Goal: Task Accomplishment & Management: Manage account settings

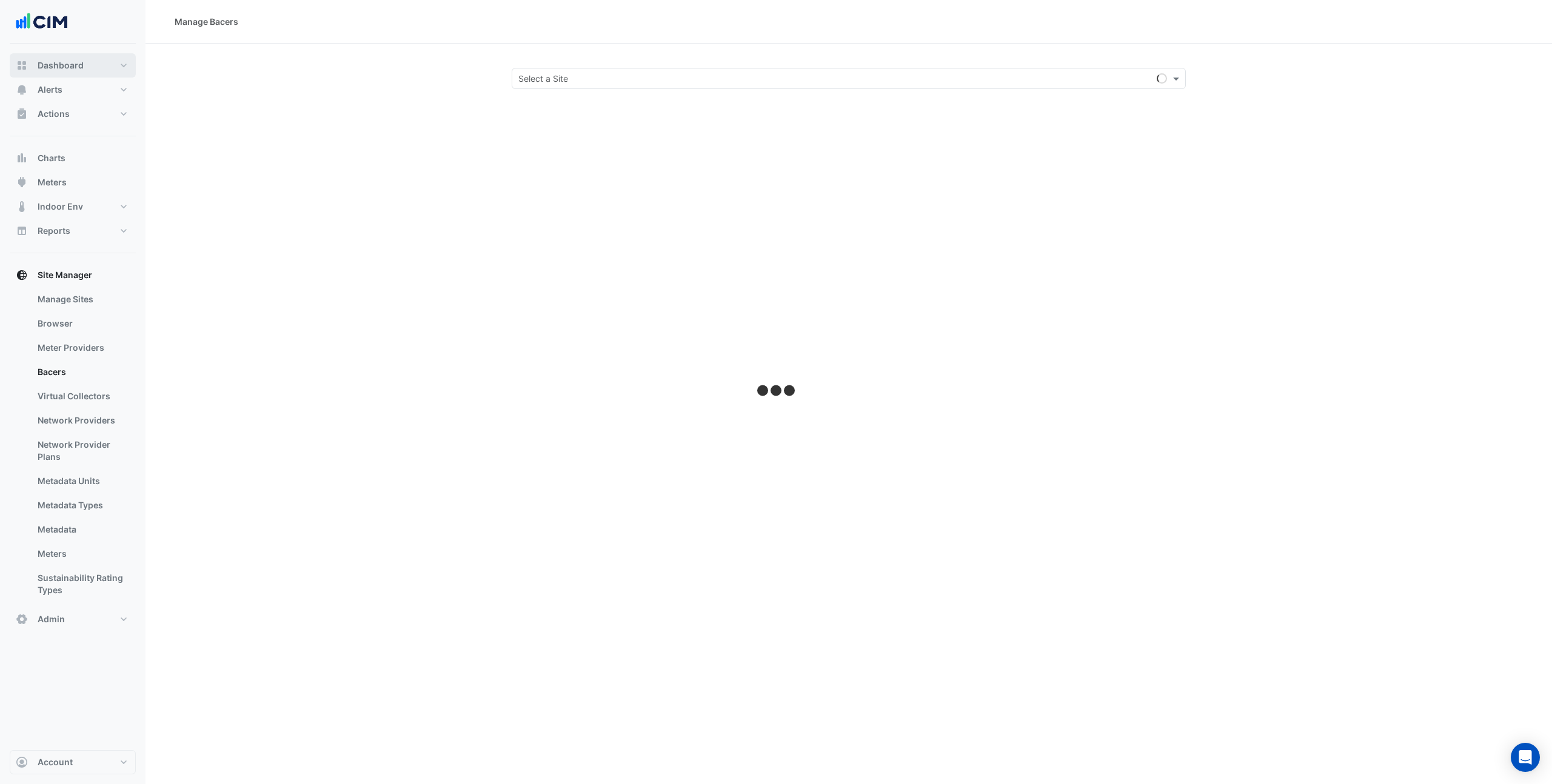
click at [55, 66] on span "Dashboard" at bounding box center [61, 65] width 46 height 12
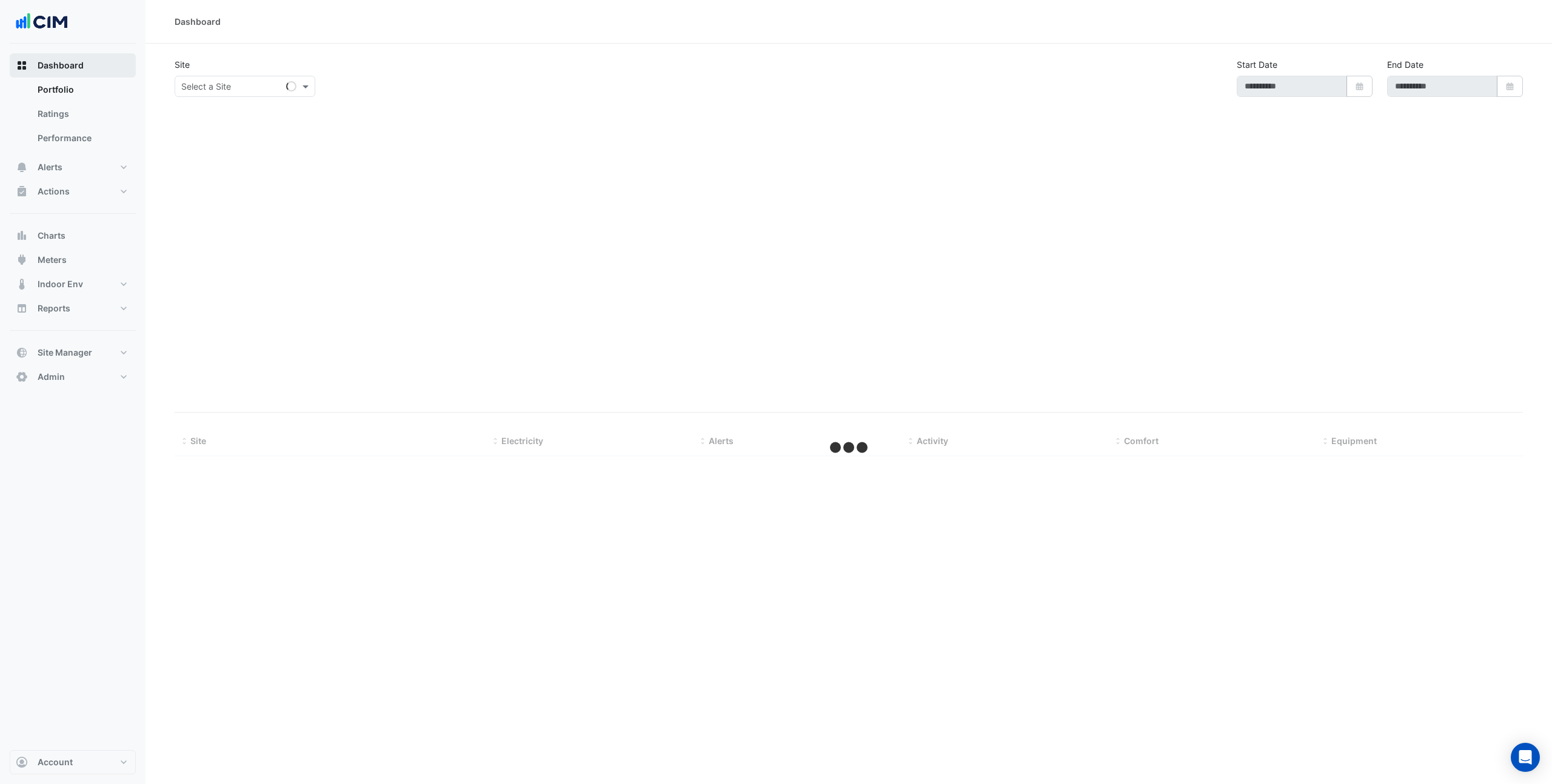
type input "**********"
select select "***"
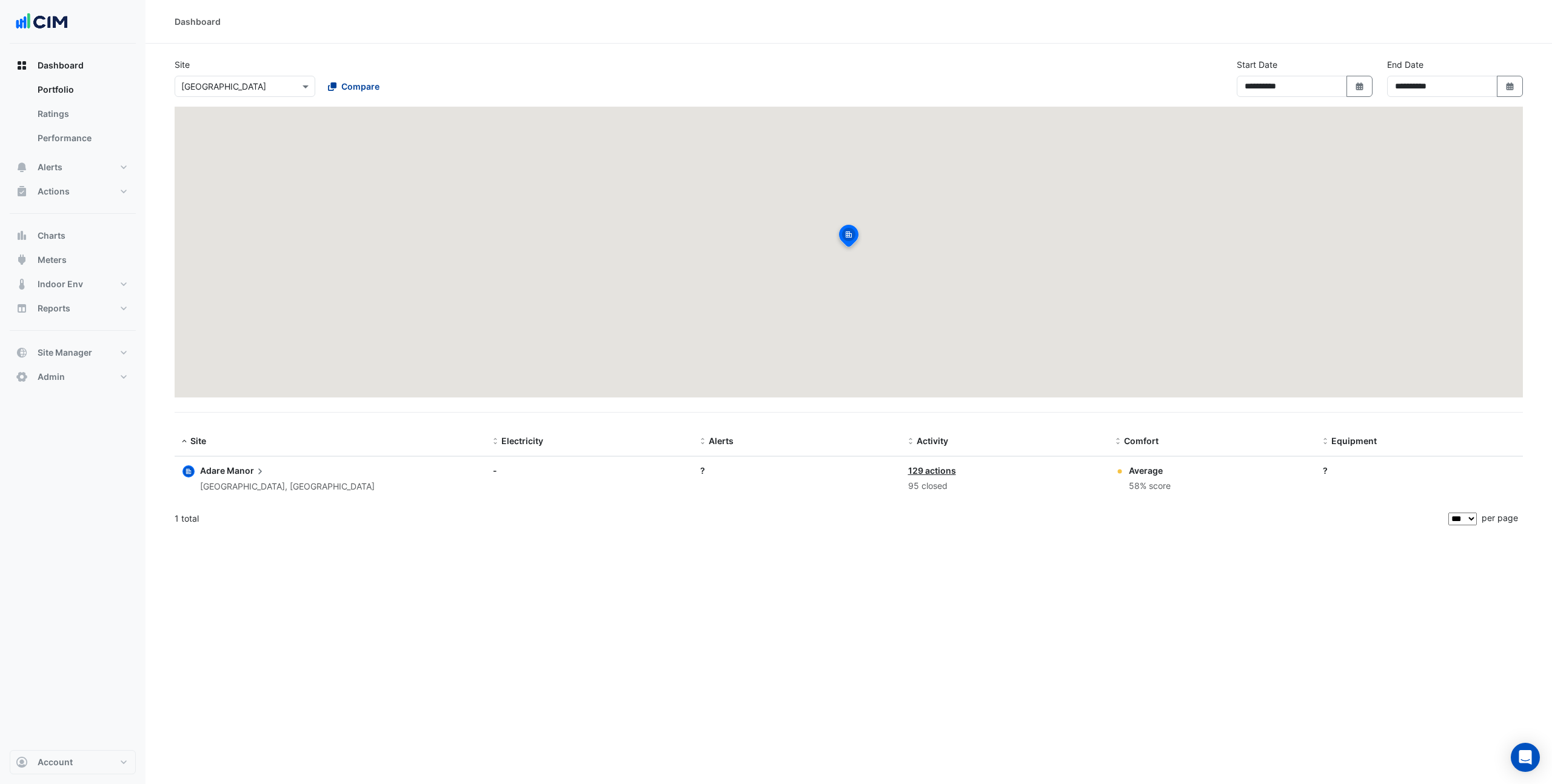
click at [331, 86] on icon at bounding box center [331, 86] width 8 height 8
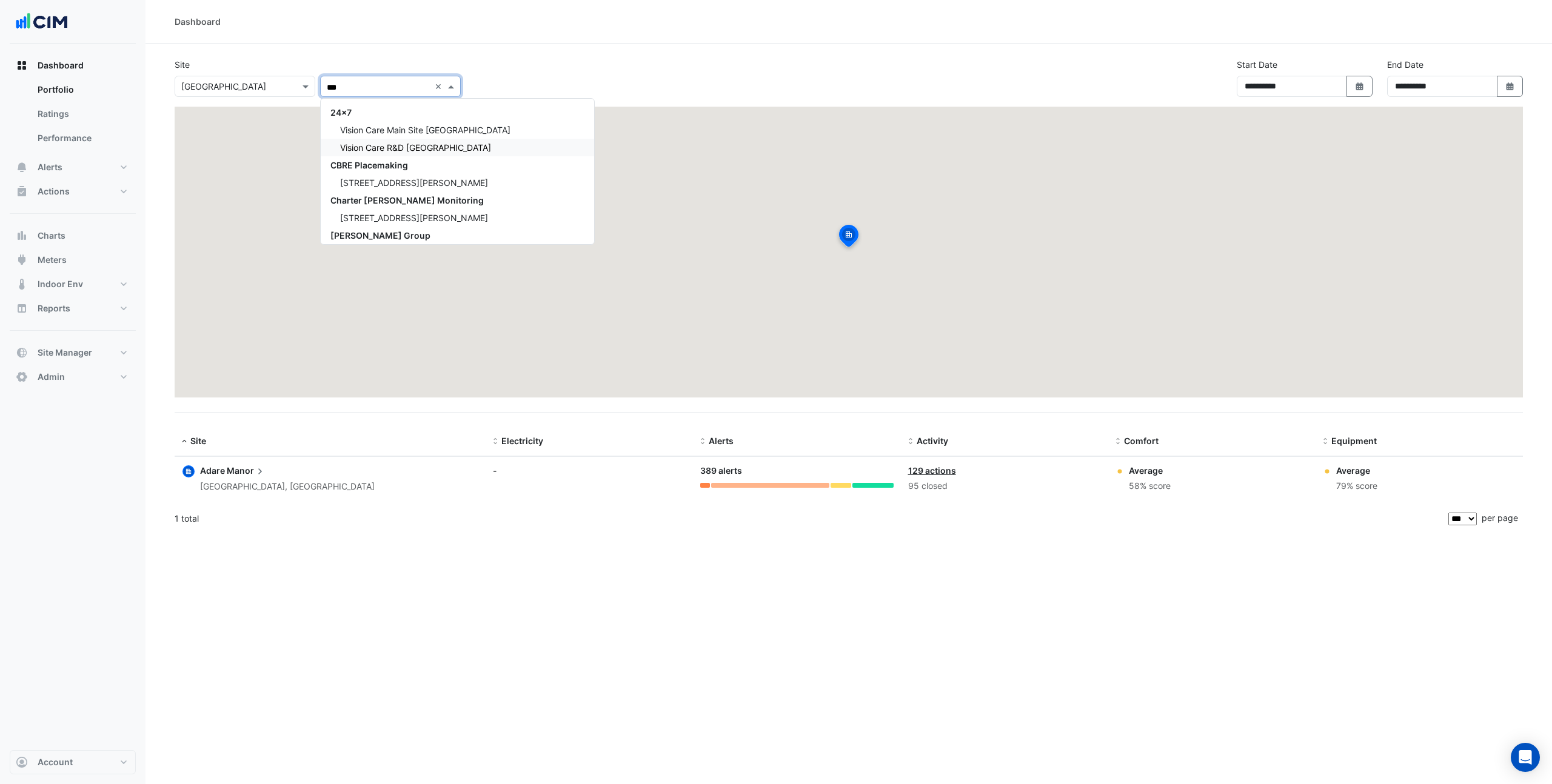
type input "****"
click at [400, 118] on div "Sonic Automotive" at bounding box center [457, 112] width 273 height 17
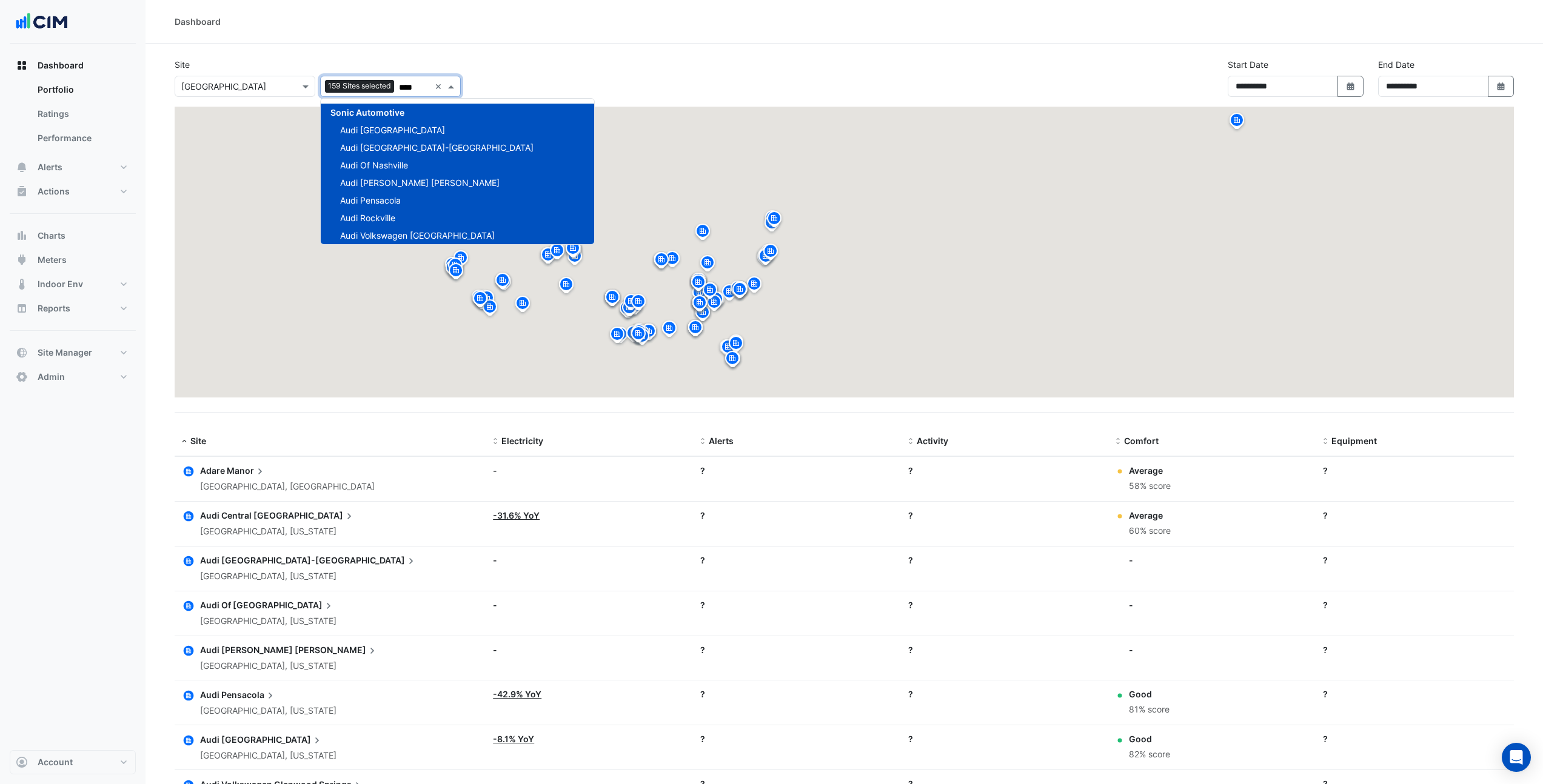
click at [293, 86] on div at bounding box center [244, 86] width 139 height 14
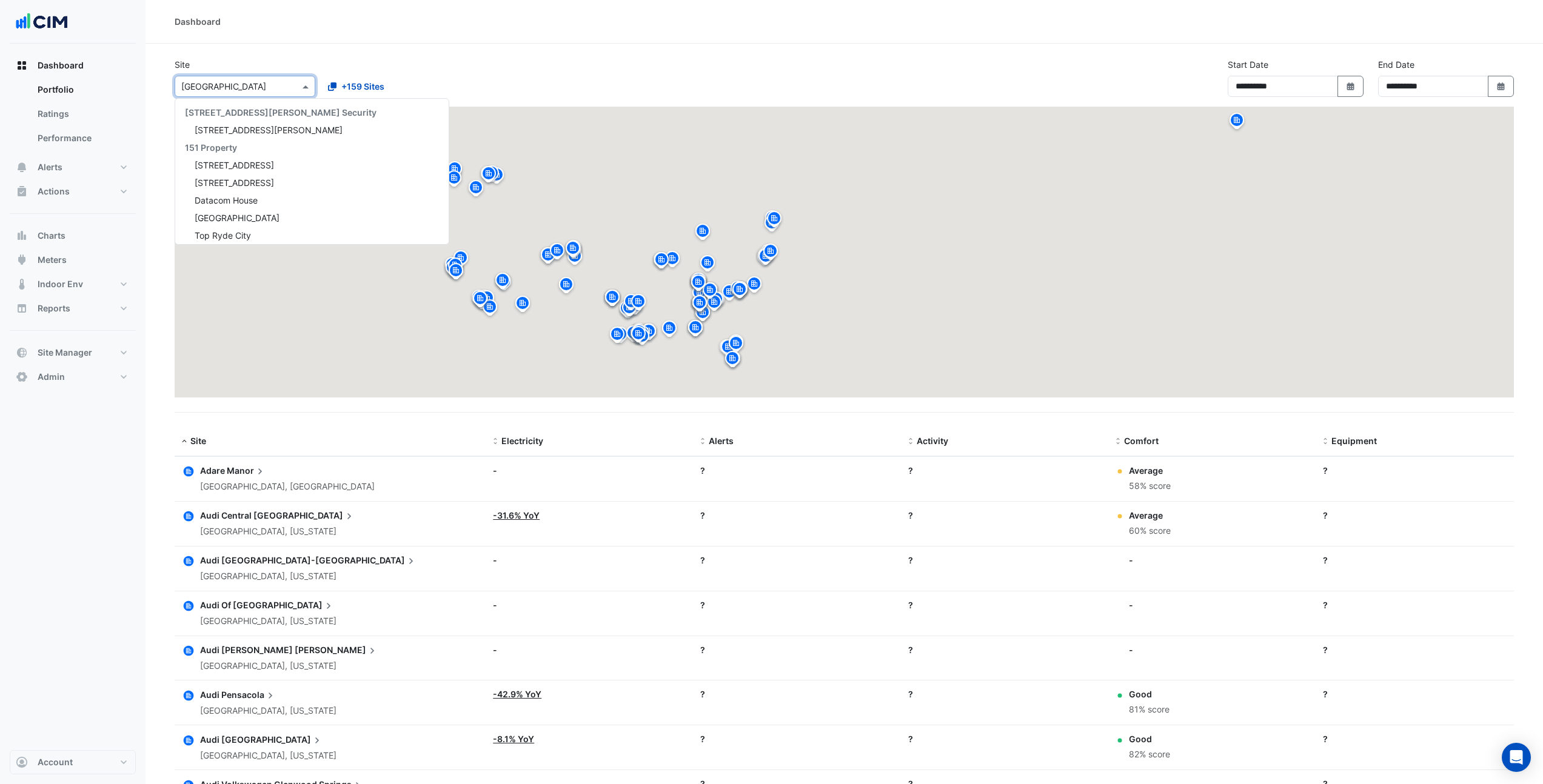
scroll to position [234, 0]
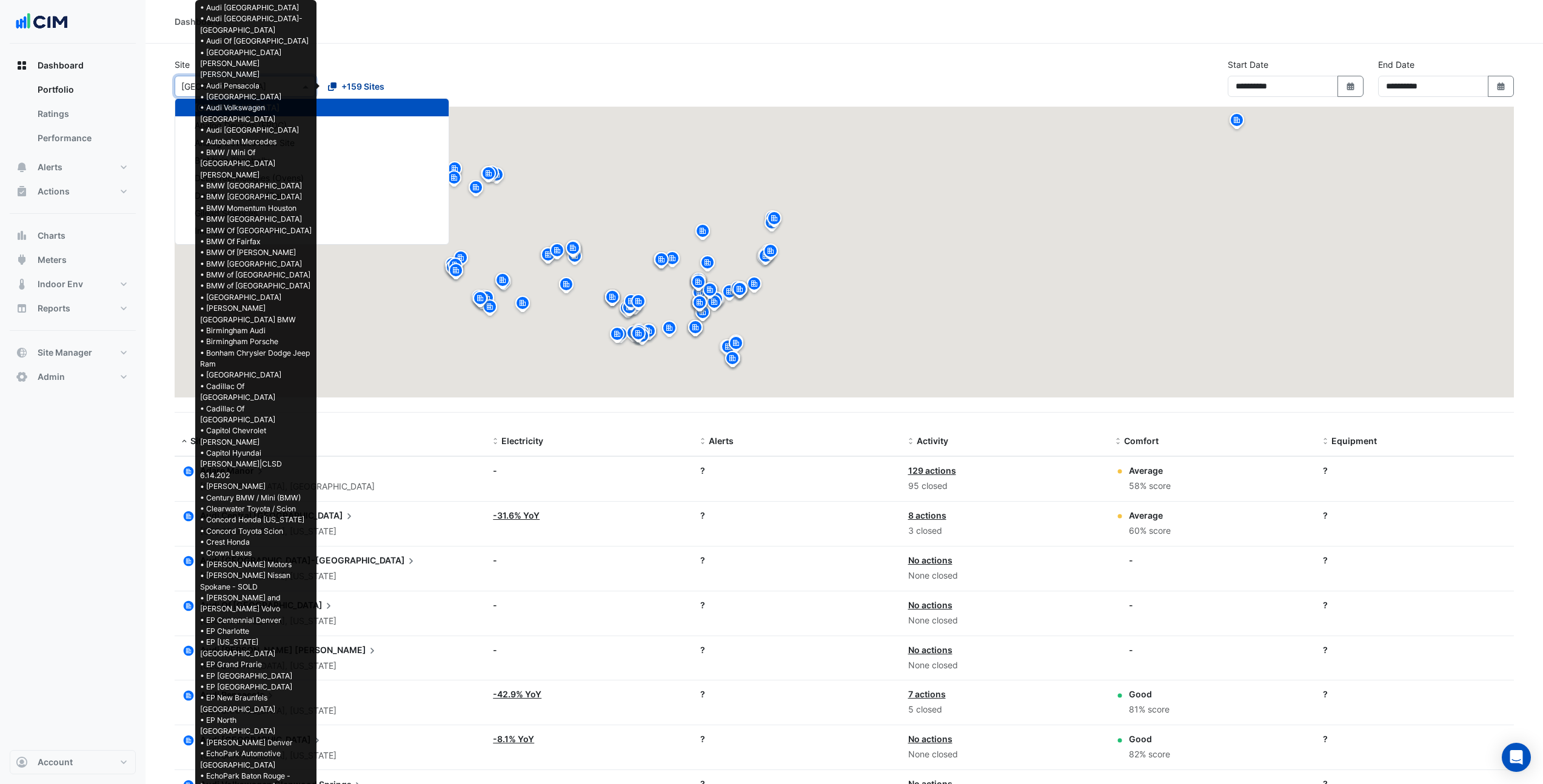
click at [360, 86] on span "+159 Sites" at bounding box center [363, 86] width 43 height 13
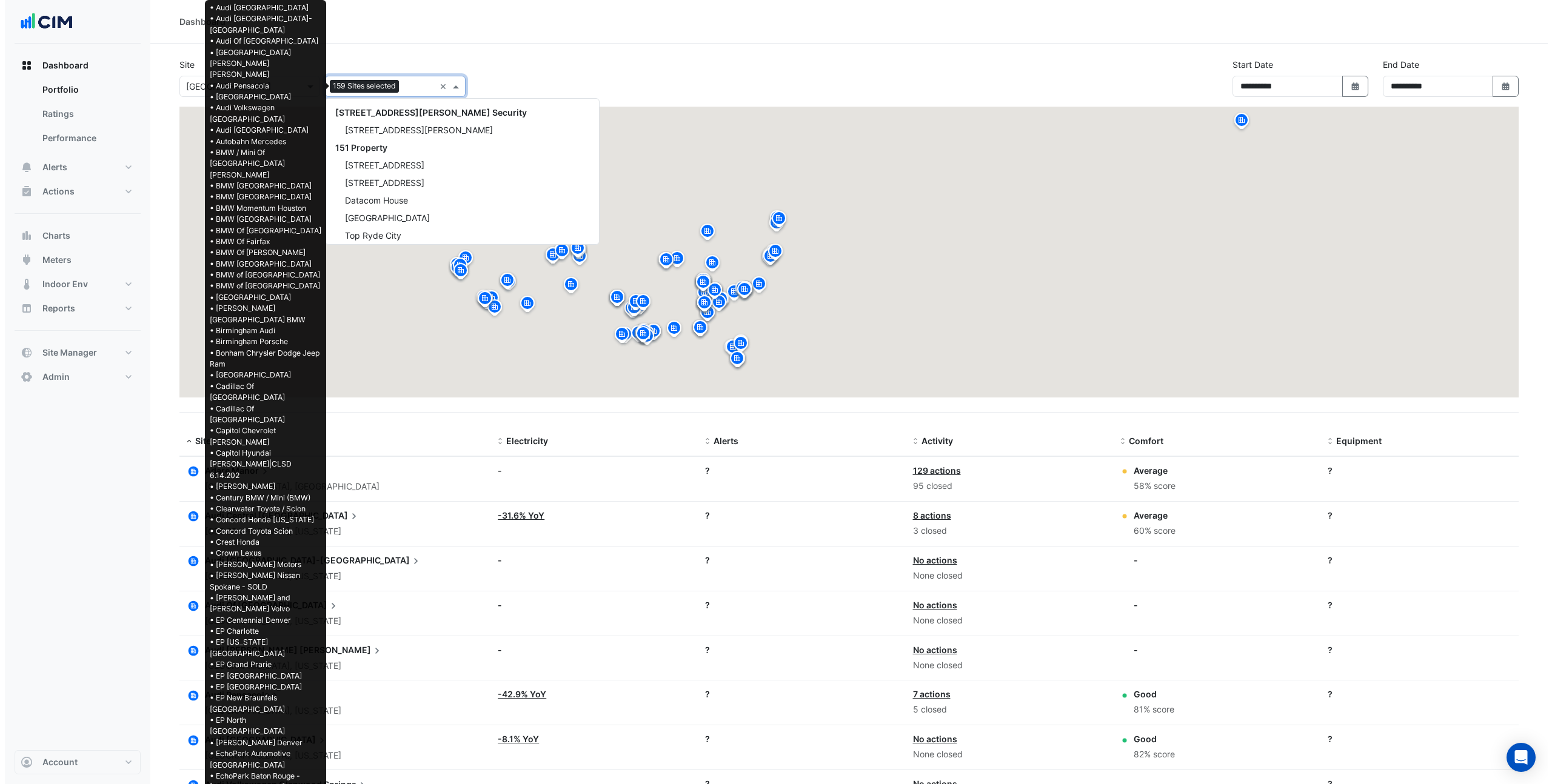
scroll to position [20282, 0]
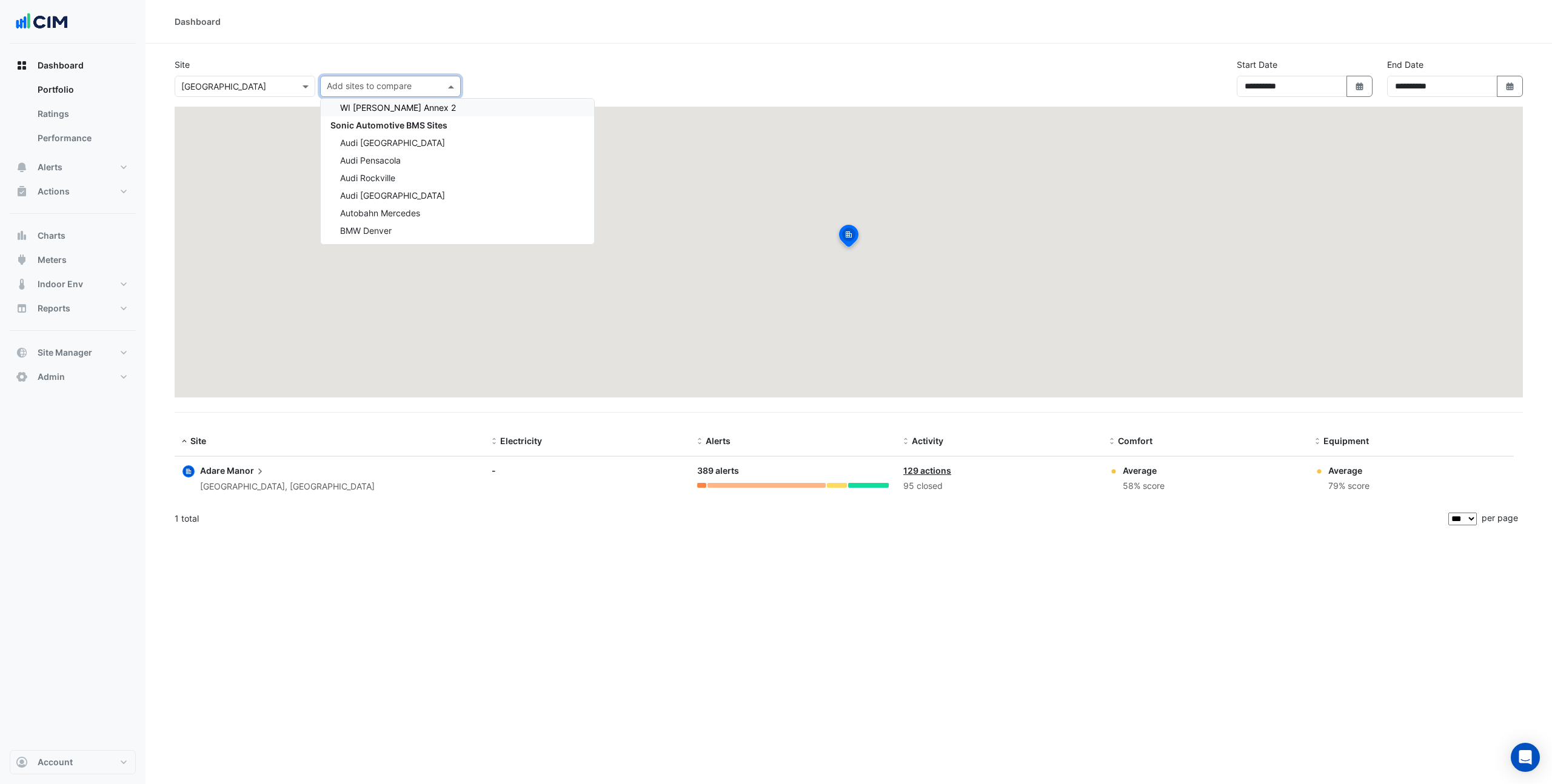
click at [222, 83] on input "text" at bounding box center [233, 87] width 103 height 13
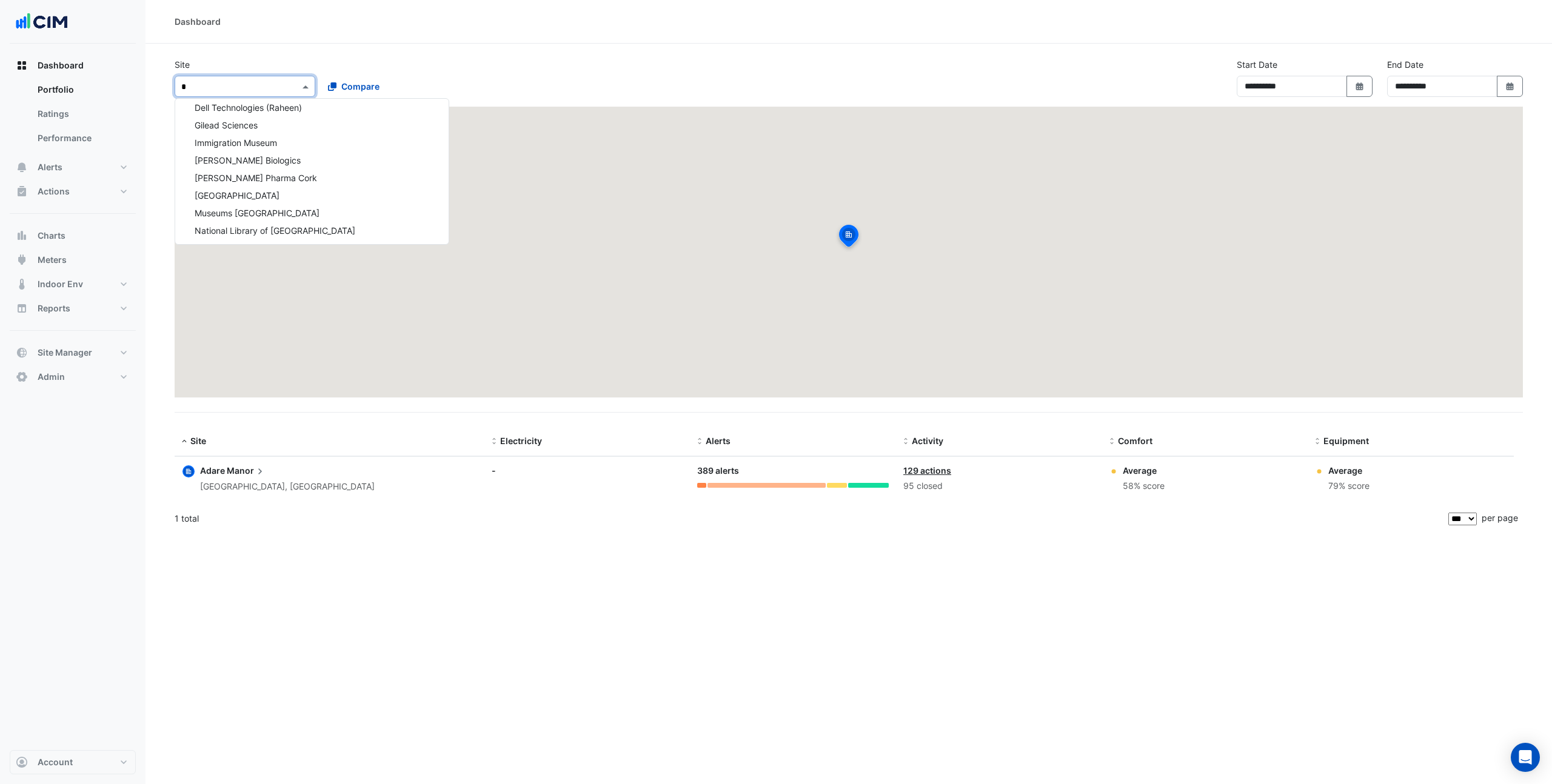
scroll to position [145, 0]
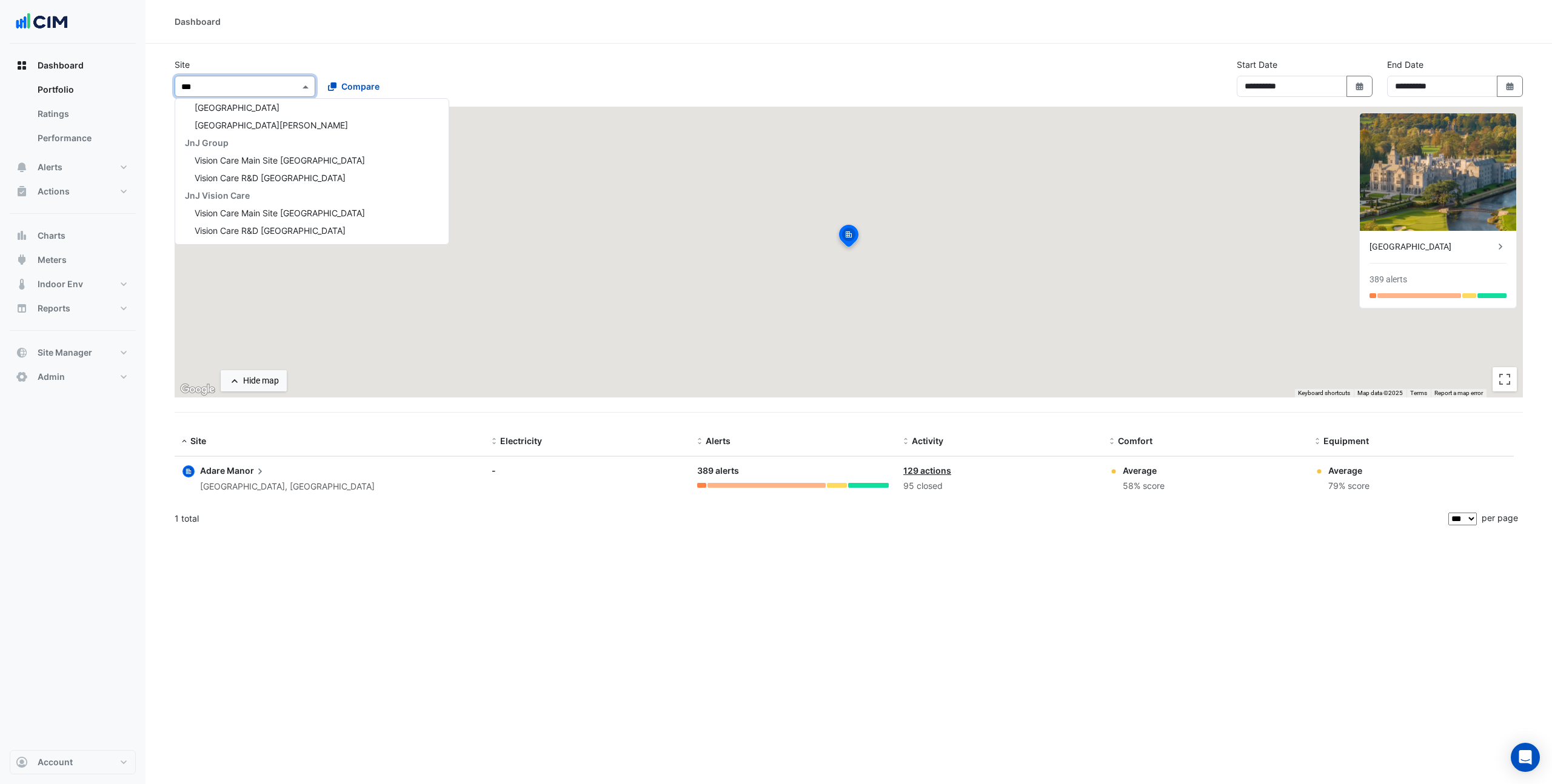
type input "****"
click at [285, 123] on div "Audi Central Houston" at bounding box center [311, 122] width 273 height 17
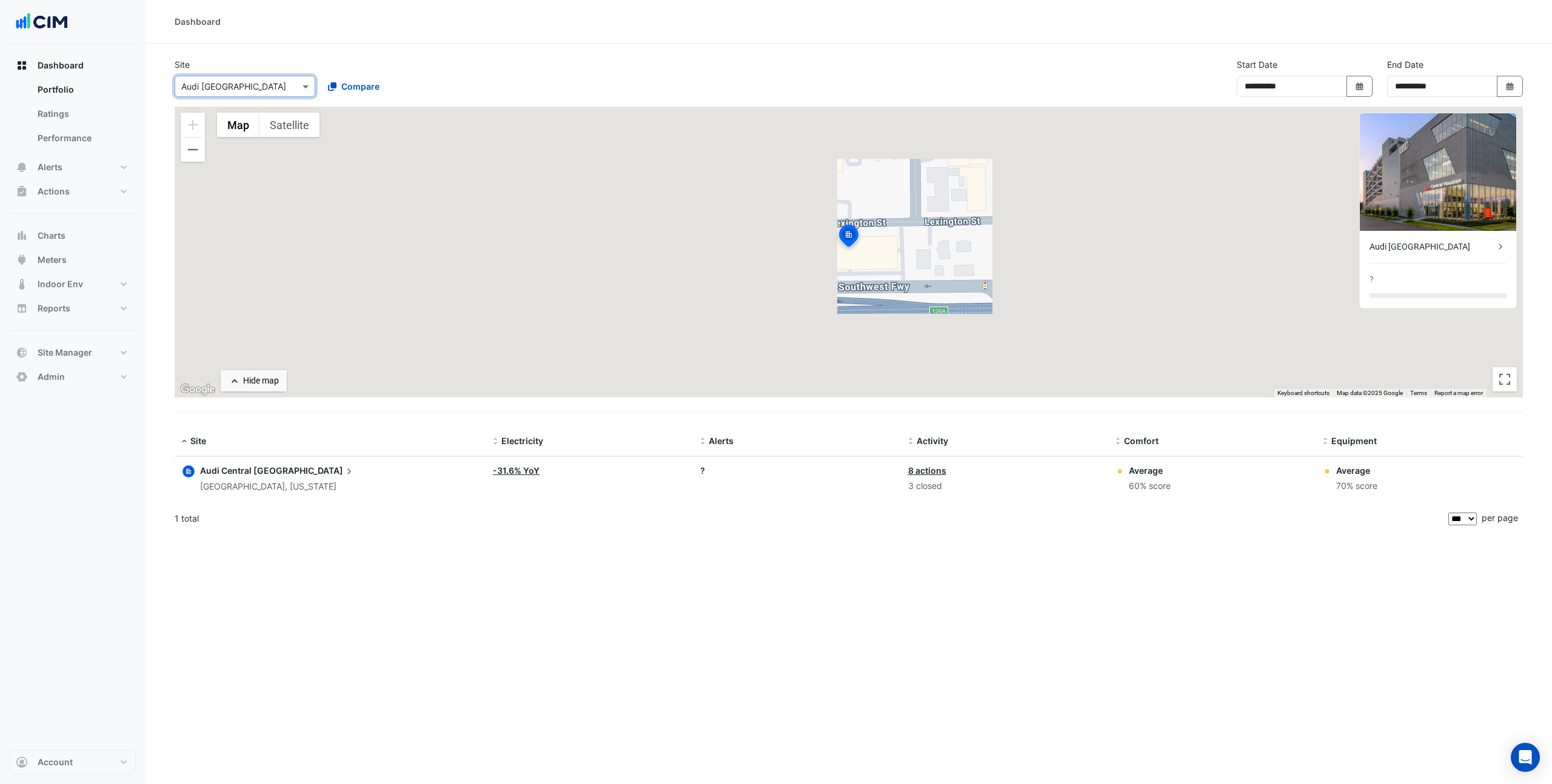
drag, startPoint x: 450, startPoint y: 63, endPoint x: 422, endPoint y: 72, distance: 29.4
click at [449, 63] on div "Site × Audi Central Houston Compare" at bounding box center [318, 77] width 301 height 39
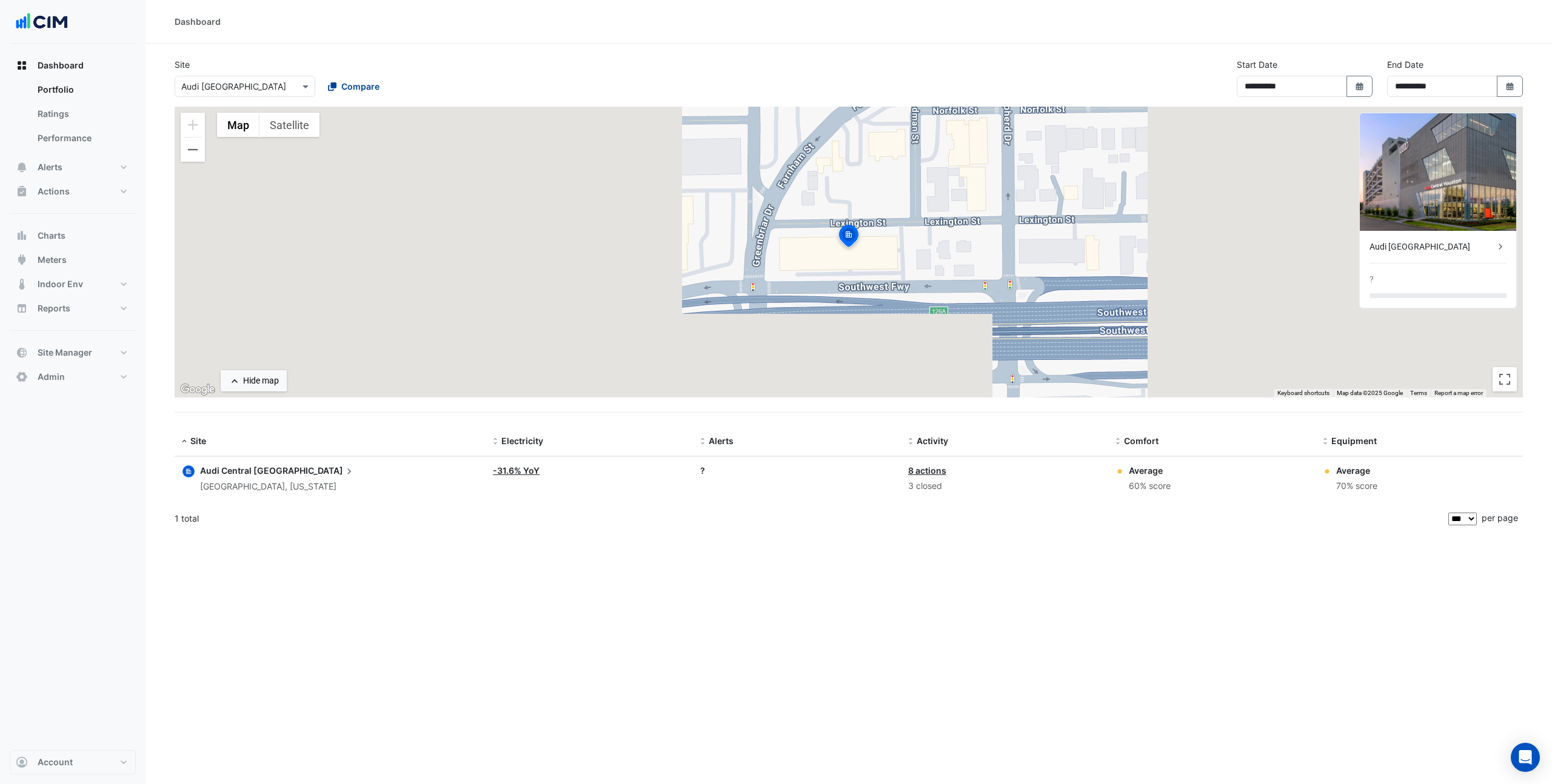
click at [342, 86] on span "Compare" at bounding box center [360, 86] width 38 height 13
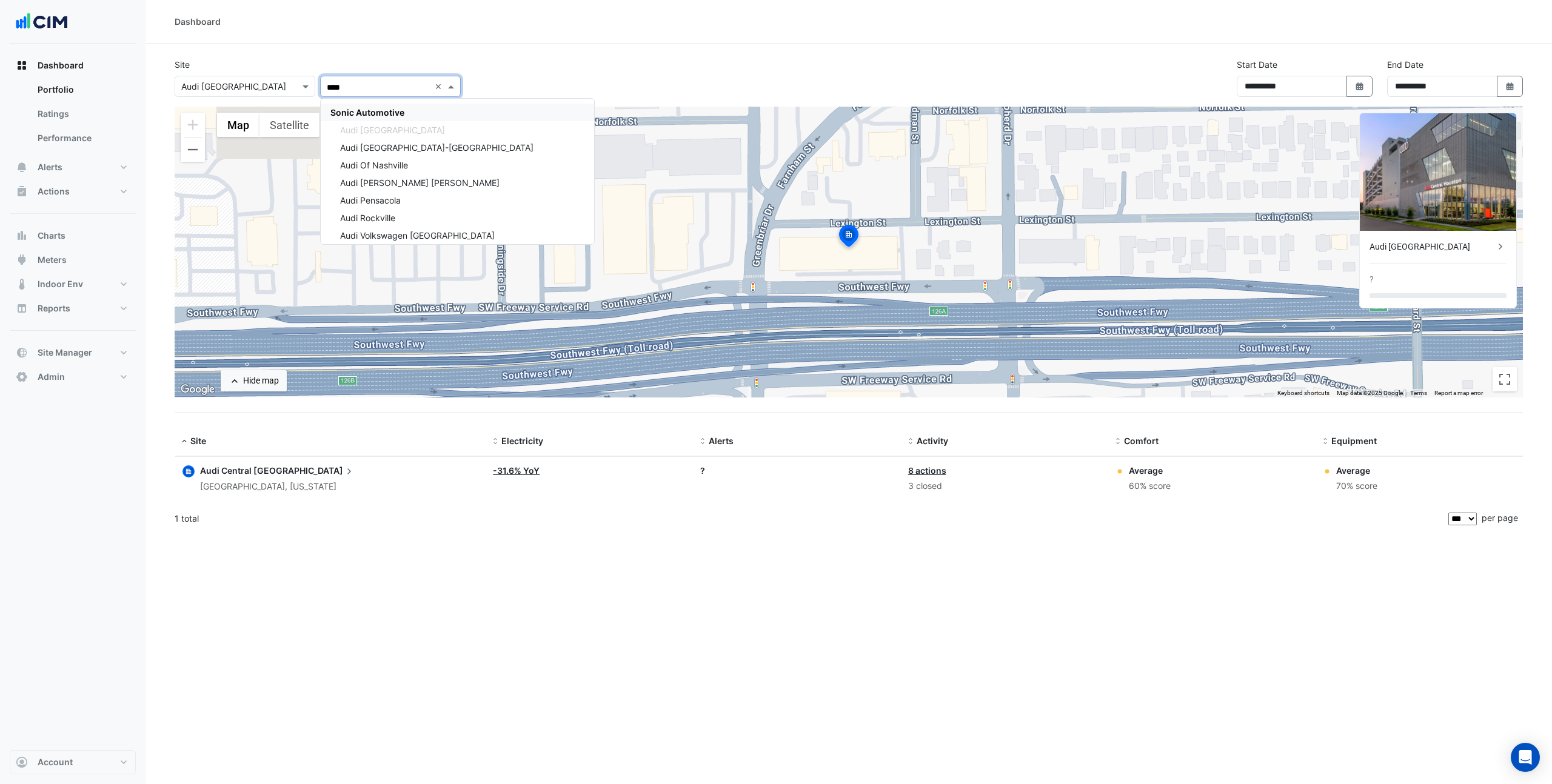
click at [414, 116] on div "Sonic Automotive" at bounding box center [457, 112] width 273 height 17
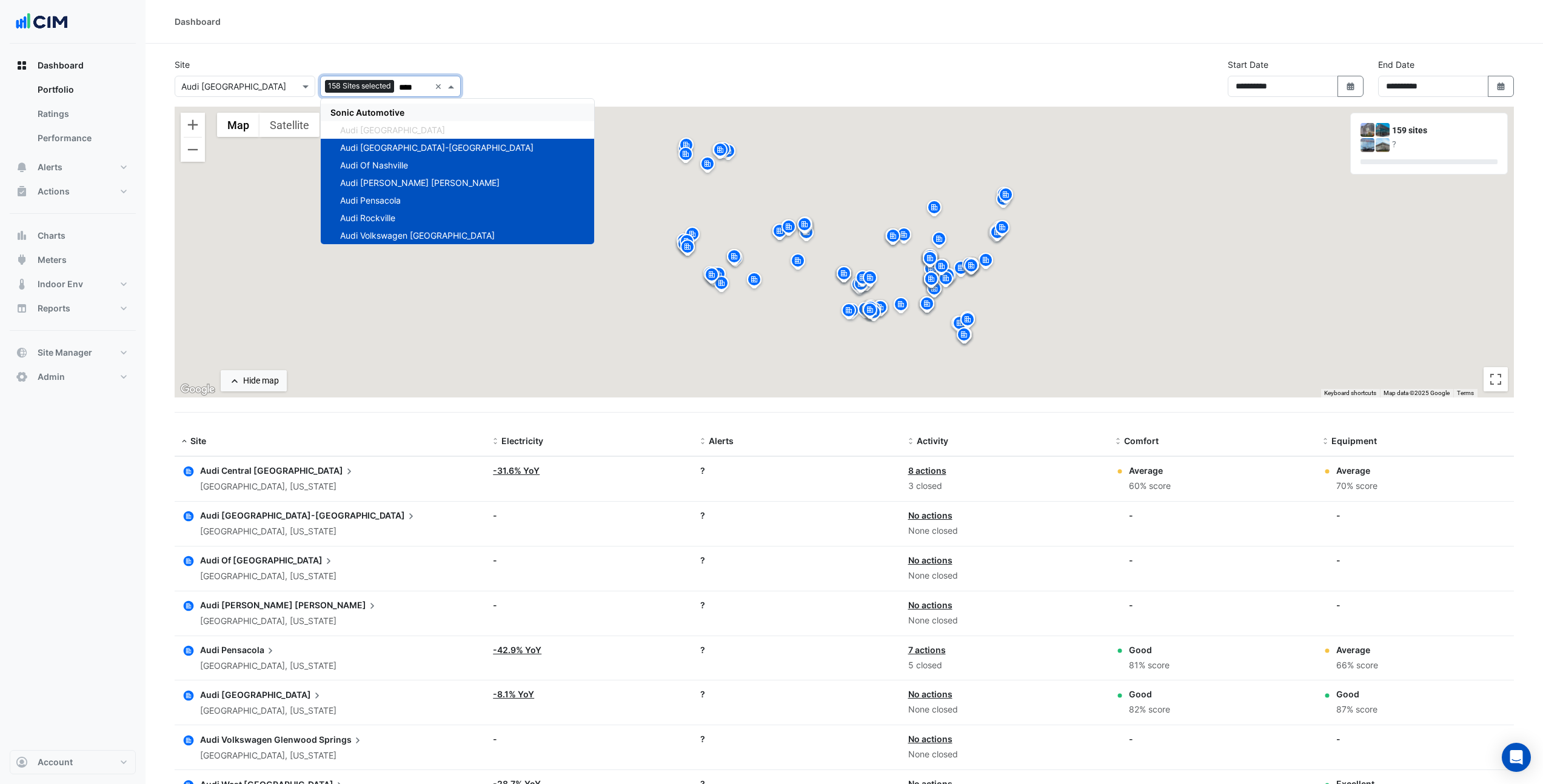
type input "****"
click at [544, 64] on div "Site × Audi Central Houston 158 Sites selected **** × Sonic Automotive Audi Cen…" at bounding box center [844, 82] width 1353 height 49
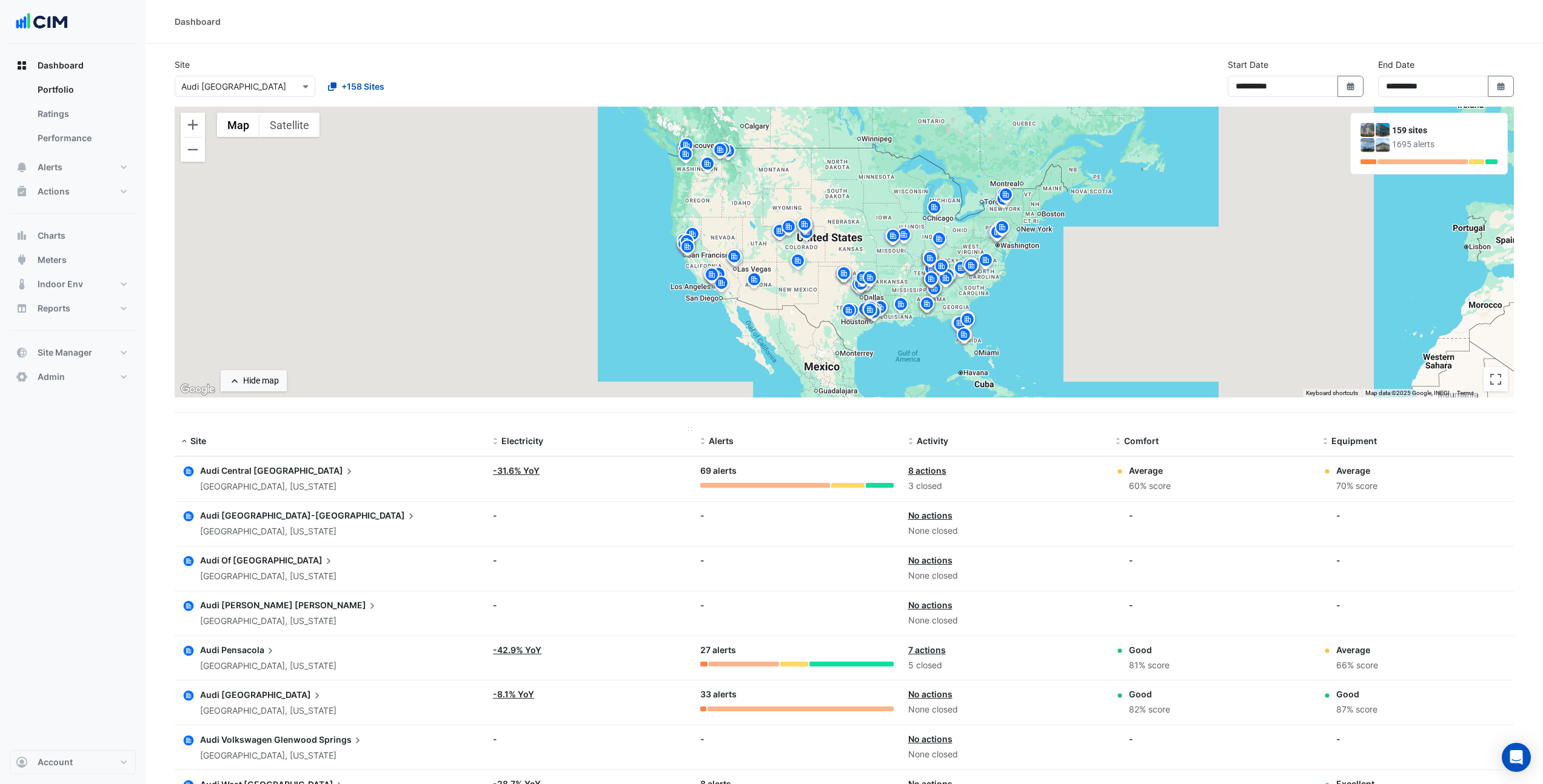
click at [498, 441] on span at bounding box center [494, 442] width 8 height 10
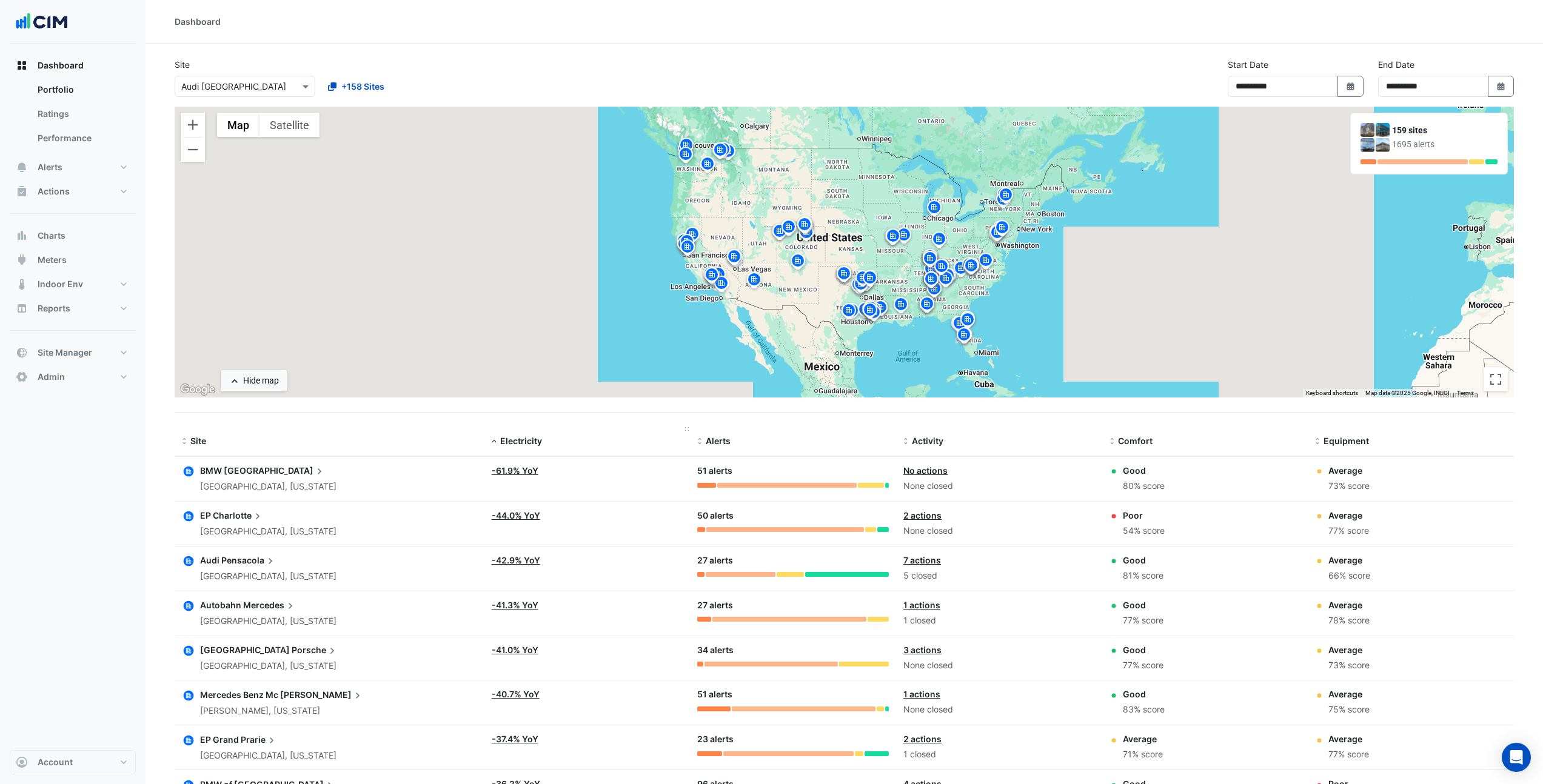
click at [498, 441] on div "Electricity" at bounding box center [587, 441] width 191 height 14
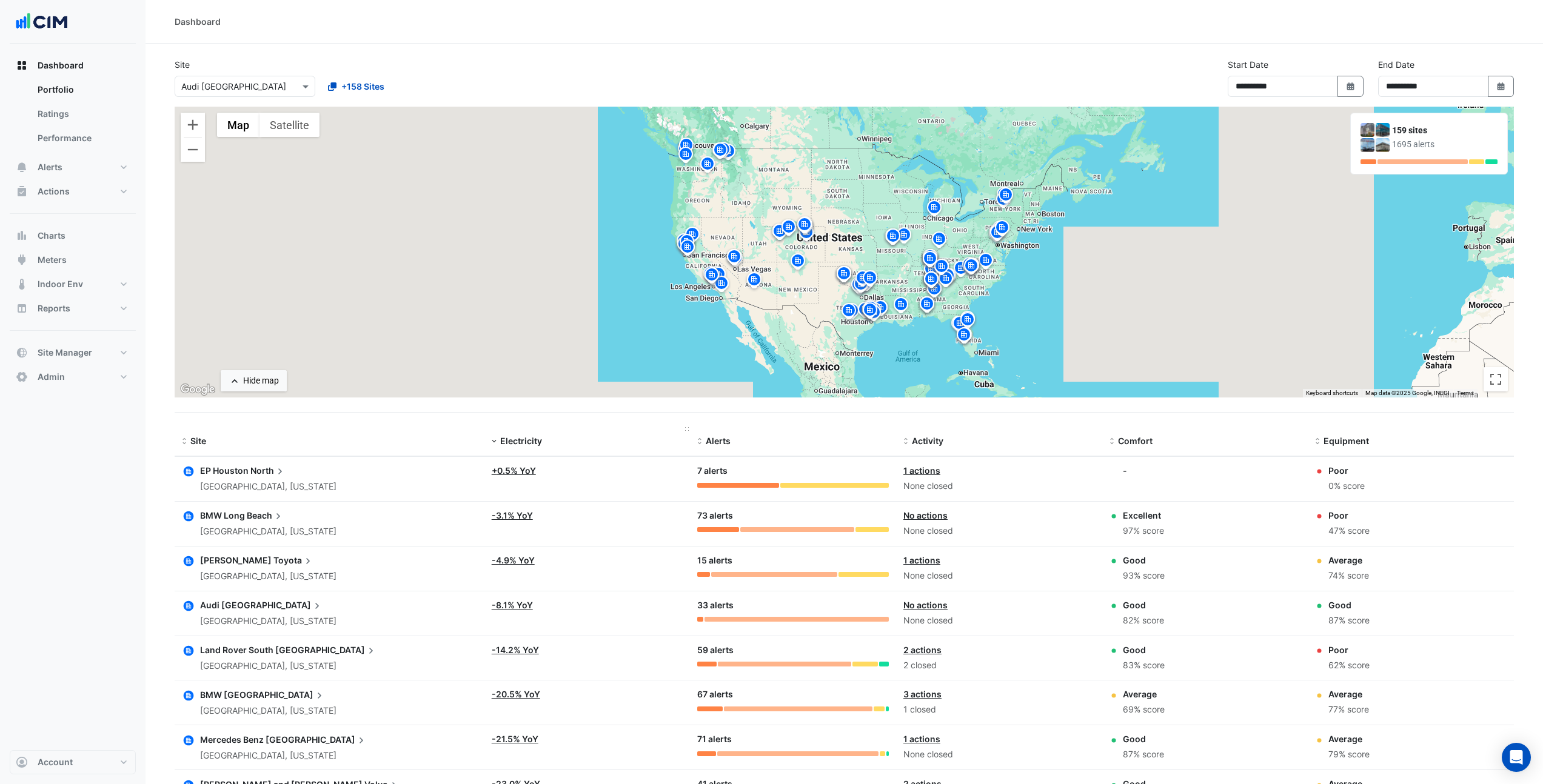
click at [498, 443] on div "Electricity" at bounding box center [587, 441] width 191 height 14
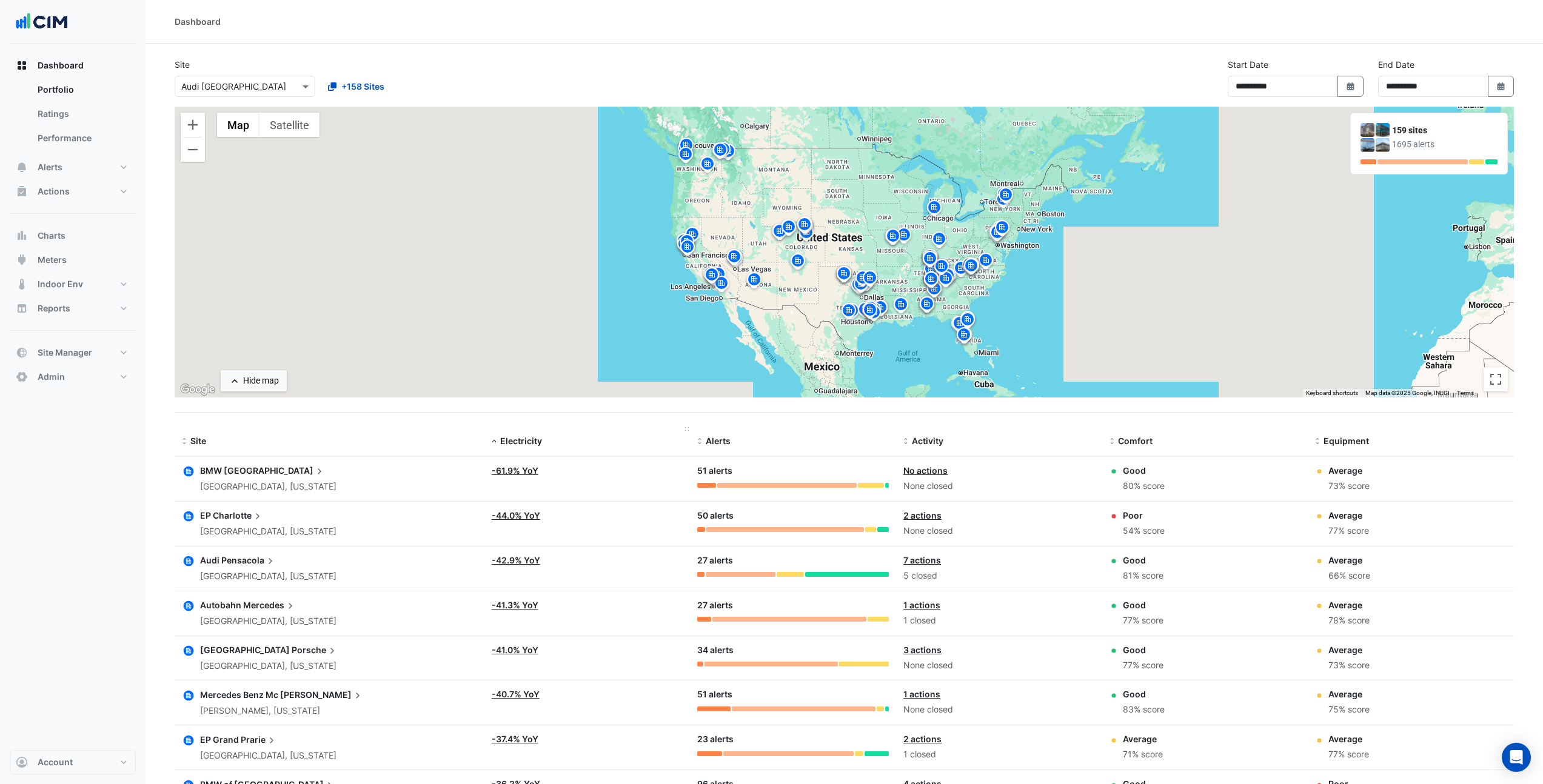
click at [641, 435] on div "Electricity" at bounding box center [587, 441] width 191 height 14
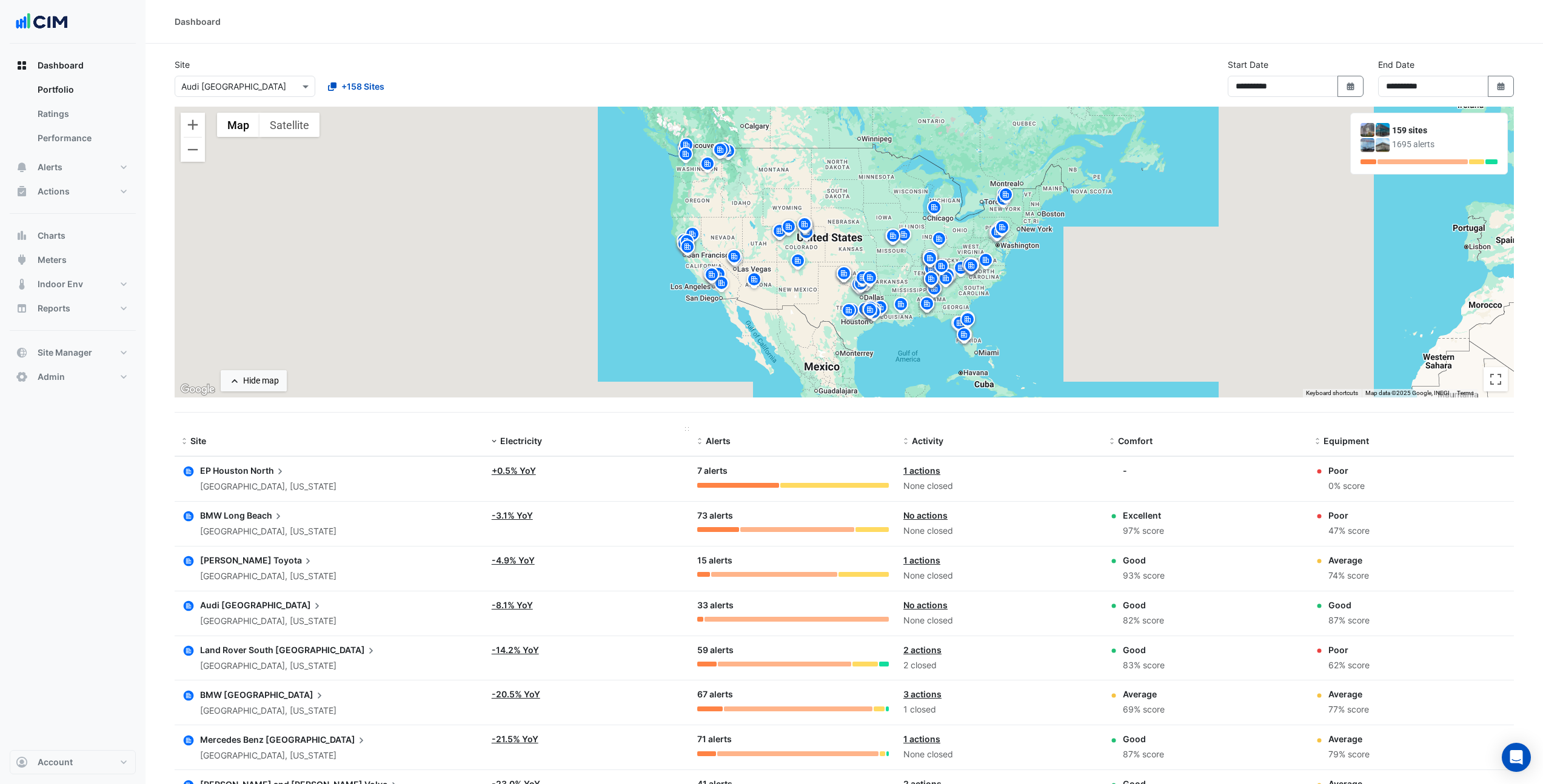
click at [641, 435] on div "Electricity" at bounding box center [587, 441] width 191 height 14
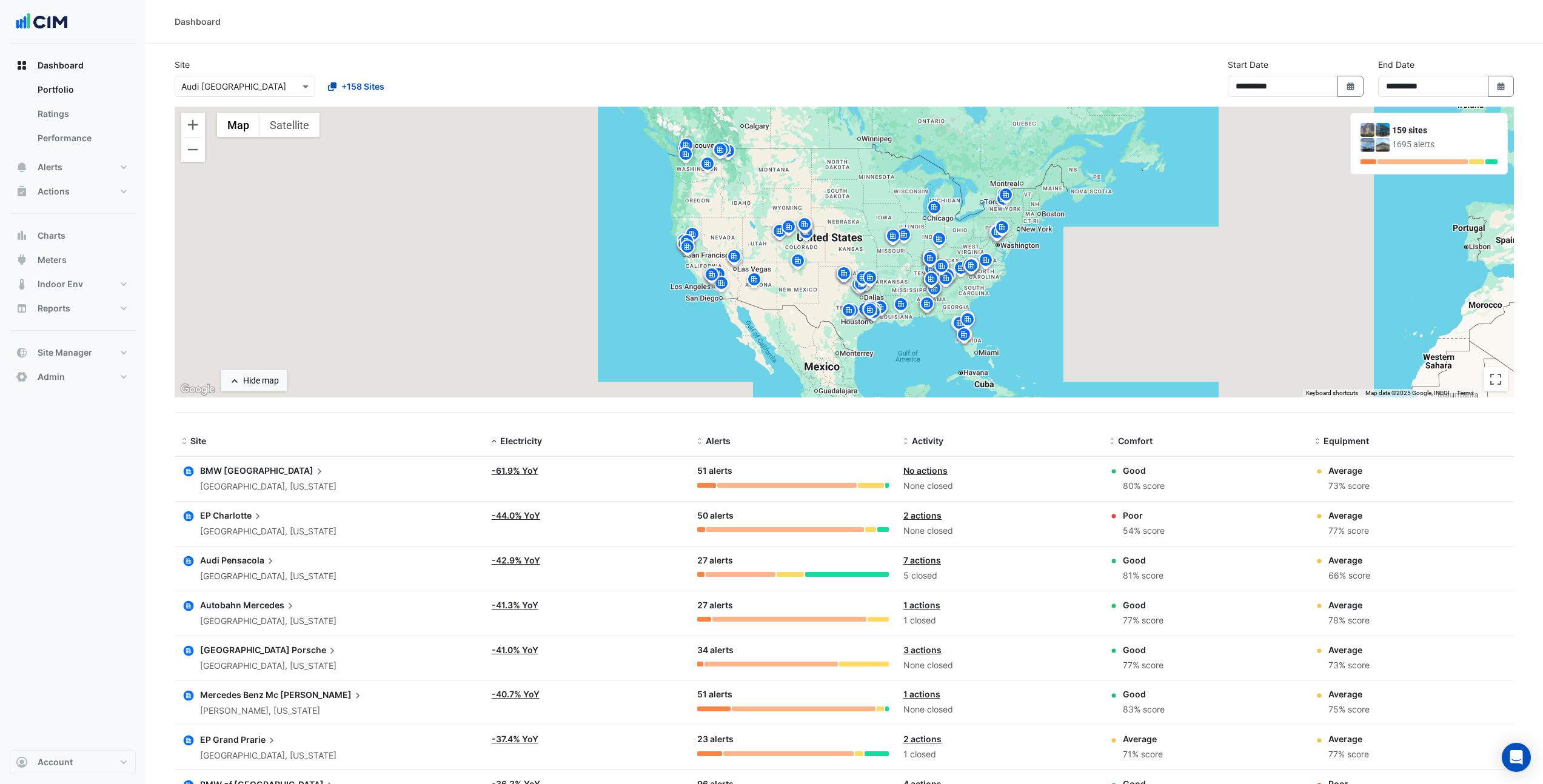
click at [748, 478] on div "Alerts: 51 alerts" at bounding box center [793, 476] width 191 height 24
click at [313, 471] on icon at bounding box center [319, 471] width 12 height 12
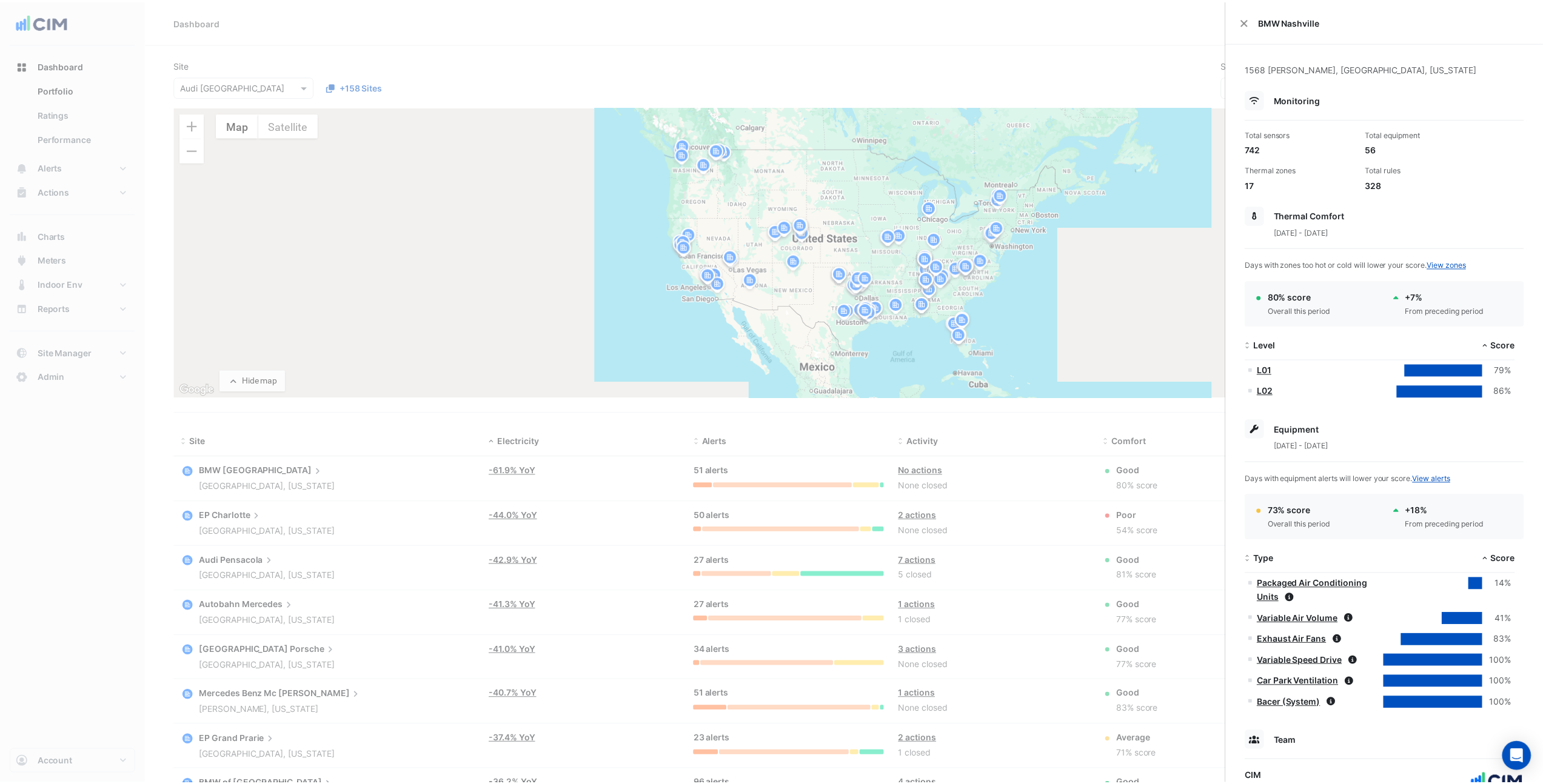
scroll to position [33, 0]
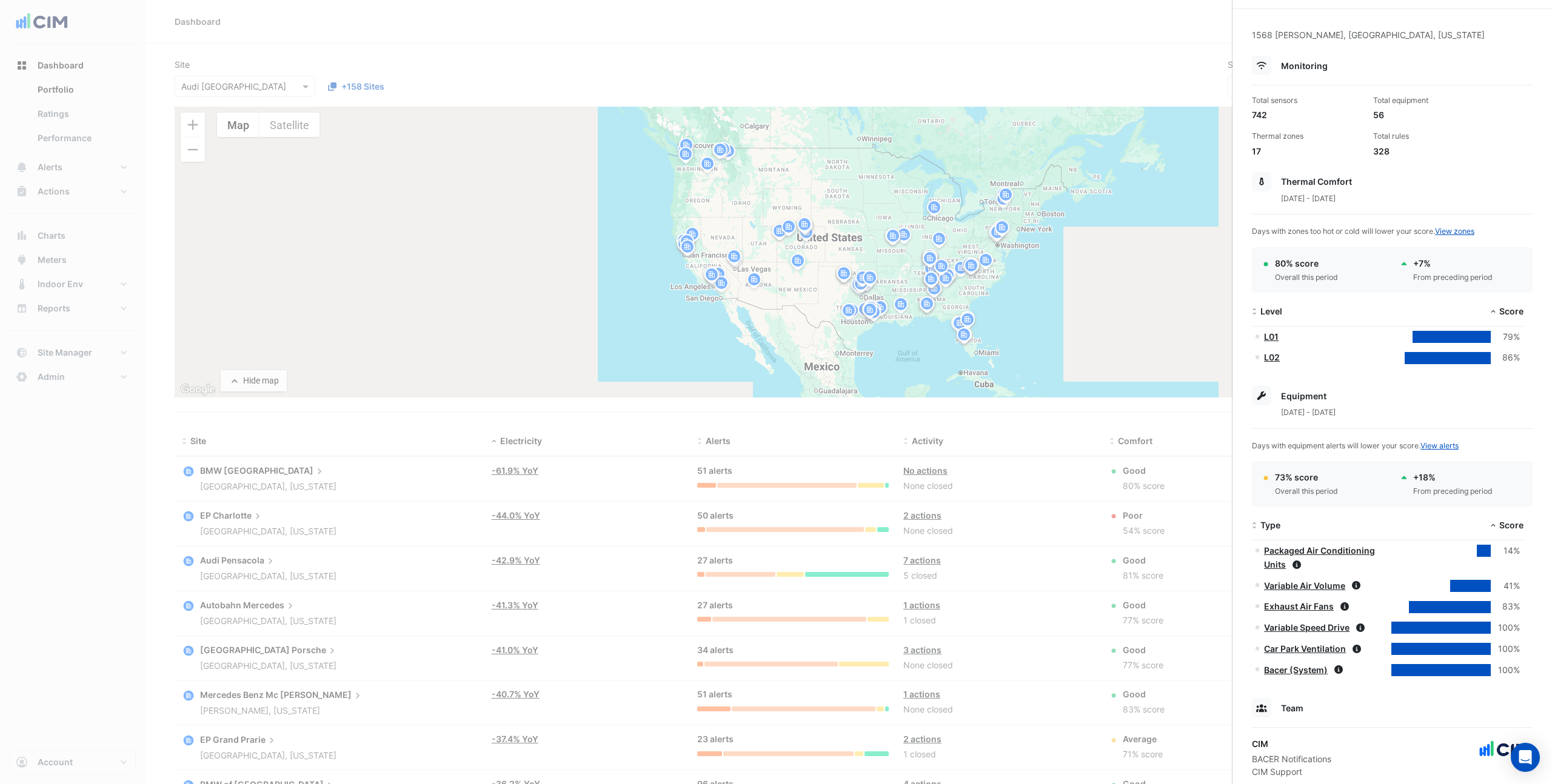
click at [1051, 430] on ngb-offcanvas-backdrop at bounding box center [776, 392] width 1552 height 784
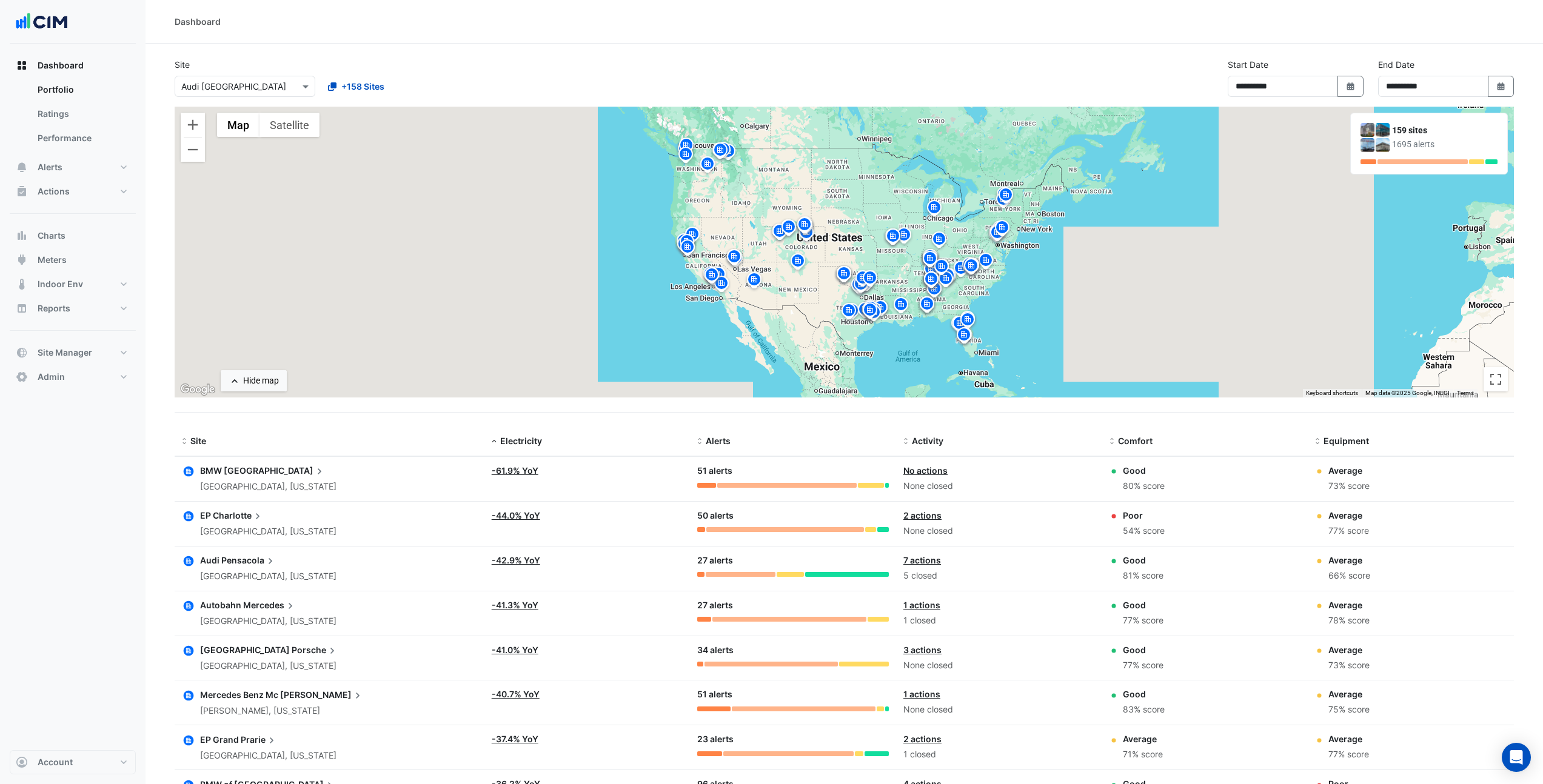
click at [229, 519] on span "Charlotte" at bounding box center [238, 515] width 51 height 13
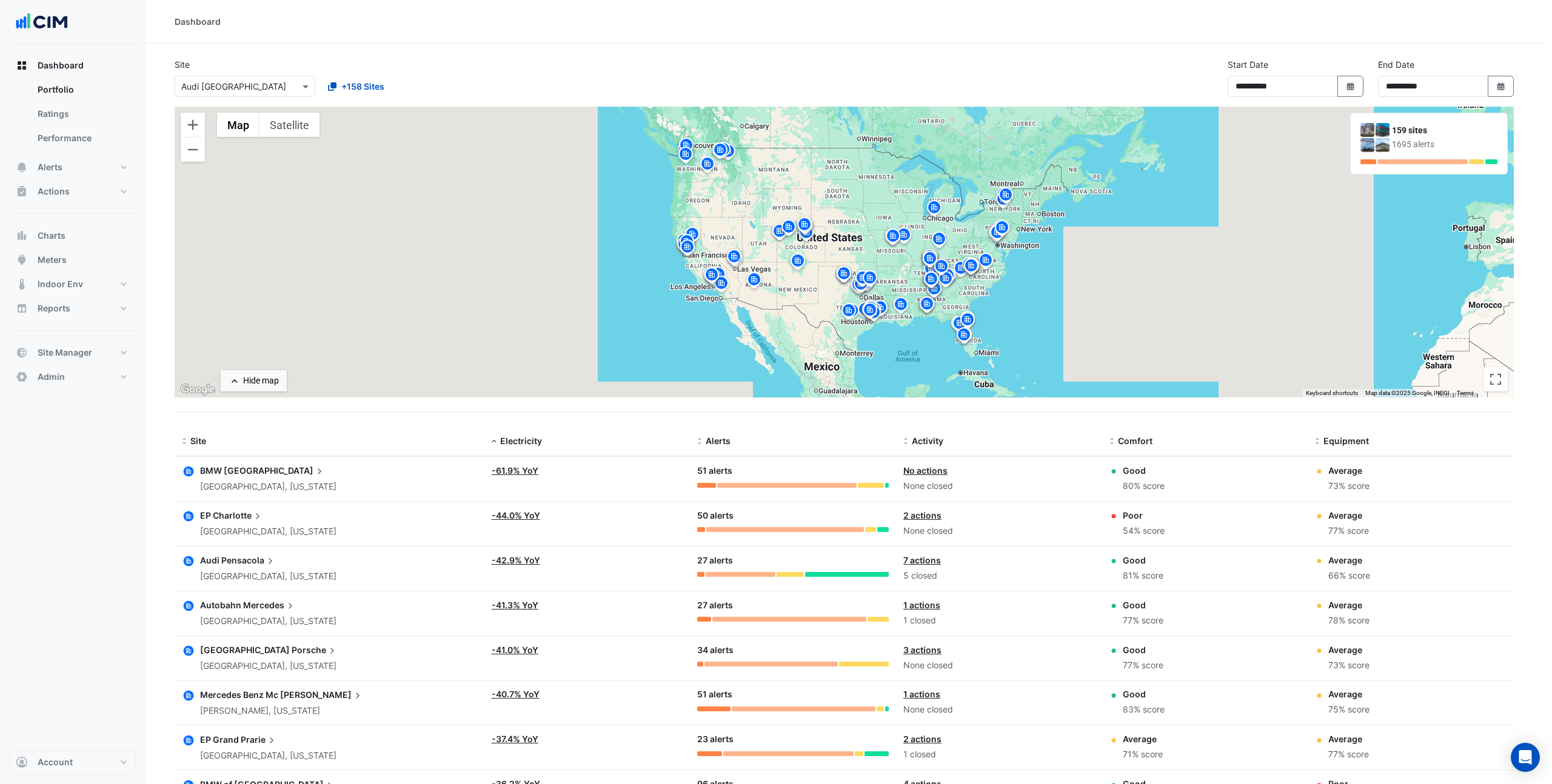
click at [1002, 475] on ngb-offcanvas-backdrop at bounding box center [776, 392] width 1552 height 784
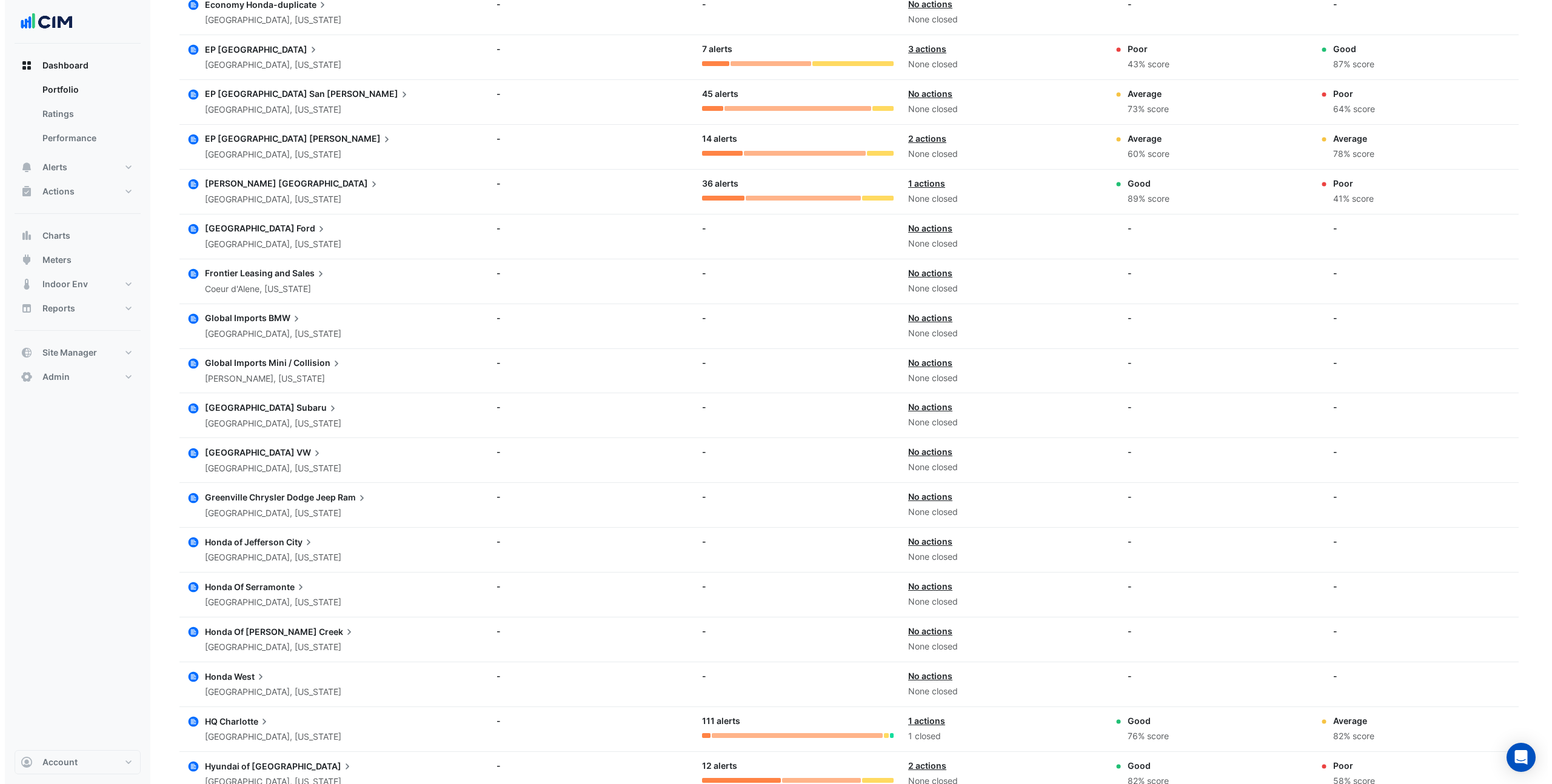
scroll to position [3874, 0]
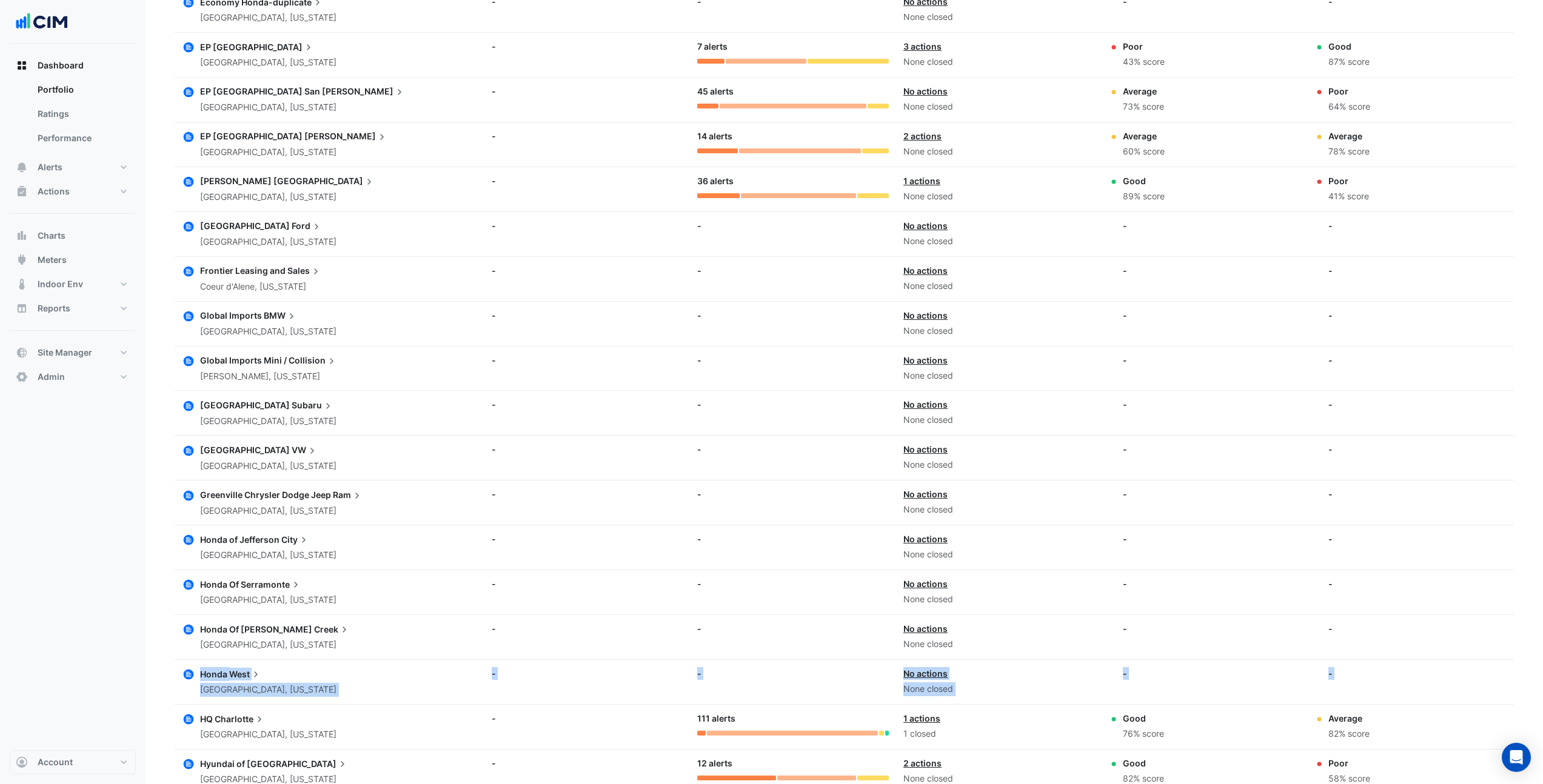
drag, startPoint x: 177, startPoint y: 724, endPoint x: 177, endPoint y: 697, distance: 27.0
click at [184, 733] on div at bounding box center [189, 727] width 13 height 29
click at [226, 721] on span "Charlotte" at bounding box center [239, 719] width 51 height 13
click at [579, 424] on ngb-offcanvas-backdrop at bounding box center [776, 392] width 1552 height 784
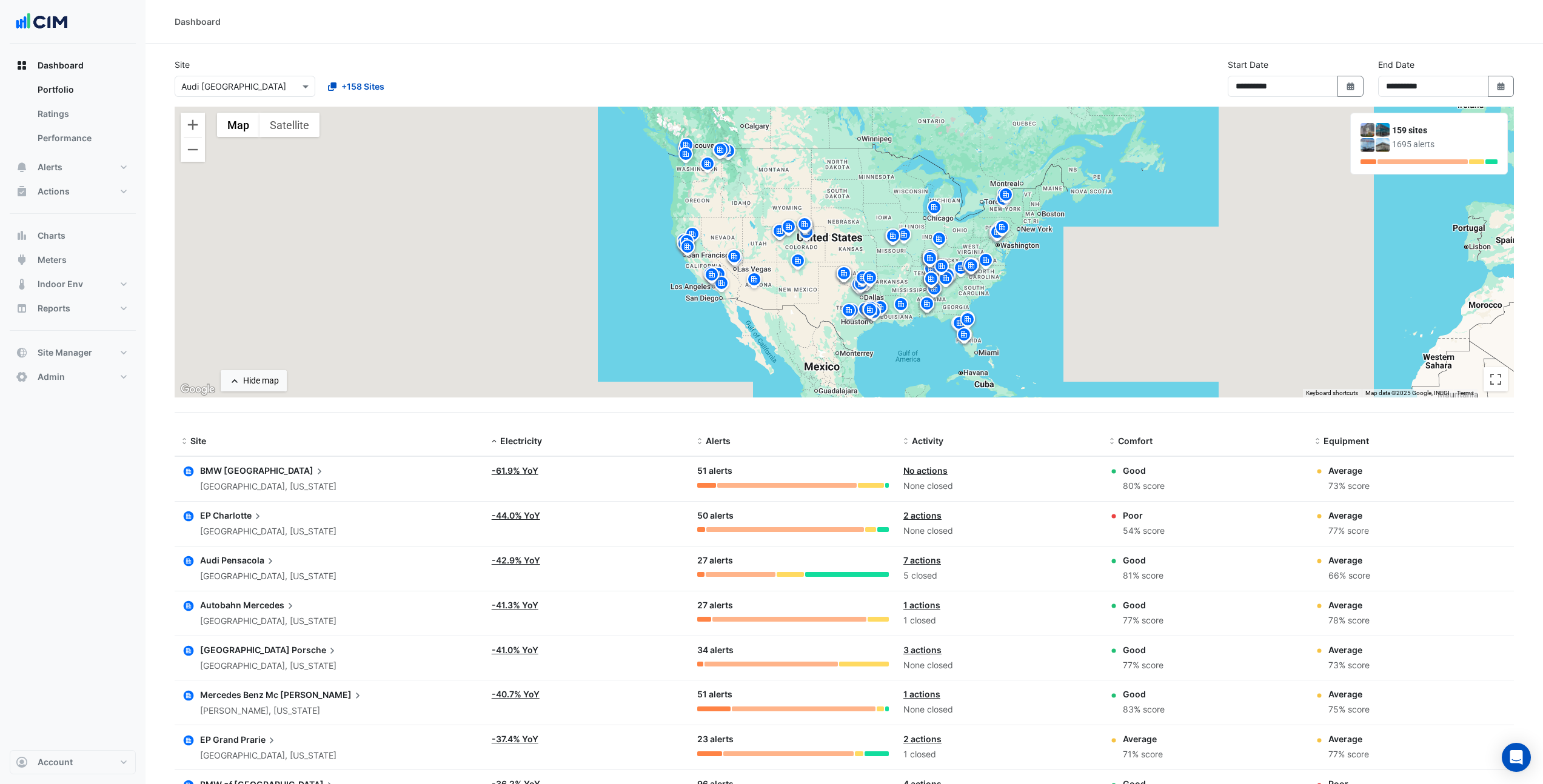
click at [285, 88] on div at bounding box center [244, 86] width 139 height 14
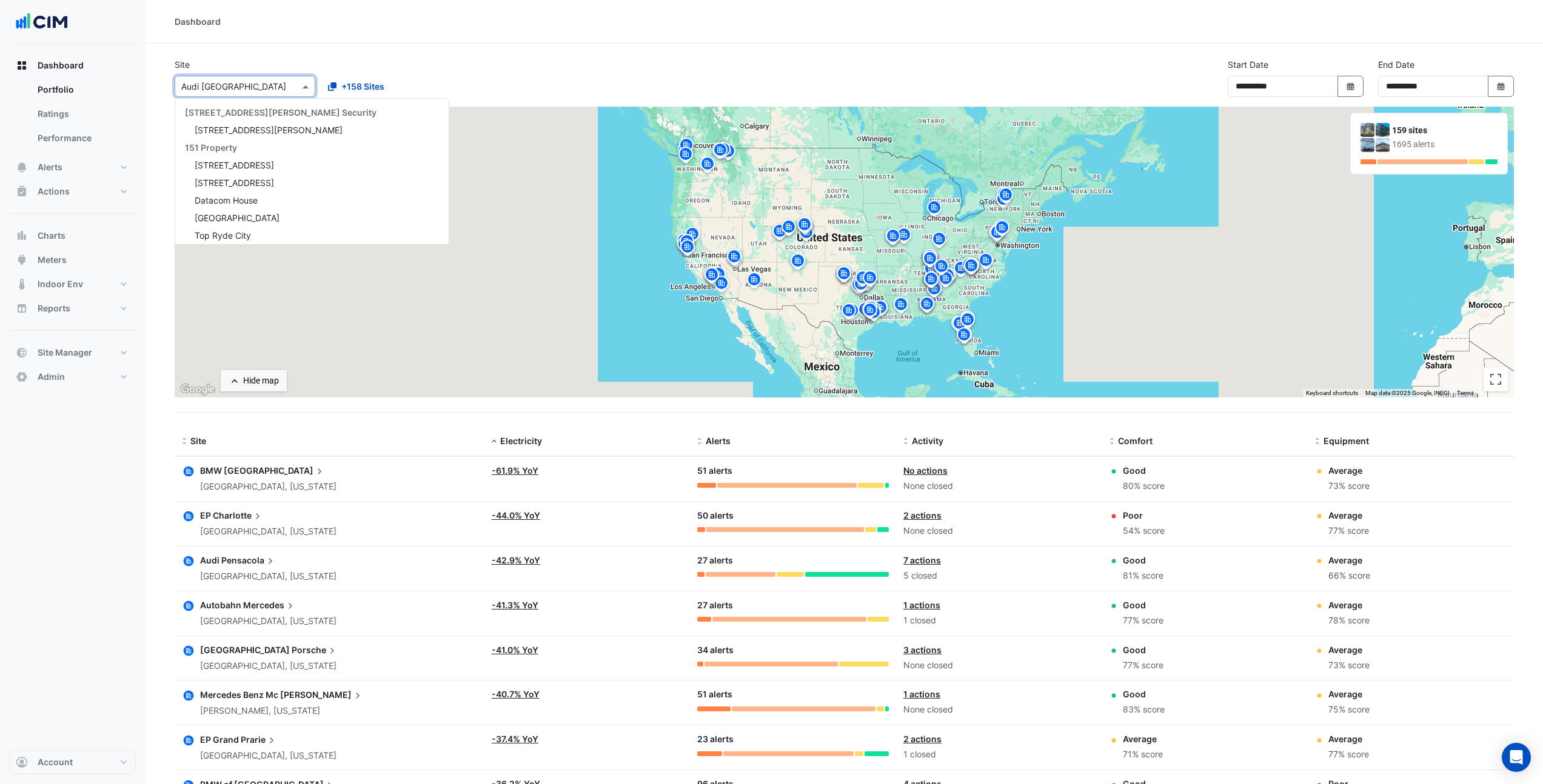
scroll to position [17506, 0]
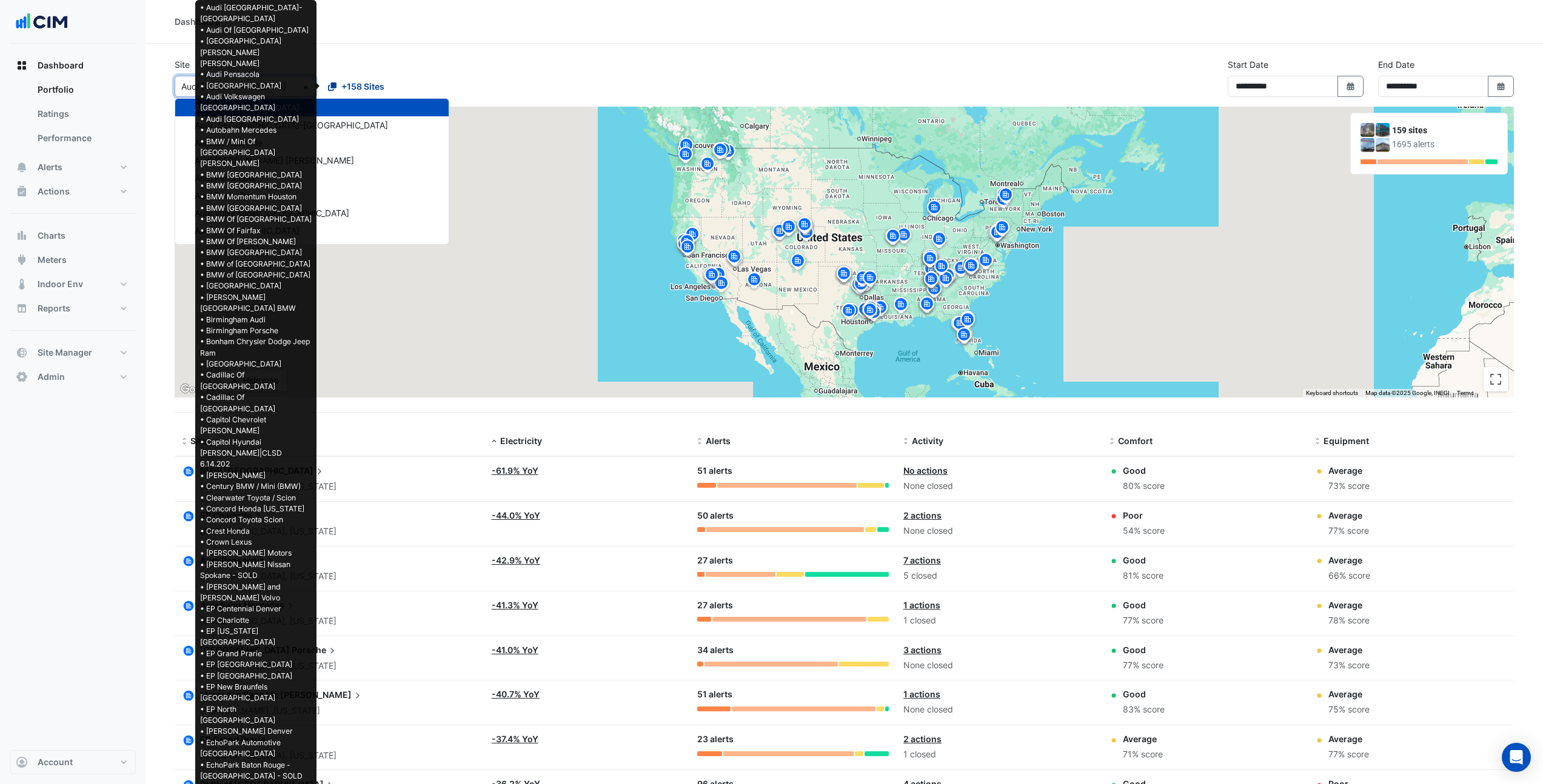
click at [342, 88] on span "+158 Sites" at bounding box center [363, 86] width 43 height 13
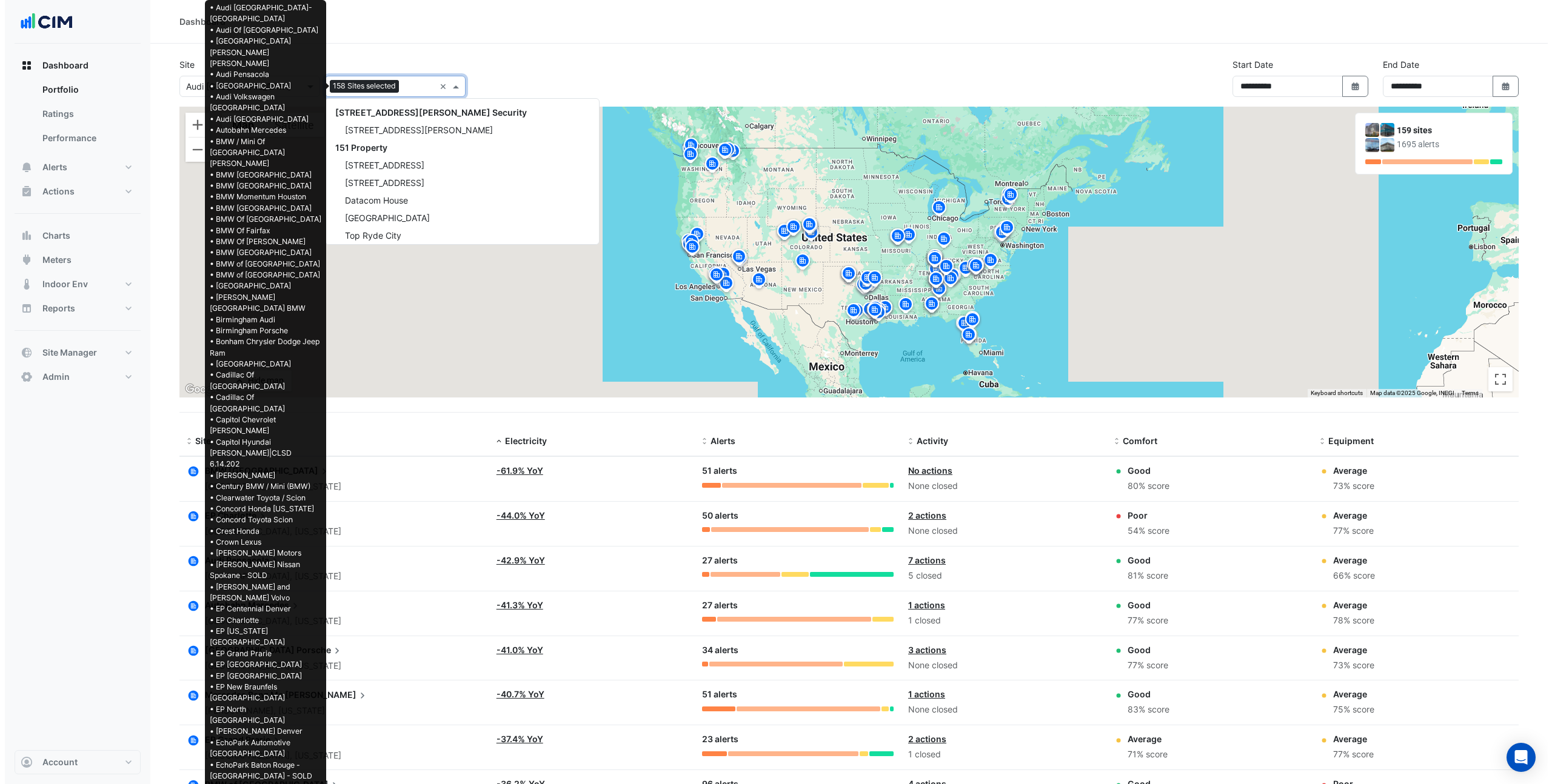
scroll to position [20282, 0]
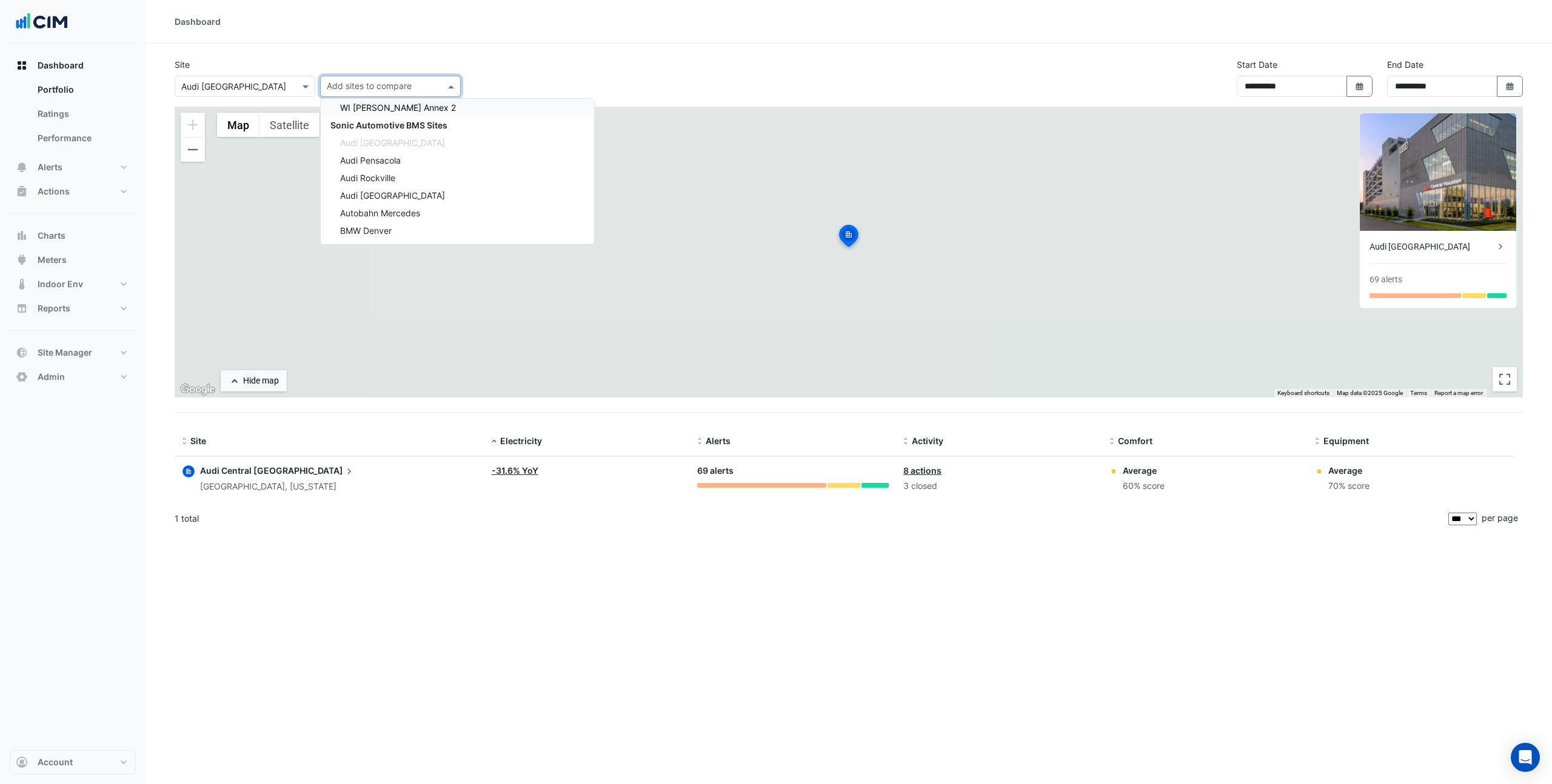
click at [306, 94] on div "× Audi Central Houston" at bounding box center [245, 86] width 141 height 21
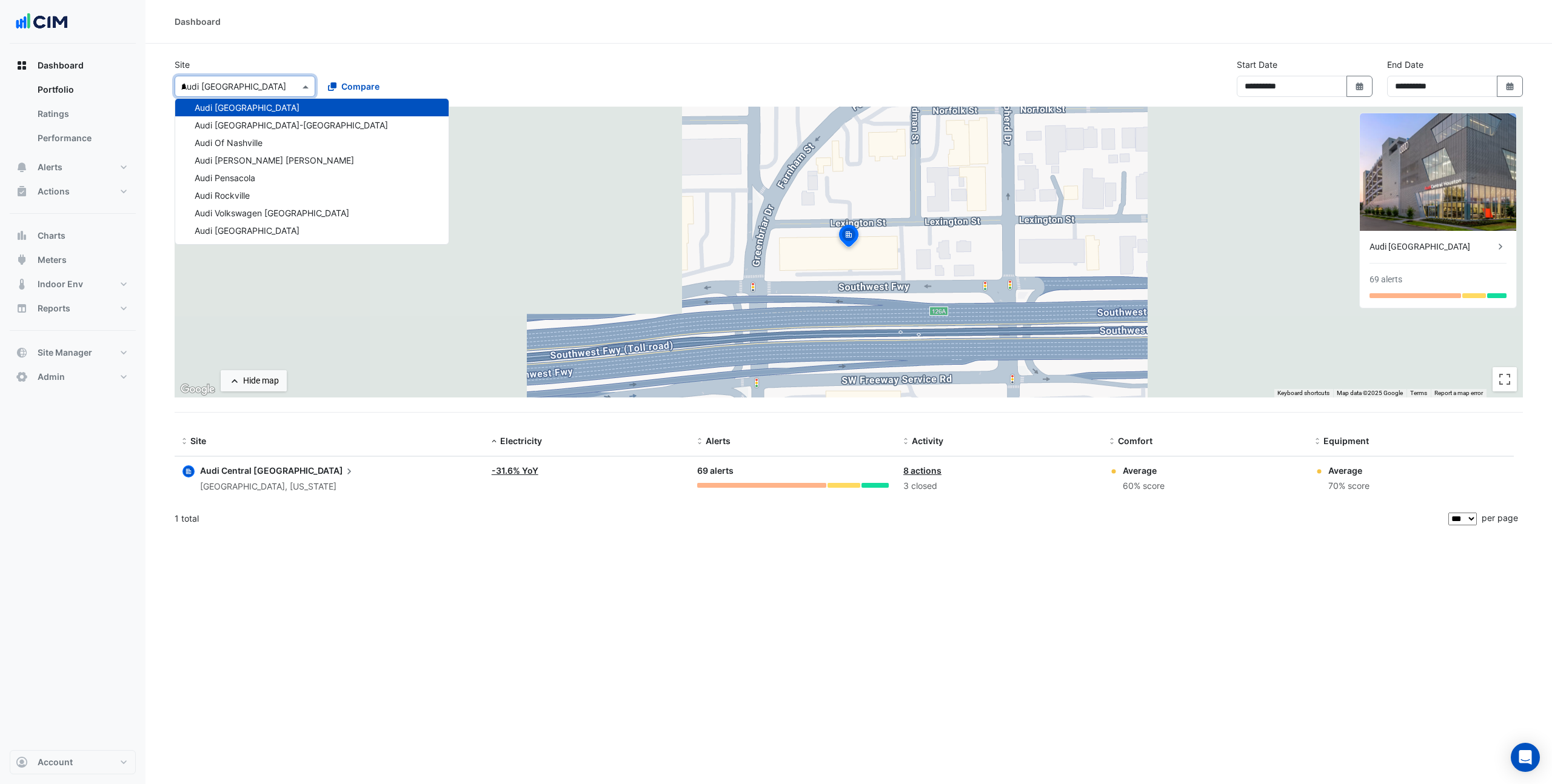
scroll to position [9546, 0]
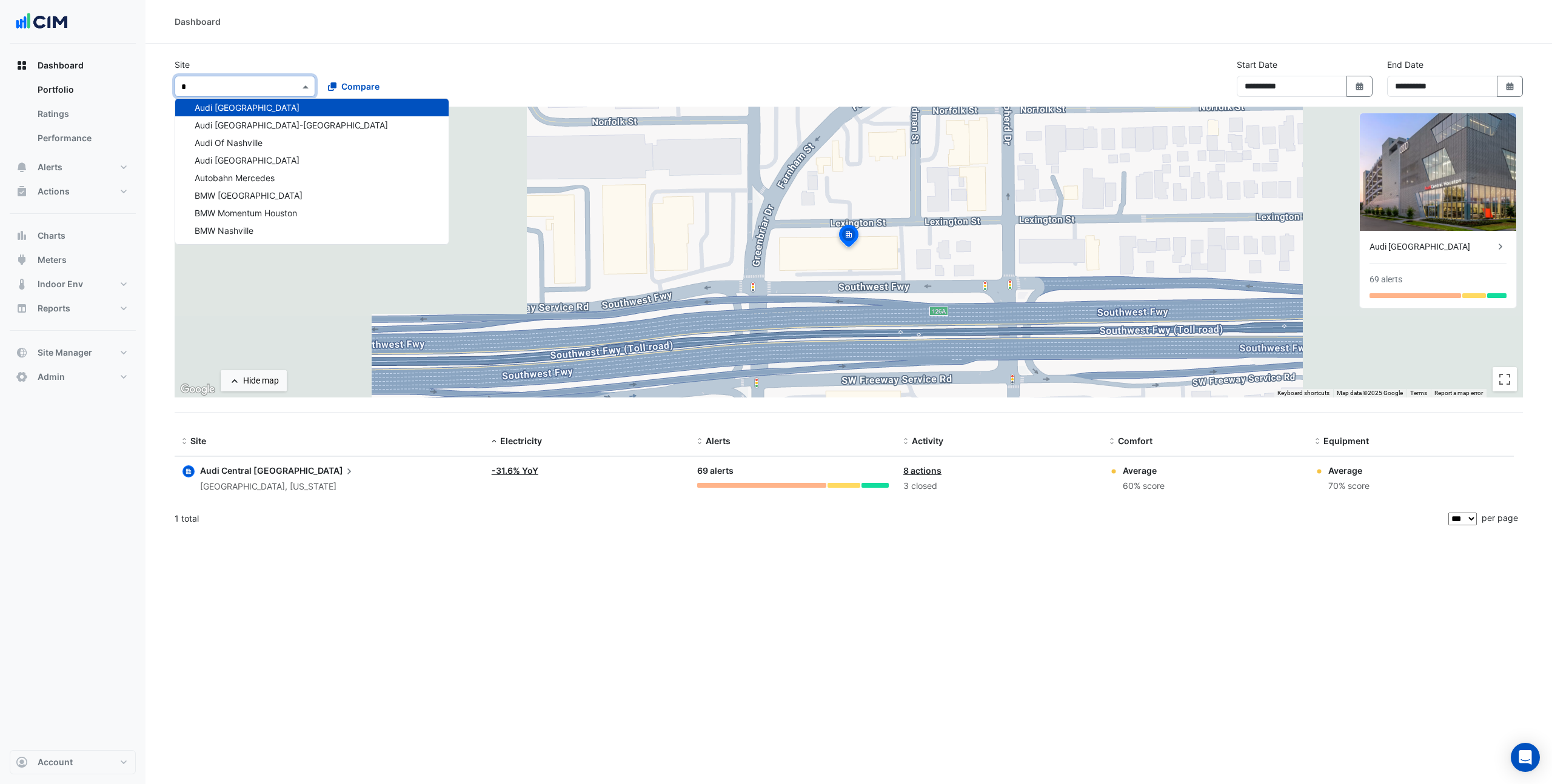
type input "**"
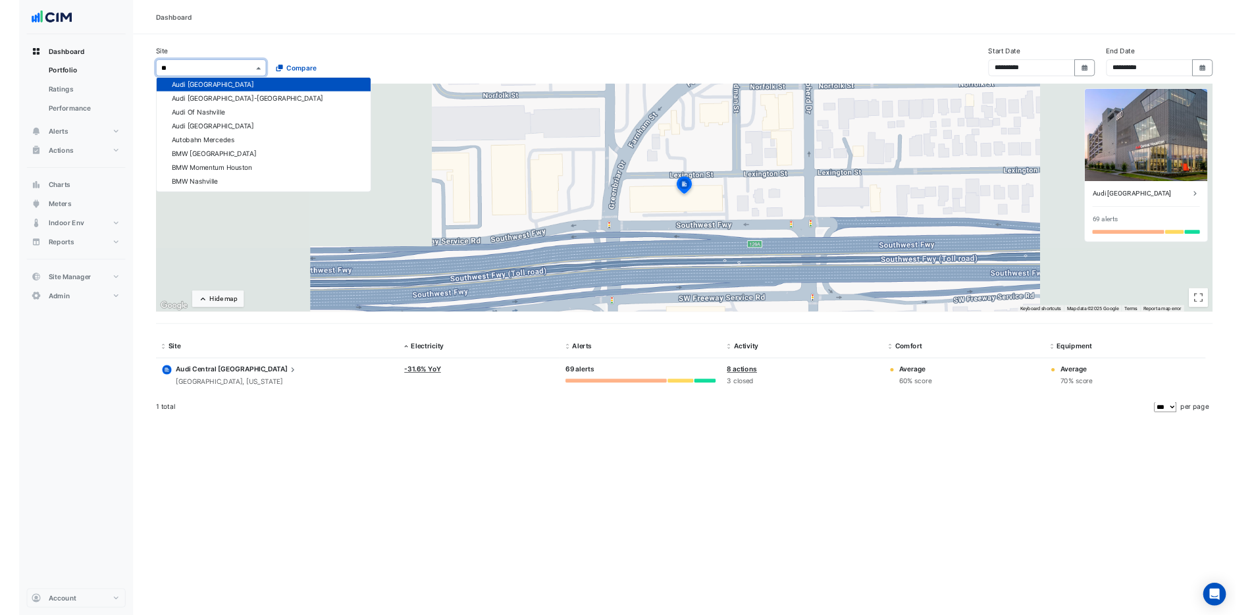
scroll to position [0, 0]
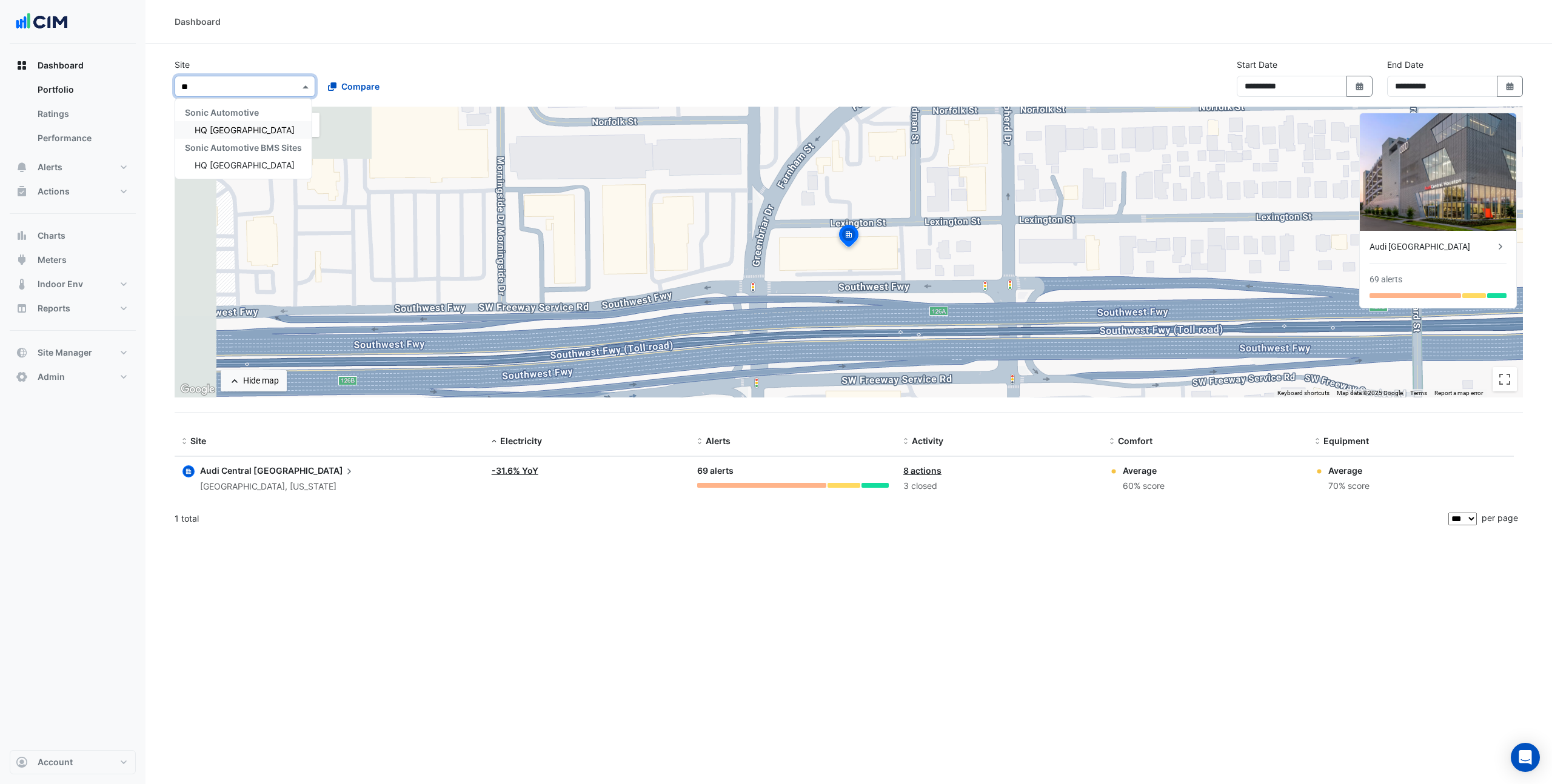
click at [246, 128] on span "HQ Charlotte" at bounding box center [244, 130] width 100 height 10
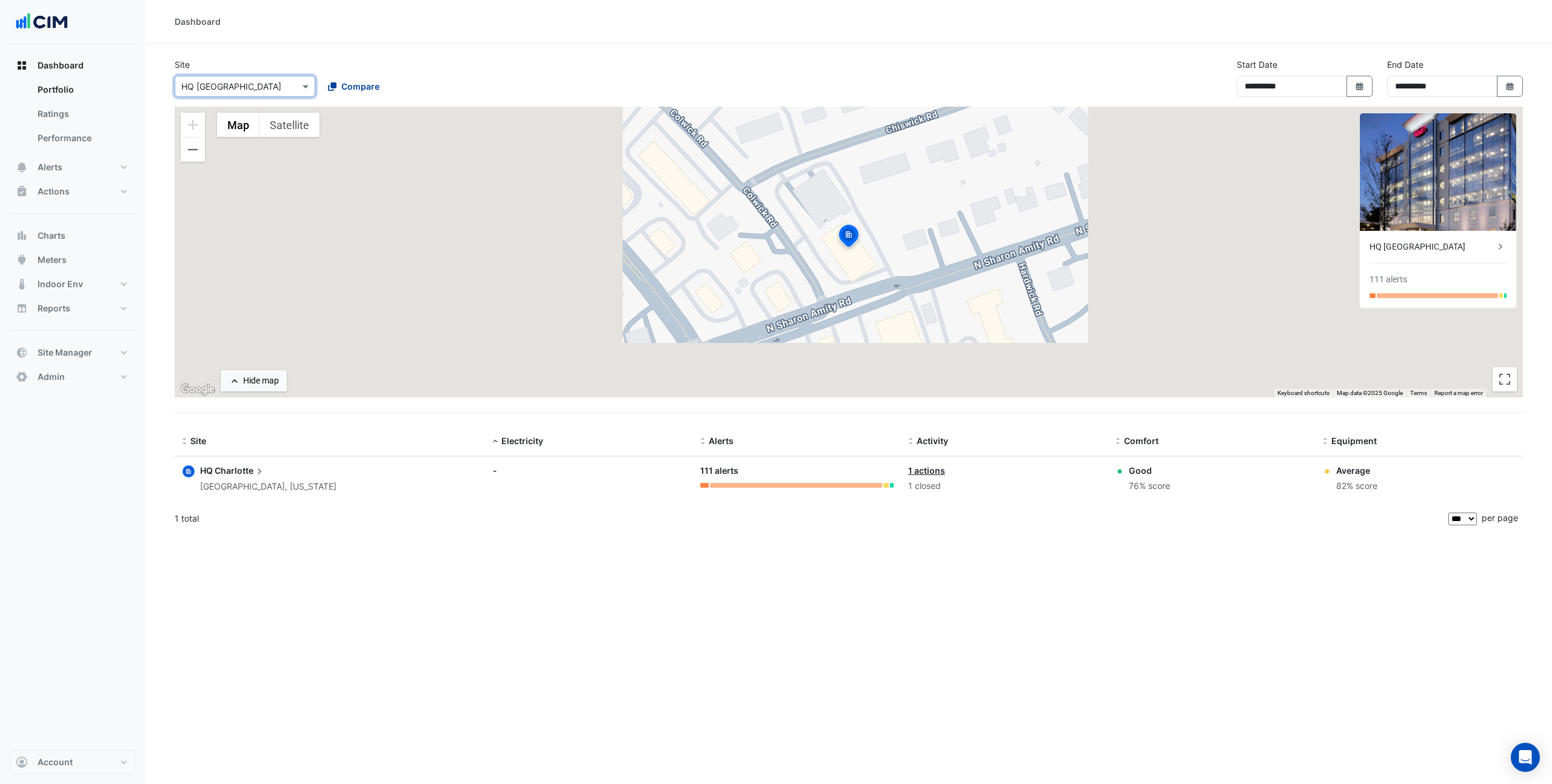
click at [336, 86] on div "Compare" at bounding box center [353, 86] width 52 height 13
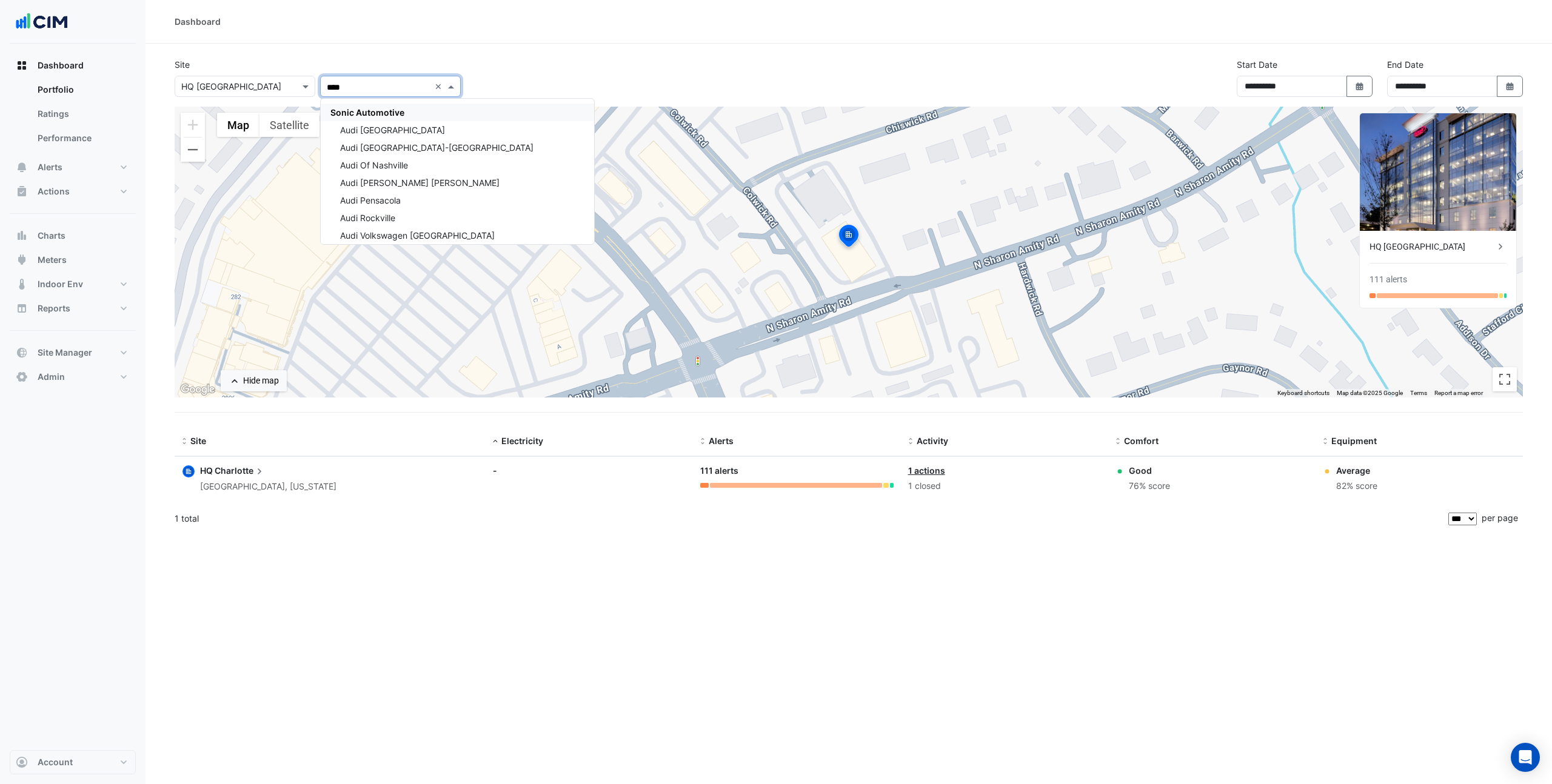
click at [434, 112] on div "Sonic Automotive" at bounding box center [457, 112] width 273 height 17
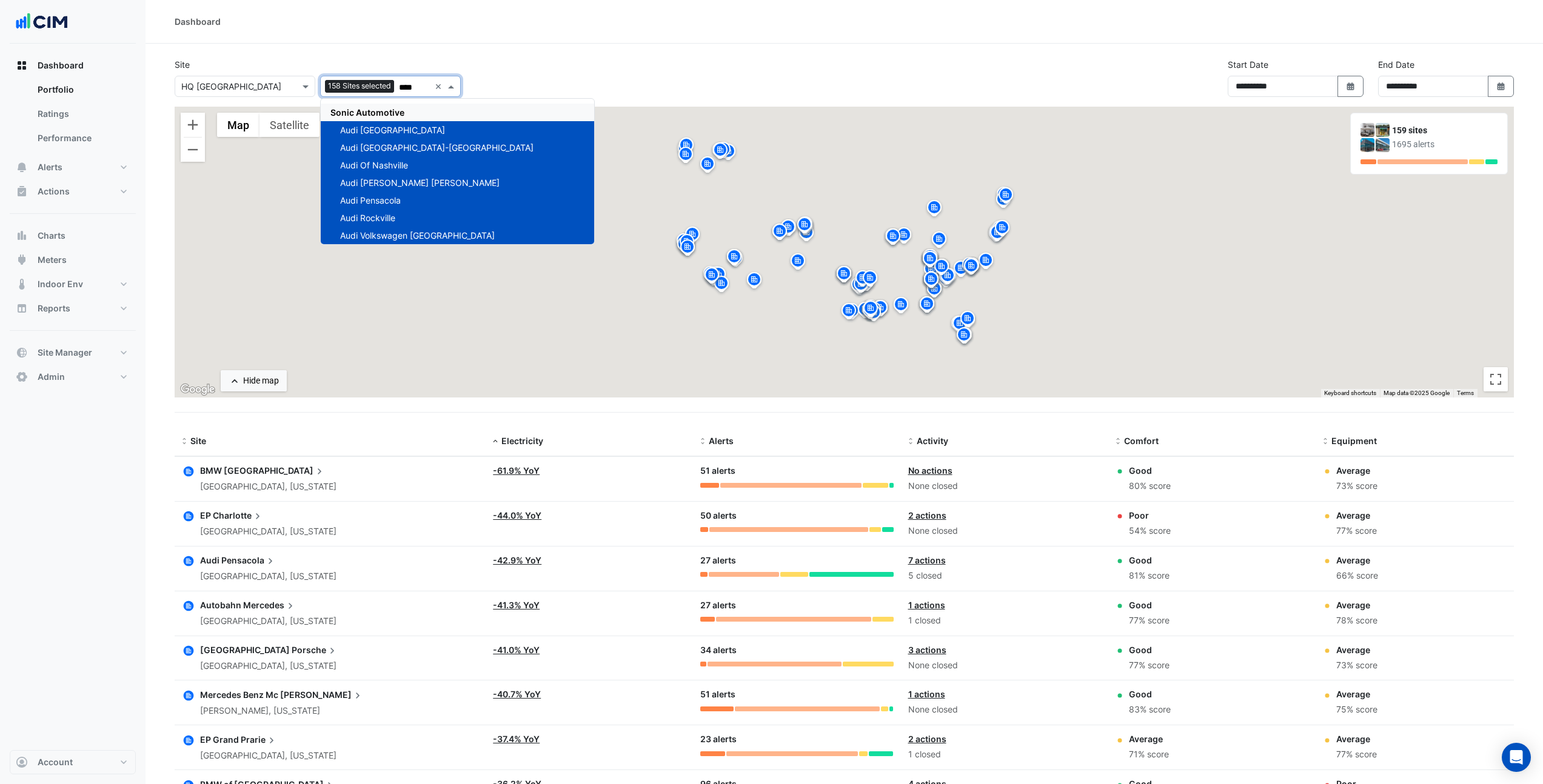
type input "****"
click at [531, 68] on div "Site × HQ Charlotte 158 Sites selected **** × Sonic Automotive Audi Central Hou…" at bounding box center [844, 82] width 1353 height 49
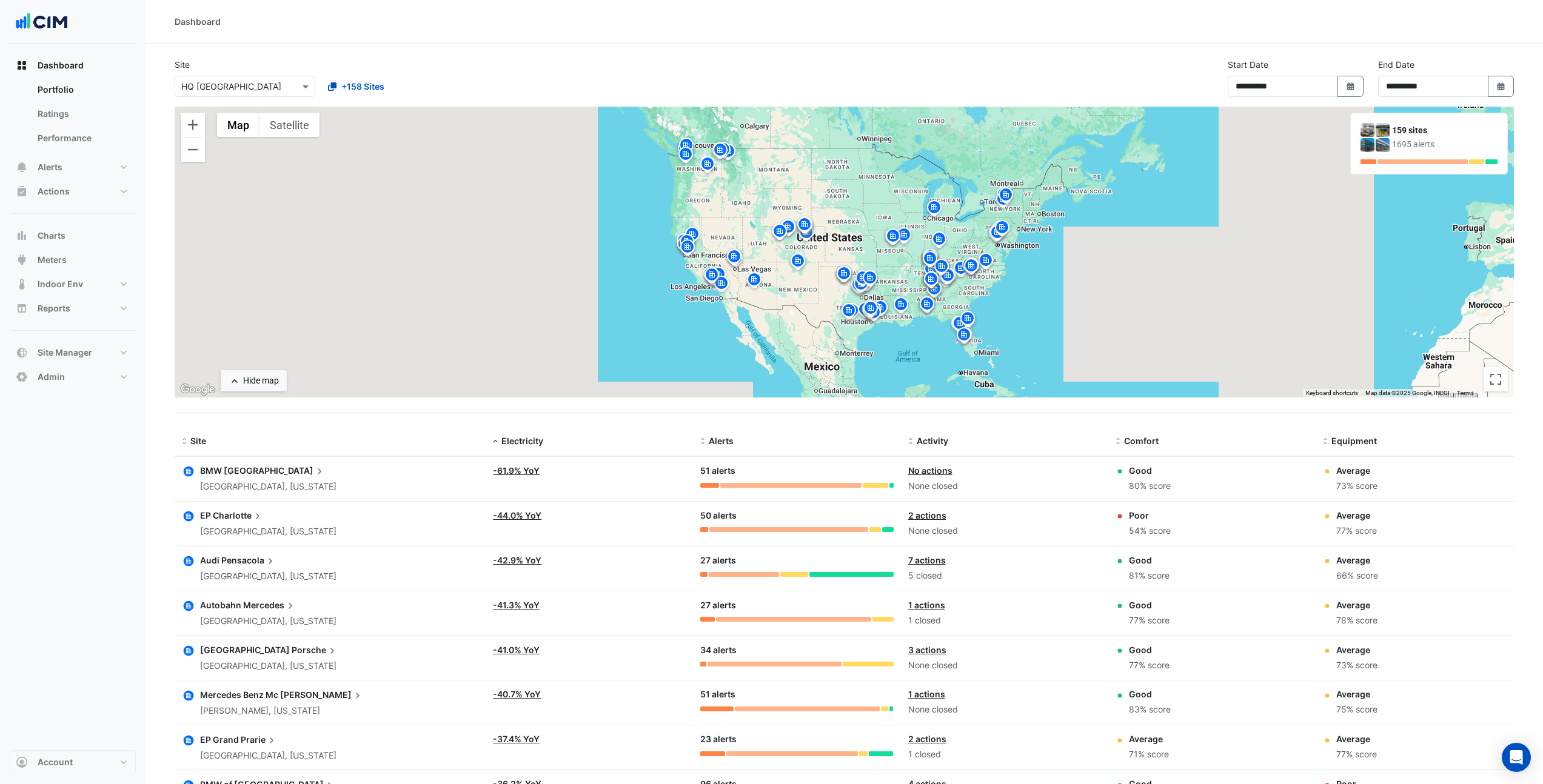
click at [237, 559] on span "Pensacola" at bounding box center [249, 560] width 55 height 13
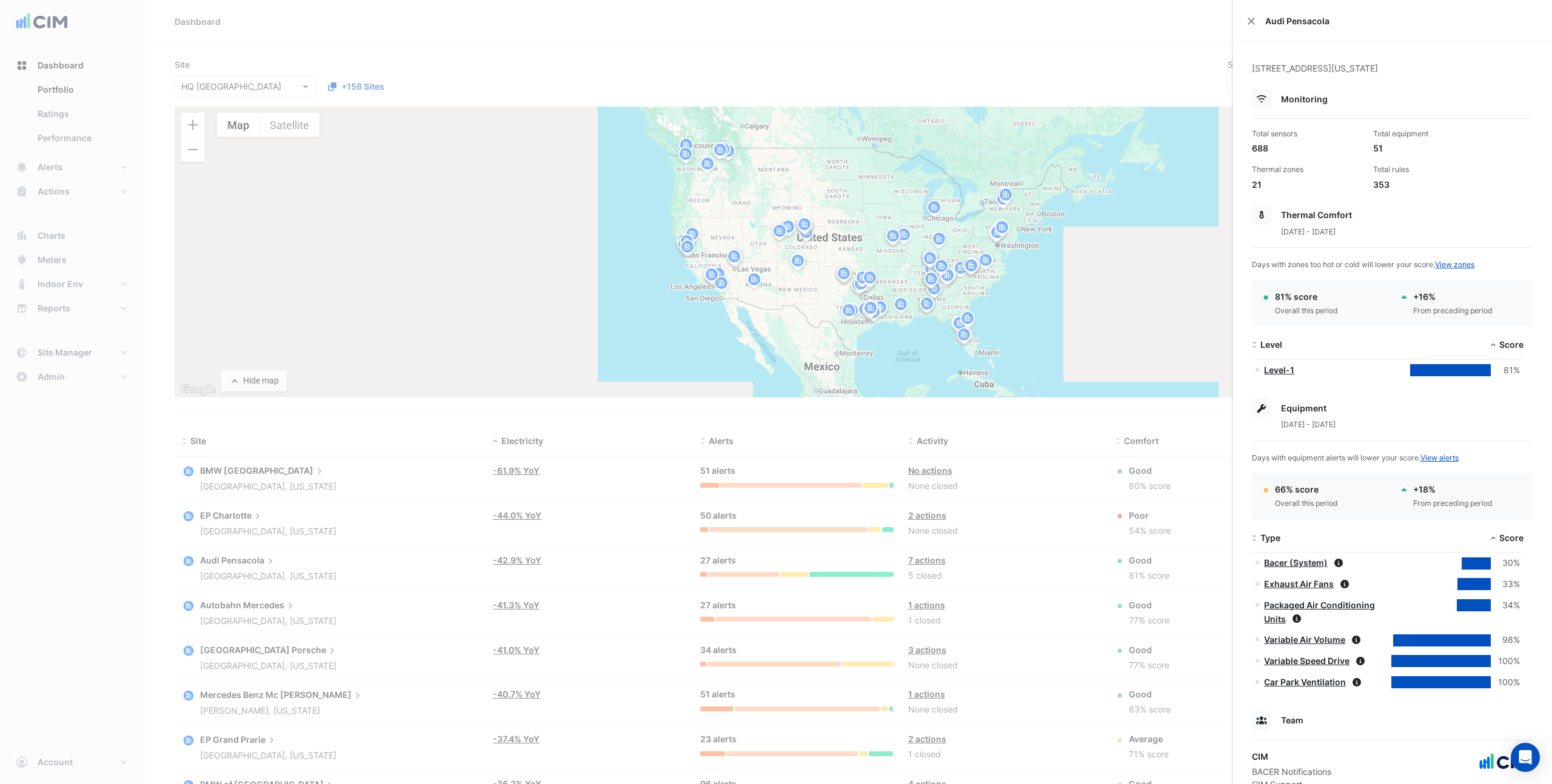
click at [320, 455] on ngb-offcanvas-backdrop at bounding box center [776, 392] width 1552 height 784
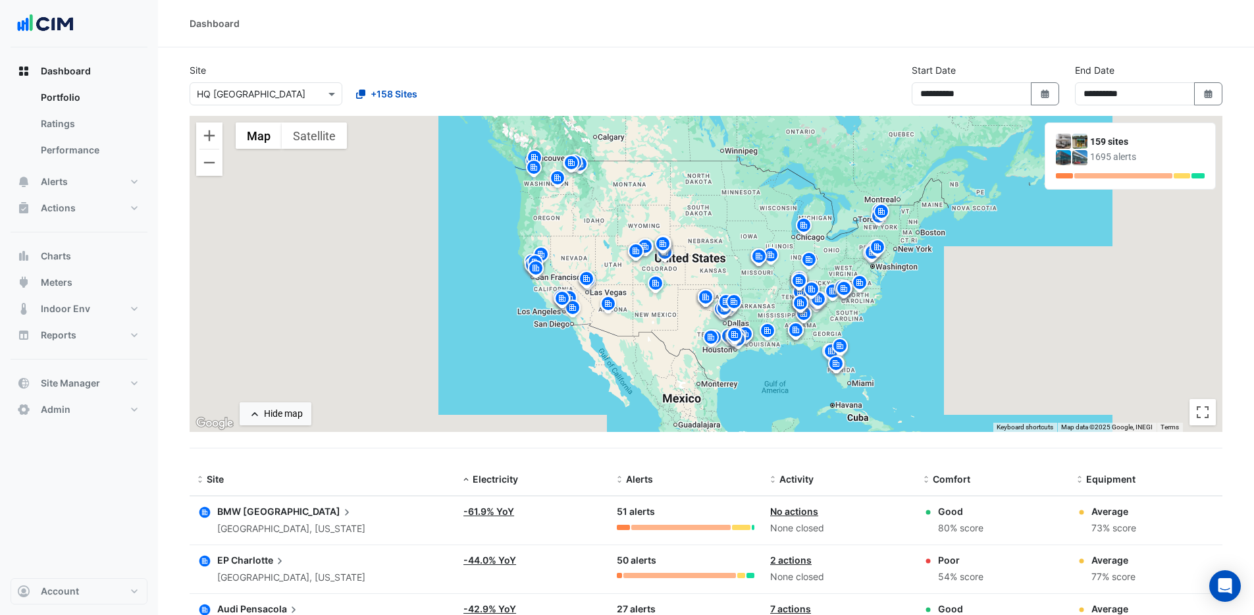
click at [804, 226] on img at bounding box center [803, 227] width 21 height 23
click at [804, 227] on img at bounding box center [803, 228] width 21 height 23
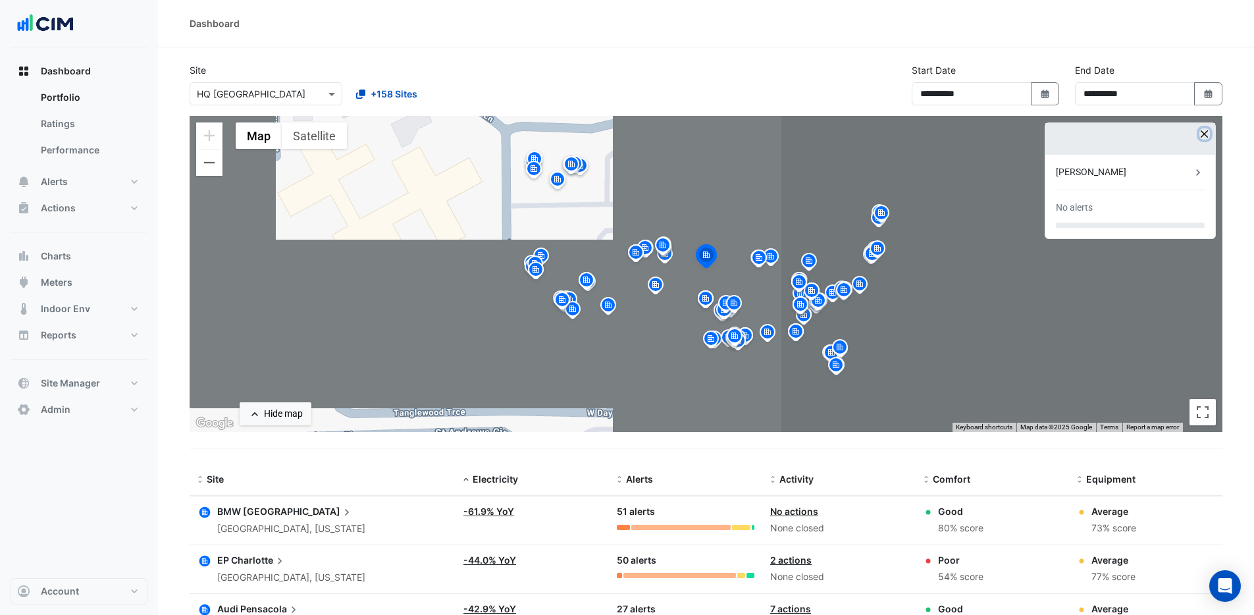
click at [1201, 133] on button "button" at bounding box center [1205, 133] width 11 height 11
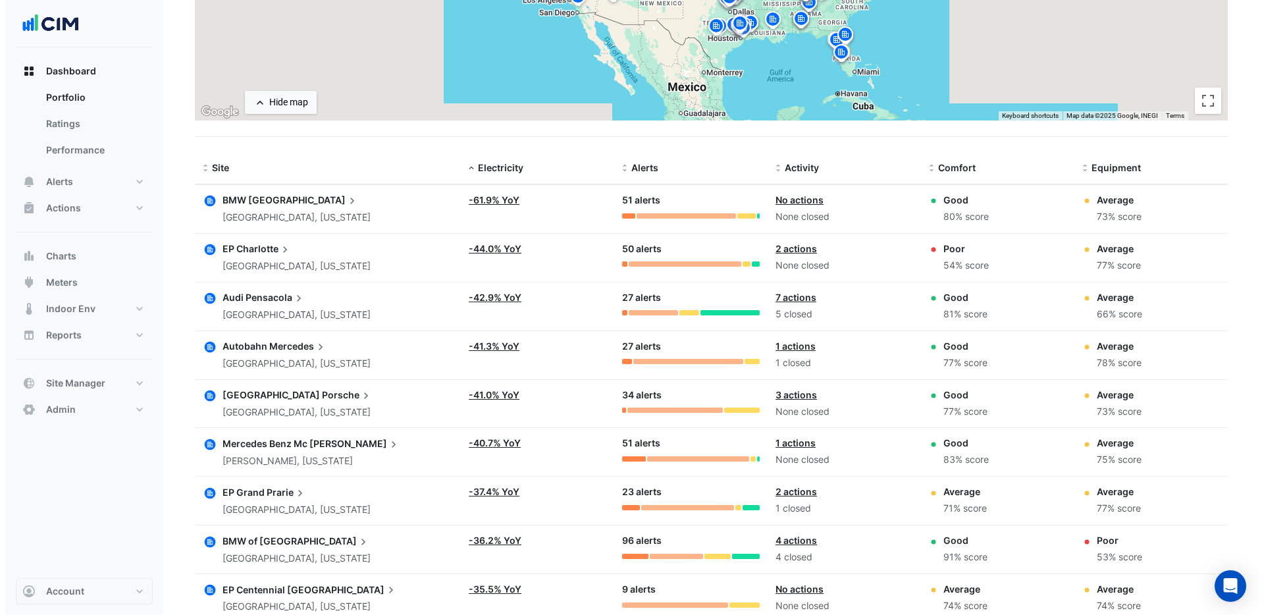
scroll to position [312, 0]
click at [265, 199] on span "Nashville" at bounding box center [298, 199] width 111 height 14
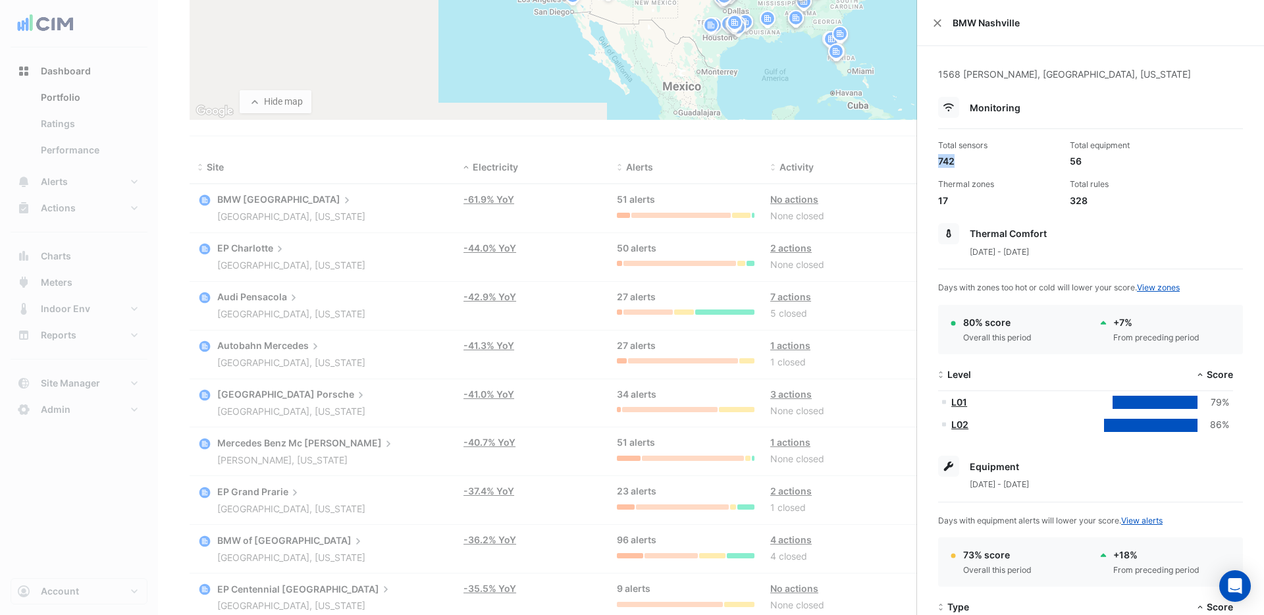
drag, startPoint x: 959, startPoint y: 163, endPoint x: 938, endPoint y: 161, distance: 20.5
click at [938, 161] on div "742" at bounding box center [998, 161] width 121 height 14
click at [938, 163] on div "Total sensors 742" at bounding box center [999, 154] width 132 height 28
drag, startPoint x: 938, startPoint y: 163, endPoint x: 955, endPoint y: 161, distance: 16.5
click at [956, 161] on div "742" at bounding box center [998, 161] width 121 height 14
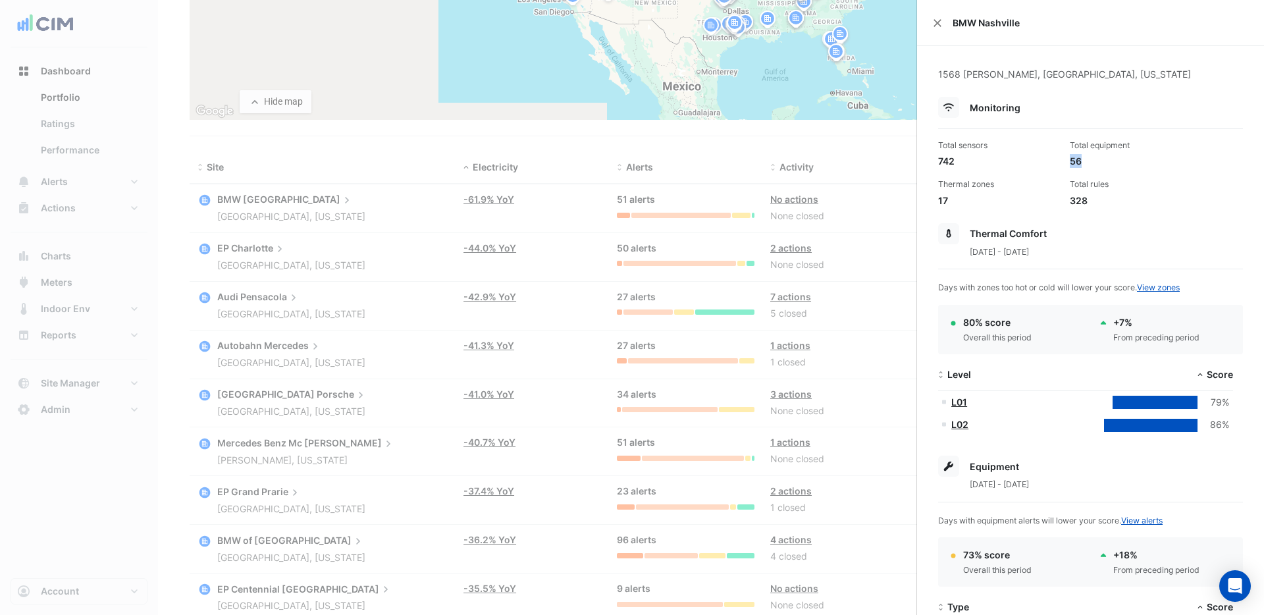
drag, startPoint x: 1063, startPoint y: 159, endPoint x: 1079, endPoint y: 163, distance: 16.1
click at [1079, 163] on div "Total equipment 56" at bounding box center [1131, 154] width 132 height 28
click at [1095, 165] on div "56" at bounding box center [1130, 161] width 121 height 14
drag, startPoint x: 1067, startPoint y: 201, endPoint x: 1084, endPoint y: 201, distance: 17.8
click at [1084, 201] on div "328" at bounding box center [1130, 201] width 121 height 14
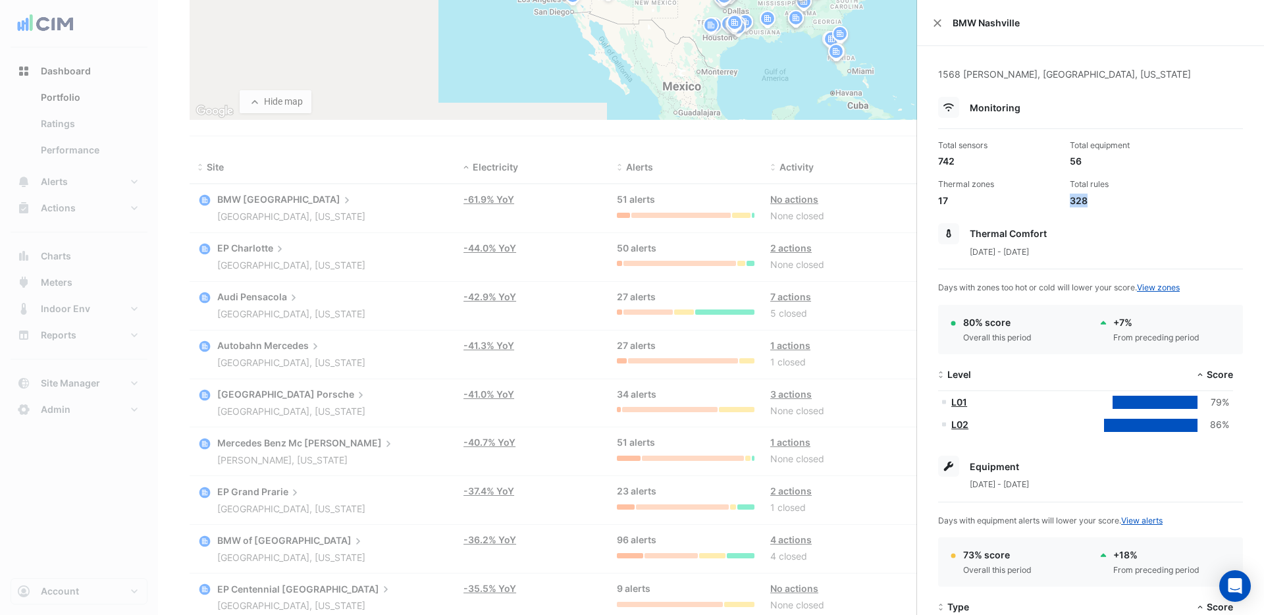
click at [1098, 205] on div "328" at bounding box center [1130, 201] width 121 height 14
click at [937, 23] on button "Close" at bounding box center [937, 22] width 9 height 9
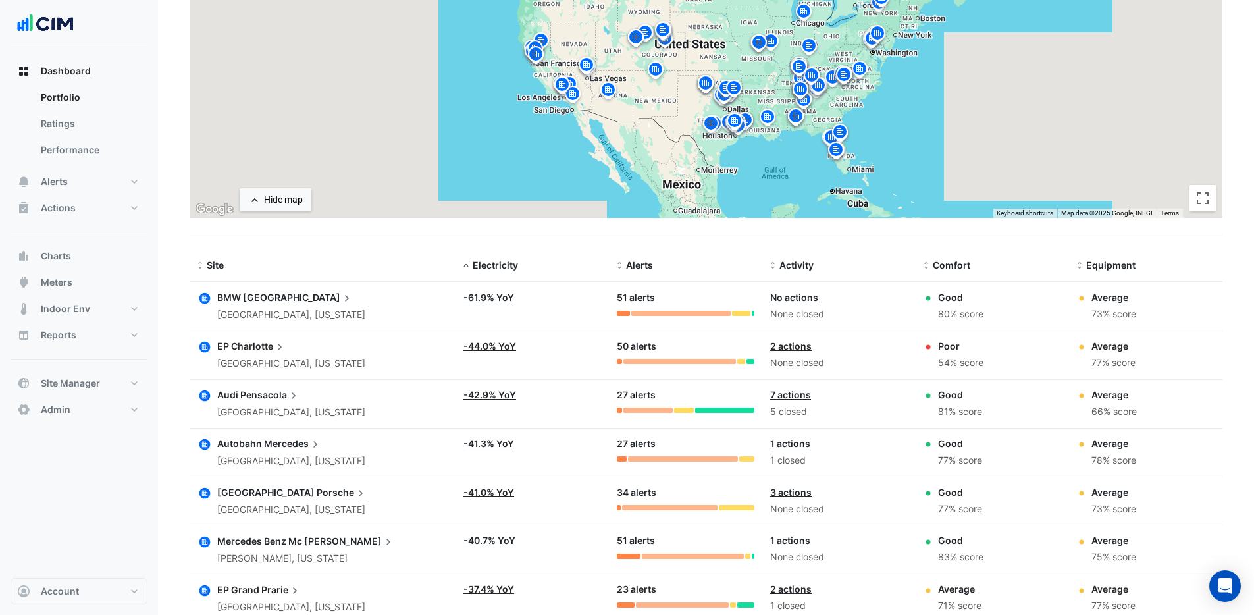
scroll to position [188, 0]
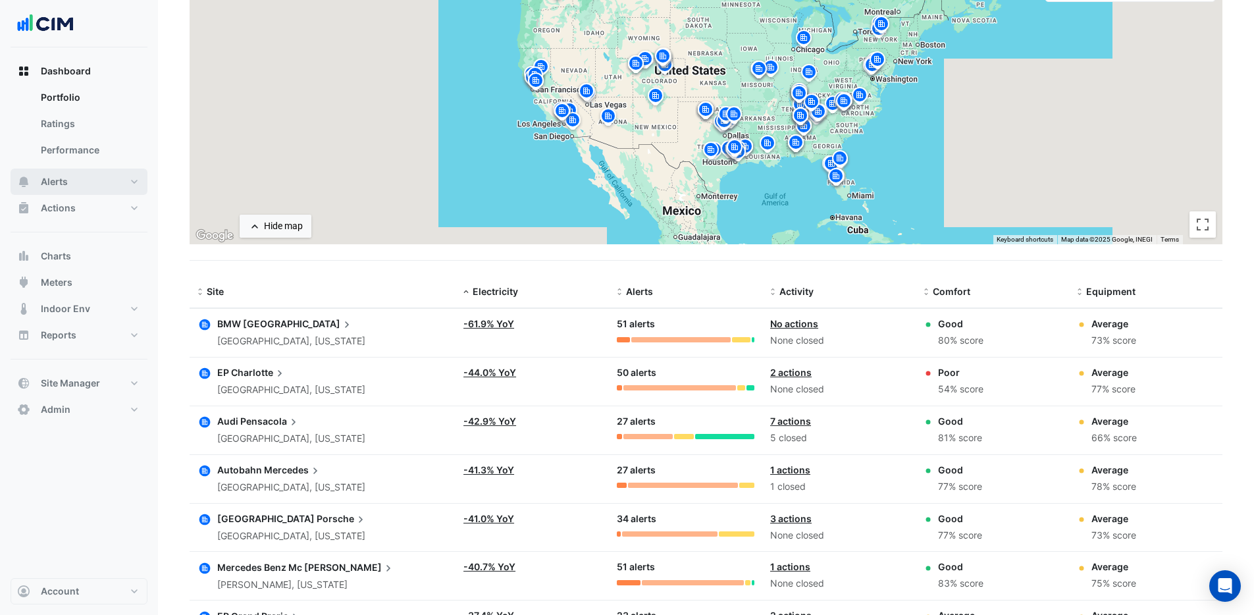
click at [101, 187] on button "Alerts" at bounding box center [79, 182] width 137 height 26
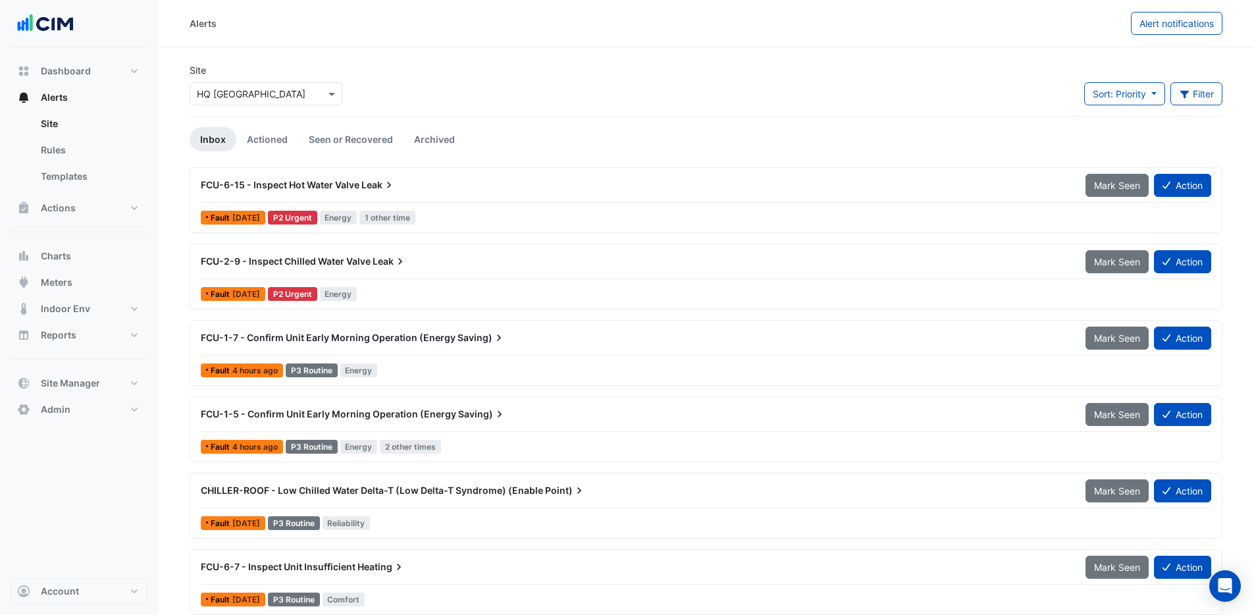
click at [531, 196] on div "FCU-6-15 - Inspect Hot Water Valve Leak" at bounding box center [635, 185] width 885 height 24
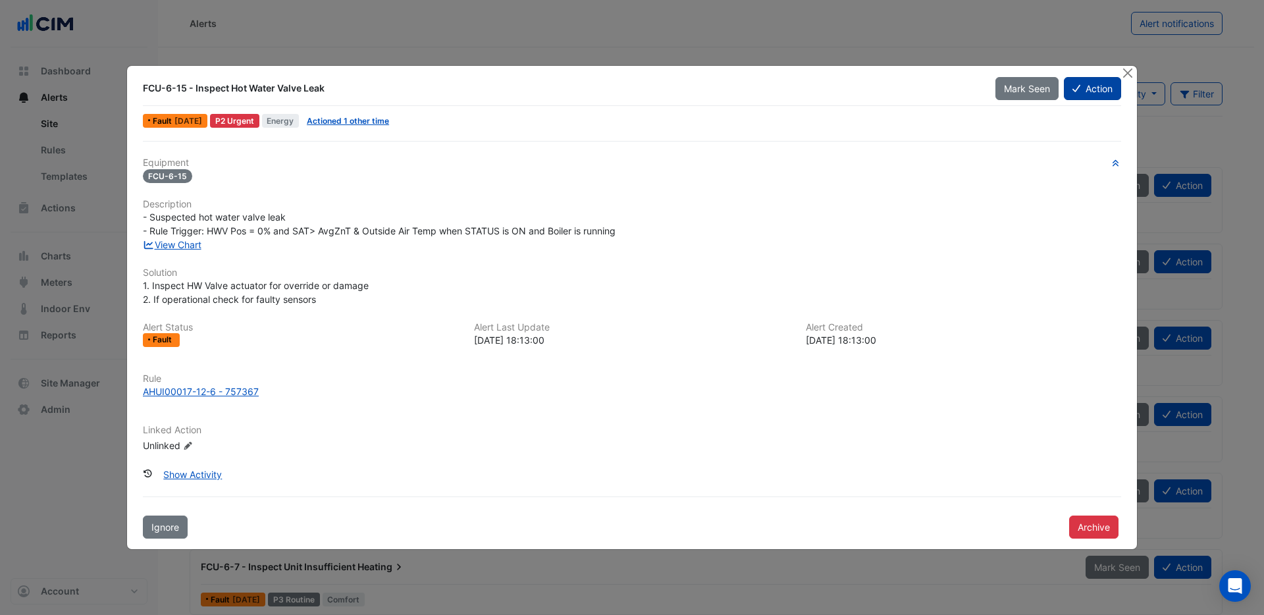
click at [1087, 91] on button "Action" at bounding box center [1092, 88] width 57 height 23
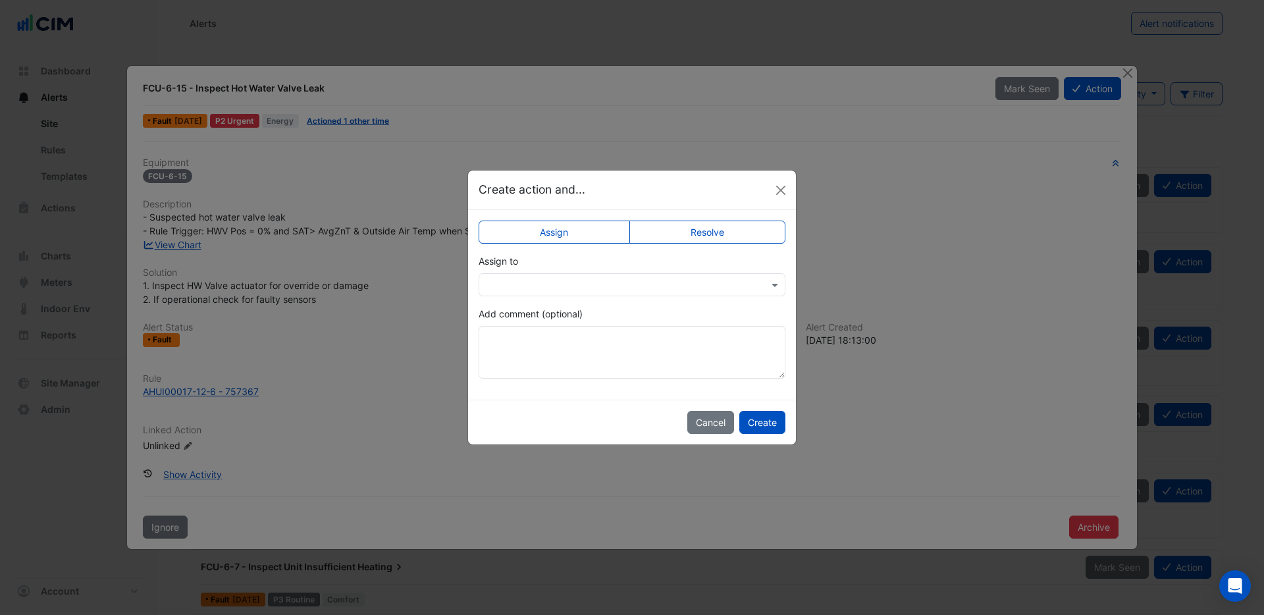
click at [689, 281] on input "text" at bounding box center [619, 286] width 266 height 14
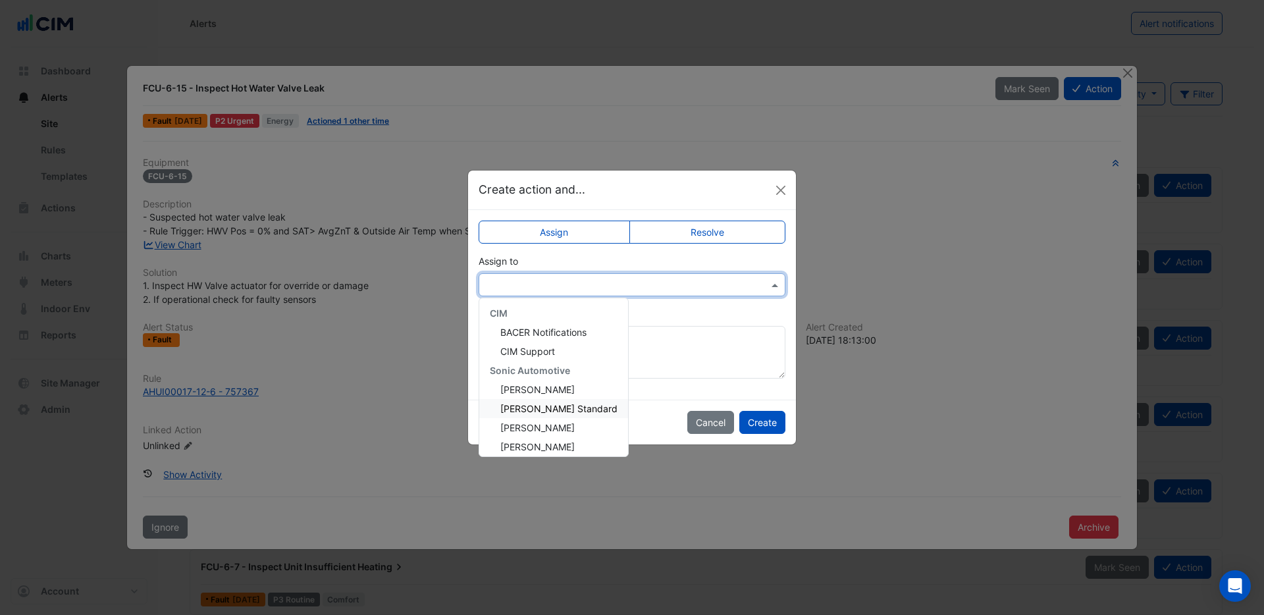
click at [561, 397] on div "Anthony Mucerino" at bounding box center [553, 389] width 149 height 19
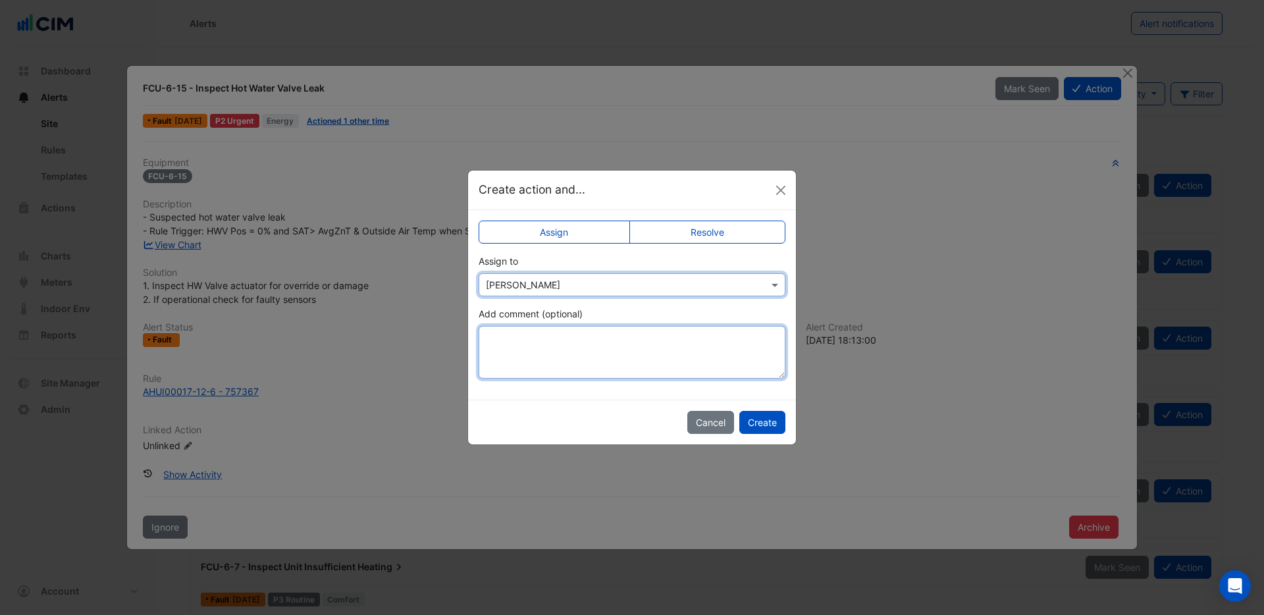
click at [581, 350] on textarea "Add comment (optional)" at bounding box center [632, 352] width 307 height 53
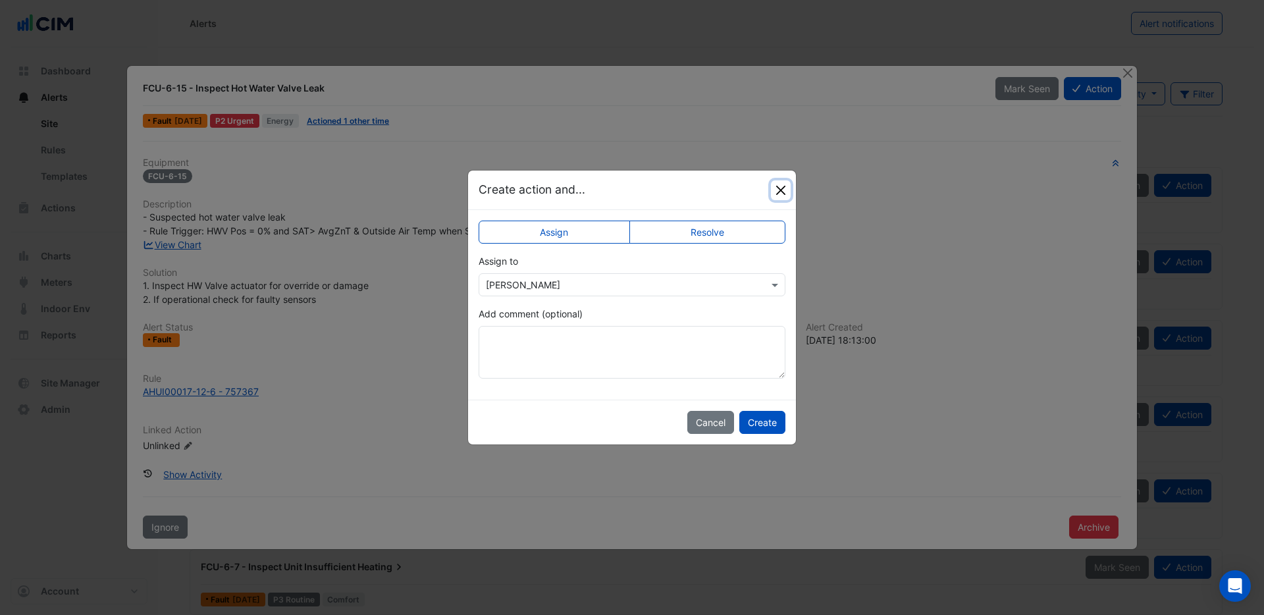
click at [777, 192] on button "Close" at bounding box center [781, 190] width 20 height 20
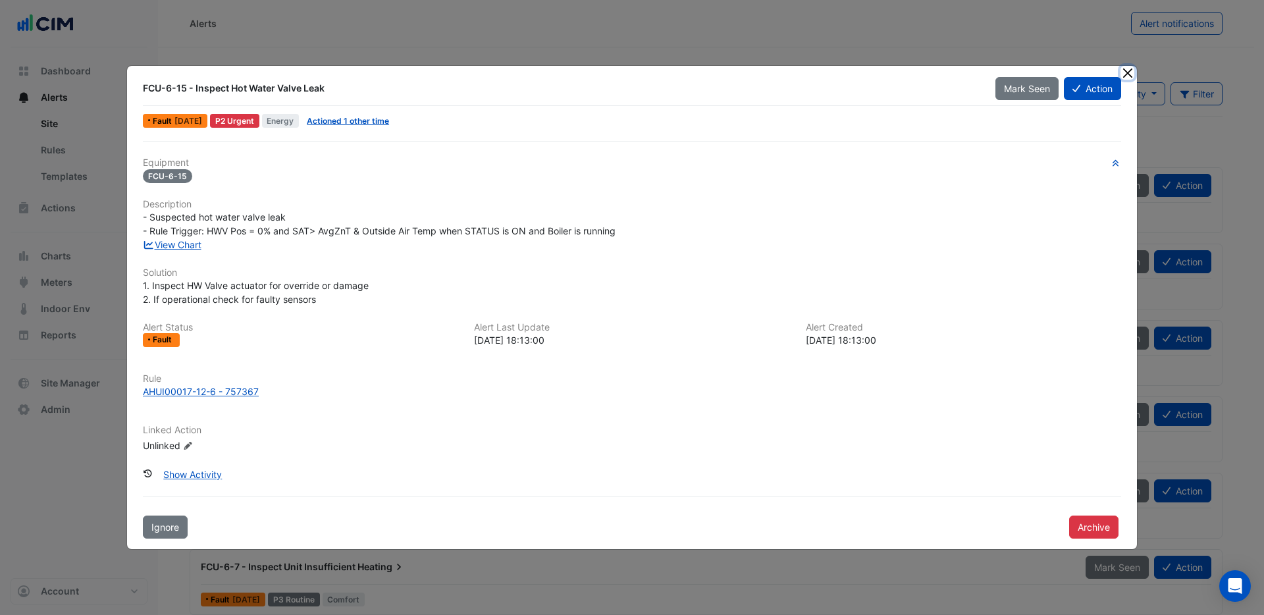
click at [1124, 77] on button "Close" at bounding box center [1128, 73] width 14 height 14
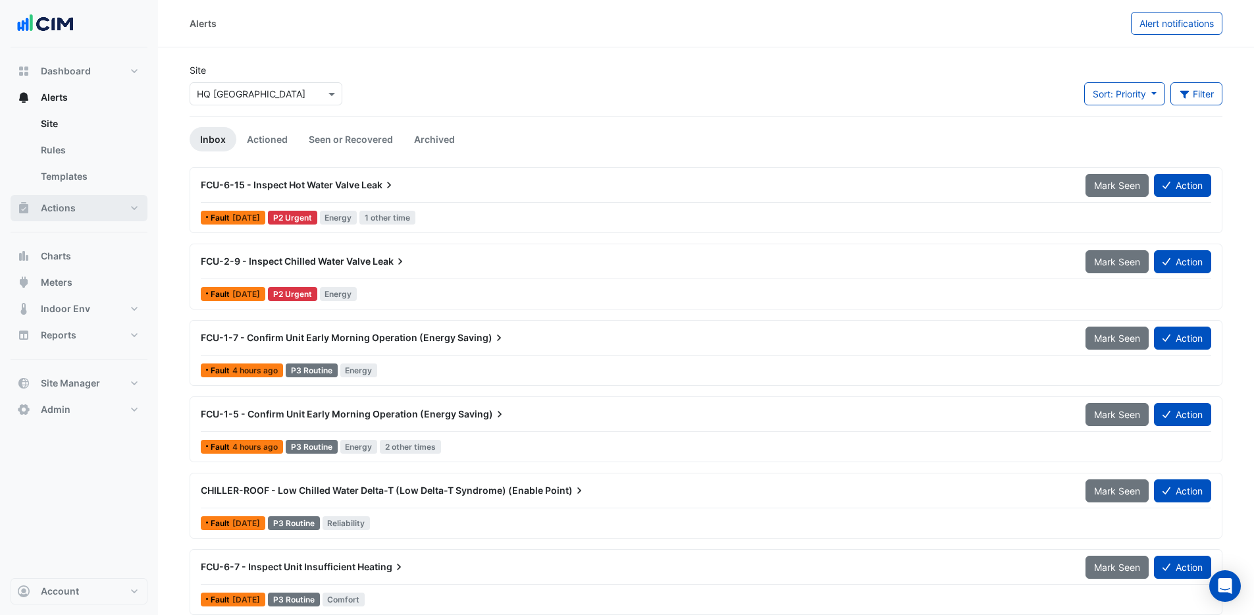
click at [97, 201] on button "Actions" at bounding box center [79, 208] width 137 height 26
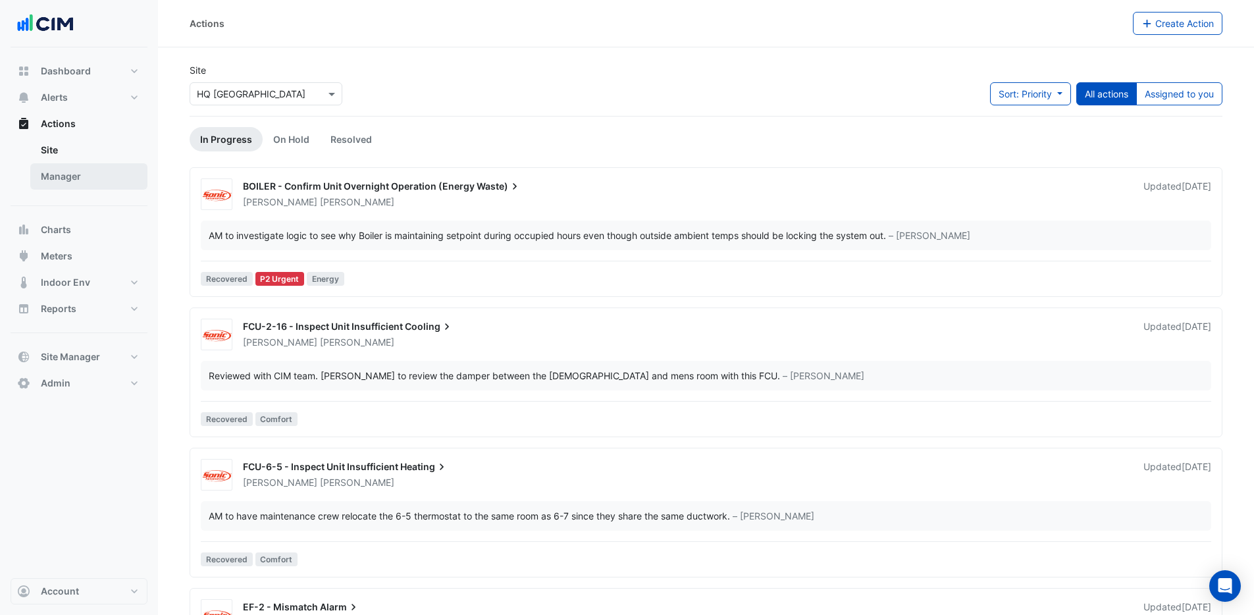
click at [89, 178] on link "Manager" at bounding box center [88, 176] width 117 height 26
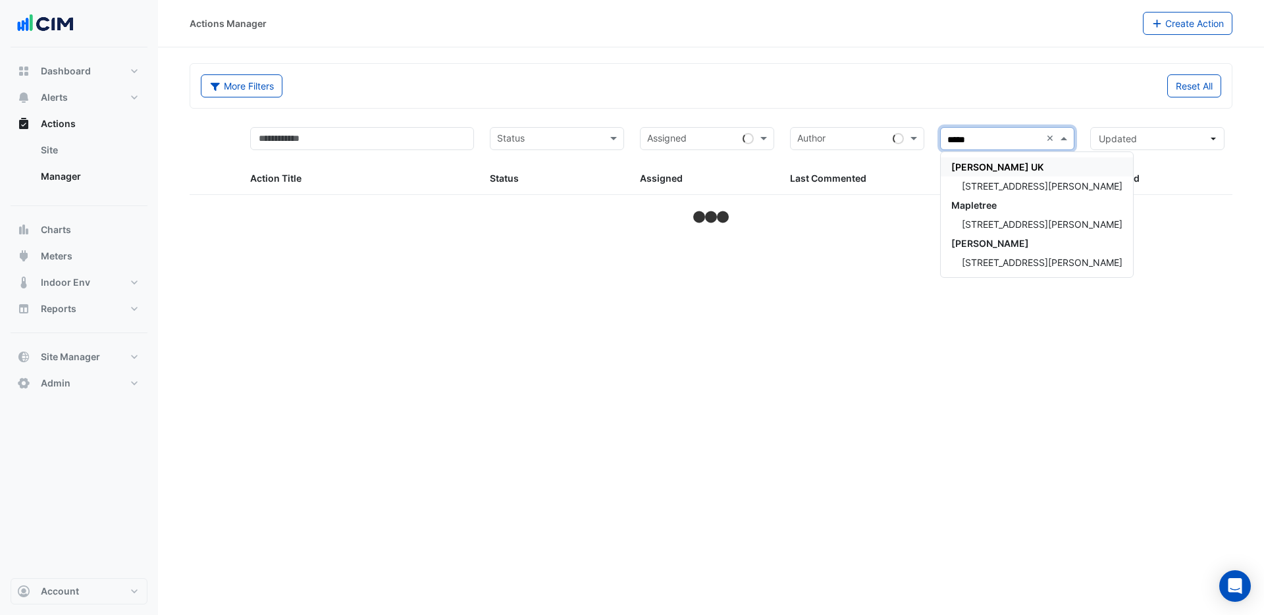
type input "******"
click at [1011, 189] on span "3 Hardman Street" at bounding box center [1042, 185] width 161 height 11
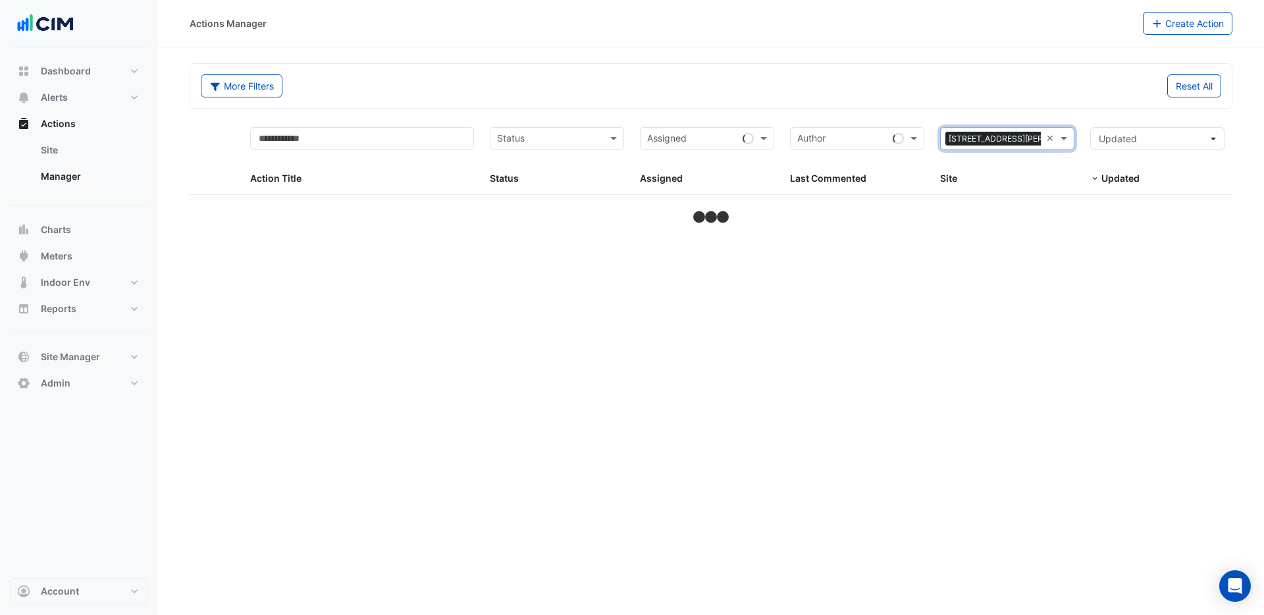
click at [1026, 70] on div "More Filters Reset All" at bounding box center [711, 86] width 1042 height 44
select select "***"
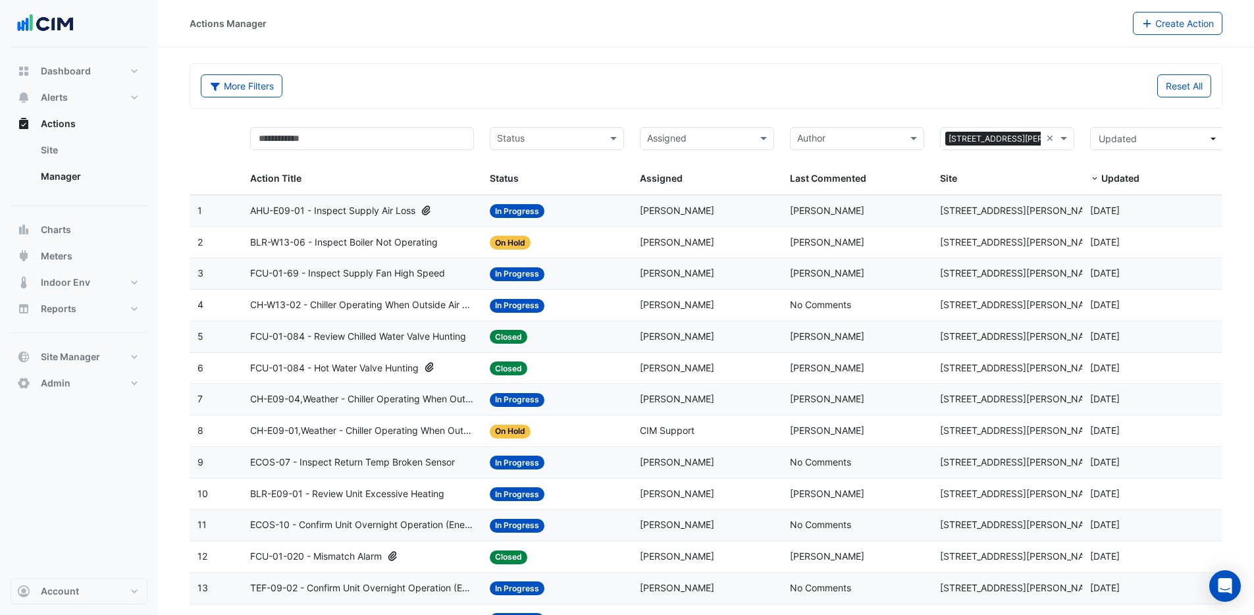
click at [397, 207] on span "AHU-E09-01 - Inspect Supply Air Loss" at bounding box center [332, 210] width 165 height 15
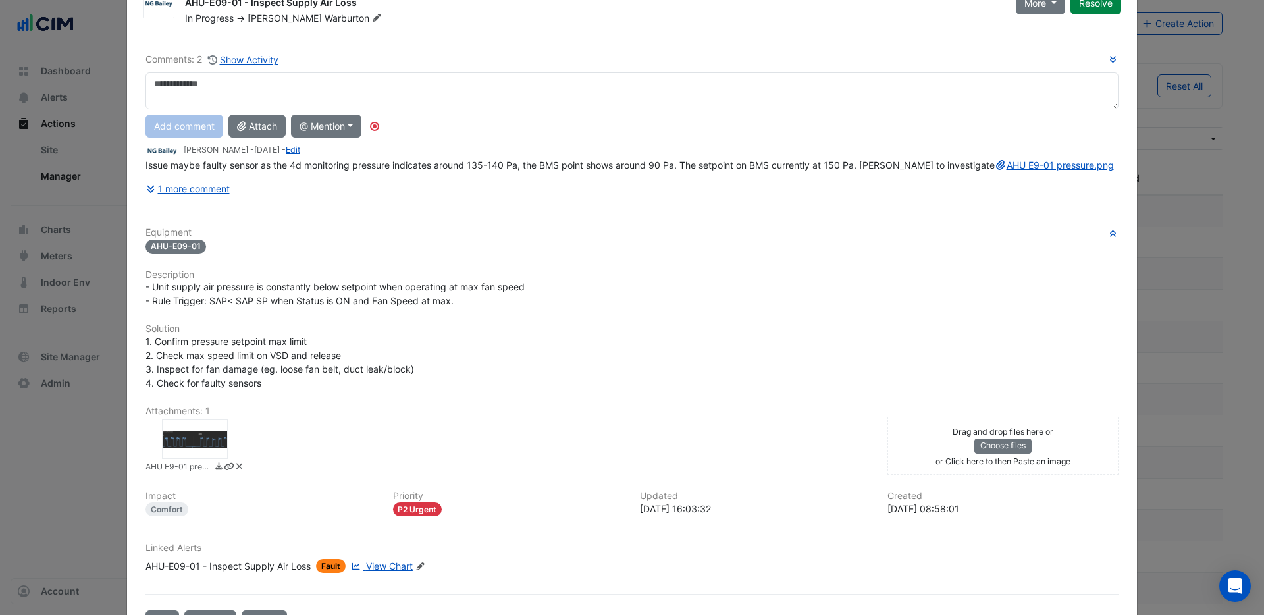
scroll to position [55, 0]
click at [186, 450] on div at bounding box center [195, 439] width 66 height 40
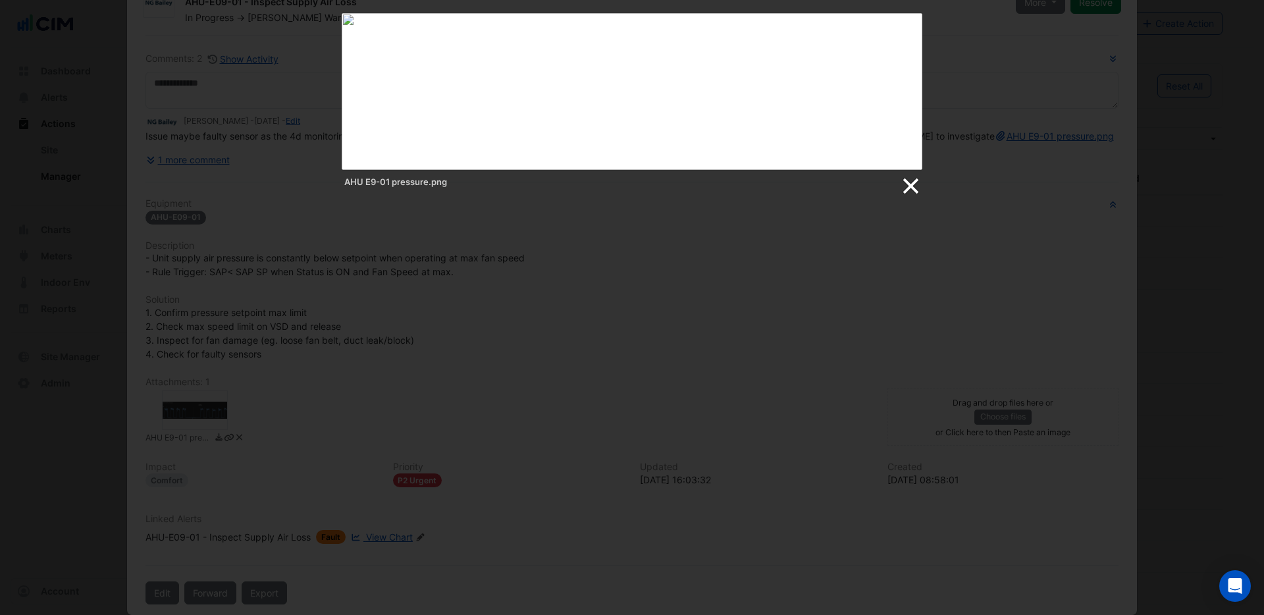
click at [913, 188] on link at bounding box center [910, 186] width 20 height 20
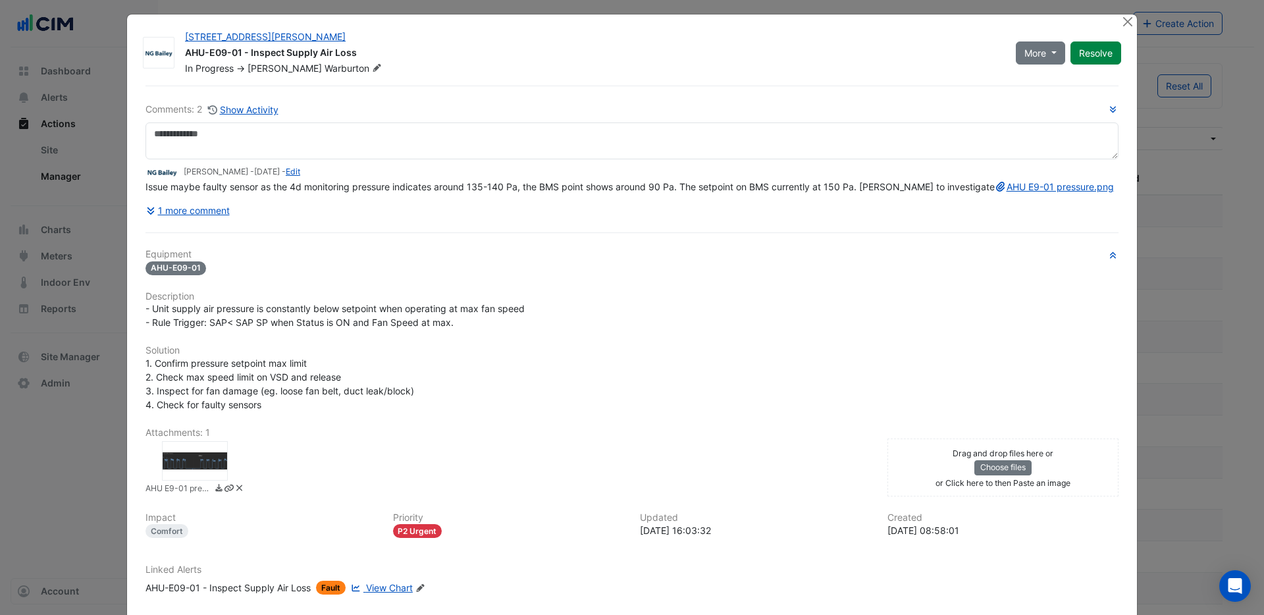
scroll to position [0, 0]
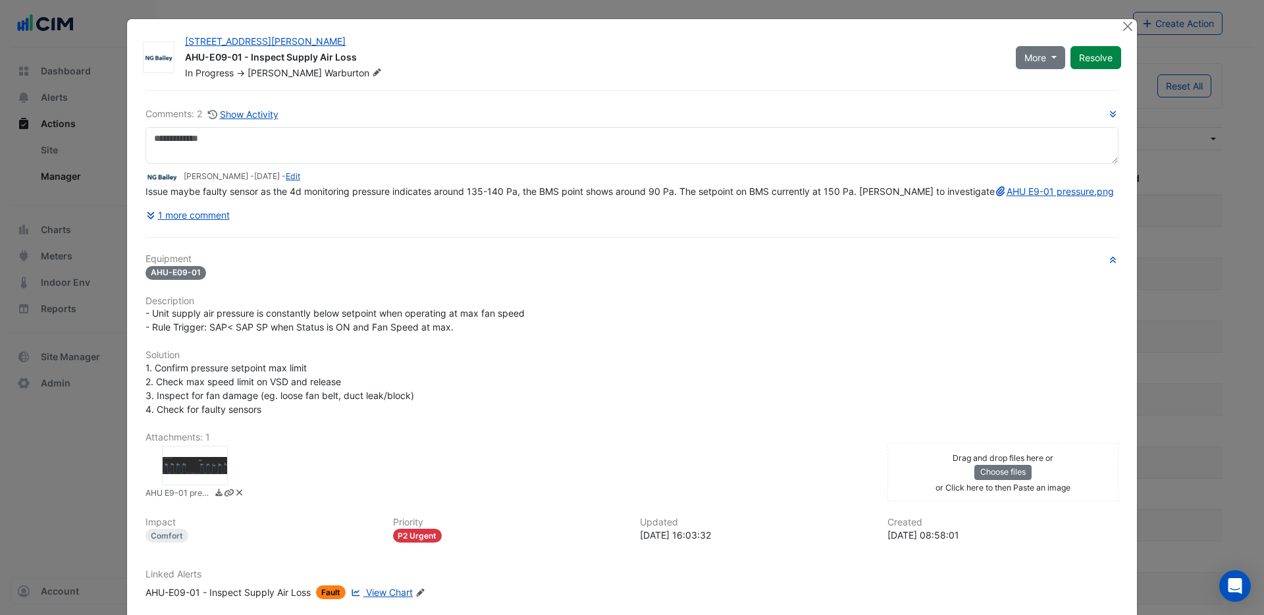
click at [639, 414] on div "Equipment AHU-E09-01 Description - Unit supply air pressure is constantly below…" at bounding box center [632, 432] width 973 height 356
click at [1125, 26] on button "Close" at bounding box center [1128, 26] width 14 height 14
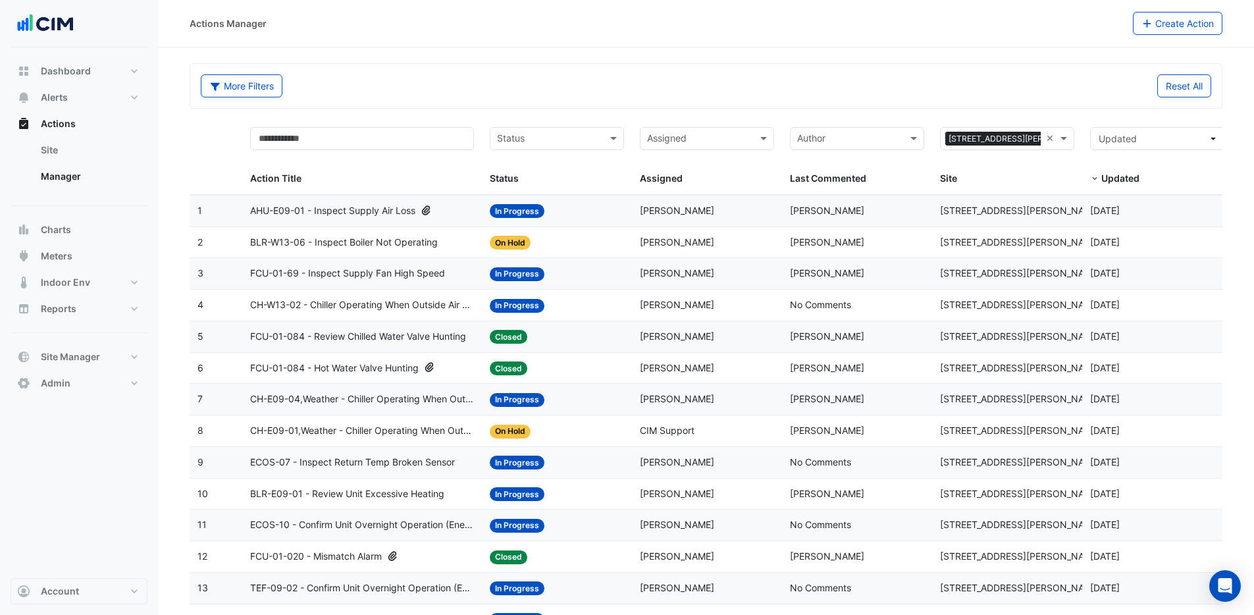
click at [597, 240] on div "Status: On Hold" at bounding box center [557, 242] width 134 height 15
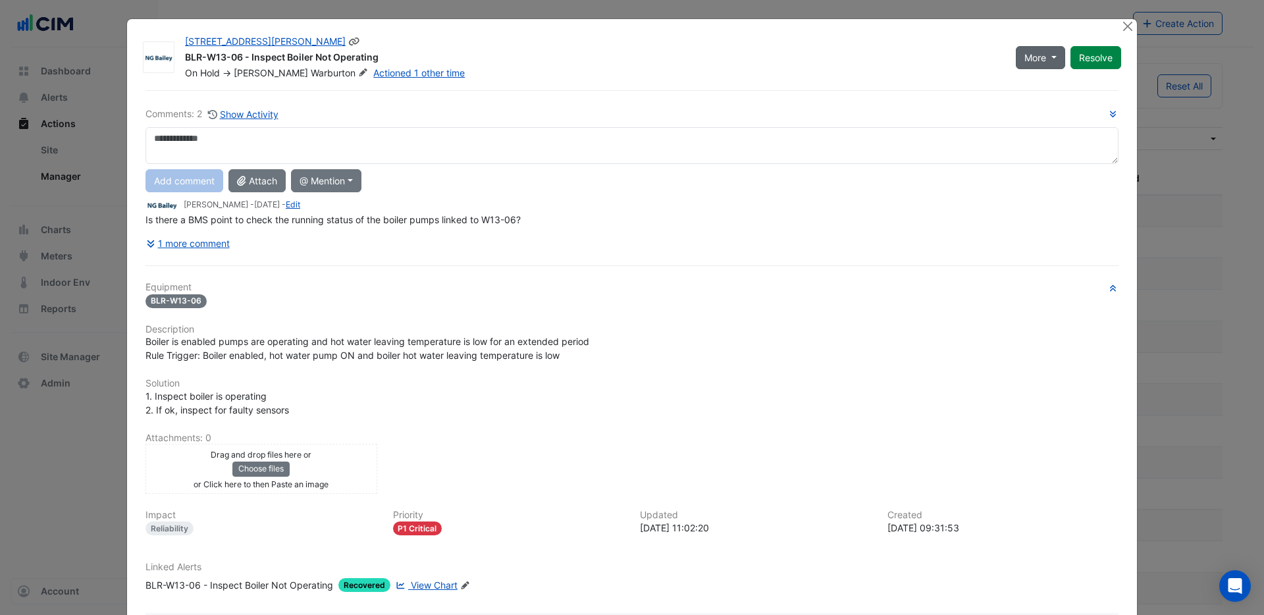
click at [1032, 61] on span "More" at bounding box center [1036, 58] width 22 height 14
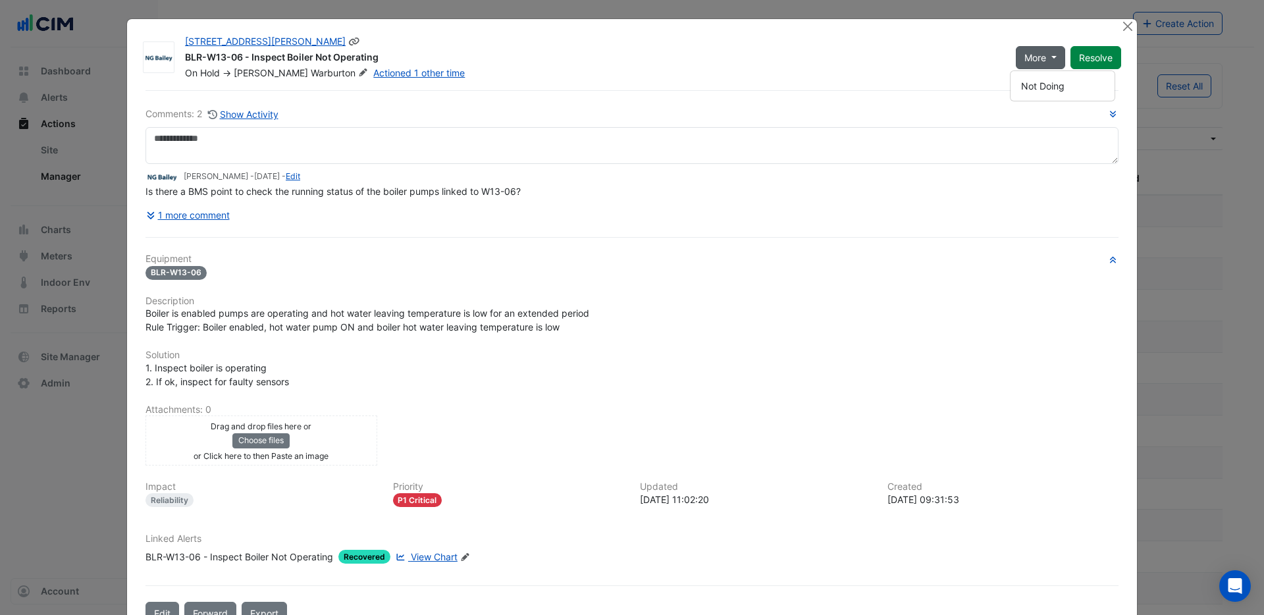
click at [1025, 35] on div "More Resolve" at bounding box center [1068, 57] width 121 height 45
click at [1121, 26] on button "Close" at bounding box center [1128, 26] width 14 height 14
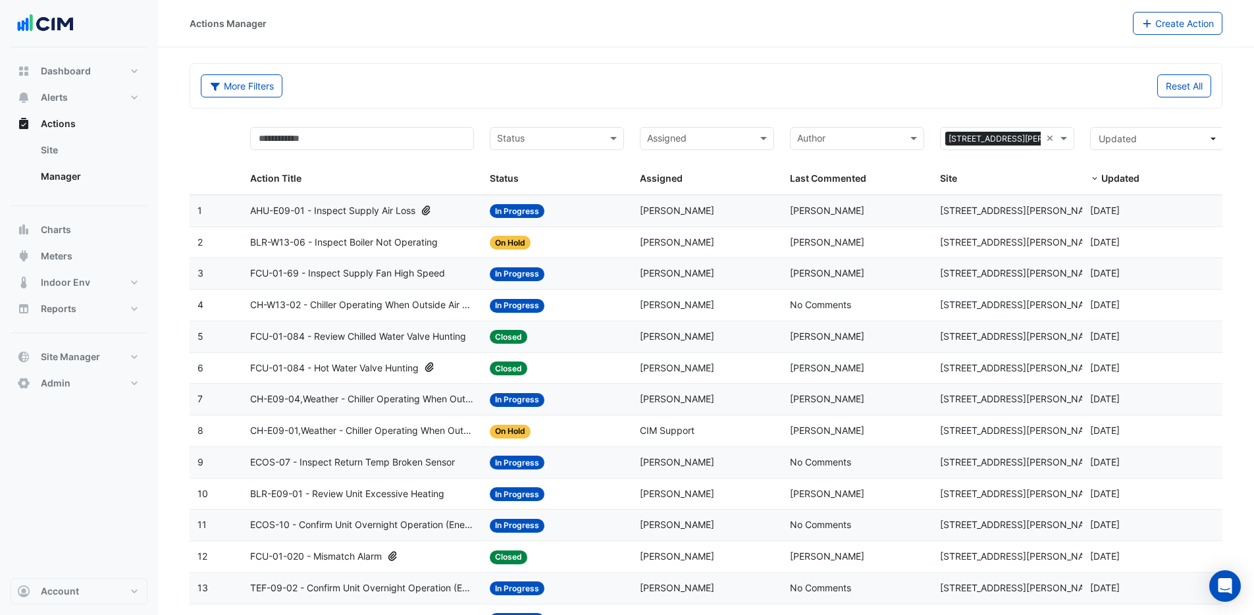
click at [565, 213] on div "Status: In Progress" at bounding box center [557, 210] width 134 height 15
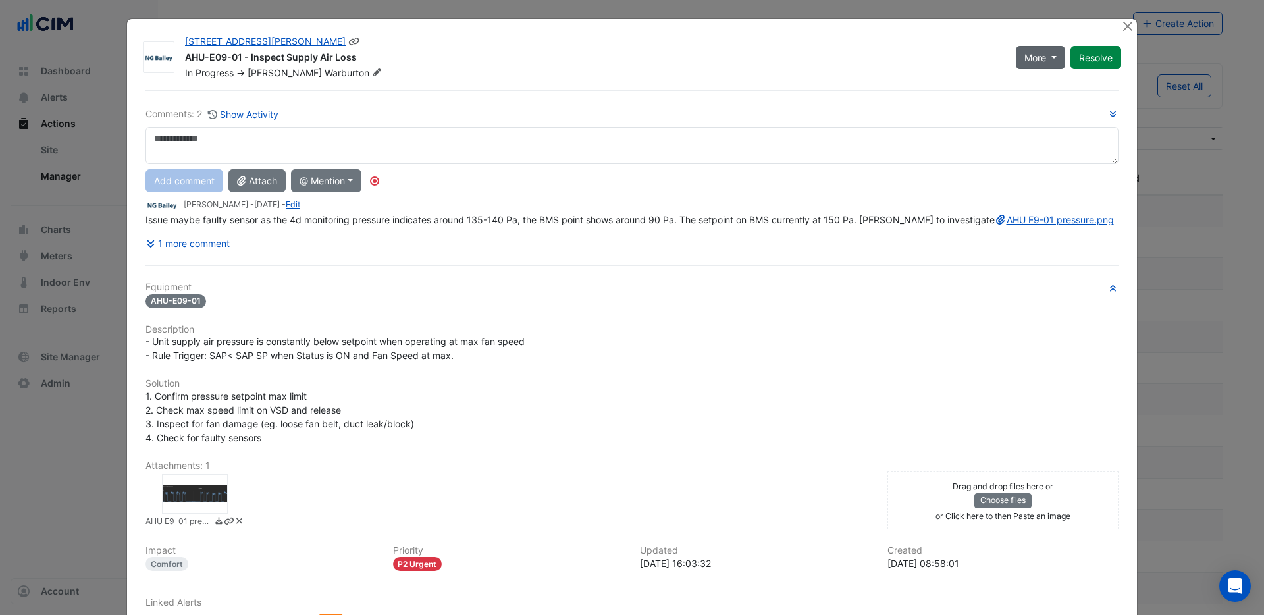
click at [1045, 53] on button "More" at bounding box center [1040, 57] width 49 height 23
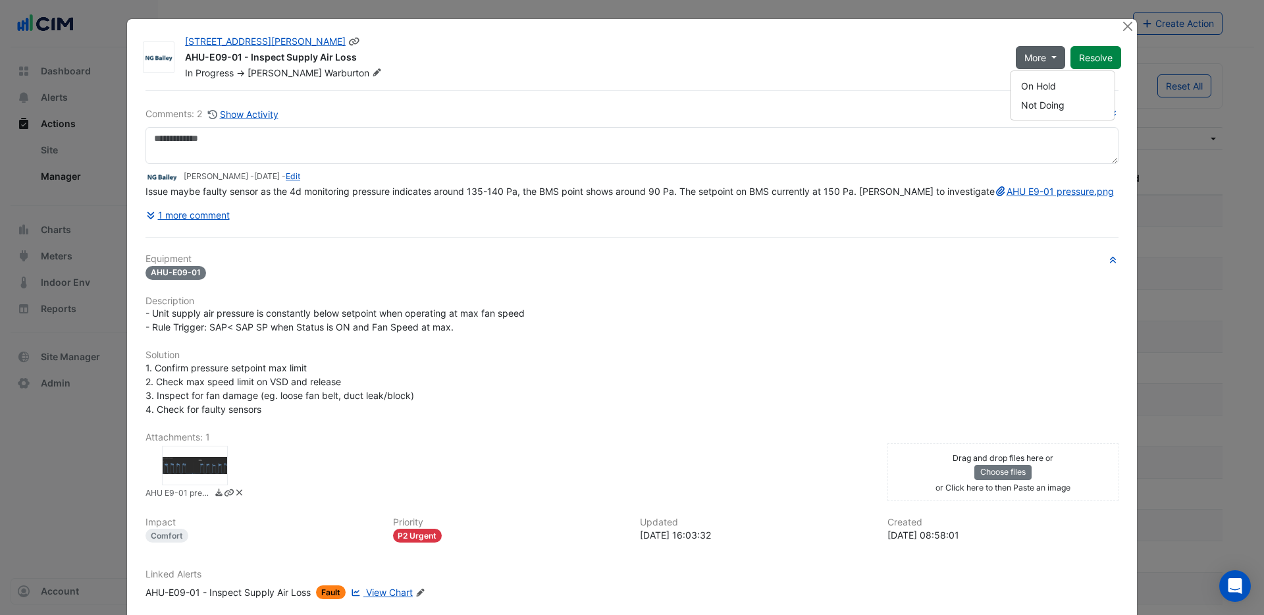
click at [1047, 35] on div "More Resolve" at bounding box center [1068, 57] width 121 height 45
click at [1122, 27] on button "Close" at bounding box center [1128, 26] width 14 height 14
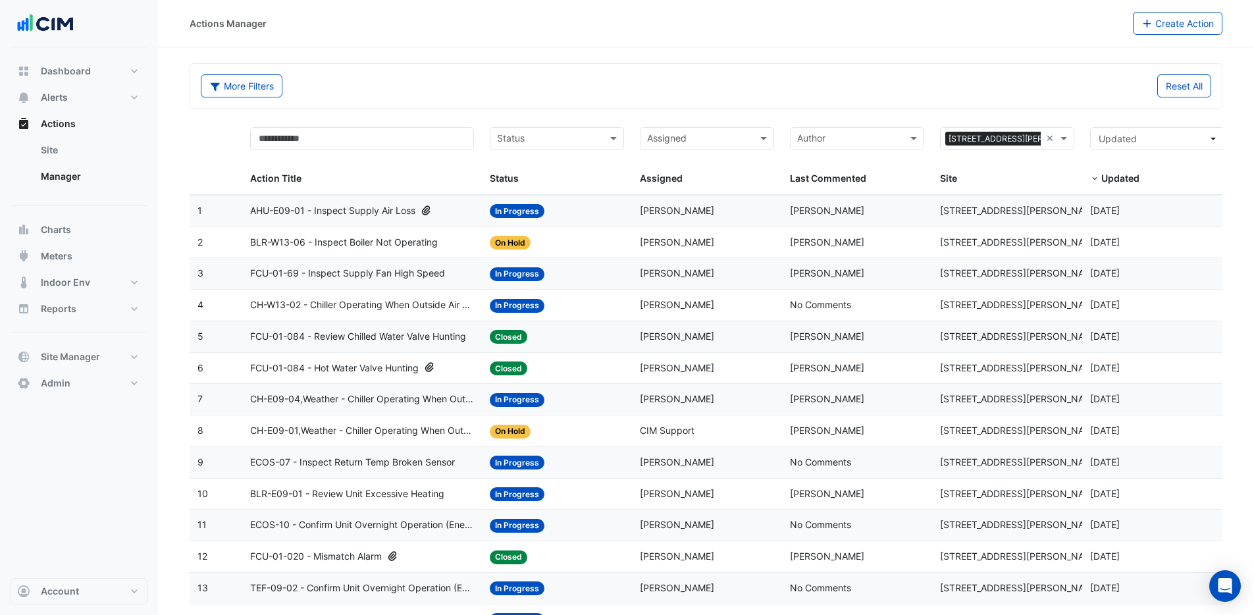
click at [458, 217] on div "AHU-E09-01 - Inspect Supply Air Loss" at bounding box center [362, 210] width 225 height 15
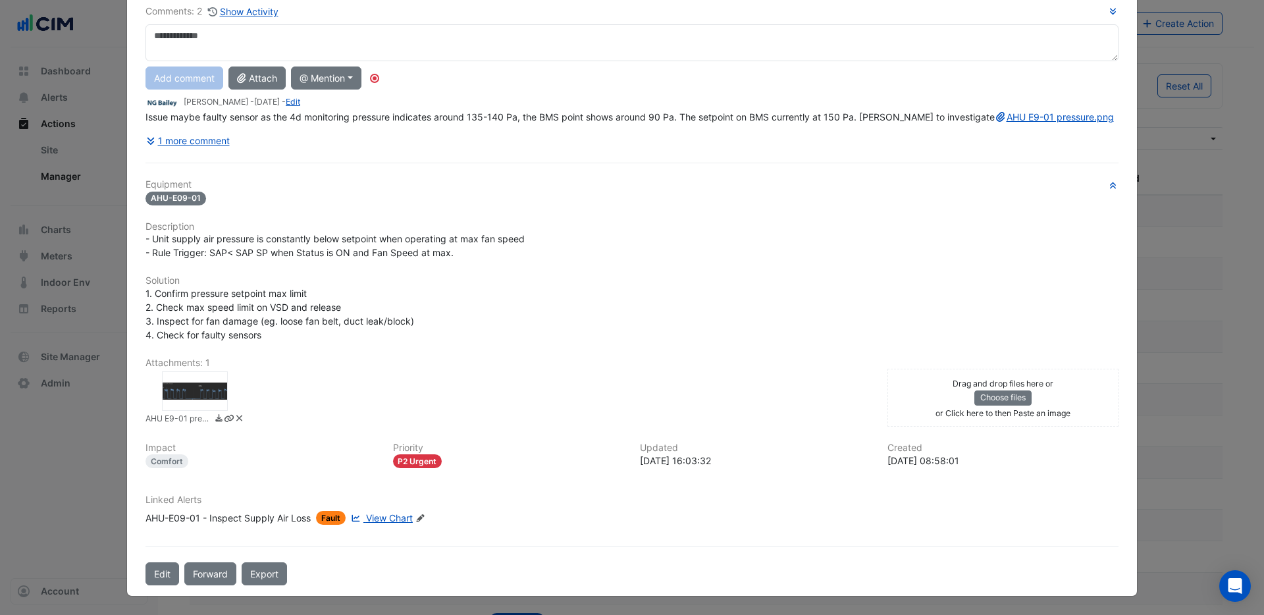
scroll to position [117, 0]
click at [385, 516] on span "View Chart" at bounding box center [389, 517] width 47 height 11
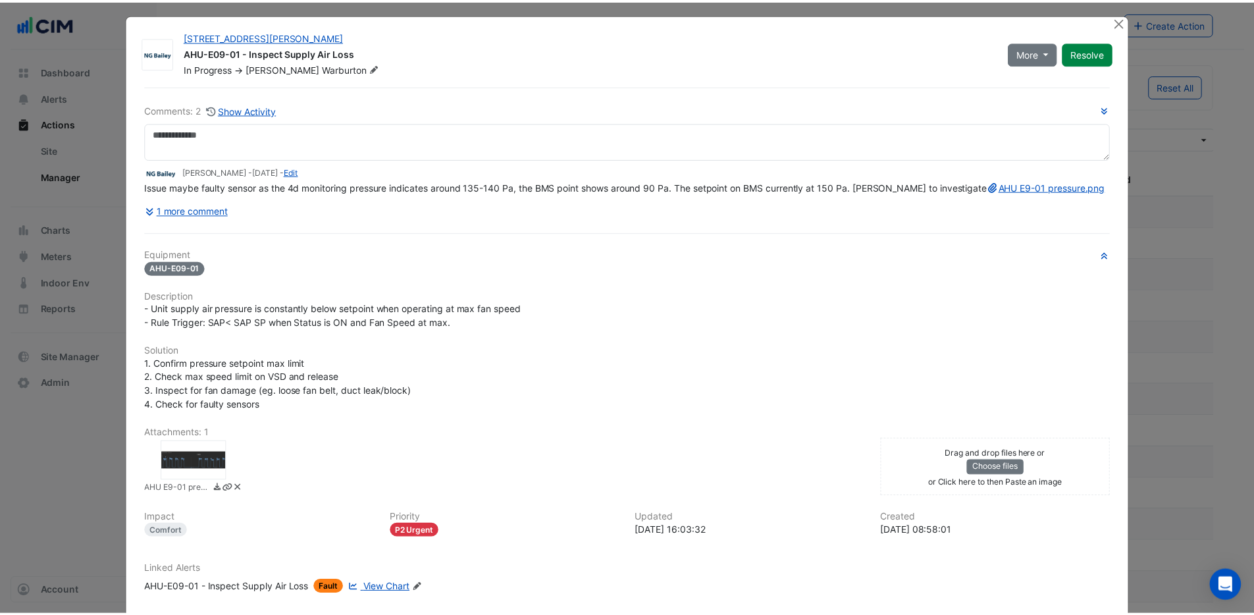
scroll to position [0, 0]
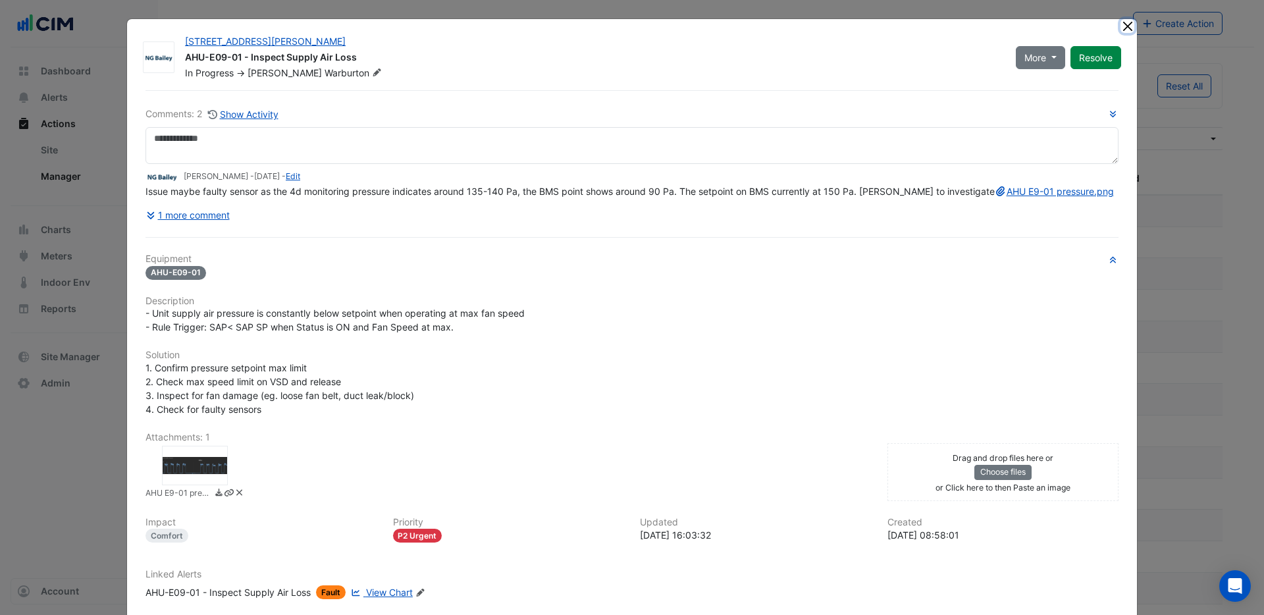
click at [1126, 25] on button "Close" at bounding box center [1128, 26] width 14 height 14
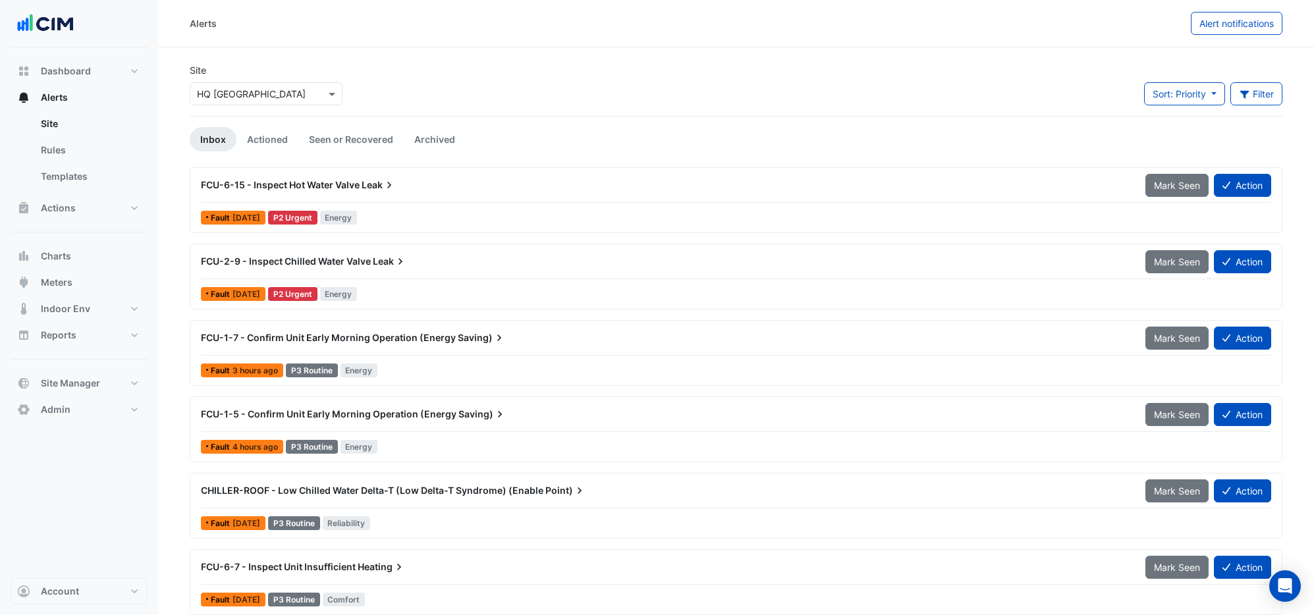
click at [263, 102] on div "× HQ Charlotte" at bounding box center [266, 93] width 153 height 23
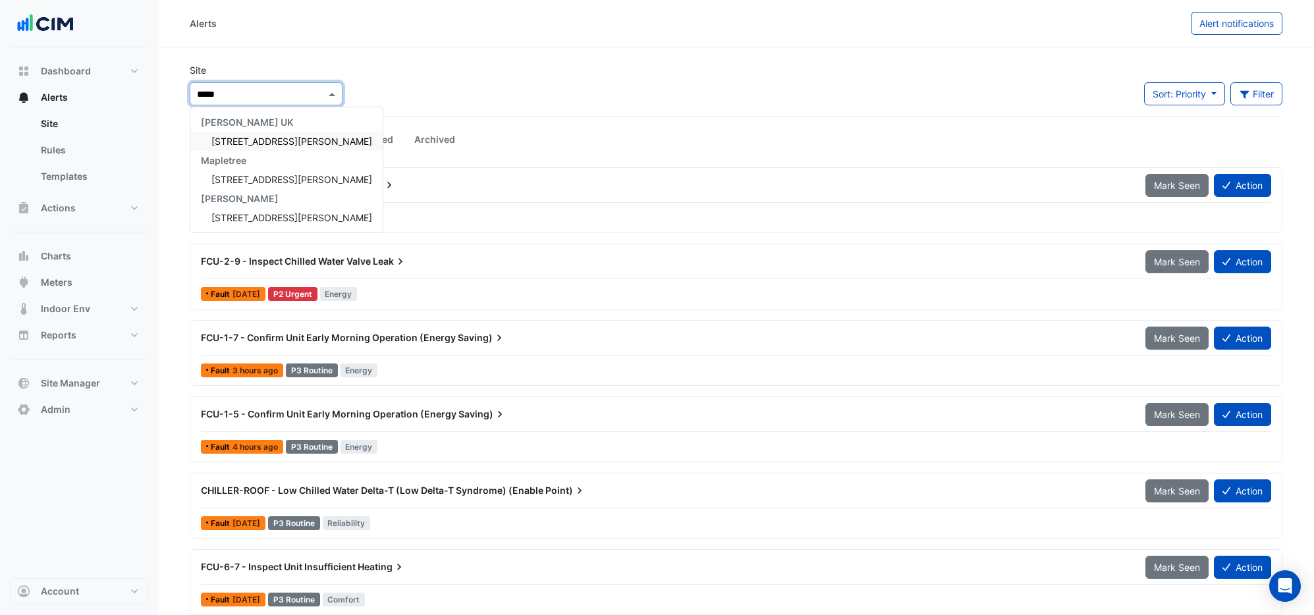
type input "******"
click at [273, 139] on span "[STREET_ADDRESS][PERSON_NAME]" at bounding box center [291, 141] width 161 height 11
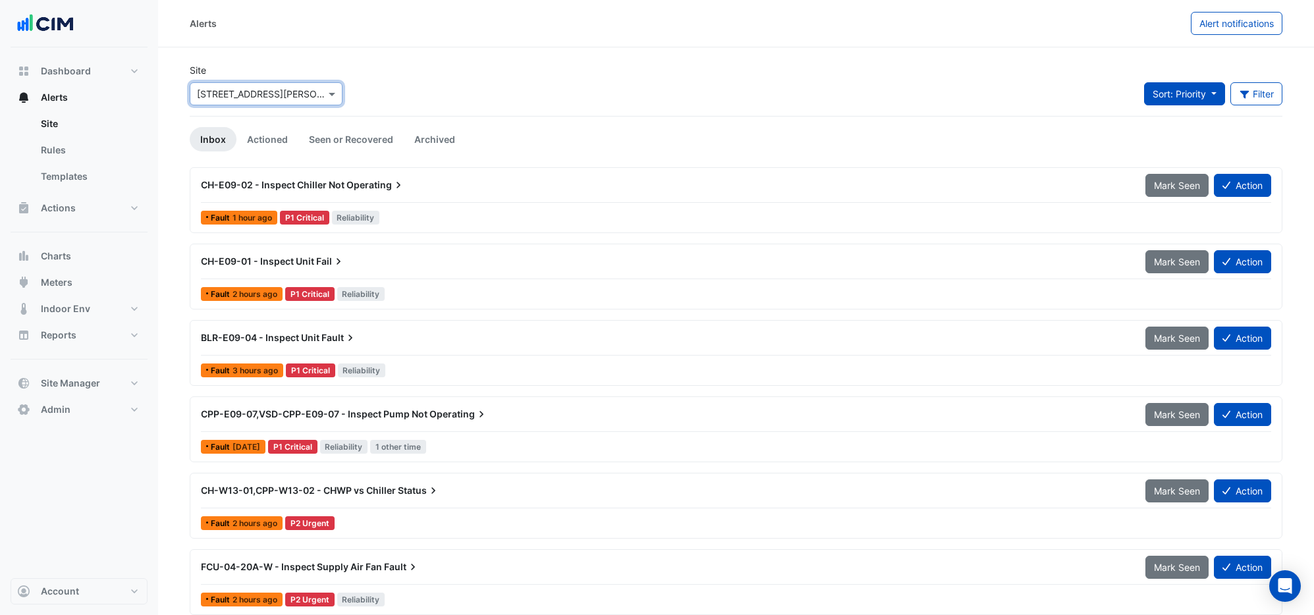
click at [1186, 99] on button "Sort: Priority" at bounding box center [1184, 93] width 81 height 23
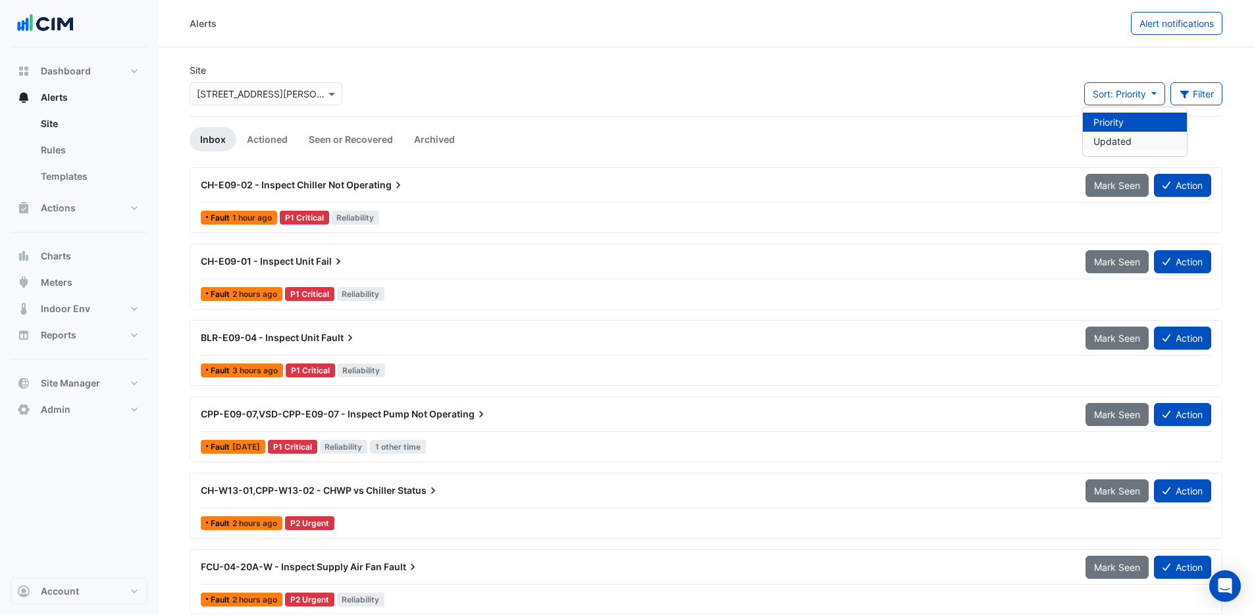
click at [1119, 143] on li "Updated" at bounding box center [1135, 141] width 104 height 19
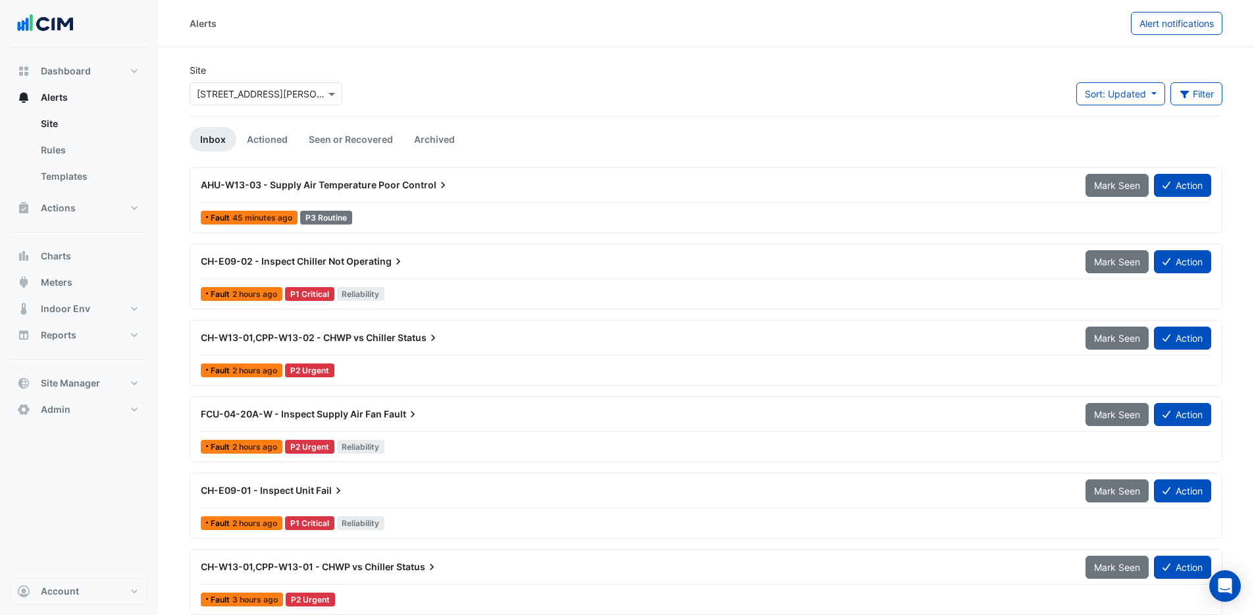
click at [885, 70] on div "Site × 3 Hardman Street Sort: Updated Priority Updated Filter Title Priority Fi…" at bounding box center [706, 89] width 1049 height 53
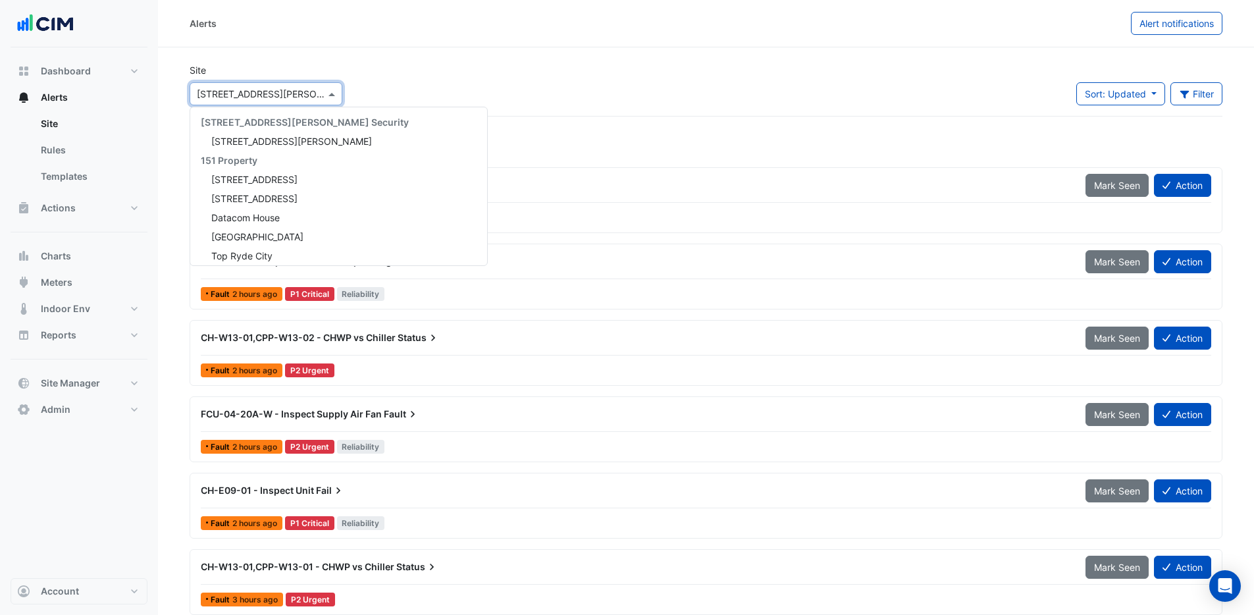
click at [253, 101] on div "× 3 Hardman Street" at bounding box center [266, 93] width 153 height 23
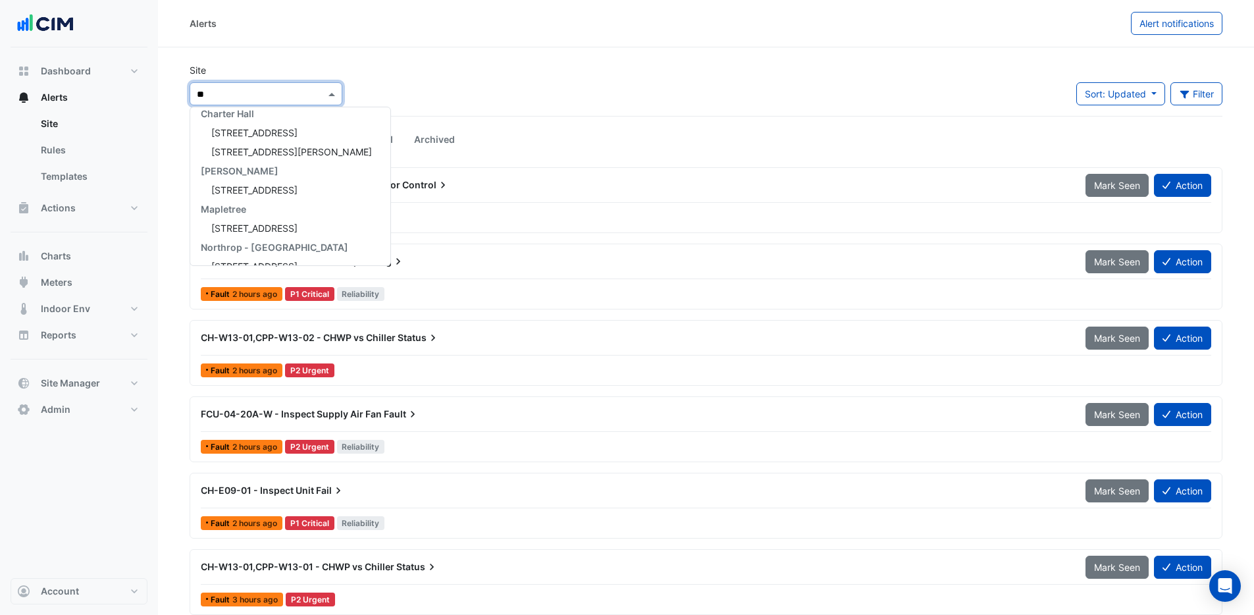
type input "***"
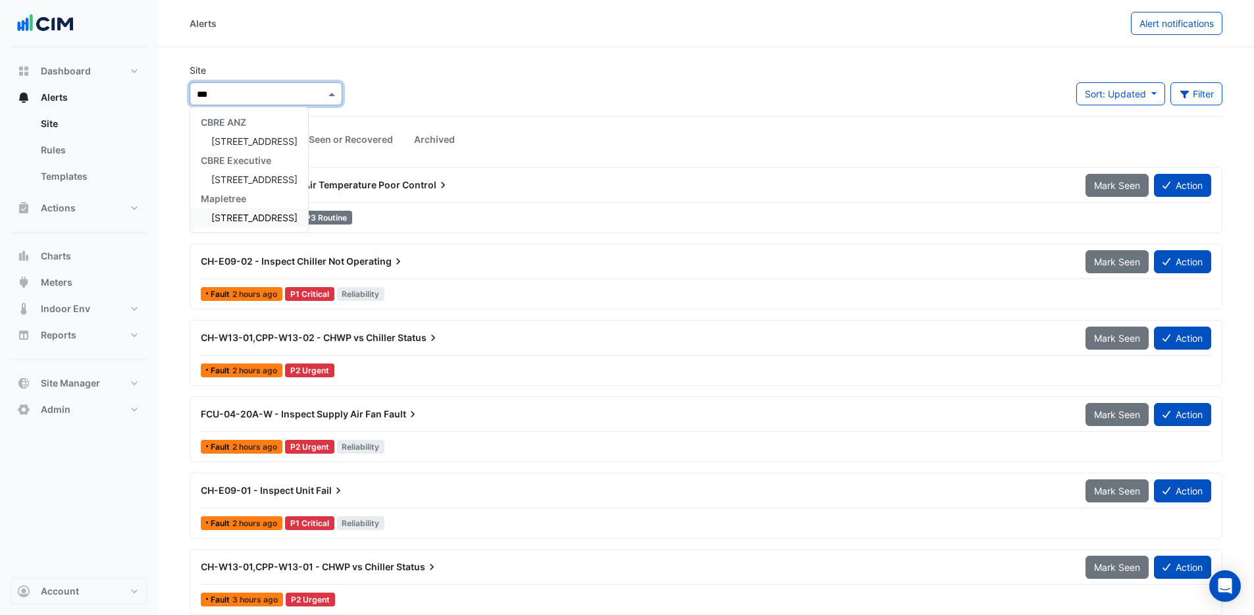
click at [261, 217] on span "[STREET_ADDRESS]" at bounding box center [254, 217] width 86 height 11
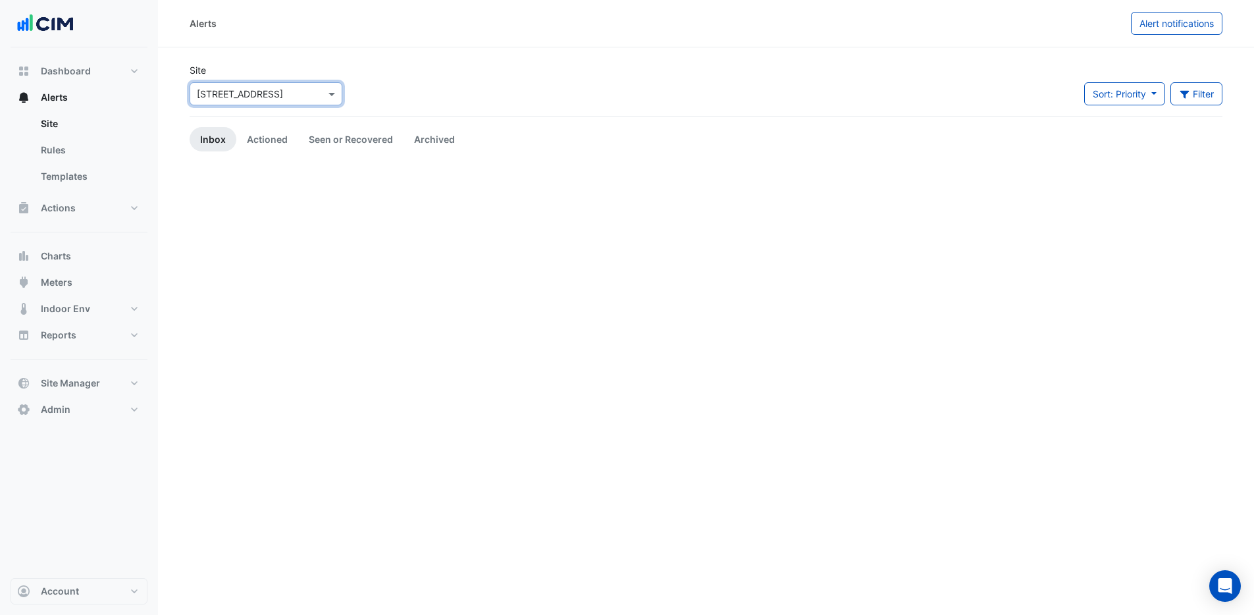
click at [463, 70] on div "Site × 250 Longwater Avenue Sort: Priority Priority Updated Filter Title Priori…" at bounding box center [706, 89] width 1049 height 53
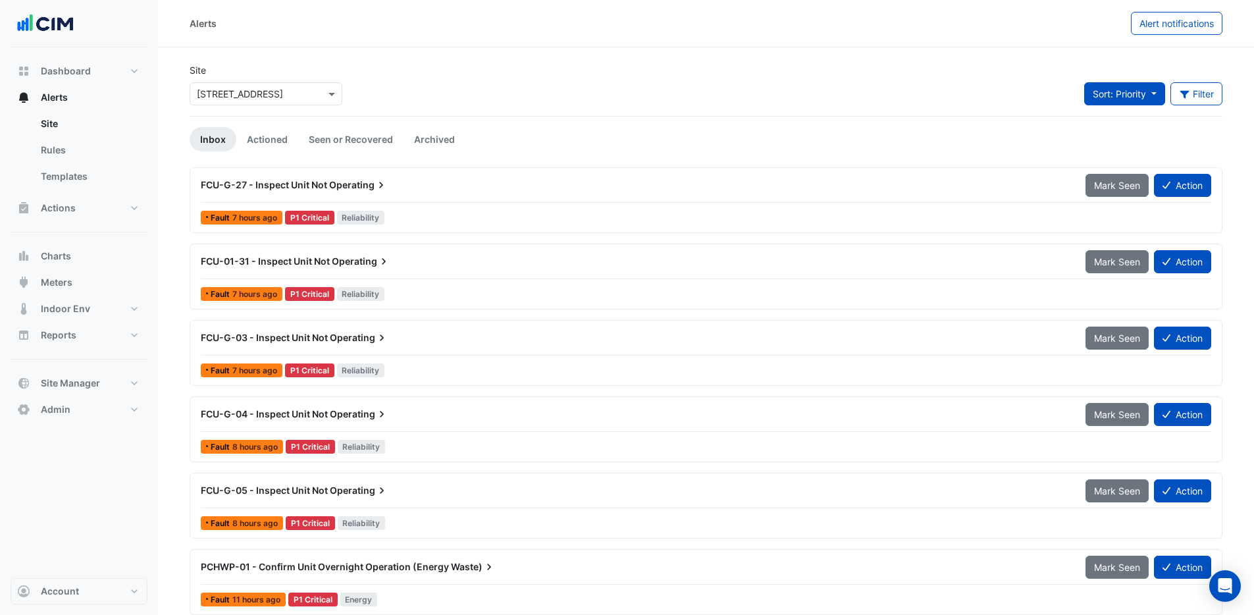
click at [1132, 102] on button "Sort: Priority" at bounding box center [1124, 93] width 81 height 23
click at [1116, 139] on li "Updated" at bounding box center [1135, 141] width 104 height 19
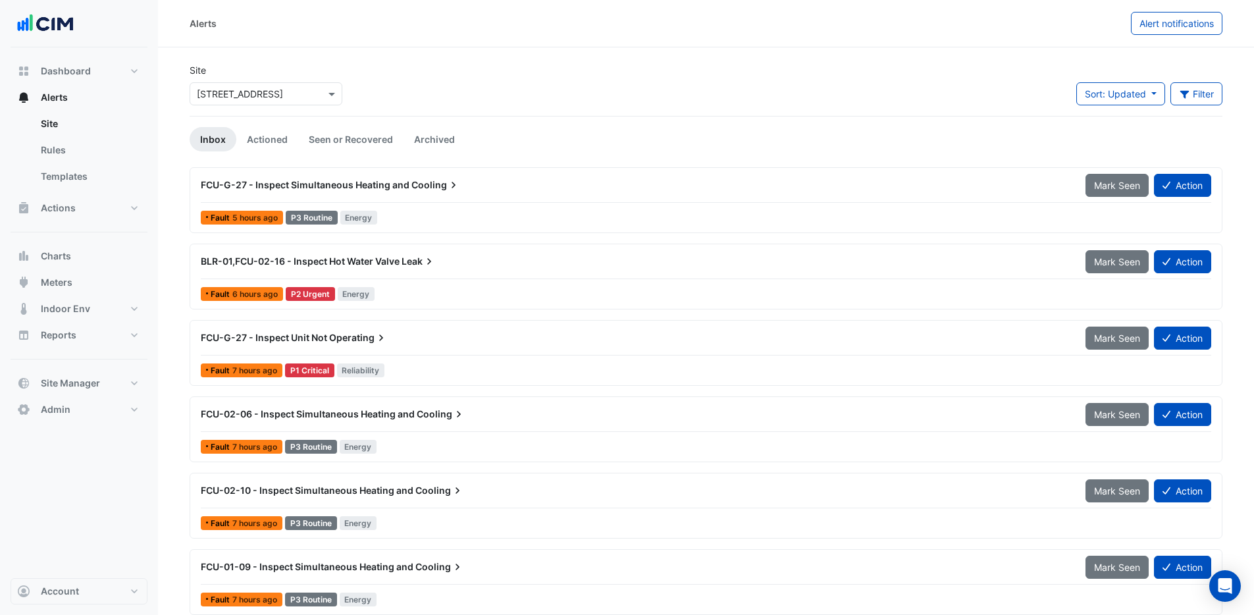
click at [410, 213] on div "Fault 5 hours ago P3 Routine Energy" at bounding box center [706, 217] width 1013 height 19
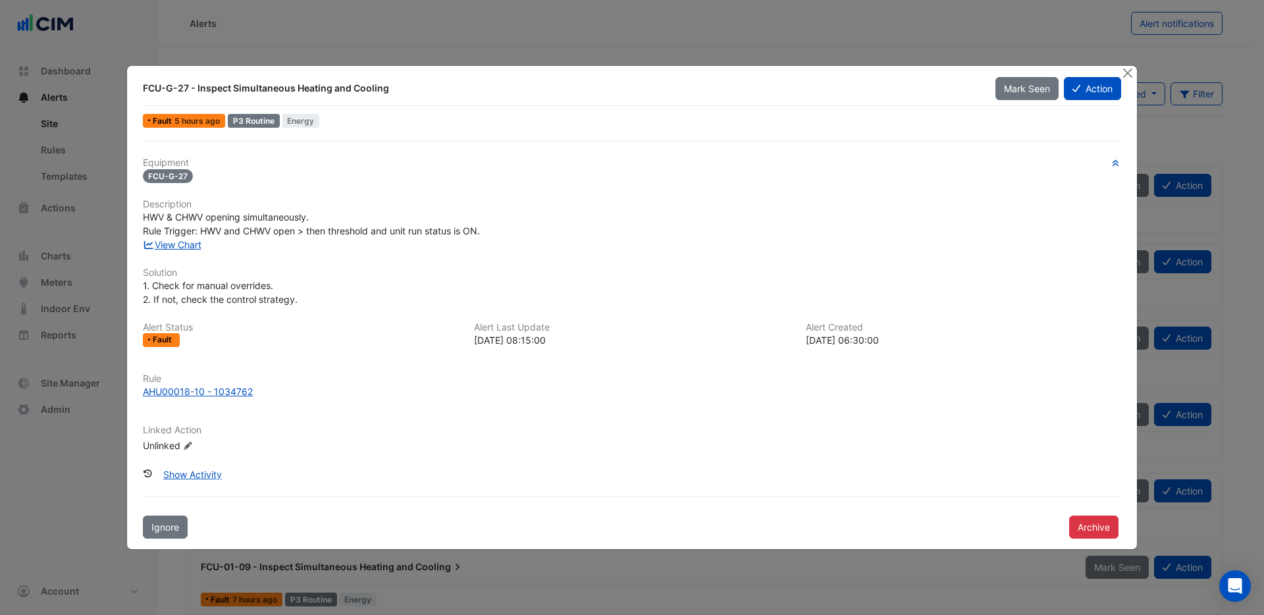
click at [167, 252] on div "View Chart" at bounding box center [632, 245] width 994 height 14
click at [184, 242] on link "View Chart" at bounding box center [172, 244] width 59 height 11
click at [1126, 74] on button "Close" at bounding box center [1128, 73] width 14 height 14
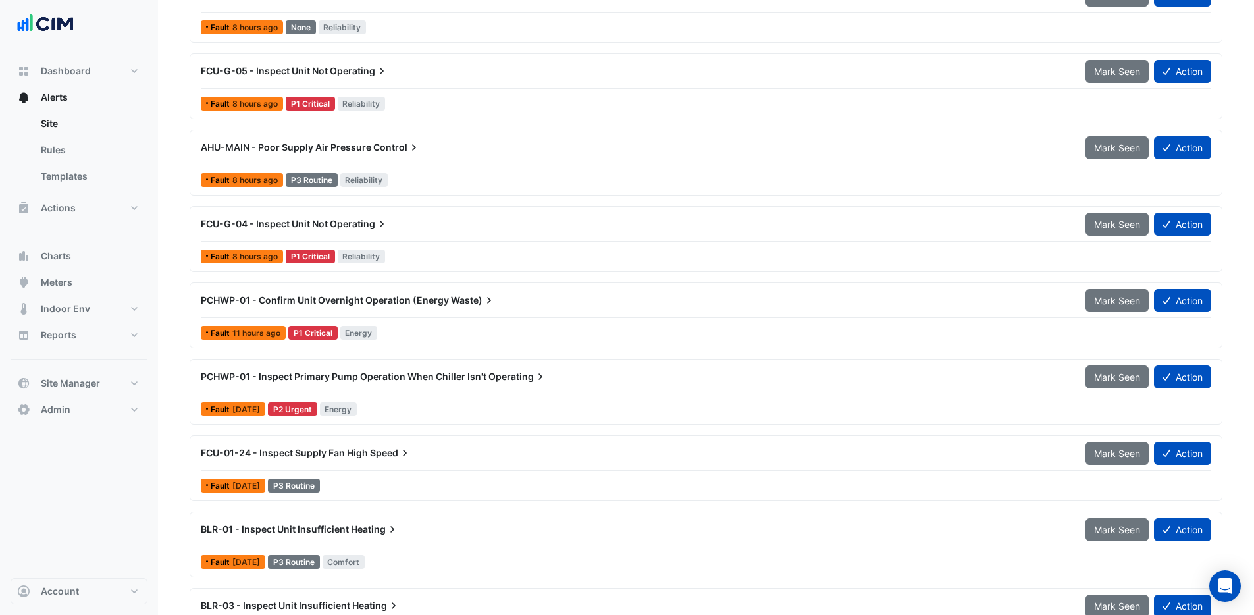
scroll to position [1181, 0]
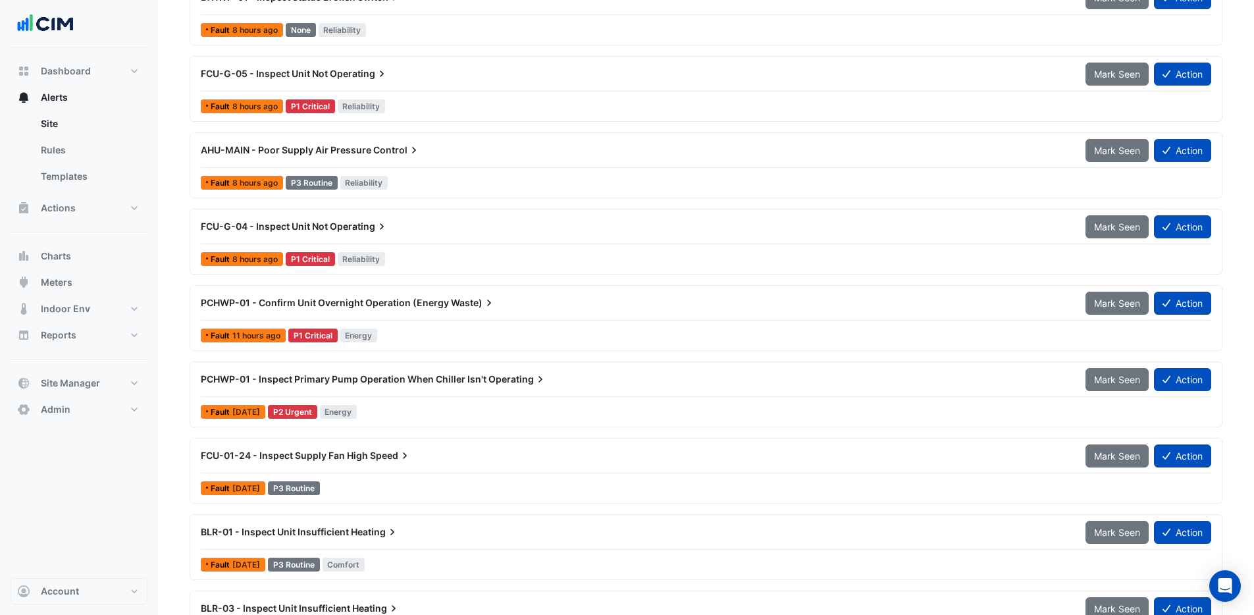
click at [445, 326] on div "Fault 11 hours ago P1 Critical Energy" at bounding box center [706, 335] width 1013 height 19
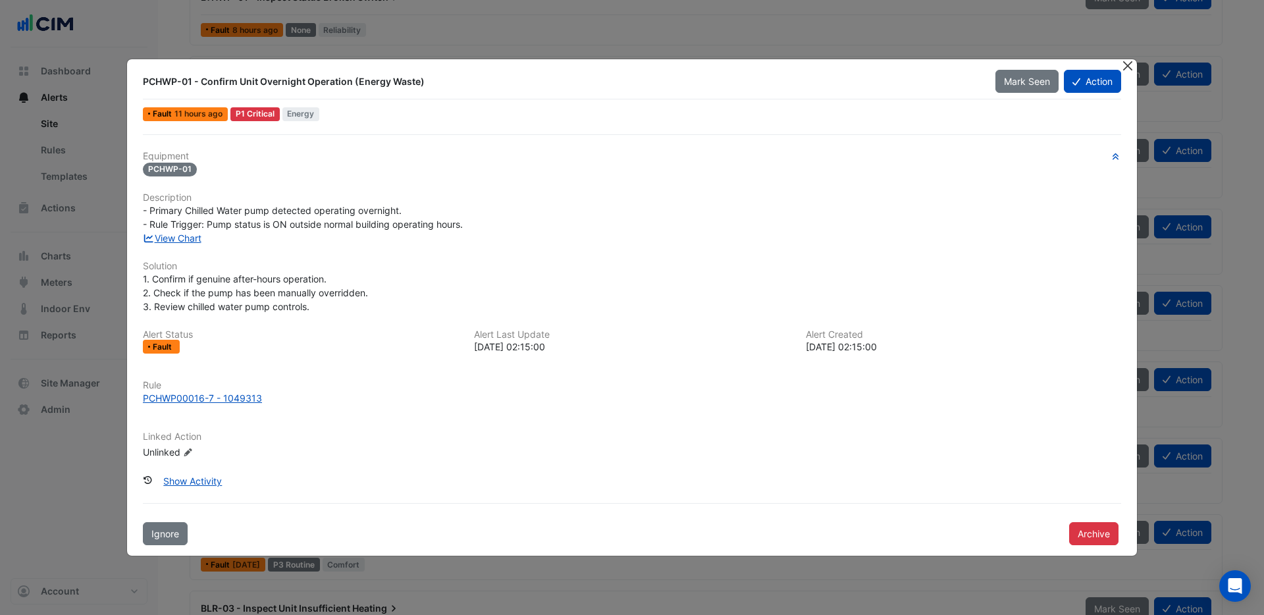
click at [1128, 67] on button "Close" at bounding box center [1128, 66] width 14 height 14
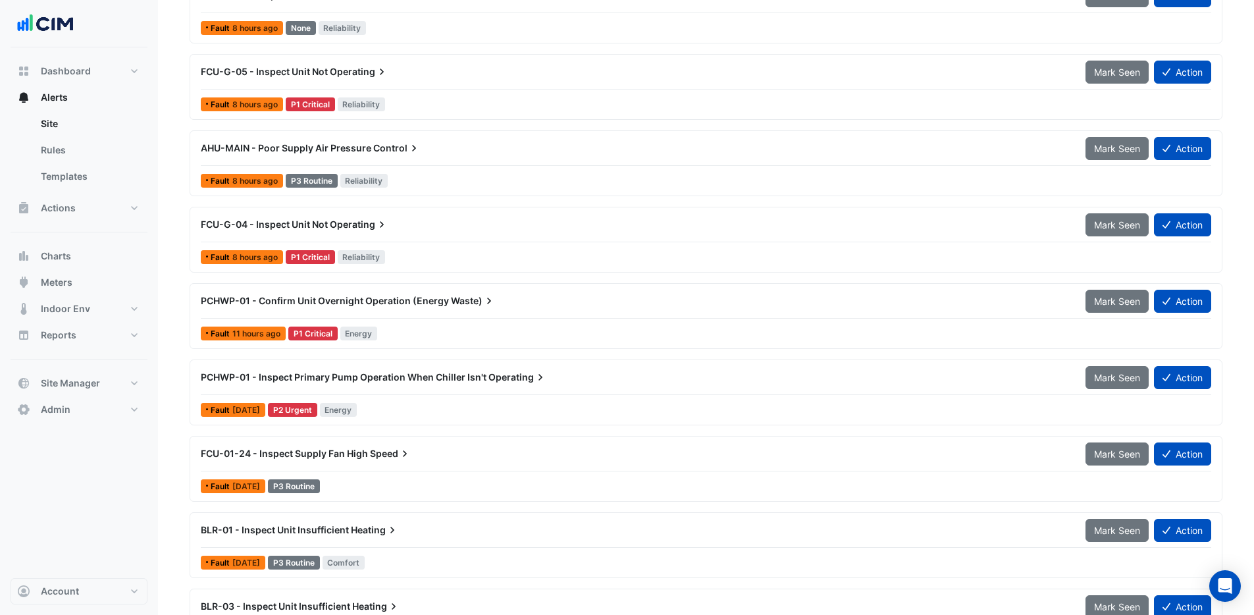
scroll to position [1183, 0]
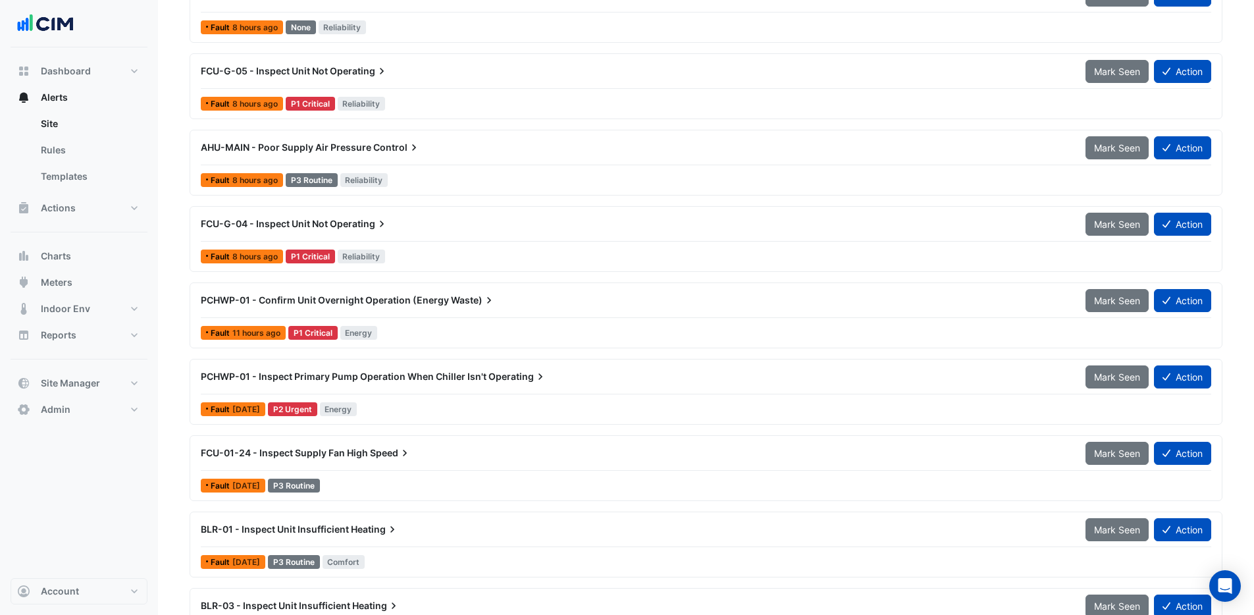
click at [415, 392] on div "PCHWP-01 - Inspect Primary Pump Operation When Chiller Isn't Operating Mark See…" at bounding box center [706, 380] width 1011 height 30
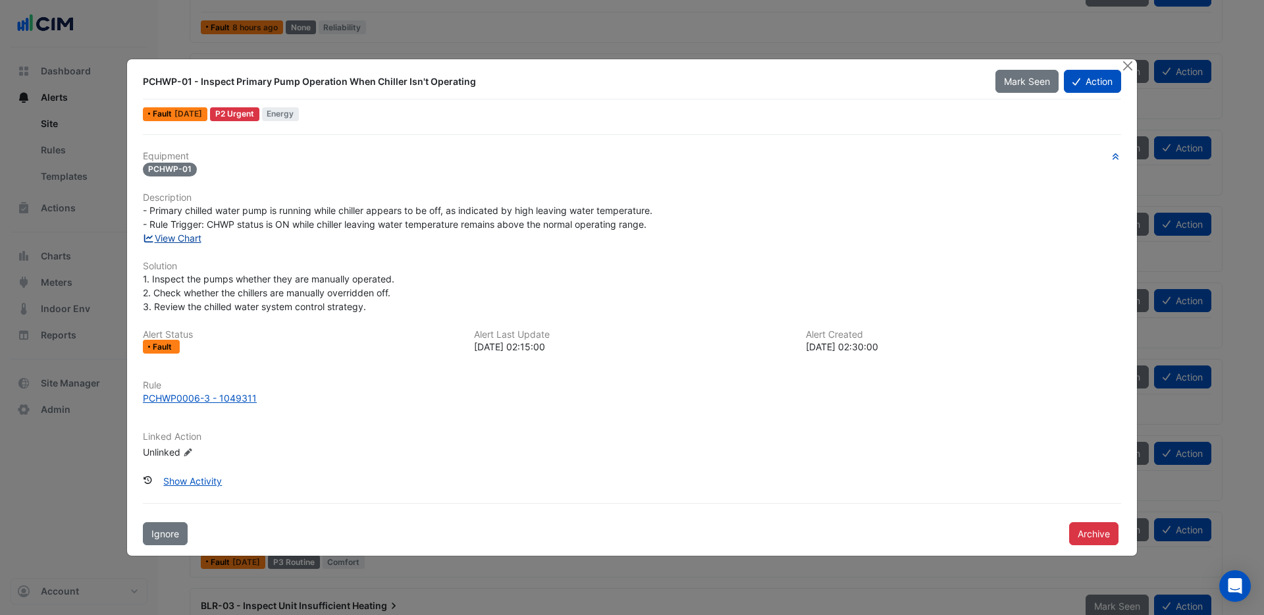
click at [186, 240] on link "View Chart" at bounding box center [172, 237] width 59 height 11
click at [1125, 65] on button "Close" at bounding box center [1128, 66] width 14 height 14
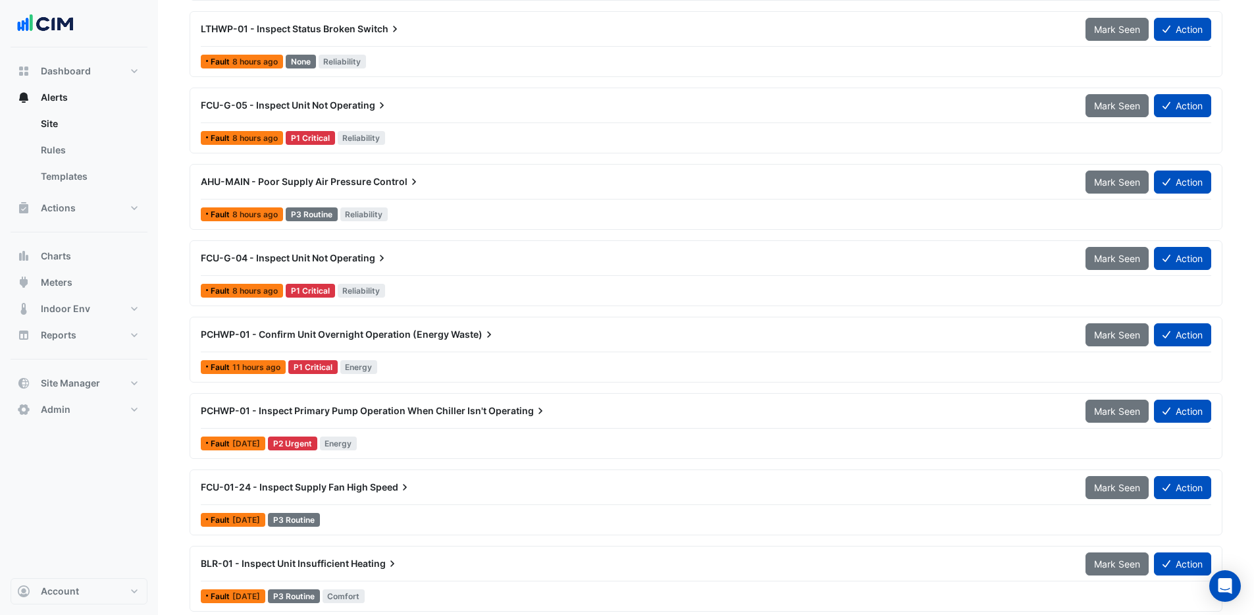
scroll to position [1281, 0]
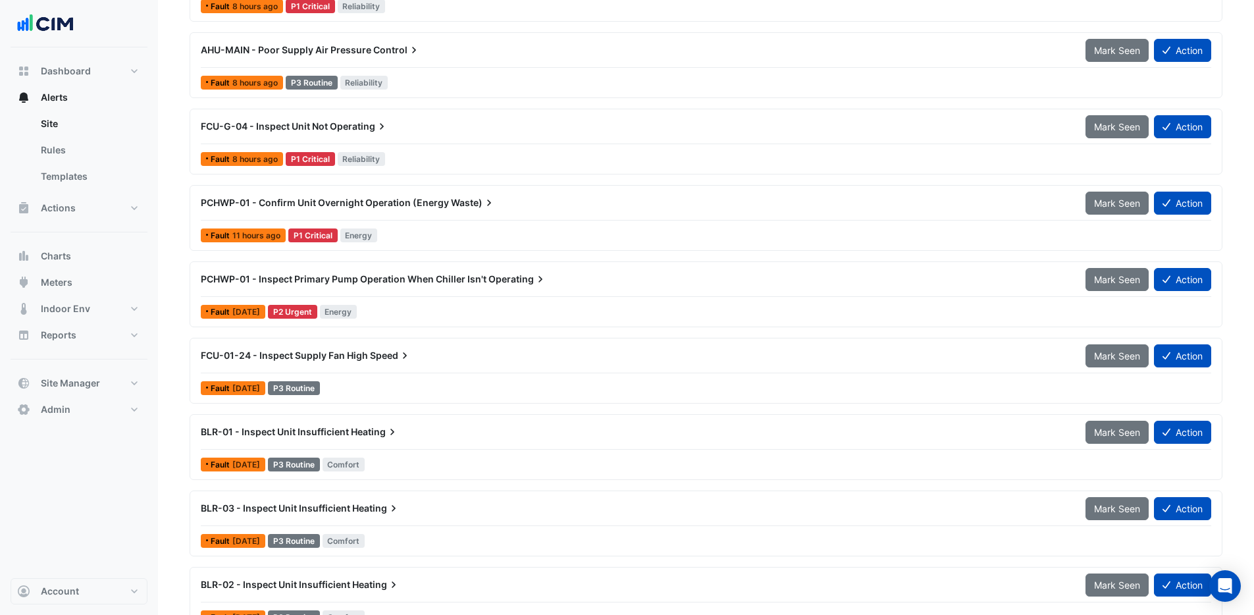
click at [463, 282] on span "PCHWP-01 - Inspect Primary Pump Operation When Chiller Isn't" at bounding box center [344, 278] width 286 height 11
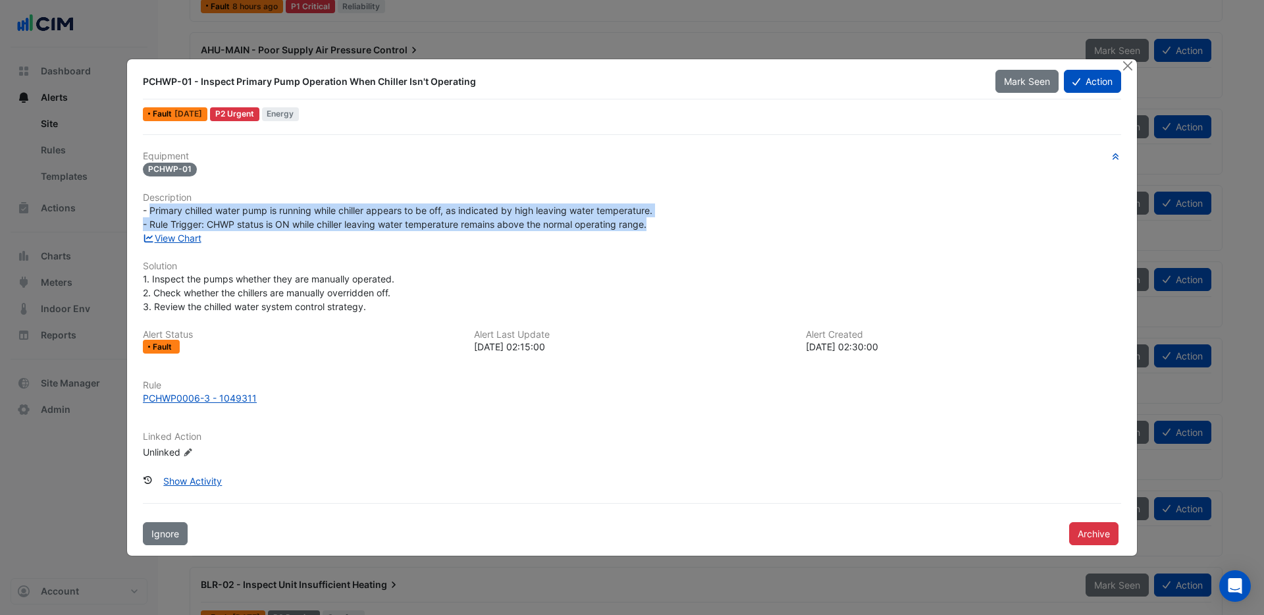
drag, startPoint x: 149, startPoint y: 209, endPoint x: 680, endPoint y: 230, distance: 531.1
click at [680, 230] on div "- Primary chilled water pump is running while chiller appears to be off, as ind…" at bounding box center [632, 217] width 978 height 28
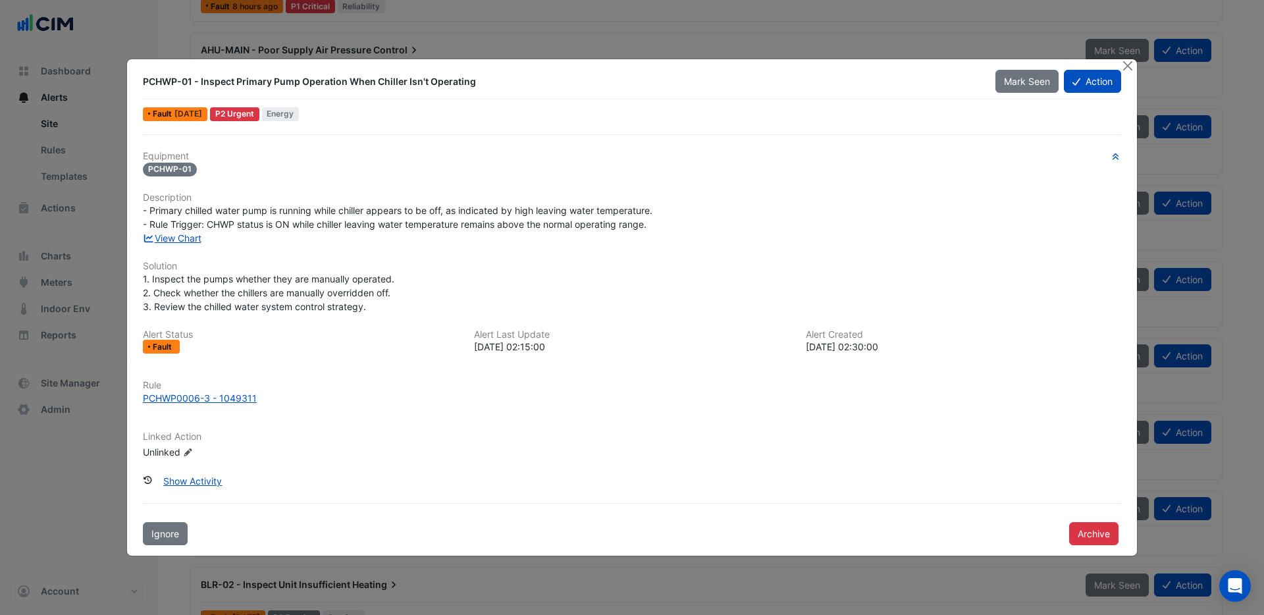
click at [307, 250] on div "Equipment PCHWP-01 Description - Primary chilled water pump is running while ch…" at bounding box center [632, 310] width 978 height 319
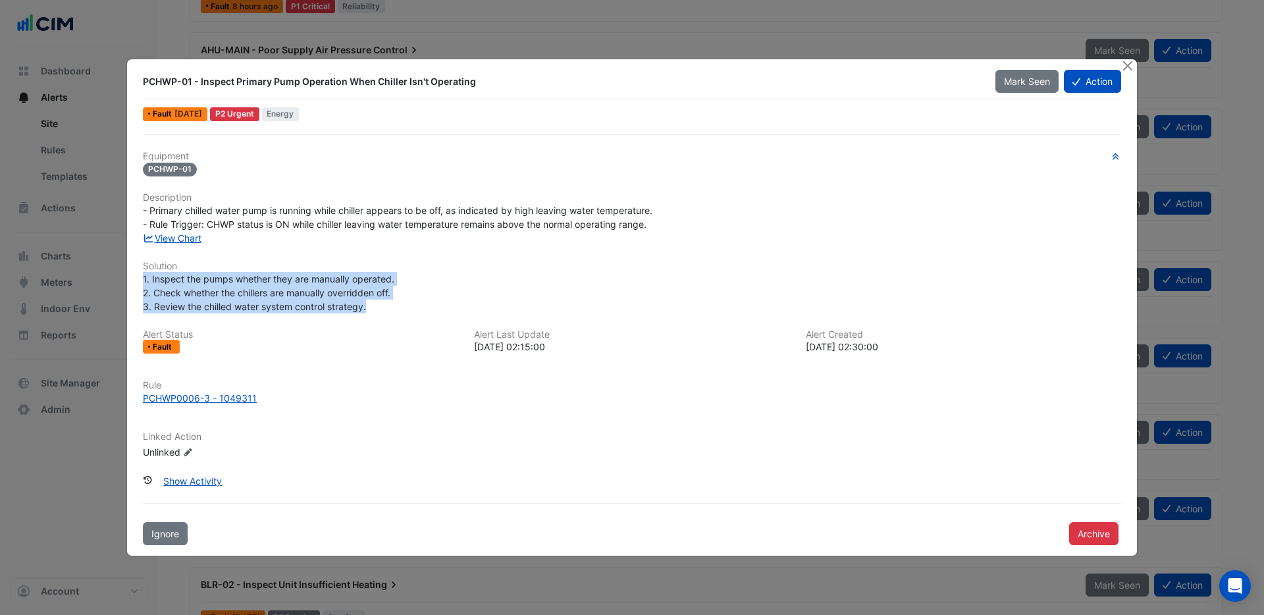
drag, startPoint x: 375, startPoint y: 304, endPoint x: 137, endPoint y: 274, distance: 240.2
click at [137, 274] on div "1. Inspect the pumps whether they are manually operated. 2. Check whether the c…" at bounding box center [632, 292] width 994 height 41
click at [384, 306] on div "1. Inspect the pumps whether they are manually operated. 2. Check whether the c…" at bounding box center [632, 292] width 978 height 41
drag, startPoint x: 153, startPoint y: 277, endPoint x: 408, endPoint y: 280, distance: 254.8
click at [408, 280] on div "1. Inspect the pumps whether they are manually operated. 2. Check whether the c…" at bounding box center [632, 292] width 978 height 41
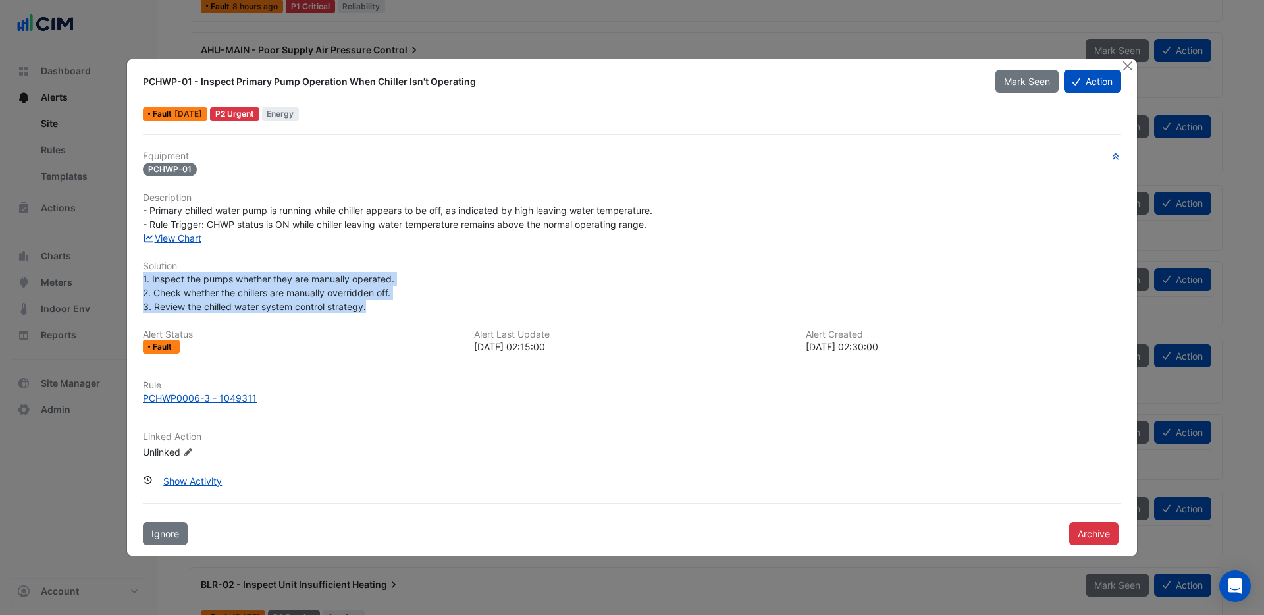
drag, startPoint x: 363, startPoint y: 309, endPoint x: 138, endPoint y: 281, distance: 226.9
click at [138, 281] on div "1. Inspect the pumps whether they are manually operated. 2. Check whether the c…" at bounding box center [632, 292] width 994 height 41
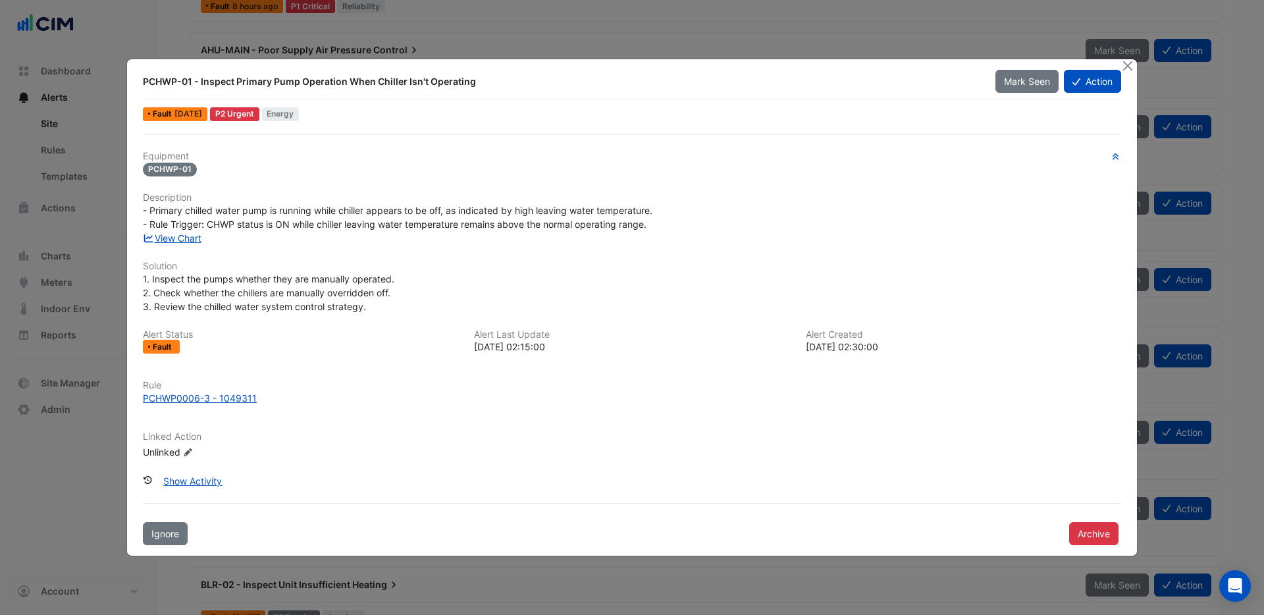
click at [322, 255] on div "Equipment PCHWP-01 Description - Primary chilled water pump is running while ch…" at bounding box center [632, 310] width 978 height 319
click at [168, 238] on link "View Chart" at bounding box center [172, 237] width 59 height 11
click at [1126, 68] on button "Close" at bounding box center [1128, 66] width 14 height 14
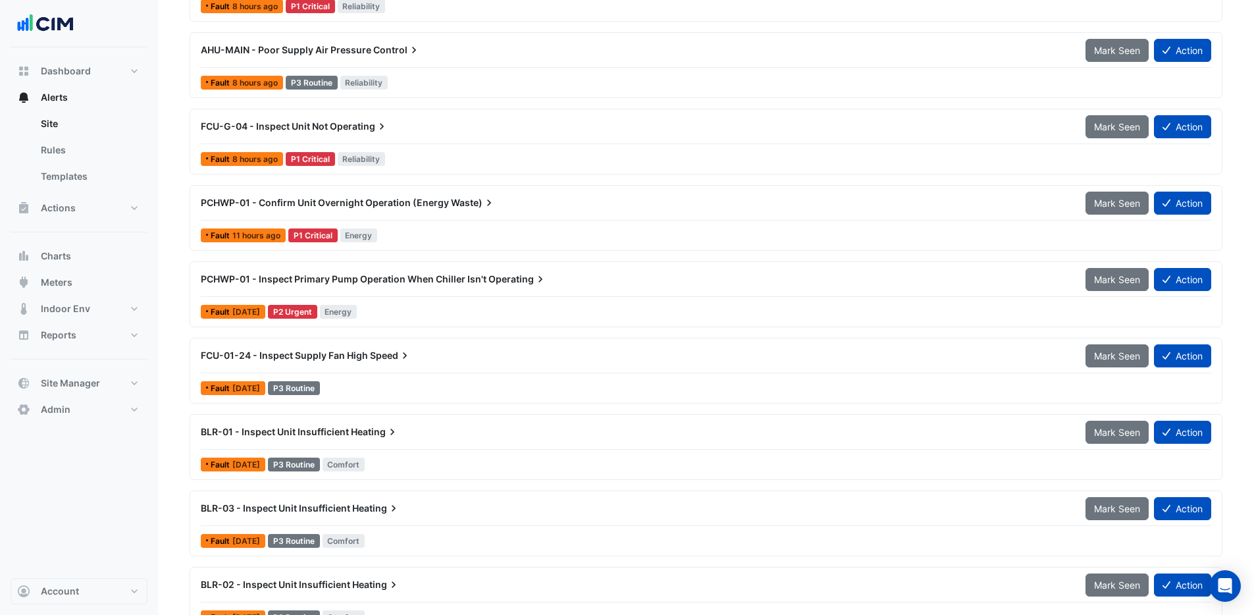
click at [446, 294] on div "PCHWP-01 - Inspect Primary Pump Operation When Chiller Isn't Operating Mark See…" at bounding box center [706, 282] width 1011 height 30
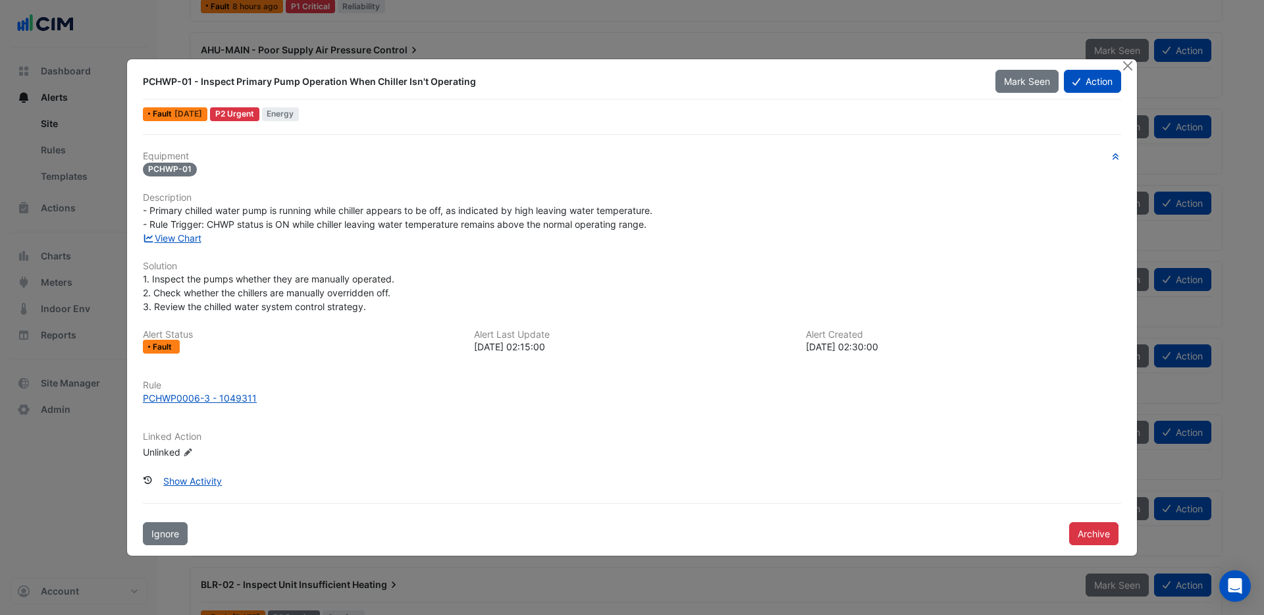
drag, startPoint x: 476, startPoint y: 80, endPoint x: 203, endPoint y: 84, distance: 272.6
click at [203, 84] on div "PCHWP-01 - Inspect Primary Pump Operation When Chiller Isn't Operating" at bounding box center [561, 81] width 837 height 13
click at [482, 82] on div "PCHWP-01 - Inspect Primary Pump Operation When Chiller Isn't Operating" at bounding box center [561, 81] width 837 height 13
drag, startPoint x: 481, startPoint y: 82, endPoint x: 196, endPoint y: 82, distance: 285.1
click at [196, 82] on div "PCHWP-01 - Inspect Primary Pump Operation When Chiller Isn't Operating" at bounding box center [561, 81] width 837 height 13
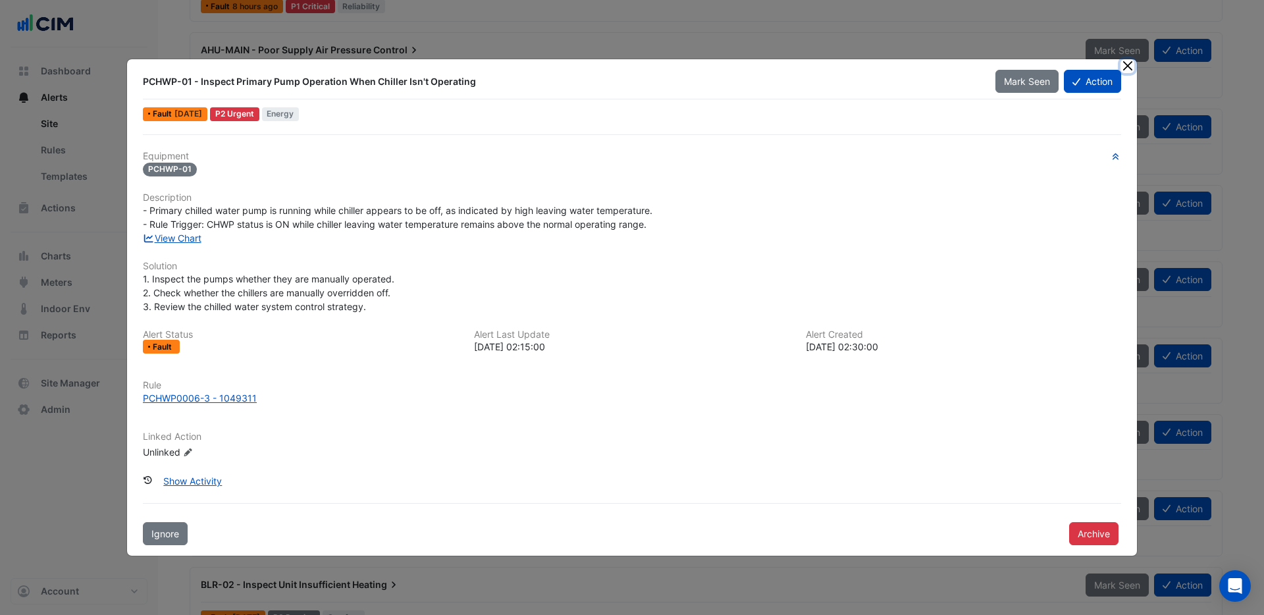
click at [1129, 61] on button "Close" at bounding box center [1128, 66] width 14 height 14
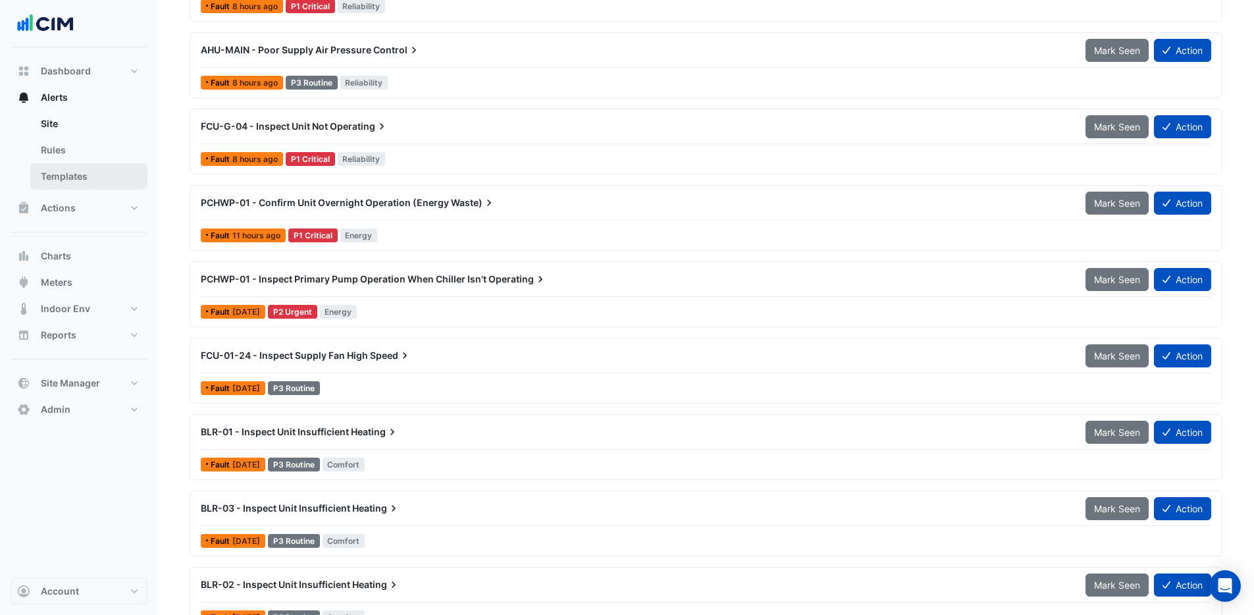
click at [62, 174] on link "Templates" at bounding box center [88, 176] width 117 height 26
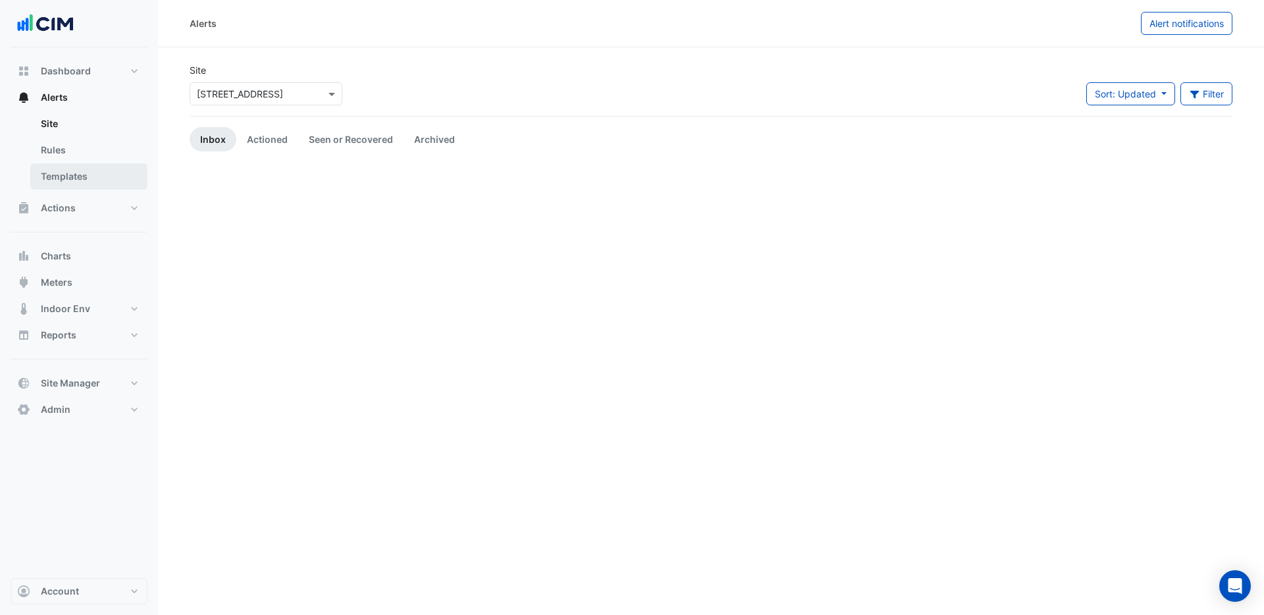
select select
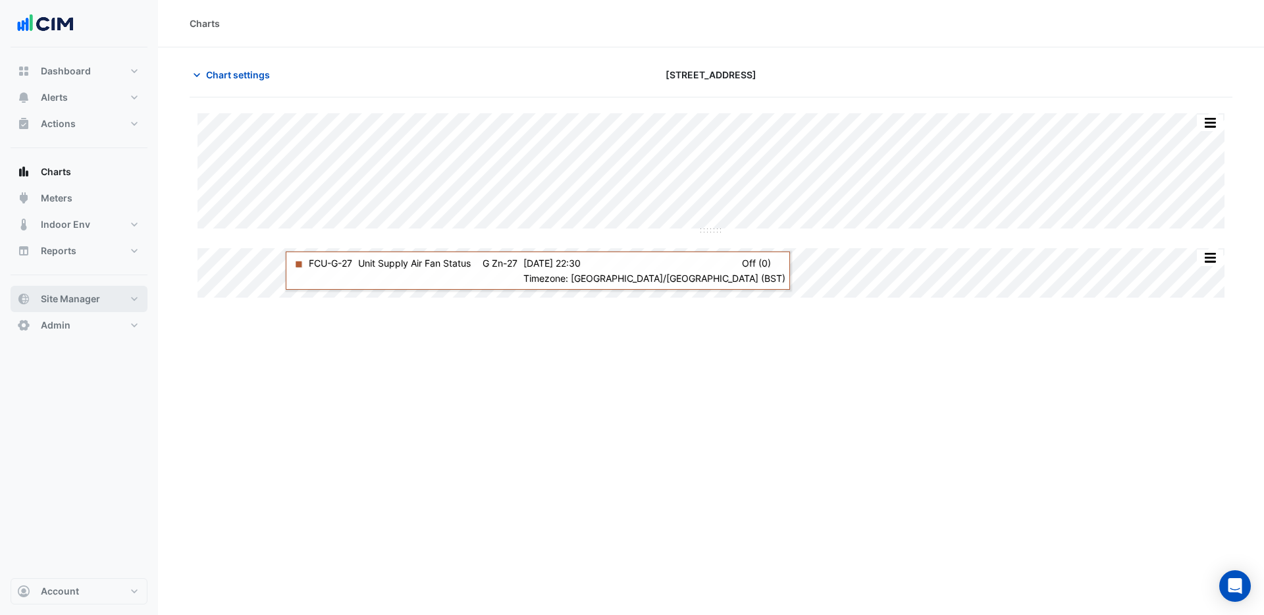
click at [105, 306] on button "Site Manager" at bounding box center [79, 299] width 137 height 26
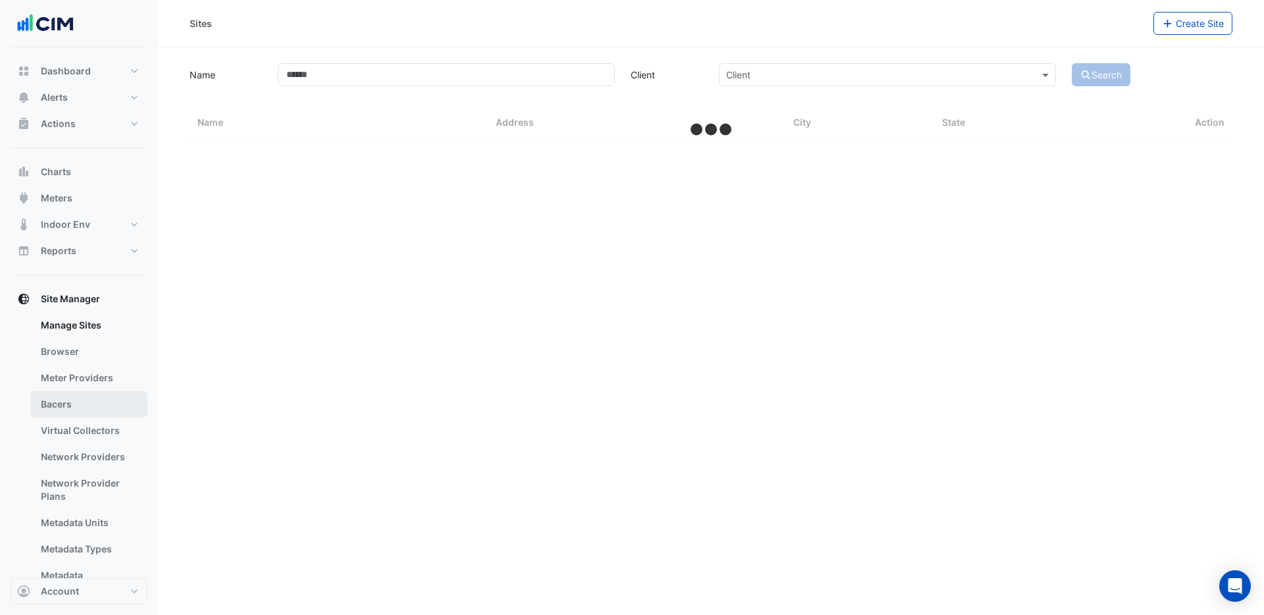
click at [89, 409] on link "Bacers" at bounding box center [88, 404] width 117 height 26
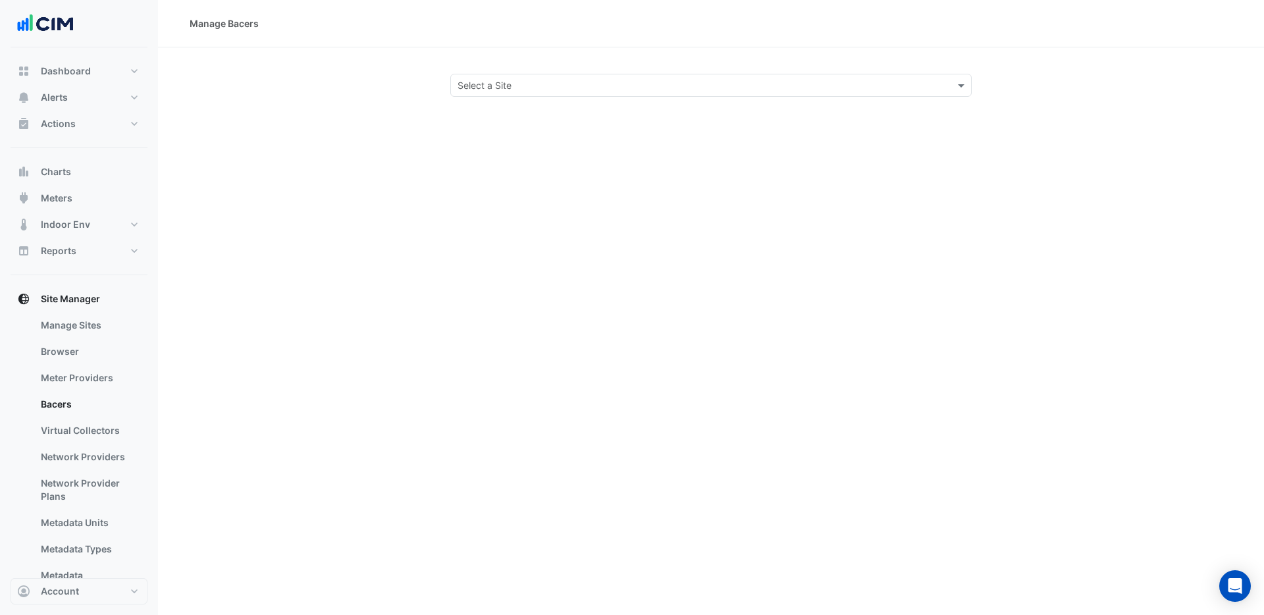
click at [581, 79] on input "text" at bounding box center [698, 86] width 481 height 14
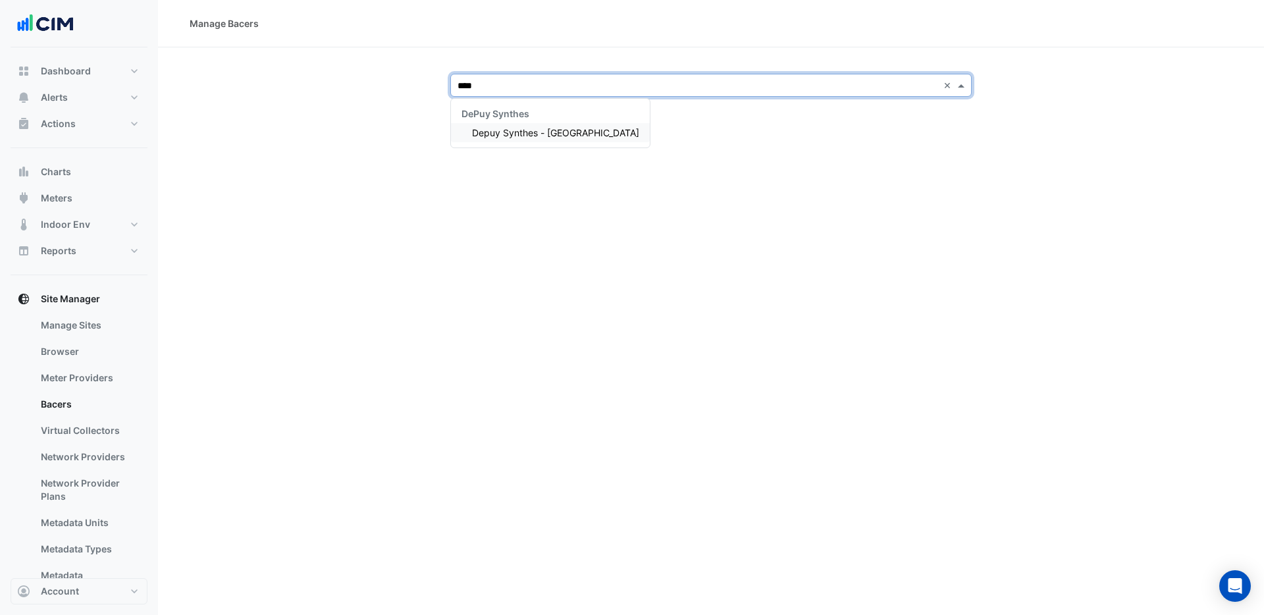
type input "*****"
click at [575, 130] on span "Depuy Synthes - [GEOGRAPHIC_DATA]" at bounding box center [555, 132] width 167 height 11
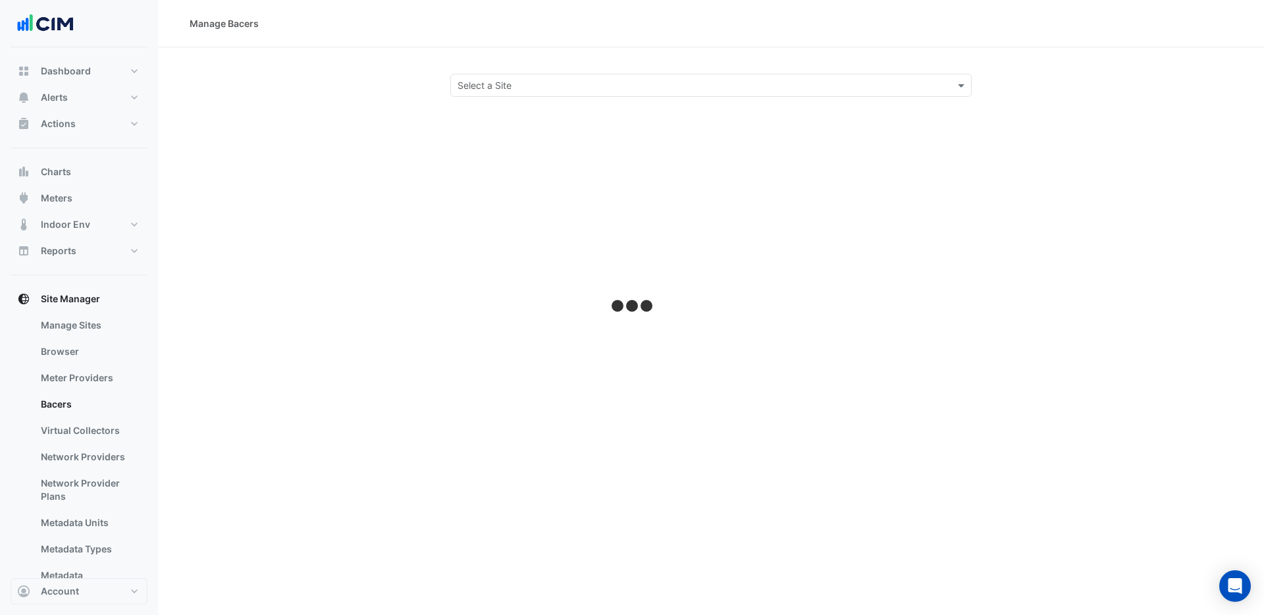
click at [554, 84] on input "text" at bounding box center [698, 86] width 481 height 14
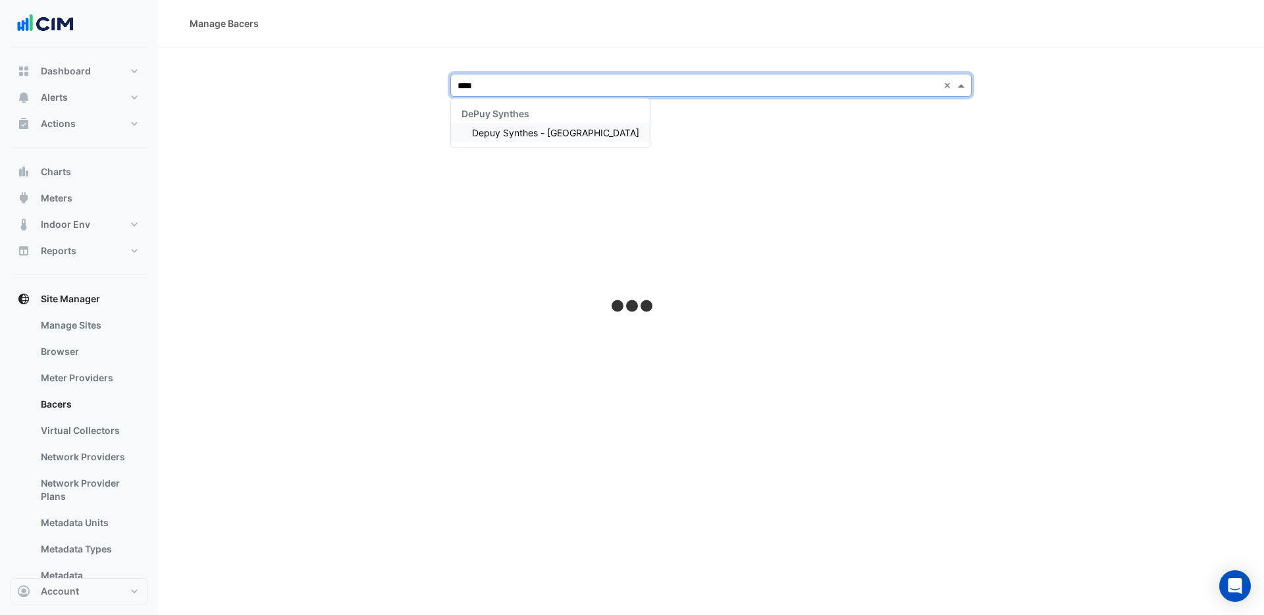
type input "*****"
click at [495, 136] on span "Depuy Synthes - [GEOGRAPHIC_DATA]" at bounding box center [555, 132] width 167 height 11
click at [745, 160] on div "Manage Bacers × Depuy Synthes - Warsaw ×" at bounding box center [711, 307] width 1106 height 615
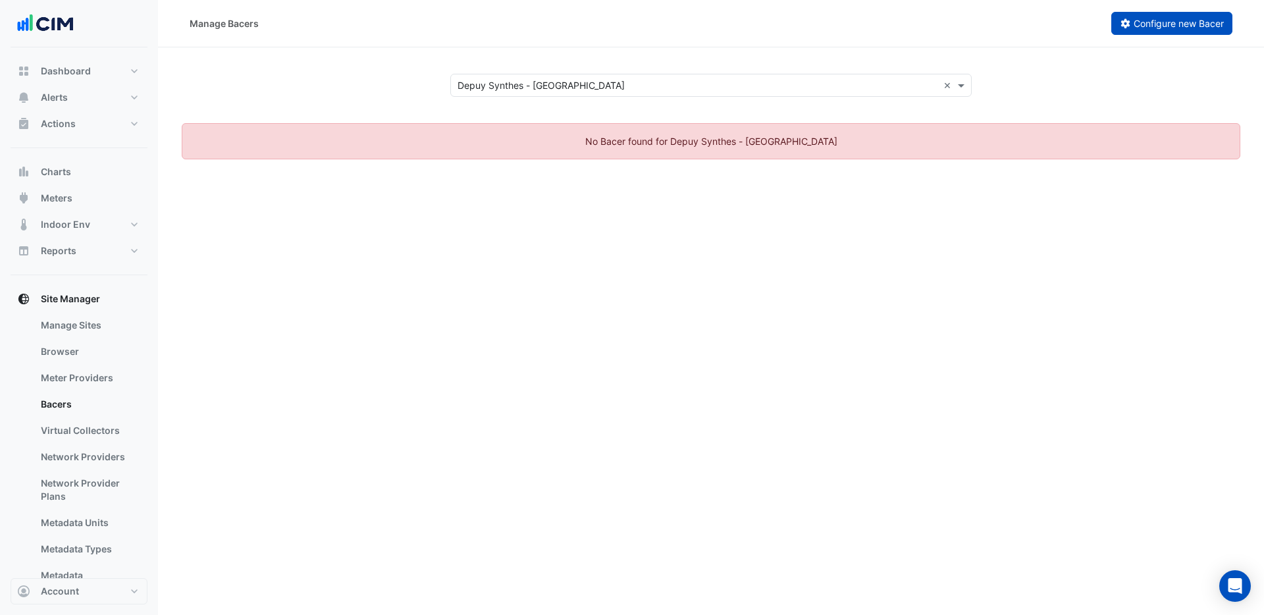
click at [1162, 28] on span "Configure new Bacer" at bounding box center [1179, 23] width 90 height 11
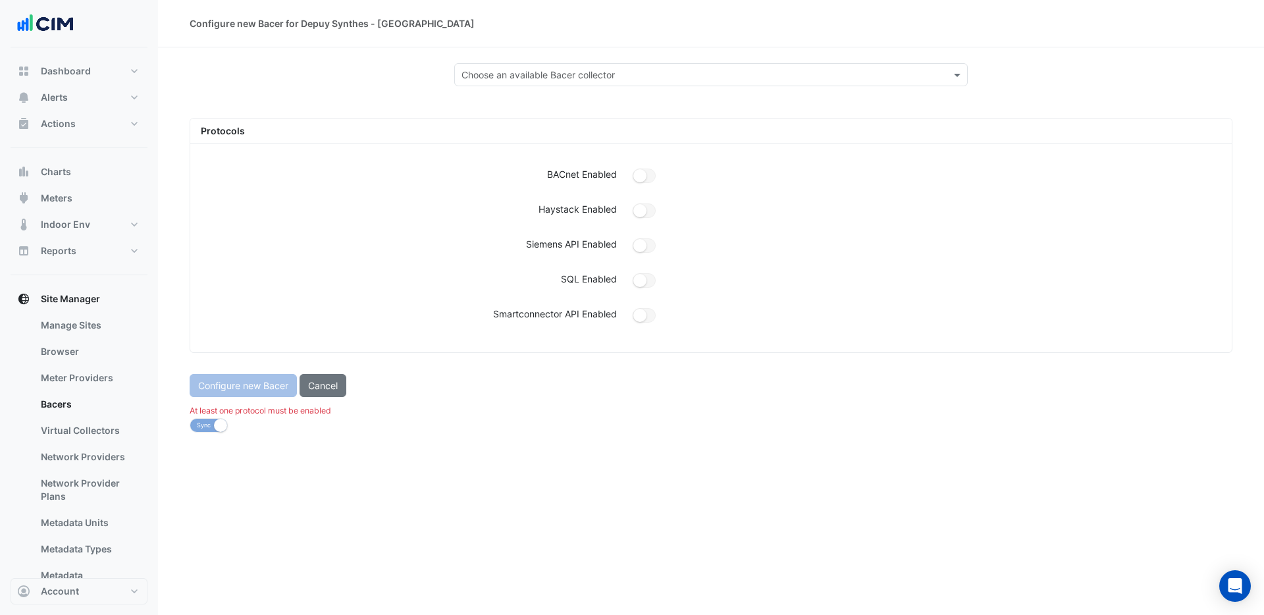
click at [709, 77] on input "text" at bounding box center [698, 75] width 473 height 14
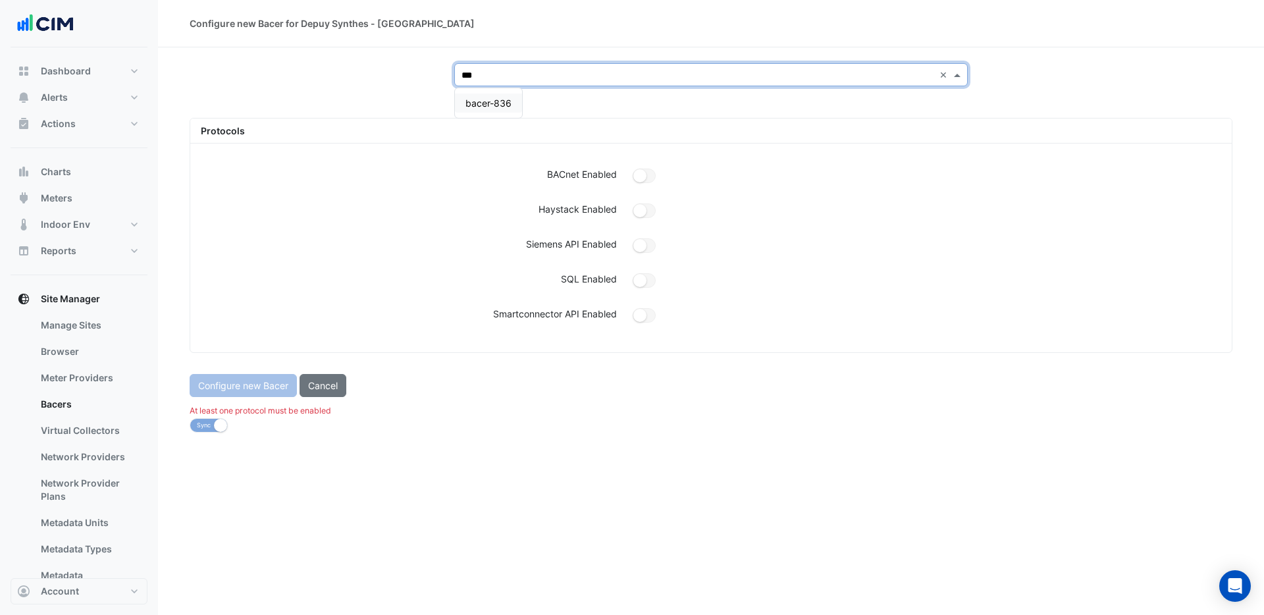
type input "***"
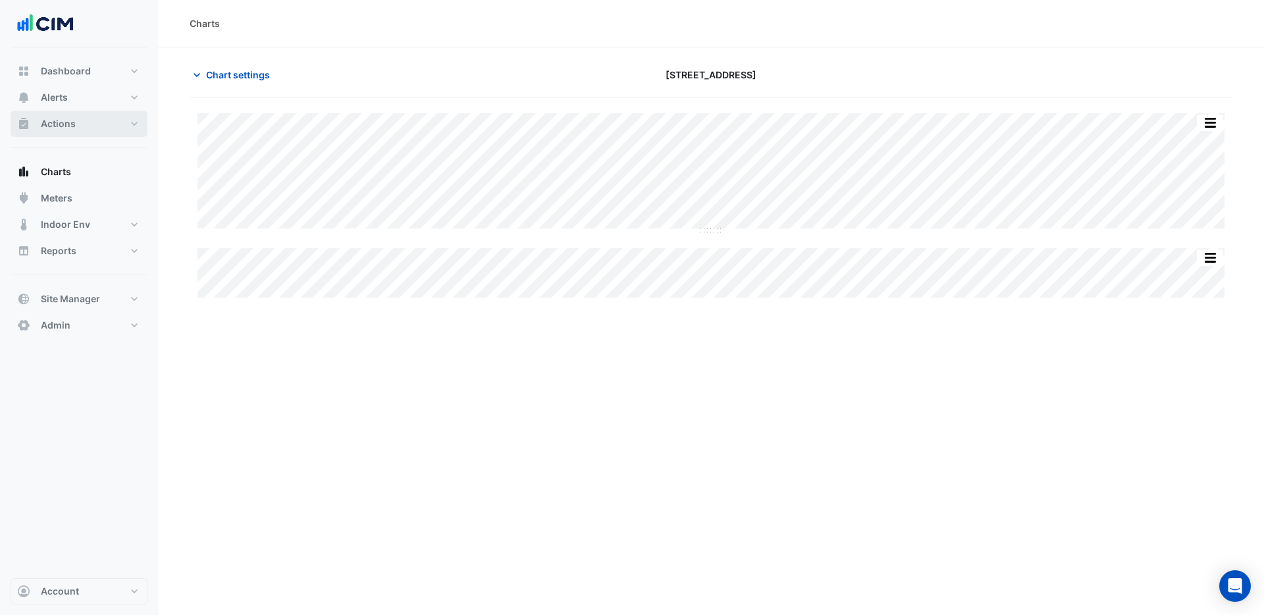
click at [128, 119] on button "Actions" at bounding box center [79, 124] width 137 height 26
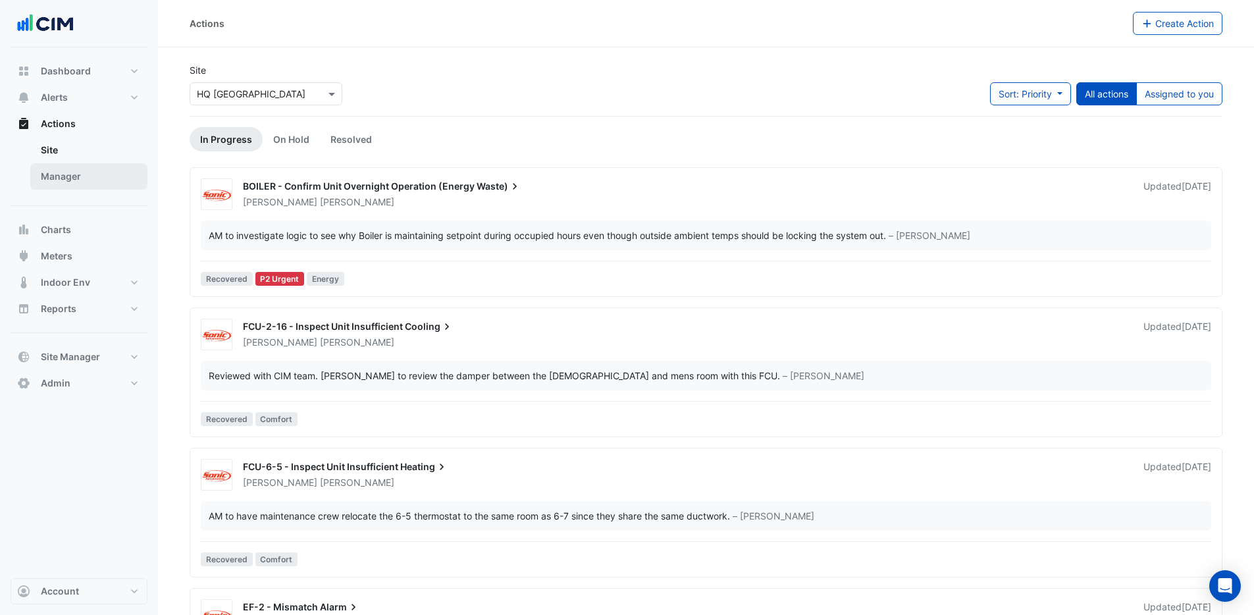
click at [94, 174] on link "Manager" at bounding box center [88, 176] width 117 height 26
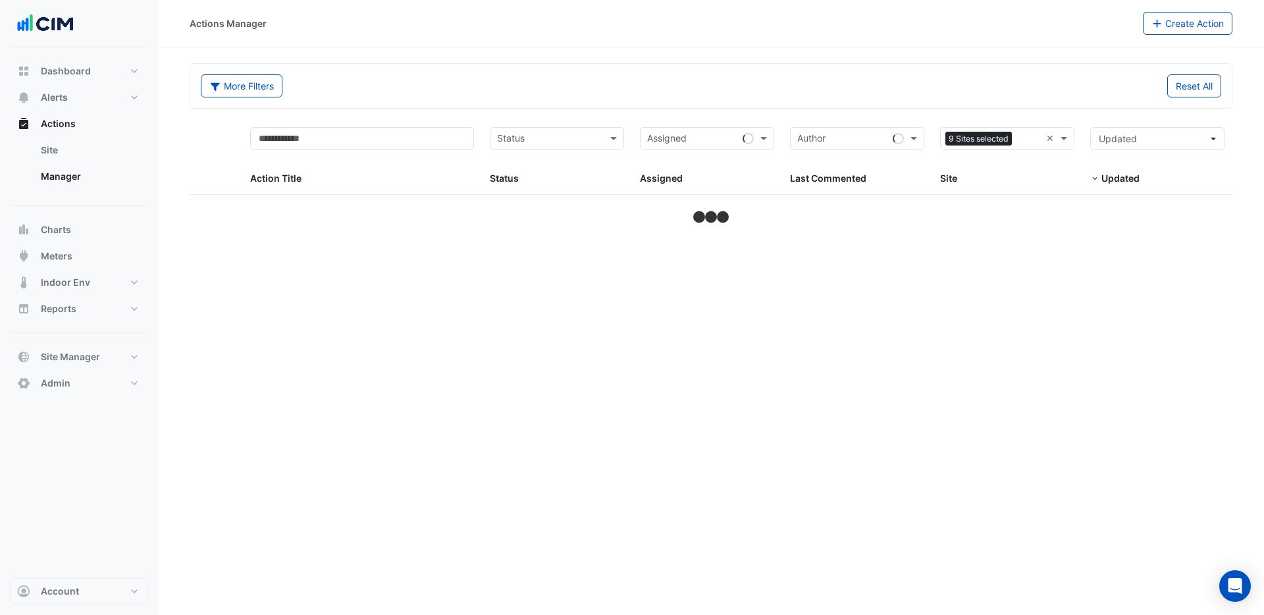
select select "***"
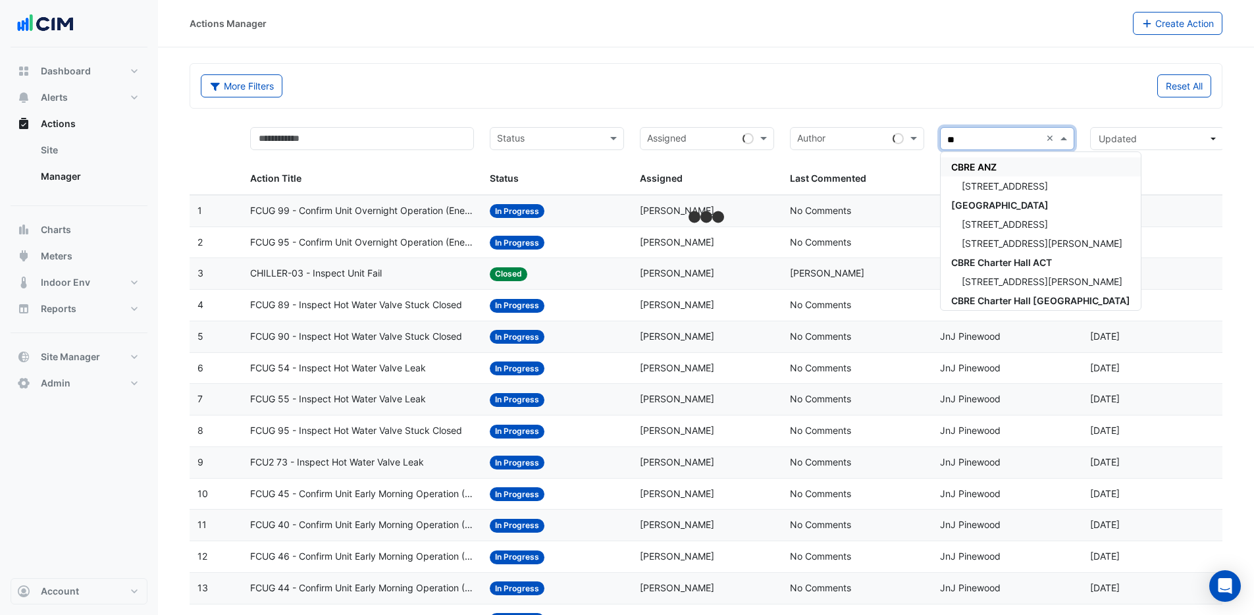
type input "*"
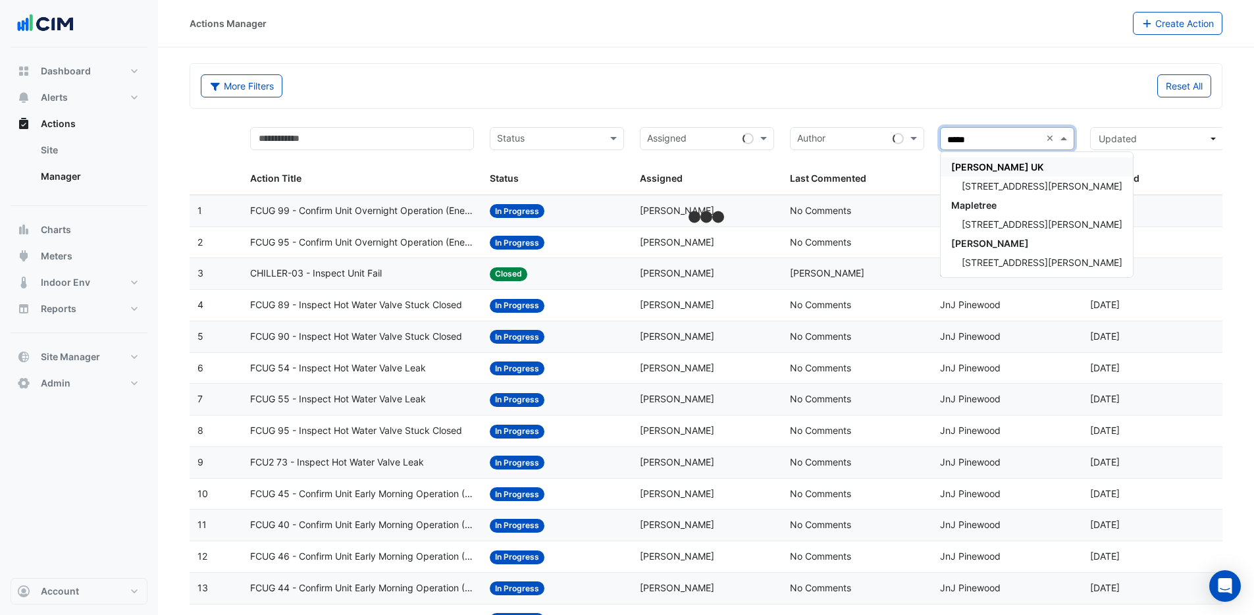
type input "******"
click at [986, 183] on span "[STREET_ADDRESS][PERSON_NAME]" at bounding box center [1042, 185] width 161 height 11
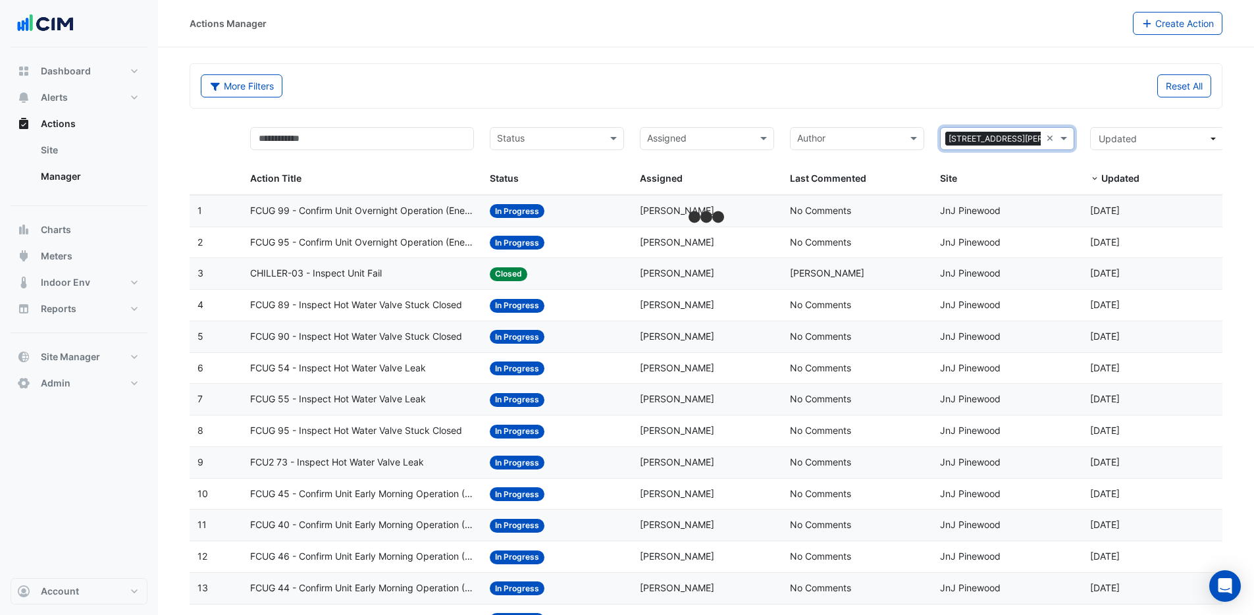
click at [973, 90] on div "Reset All" at bounding box center [964, 85] width 514 height 23
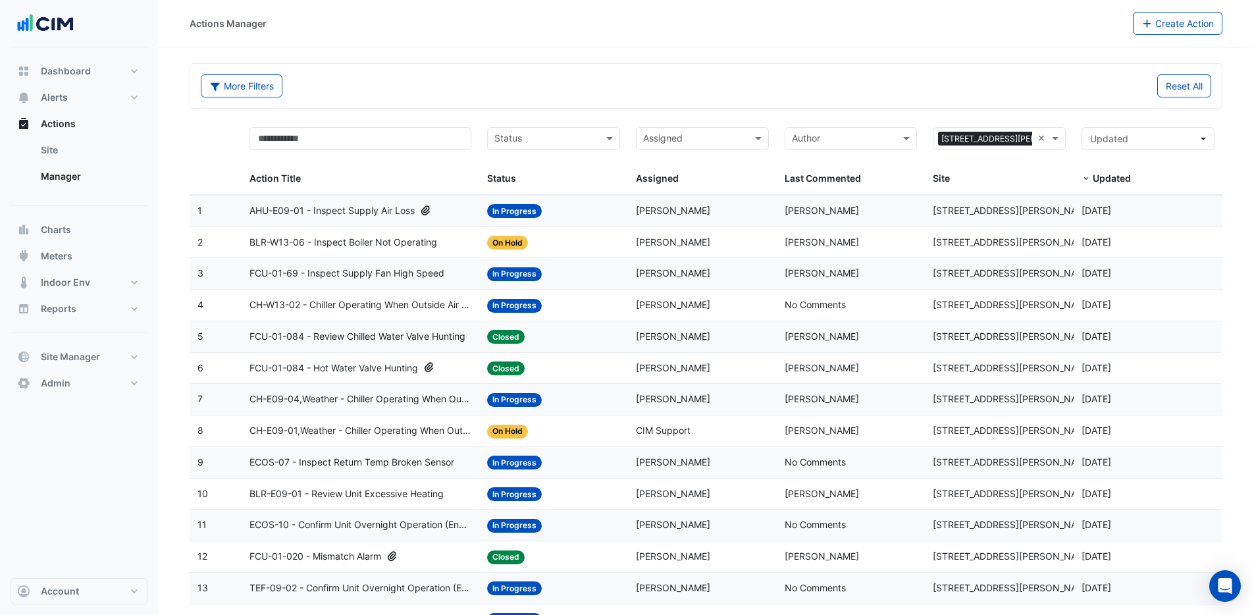
click at [404, 212] on span "AHU-E09-01 - Inspect Supply Air Loss" at bounding box center [332, 210] width 165 height 15
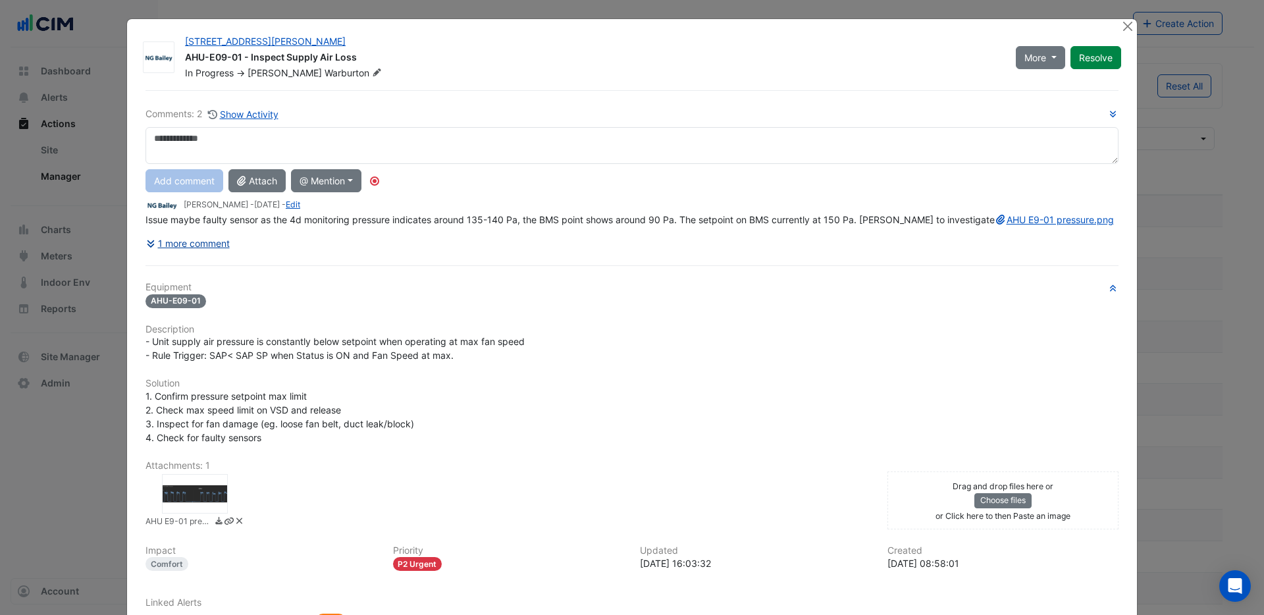
click at [171, 255] on button "1 more comment" at bounding box center [188, 243] width 85 height 23
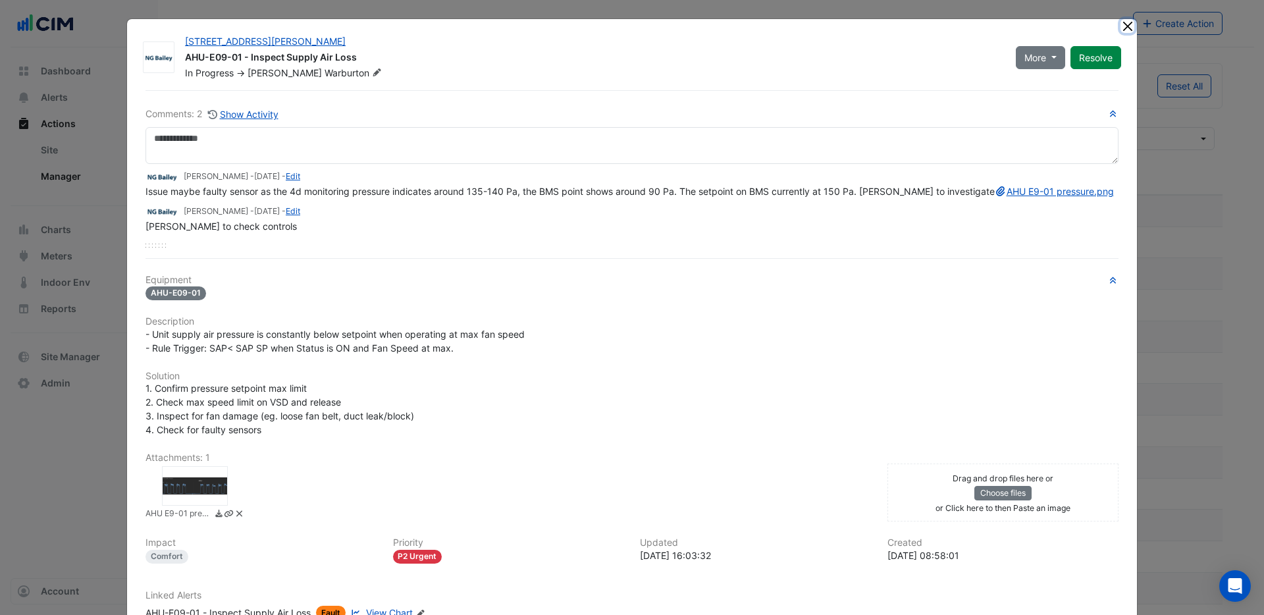
click at [1123, 32] on button "Close" at bounding box center [1128, 26] width 14 height 14
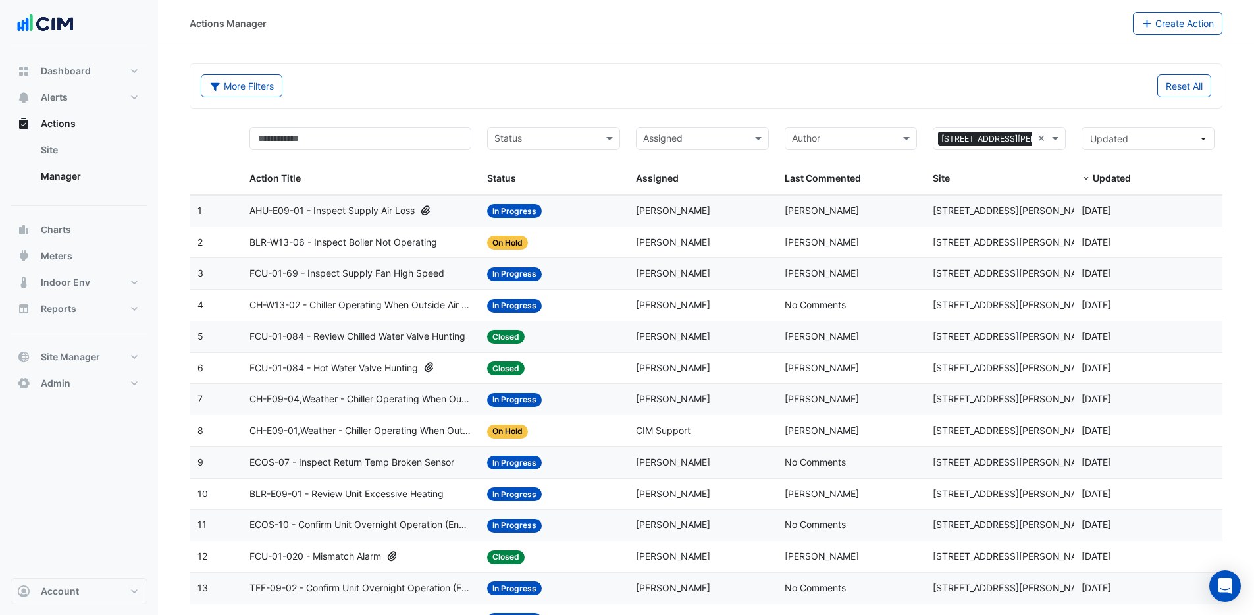
click at [454, 244] on div "BLR-W13-06 - Inspect Boiler Not Operating" at bounding box center [361, 242] width 222 height 15
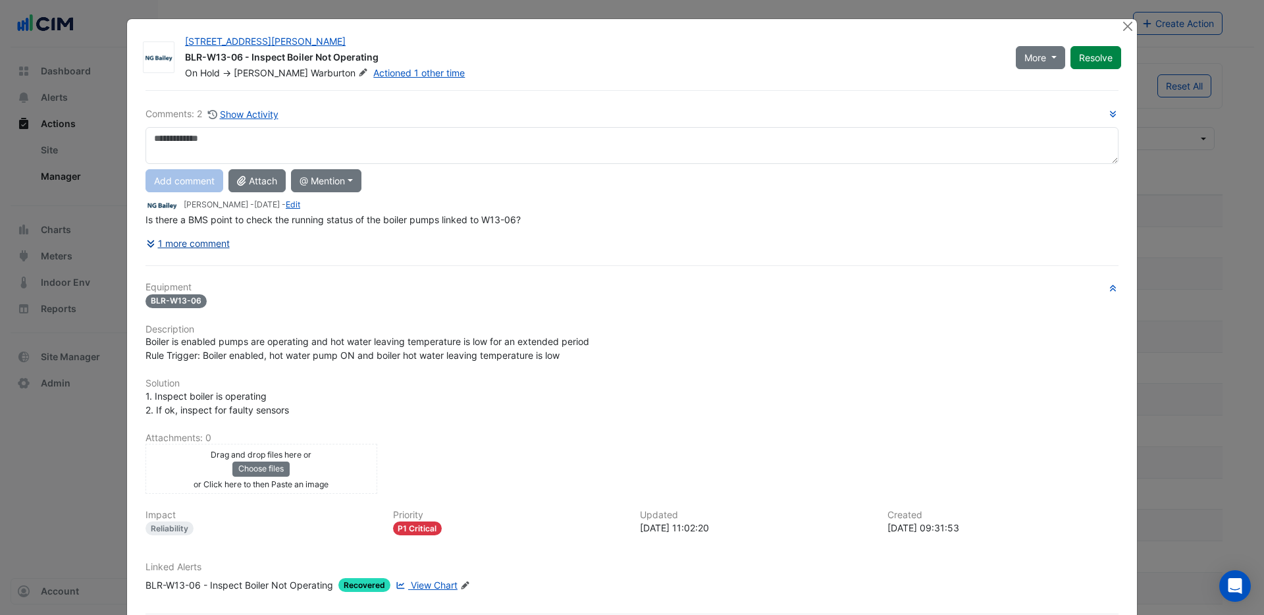
click at [190, 246] on button "1 more comment" at bounding box center [188, 243] width 85 height 23
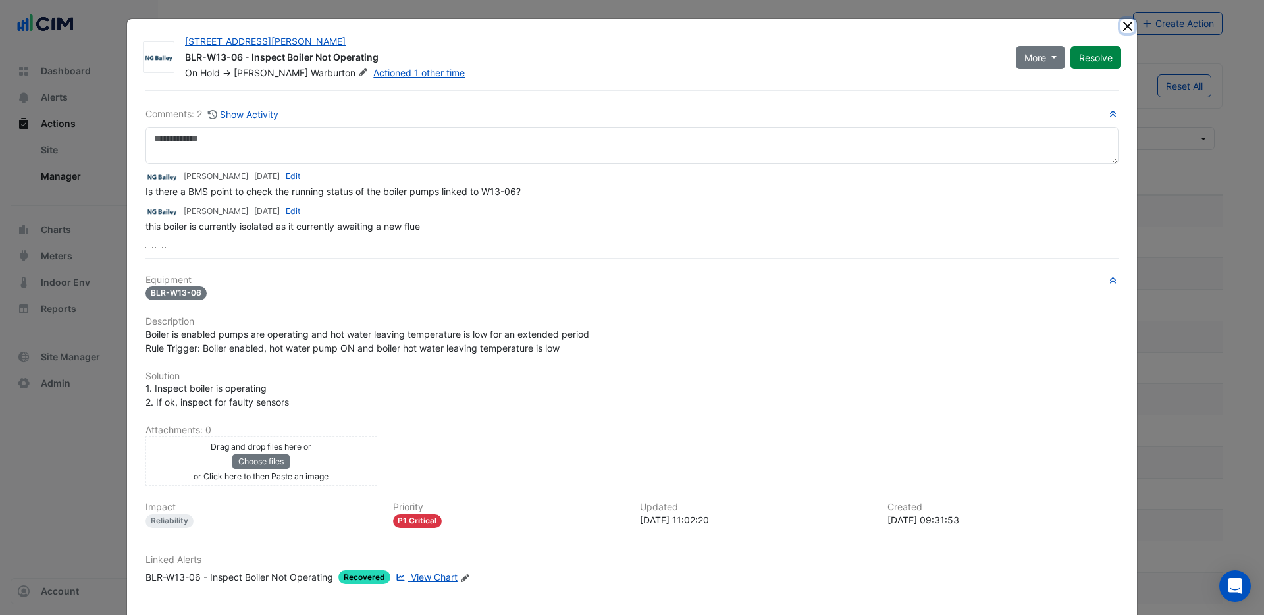
click at [1121, 30] on button "Close" at bounding box center [1128, 26] width 14 height 14
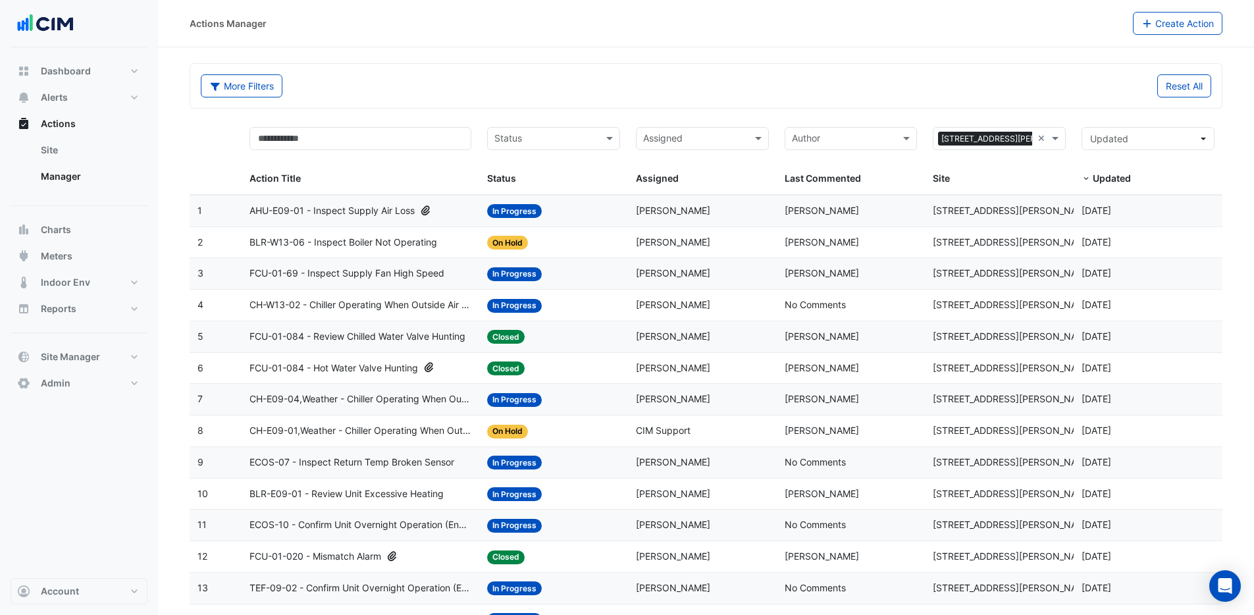
click at [431, 238] on span "BLR-W13-06 - Inspect Boiler Not Operating" at bounding box center [344, 242] width 188 height 15
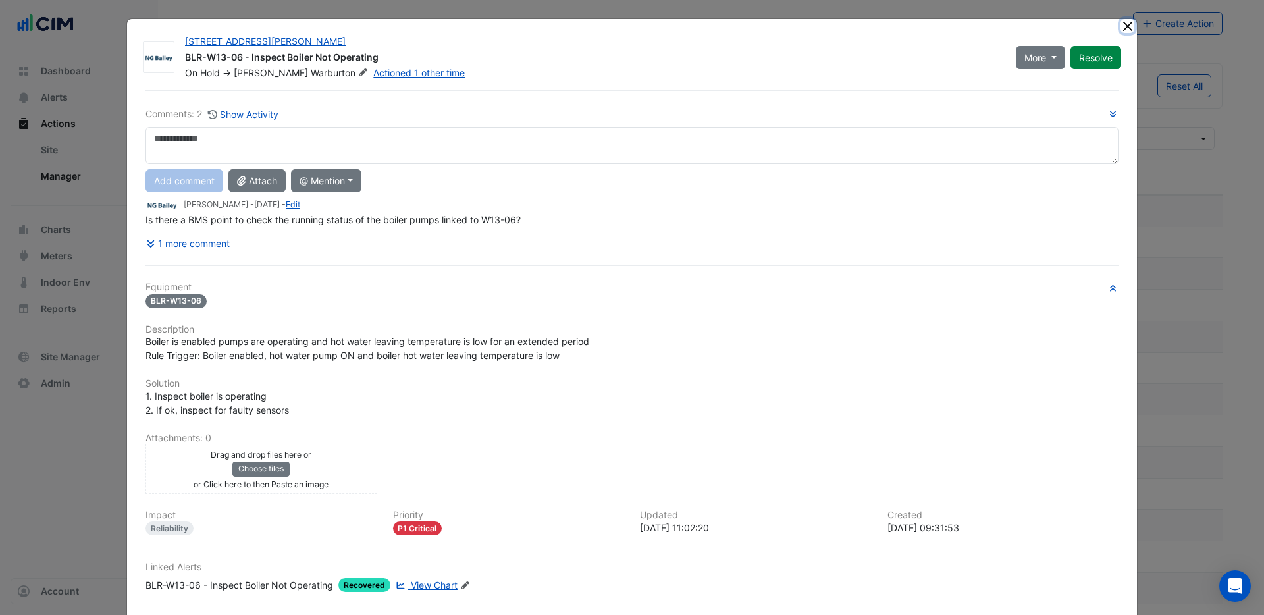
click at [1121, 30] on button "Close" at bounding box center [1128, 26] width 14 height 14
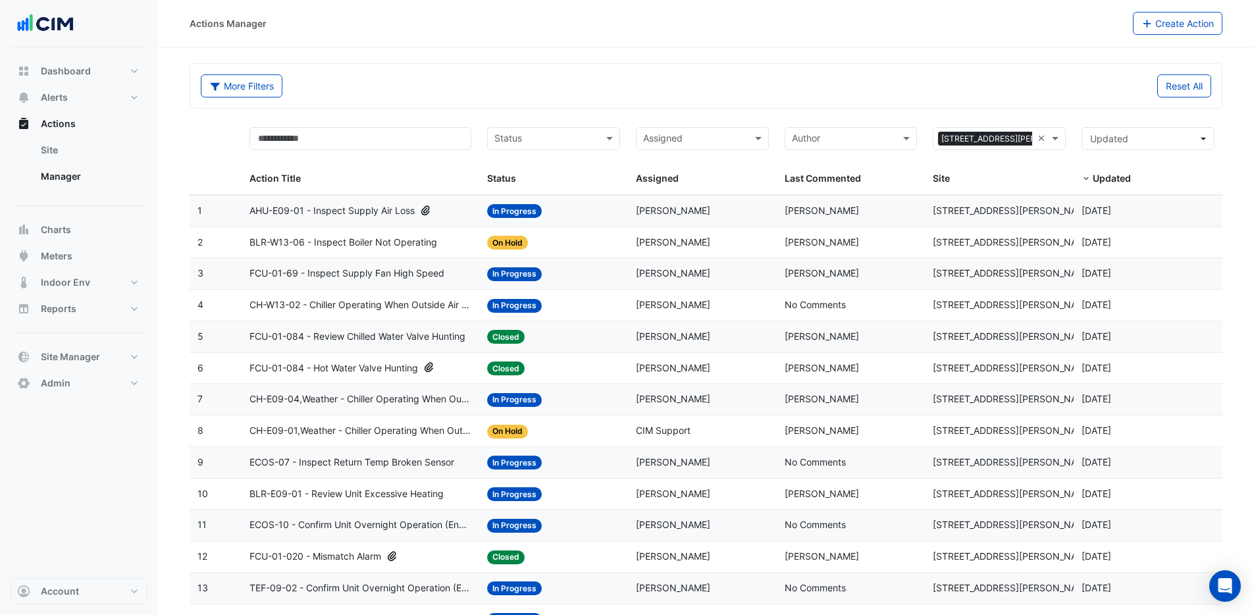
click at [429, 307] on span "CH-W13-02 - Chiller Operating When Outside Air Temperature Is Low" at bounding box center [361, 305] width 222 height 15
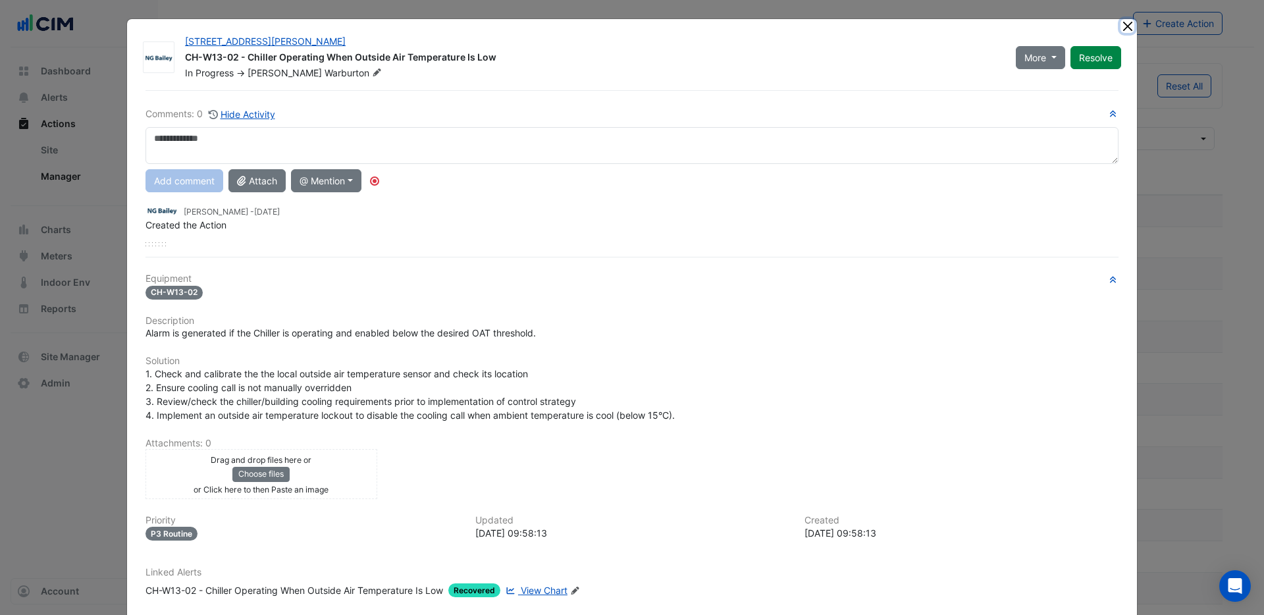
click at [1122, 24] on button "Close" at bounding box center [1128, 26] width 14 height 14
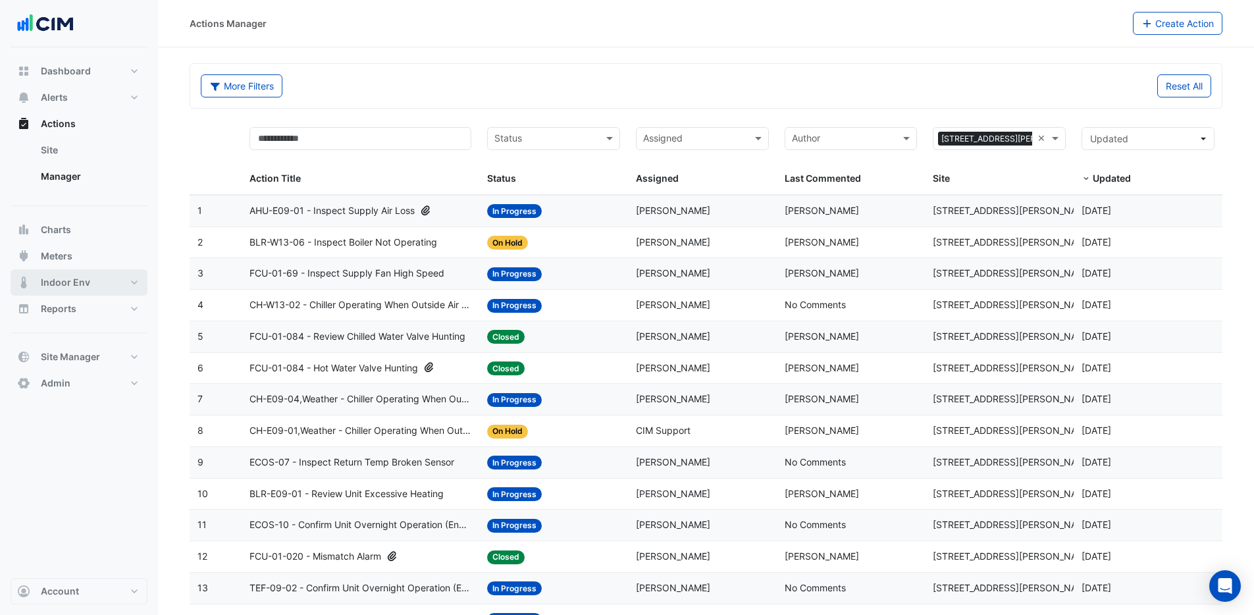
click at [94, 287] on button "Indoor Env" at bounding box center [79, 282] width 137 height 26
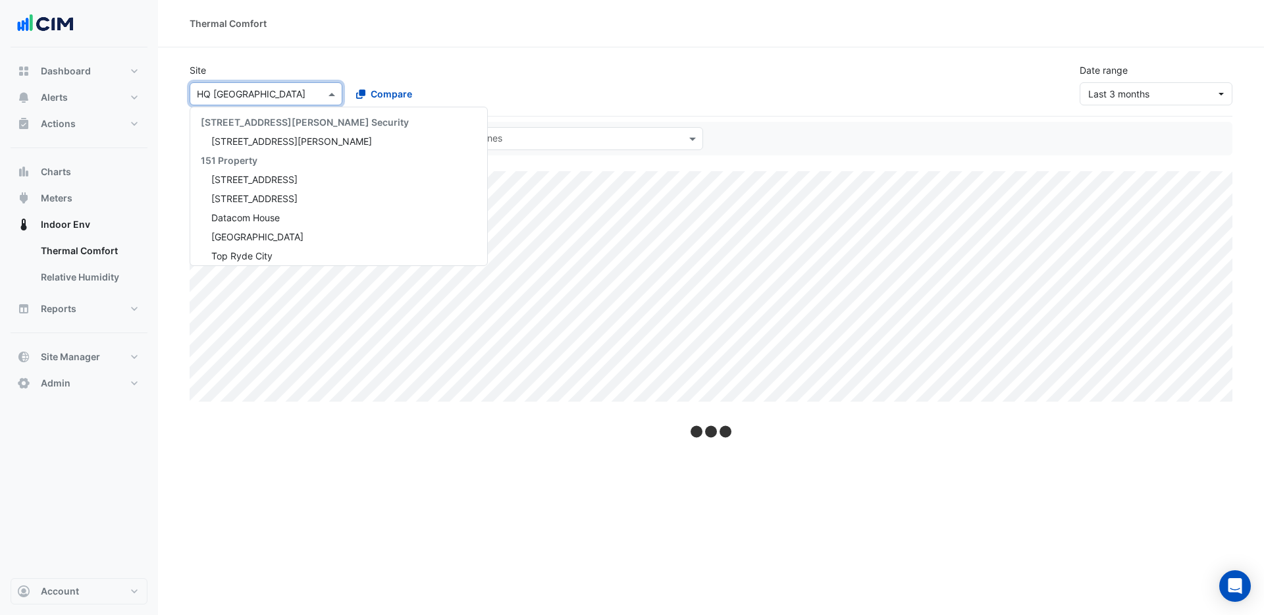
click at [279, 95] on input "text" at bounding box center [253, 95] width 112 height 14
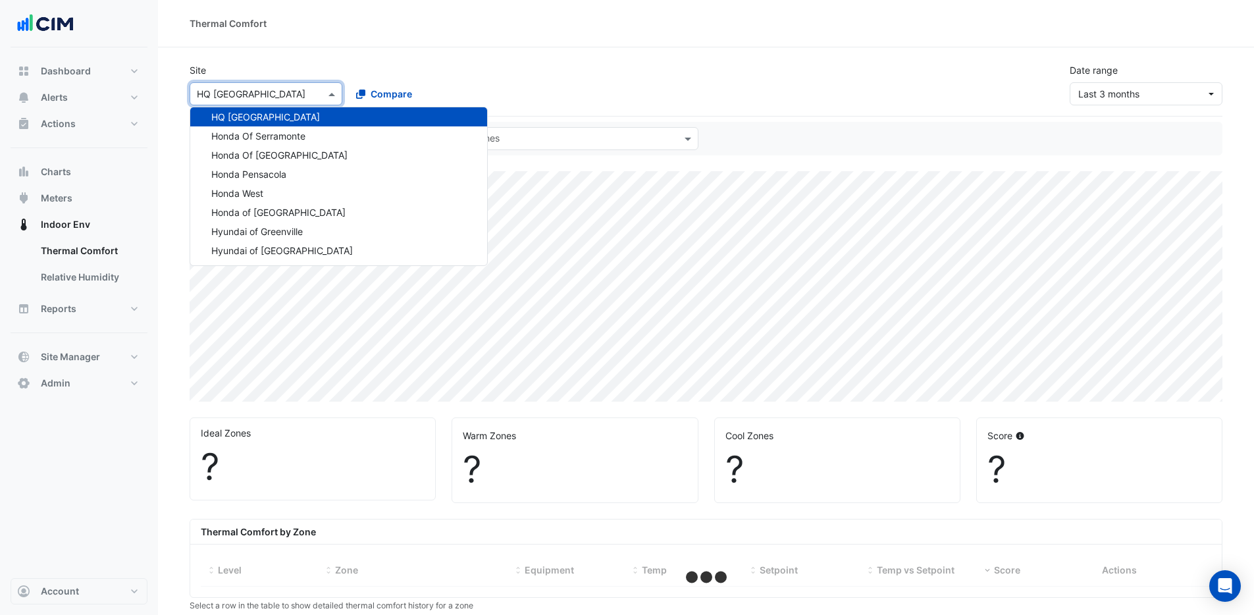
select select "***"
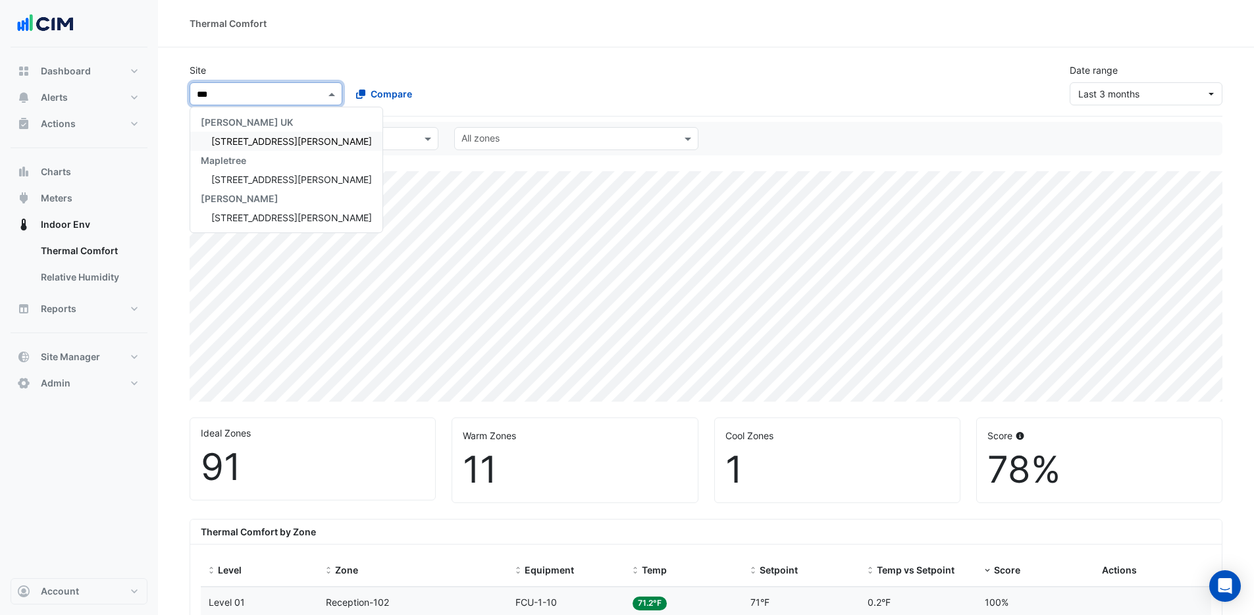
scroll to position [0, 0]
type input "******"
click at [277, 140] on span "[STREET_ADDRESS][PERSON_NAME]" at bounding box center [291, 141] width 161 height 11
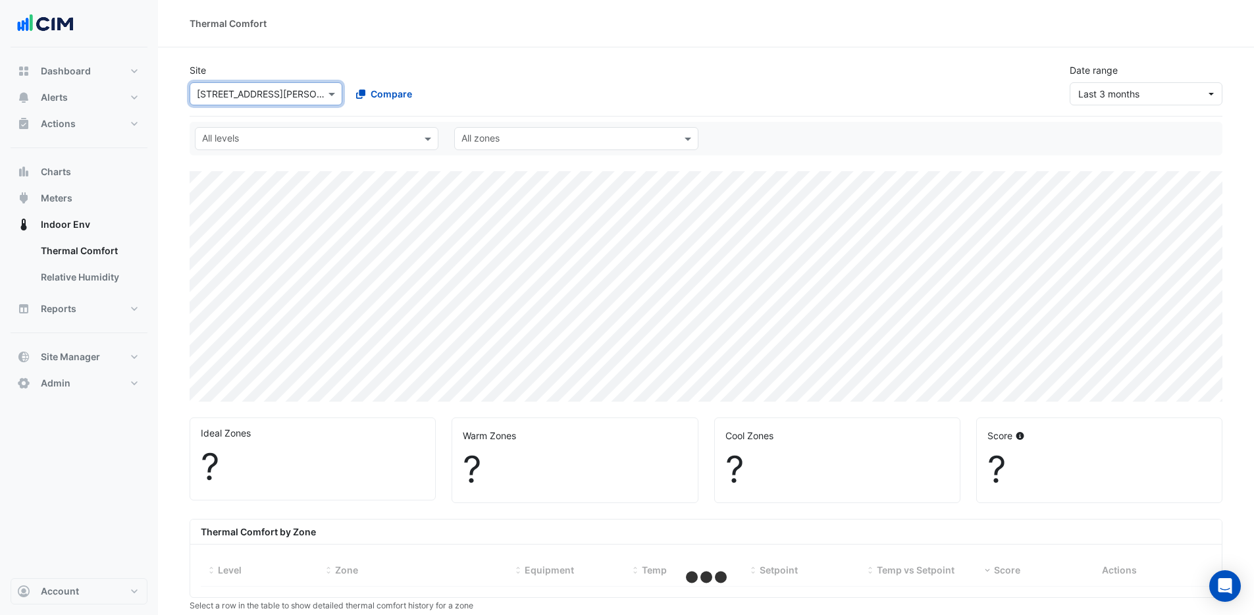
select select "***"
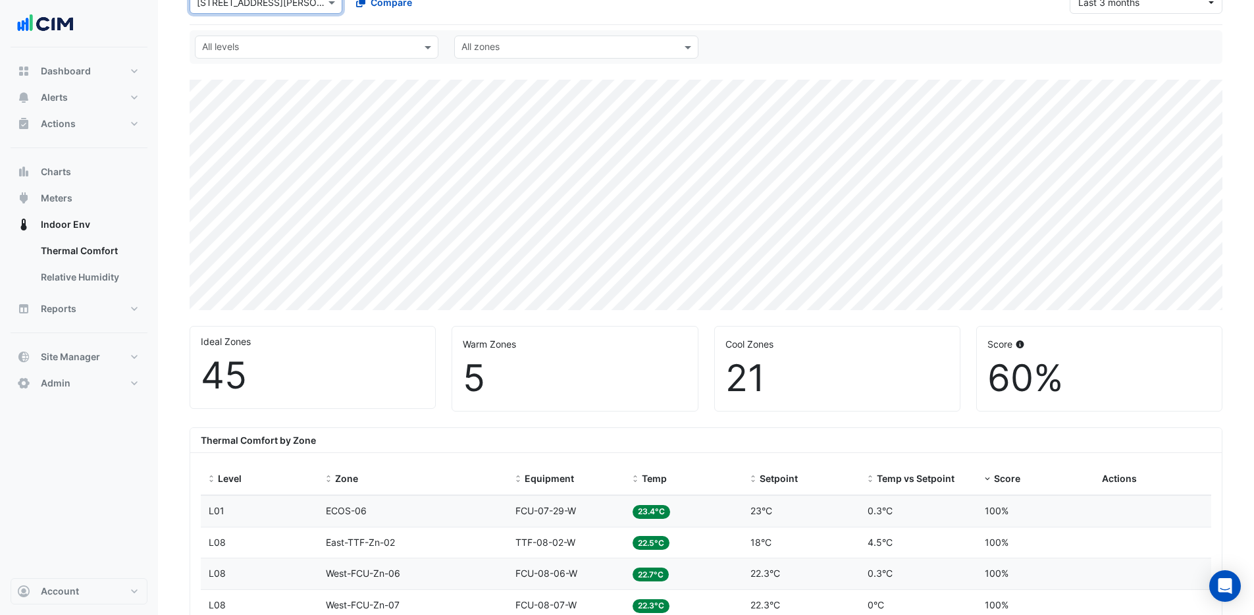
scroll to position [113, 0]
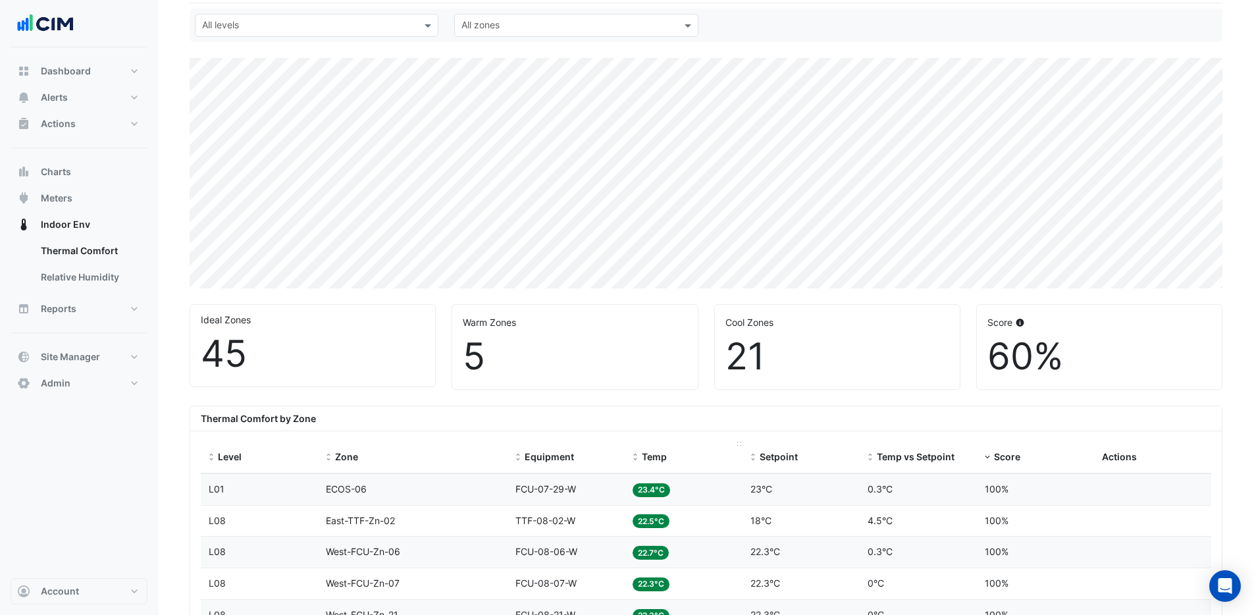
click at [649, 461] on span "Temp" at bounding box center [654, 456] width 25 height 11
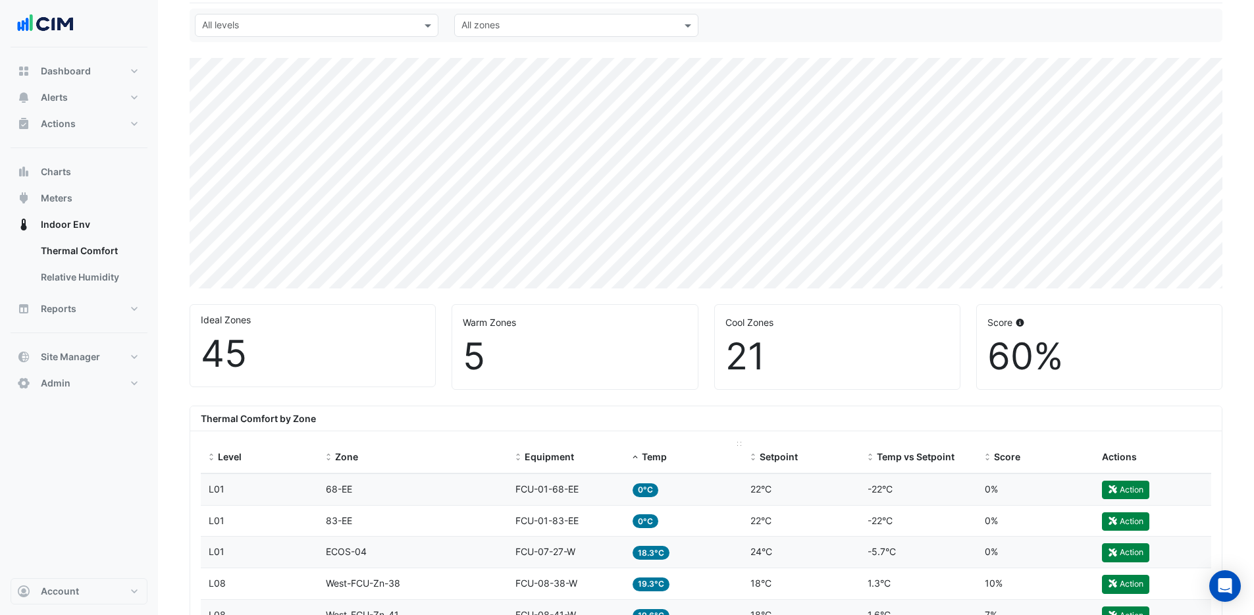
click at [648, 461] on span "Temp" at bounding box center [654, 456] width 25 height 11
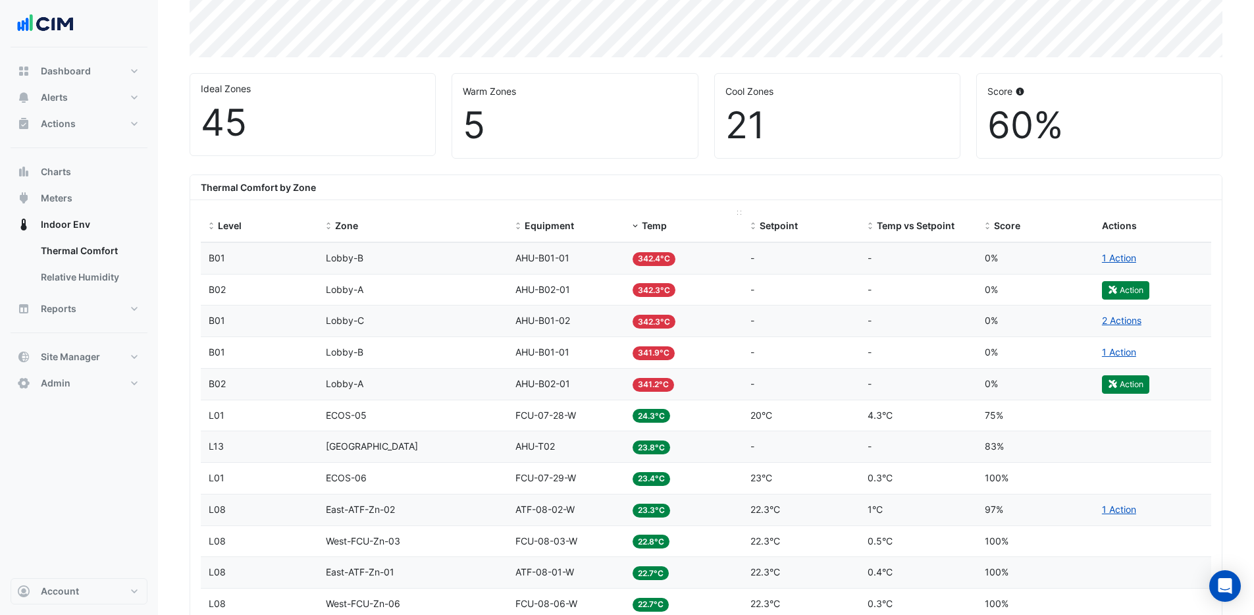
scroll to position [346, 0]
click at [647, 228] on span "Temp" at bounding box center [654, 224] width 25 height 11
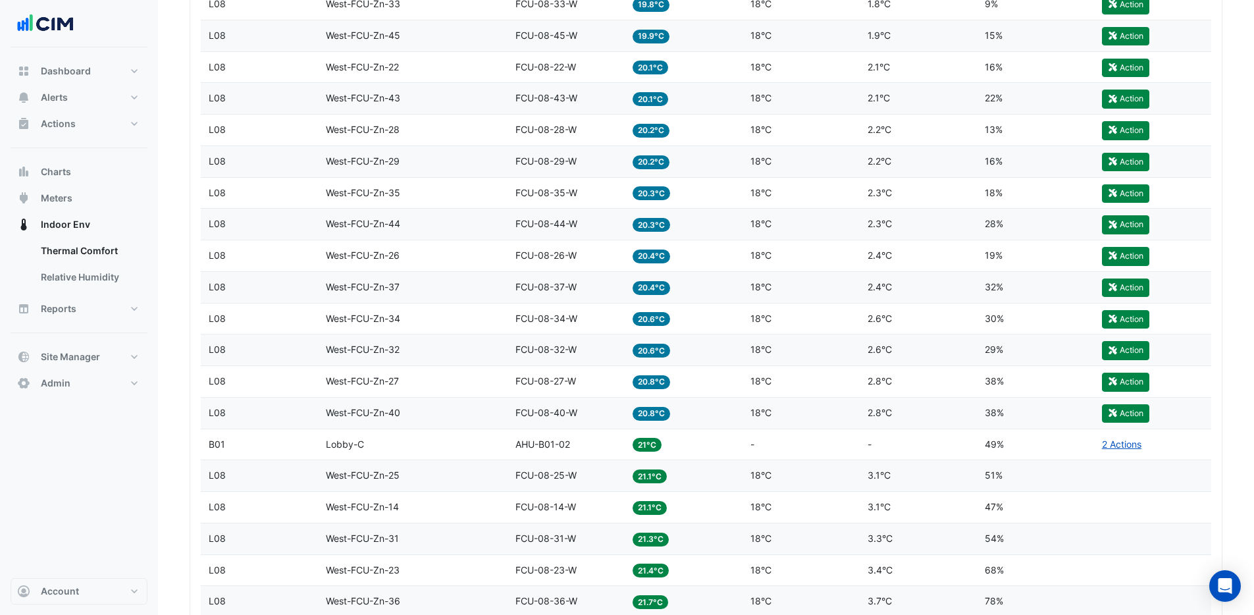
scroll to position [813, 0]
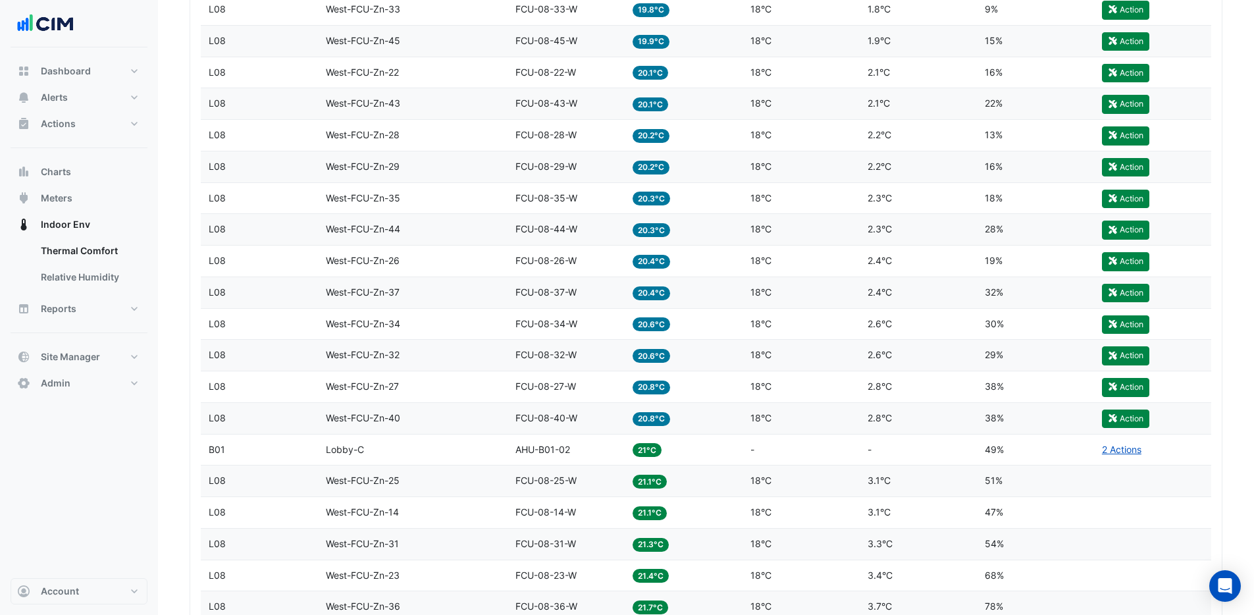
click at [99, 541] on div "Dashboard Portfolio Ratings Performance Alerts Site Rules Templates Actions Sit…" at bounding box center [79, 312] width 137 height 531
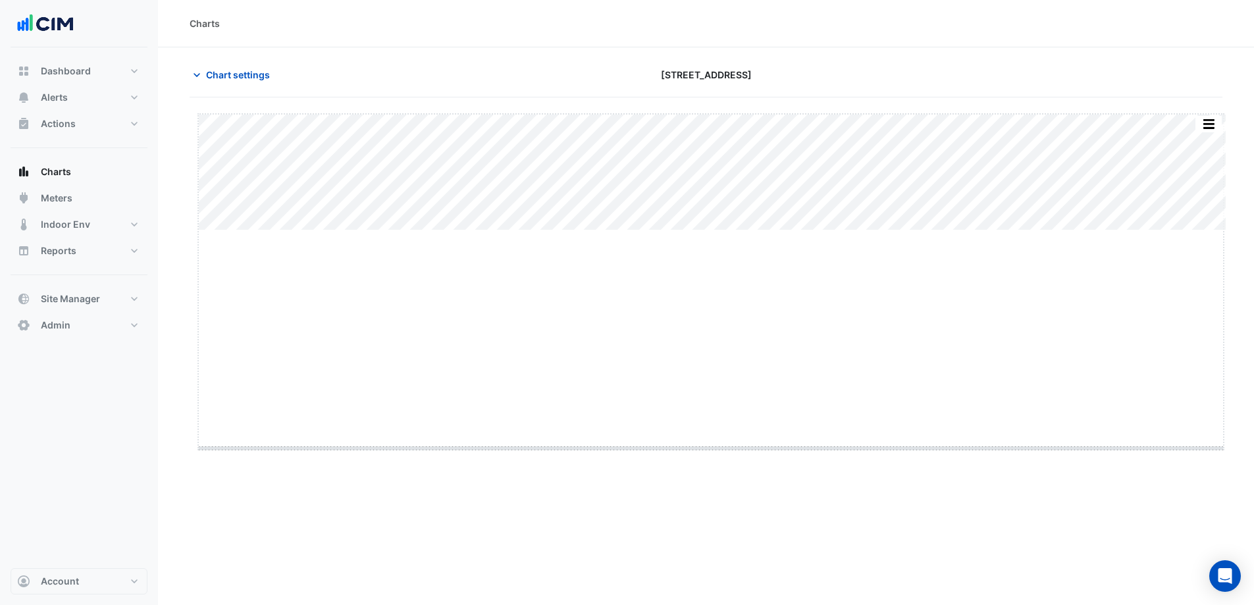
drag, startPoint x: 709, startPoint y: 232, endPoint x: 693, endPoint y: 450, distance: 218.5
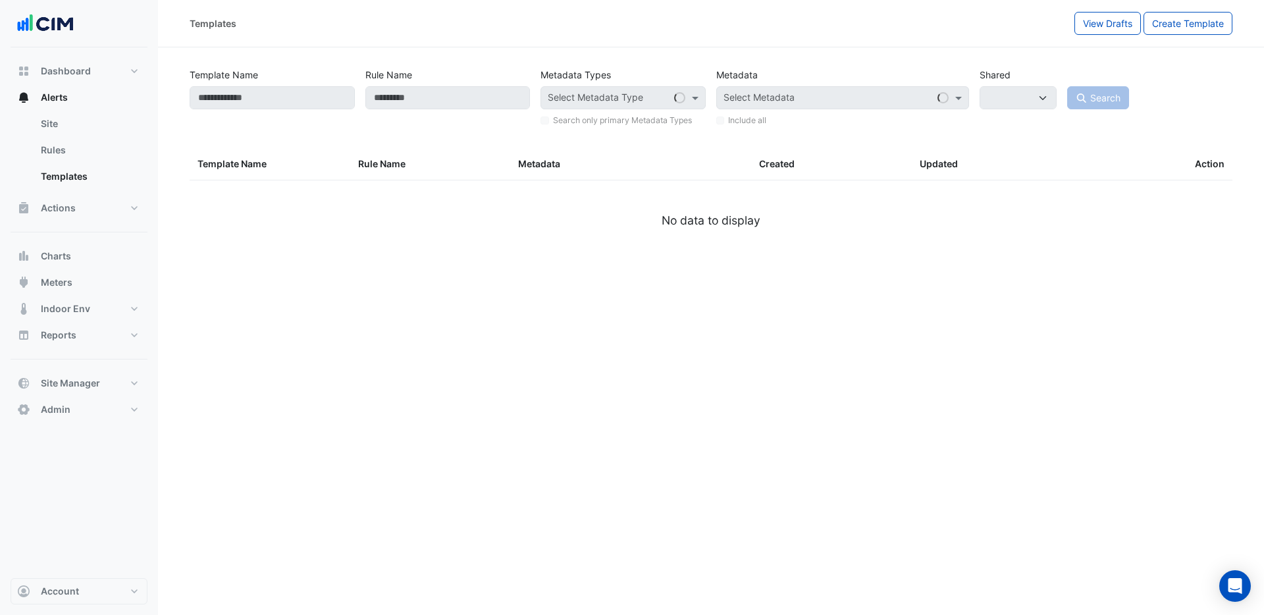
select select
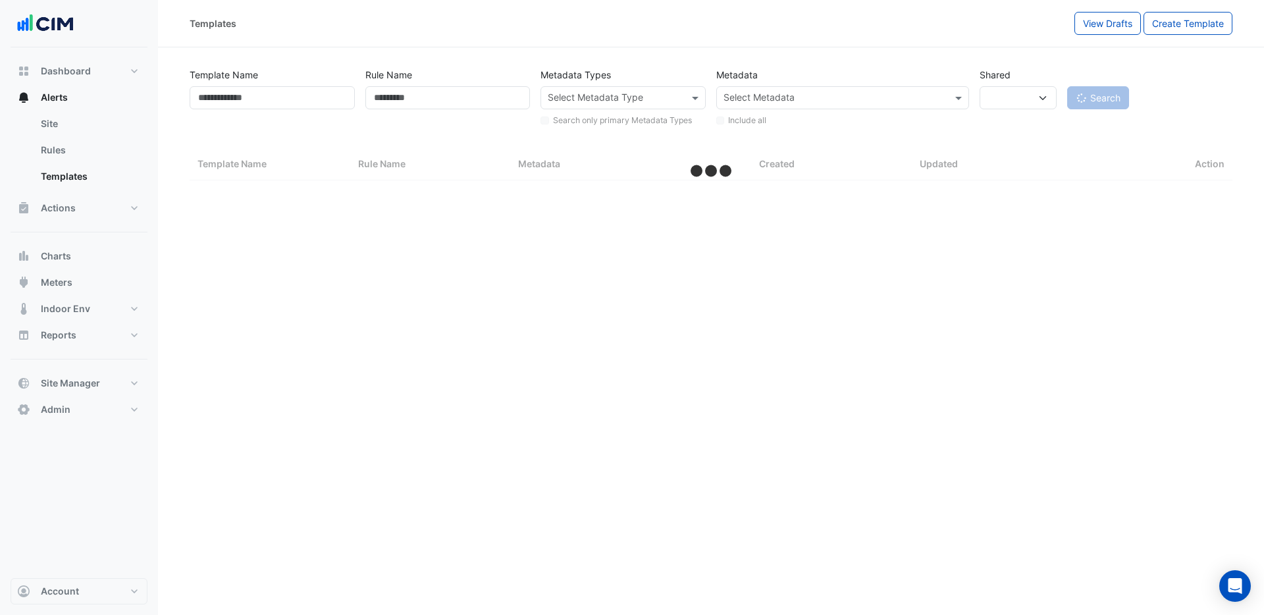
select select "***"
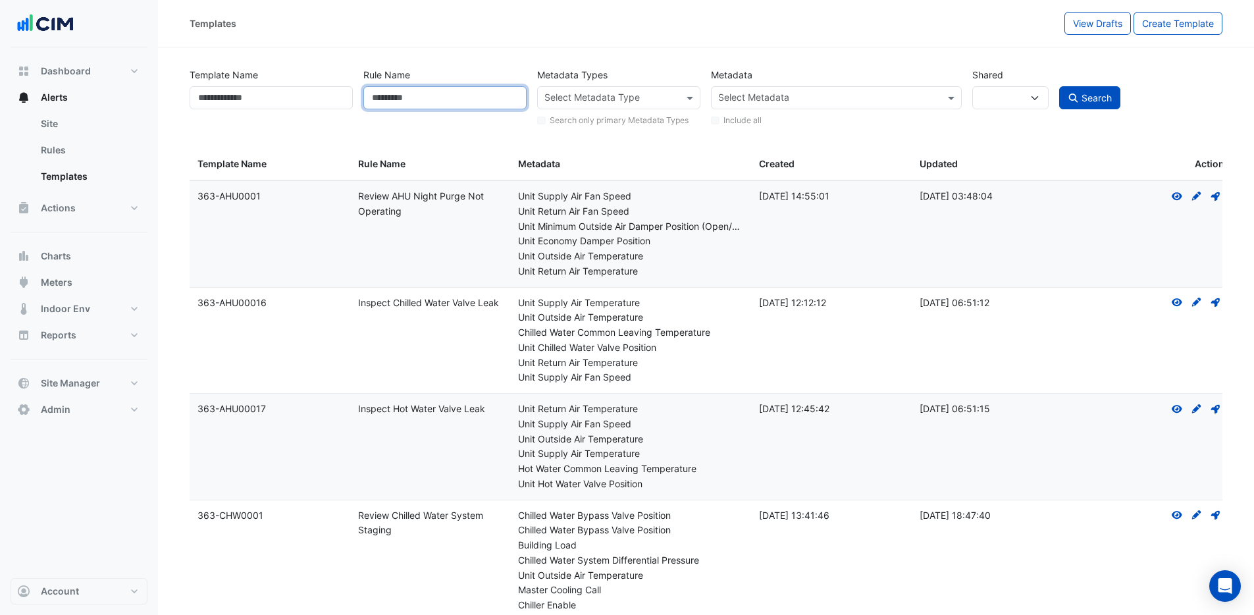
click at [399, 105] on input "Rule Name" at bounding box center [444, 97] width 163 height 23
type input "*********"
click at [1059, 86] on button "Search" at bounding box center [1090, 97] width 62 height 23
select select
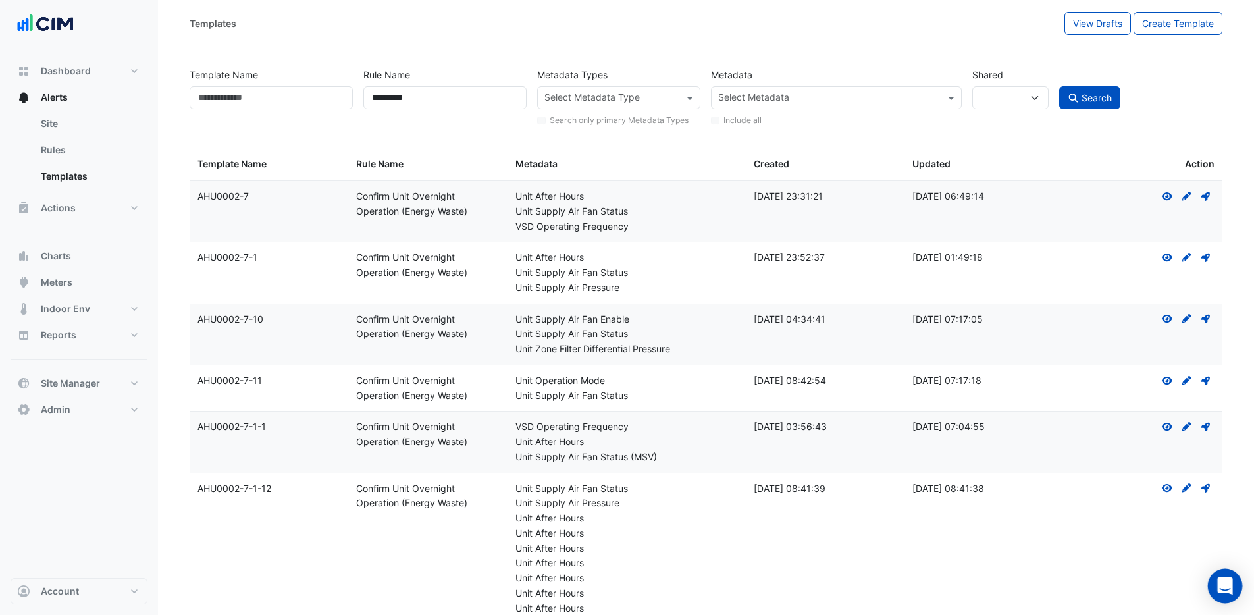
click at [1225, 592] on icon "Open Intercom Messenger" at bounding box center [1225, 585] width 17 height 17
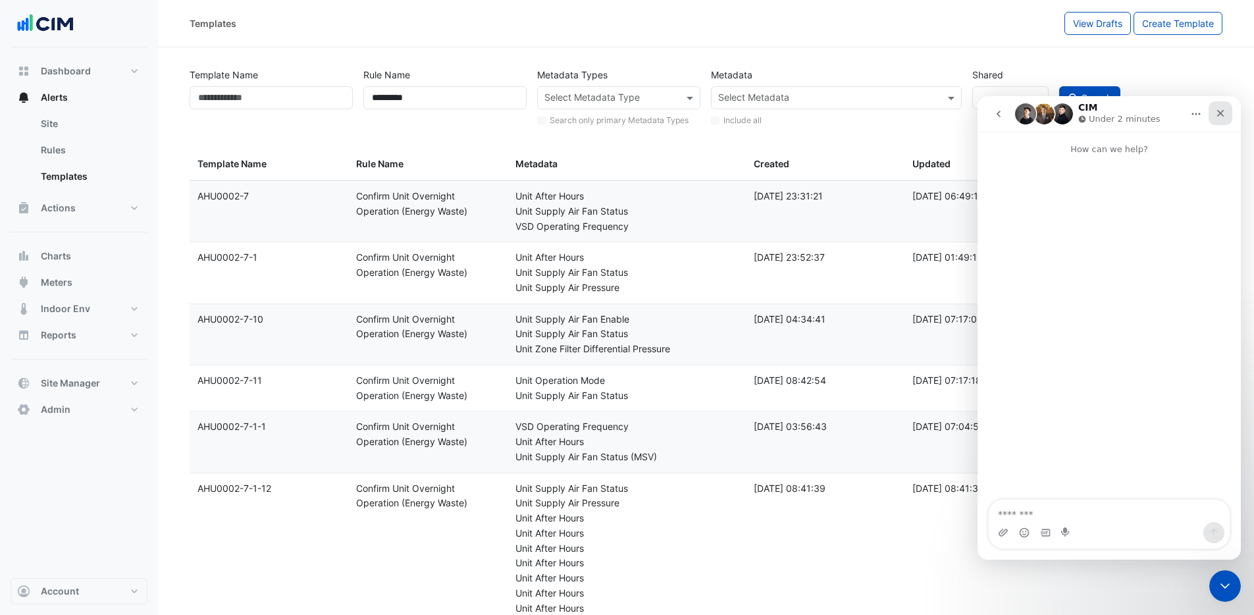
click at [1223, 114] on icon "Close" at bounding box center [1221, 113] width 11 height 11
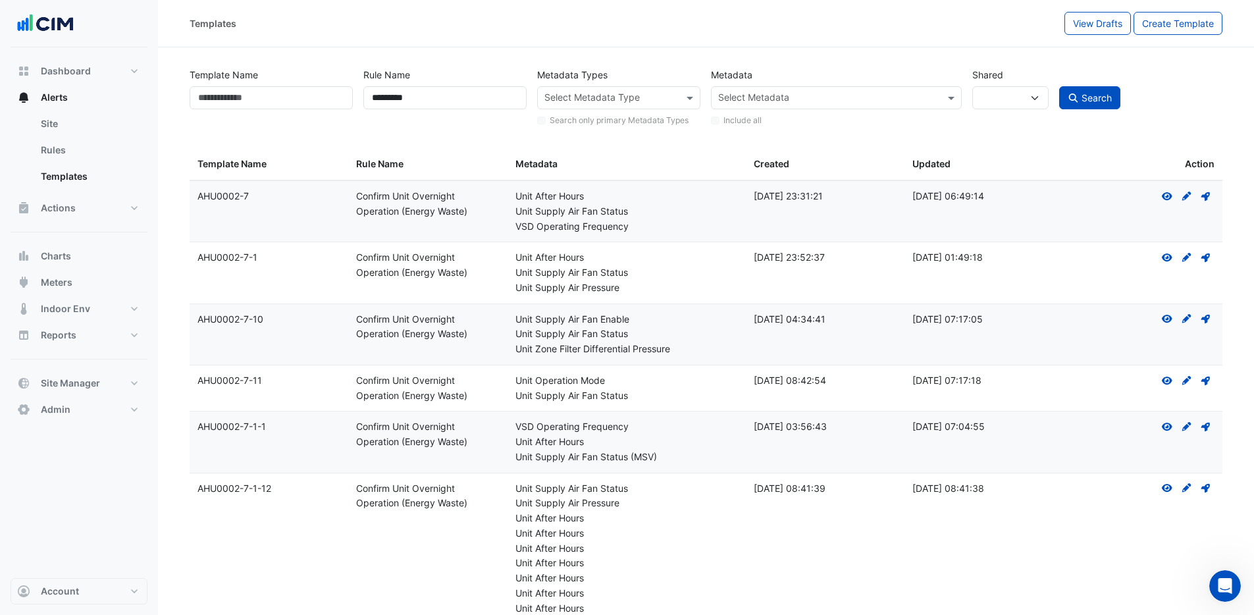
click at [464, 73] on div "Rule Name *********" at bounding box center [445, 95] width 174 height 65
click at [425, 94] on input "*********" at bounding box center [444, 97] width 163 height 23
click at [743, 102] on input "text" at bounding box center [828, 99] width 221 height 14
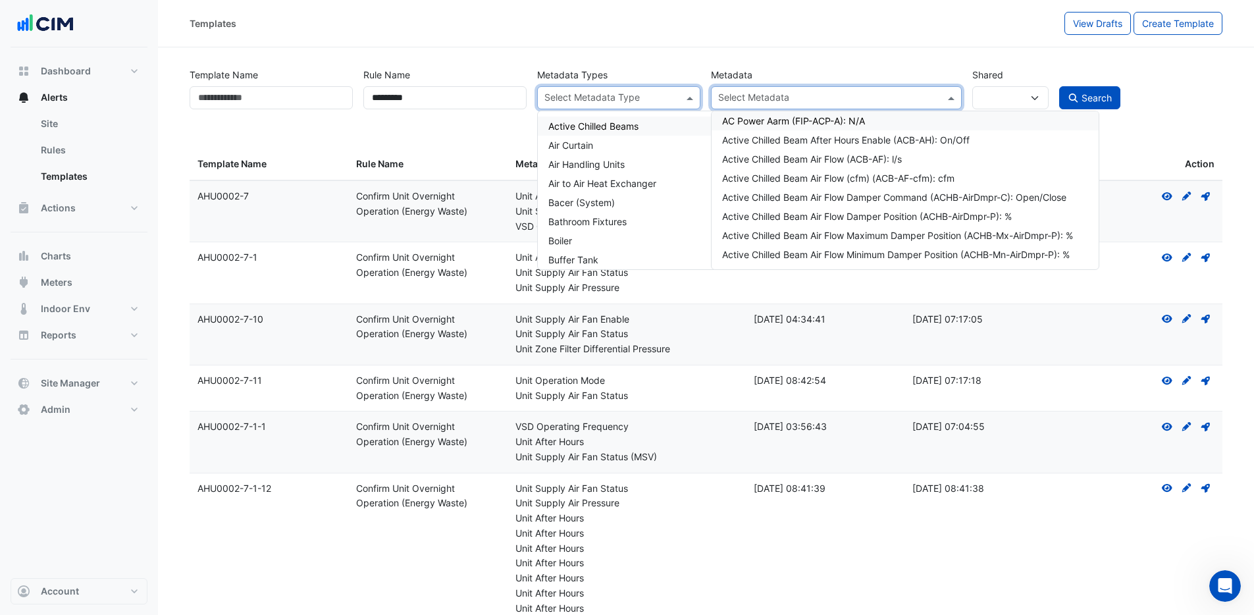
click at [676, 100] on input "text" at bounding box center [612, 99] width 134 height 14
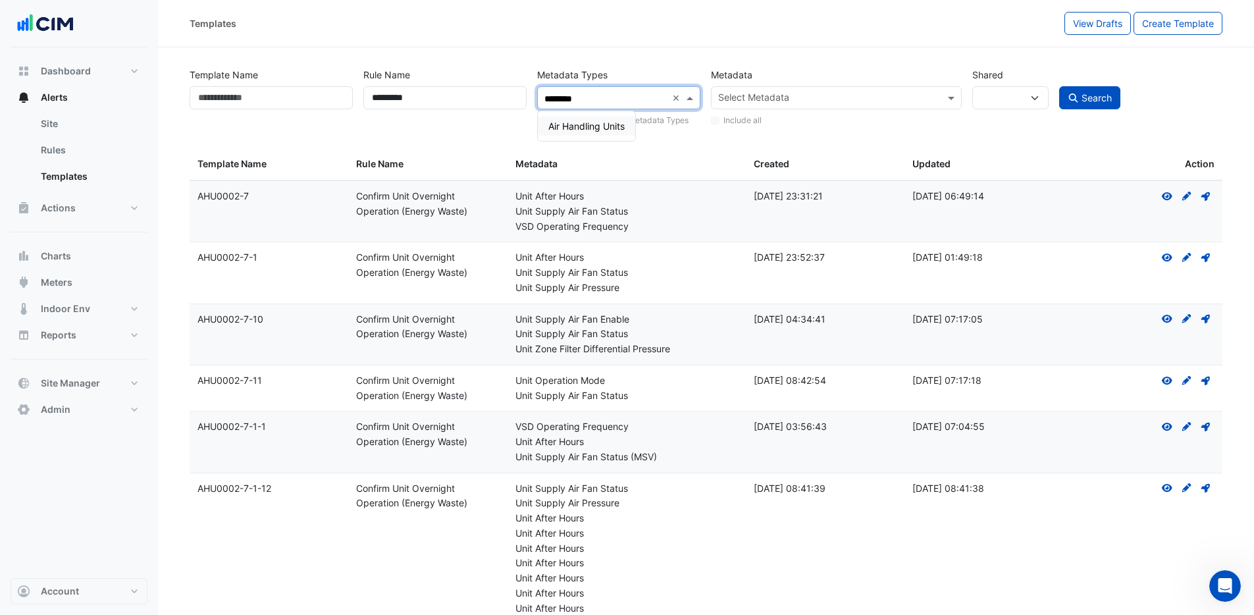
click at [595, 134] on div "Air Handling Units" at bounding box center [586, 126] width 97 height 19
type input "********"
click at [1079, 107] on button "Search" at bounding box center [1090, 97] width 62 height 23
select select
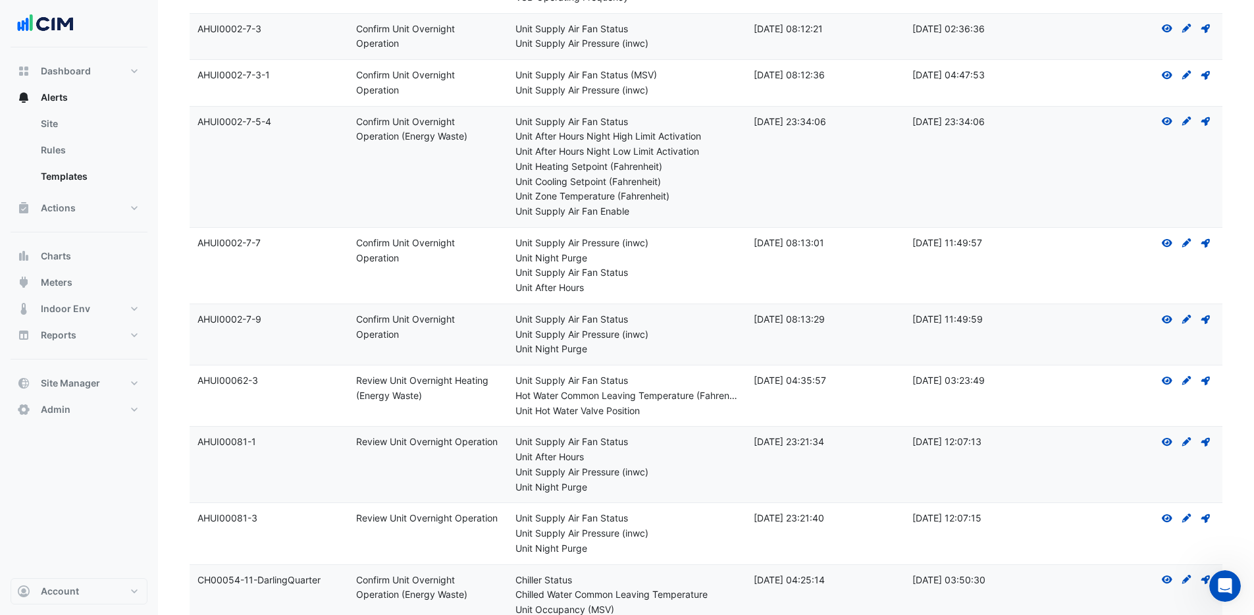
scroll to position [3633, 0]
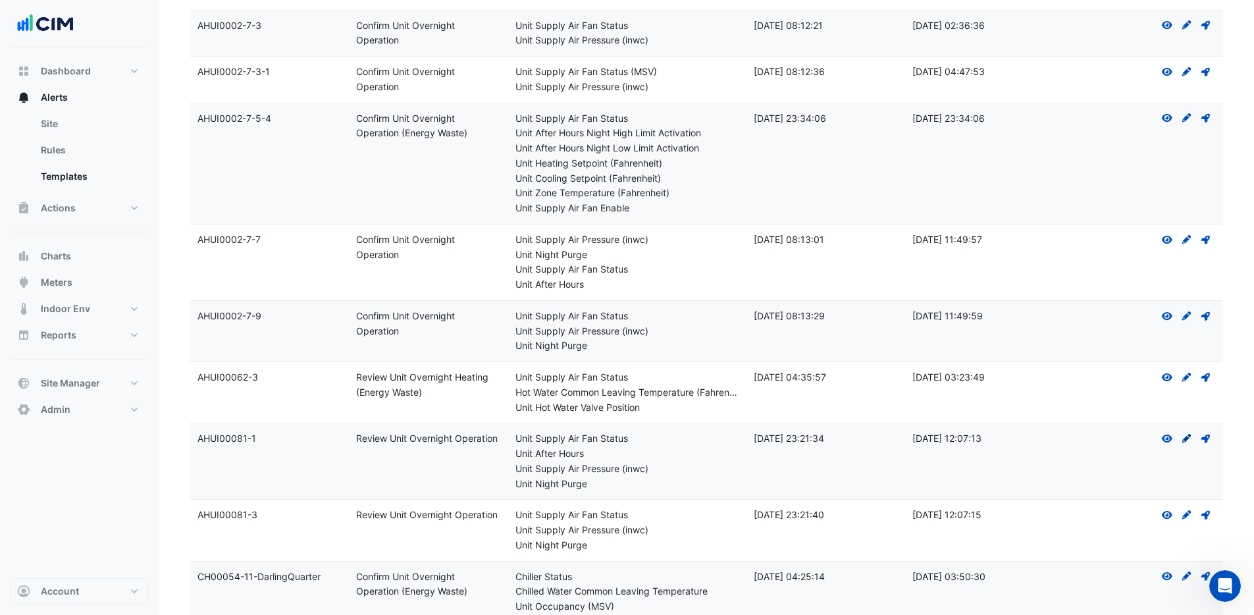
click at [1190, 438] on icon "Create Draft - to edit a template, you first need to create a draft, and then s…" at bounding box center [1187, 438] width 12 height 9
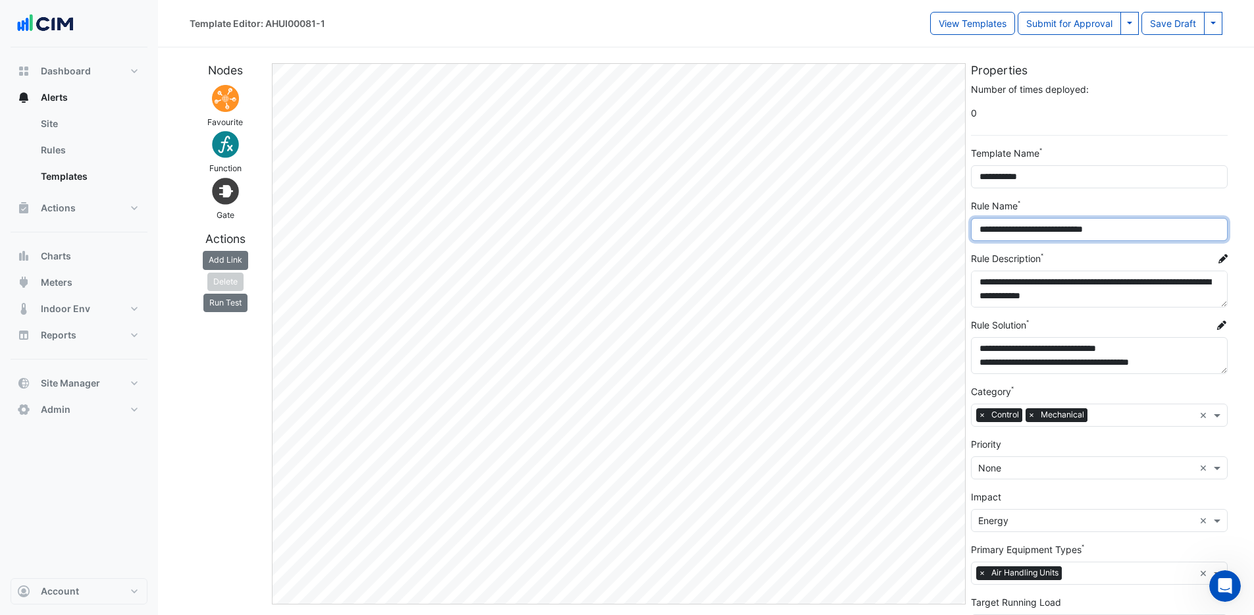
drag, startPoint x: 1124, startPoint y: 229, endPoint x: 1034, endPoint y: 235, distance: 90.4
click at [1034, 235] on input "**********" at bounding box center [1099, 229] width 257 height 23
click at [1134, 232] on input "**********" at bounding box center [1099, 229] width 257 height 23
click at [83, 105] on button "Alerts" at bounding box center [79, 97] width 137 height 26
click at [62, 130] on link "Site" at bounding box center [88, 124] width 117 height 26
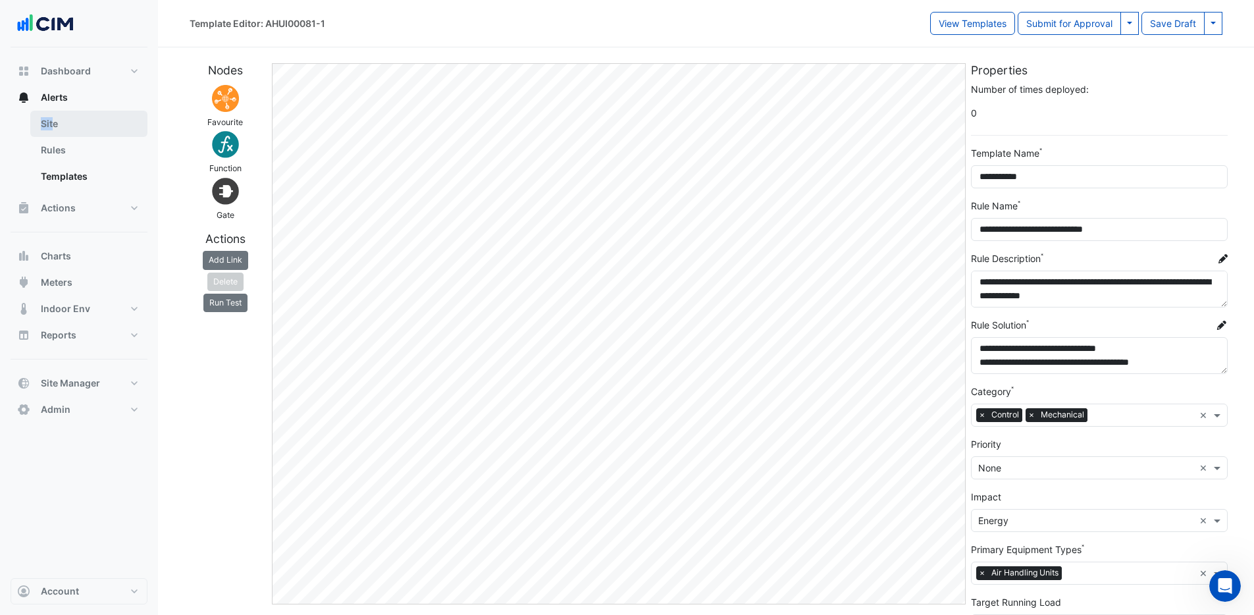
click at [52, 124] on link "Site" at bounding box center [88, 124] width 117 height 26
click at [75, 126] on link "Site" at bounding box center [88, 124] width 117 height 26
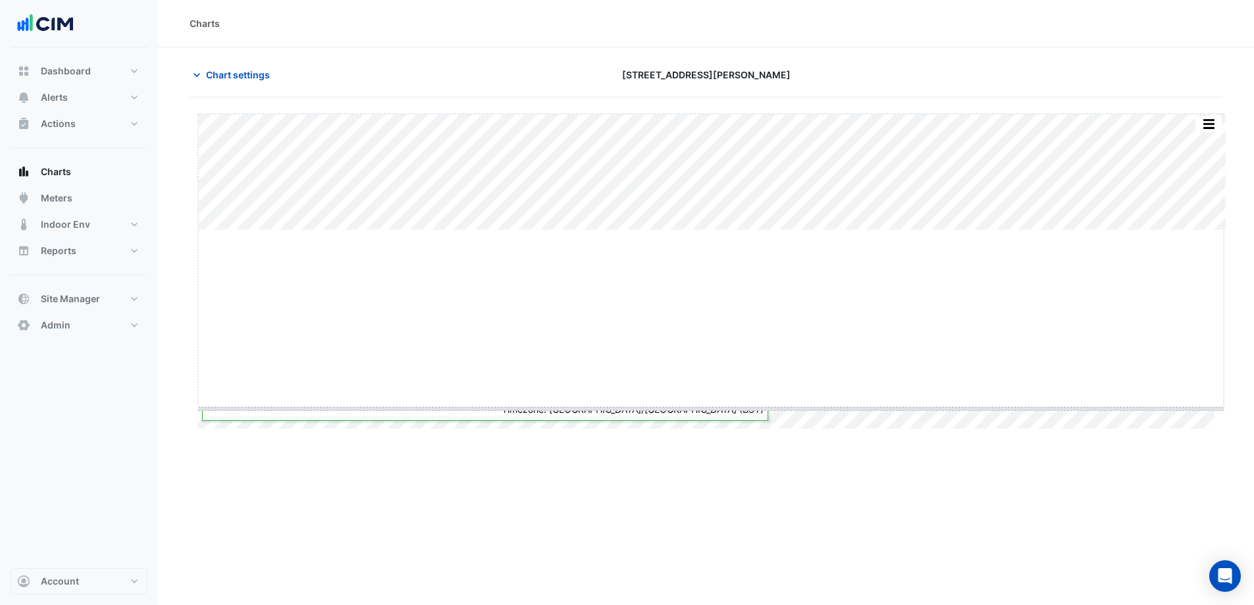
drag, startPoint x: 706, startPoint y: 230, endPoint x: 666, endPoint y: 425, distance: 198.4
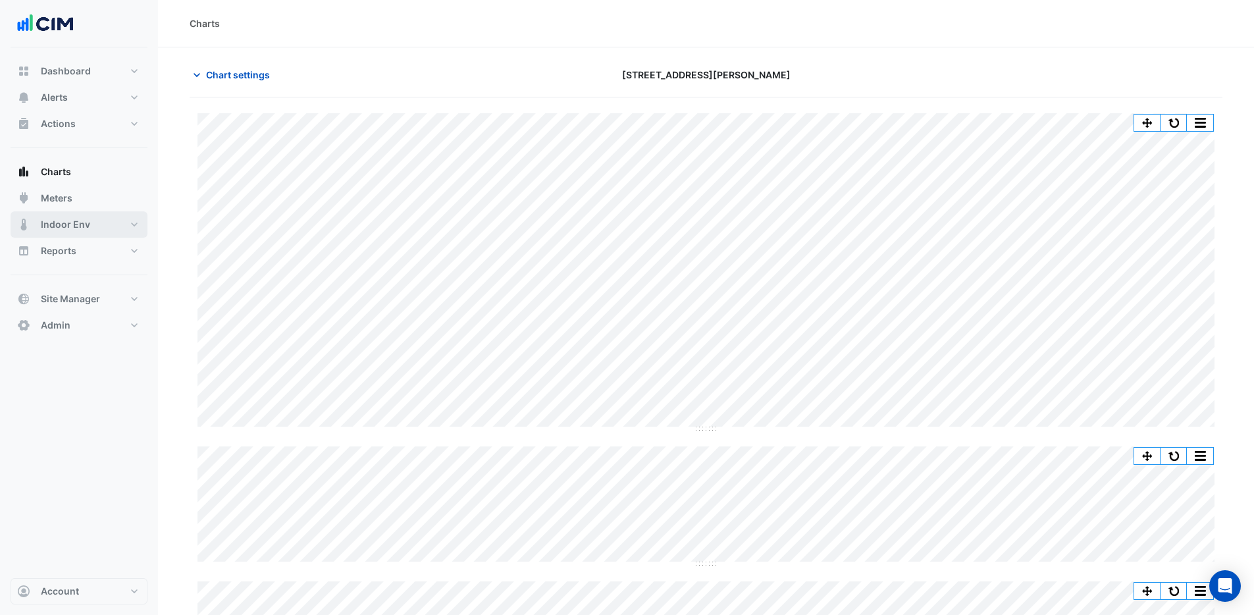
click at [88, 218] on span "Indoor Env" at bounding box center [65, 224] width 49 height 13
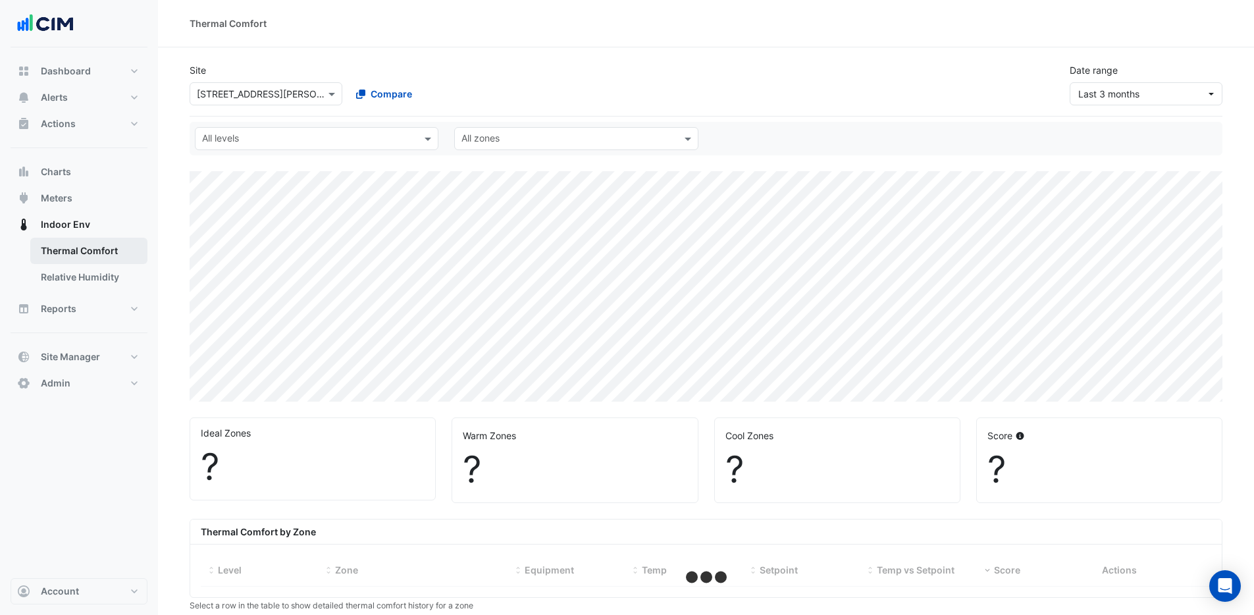
select select "***"
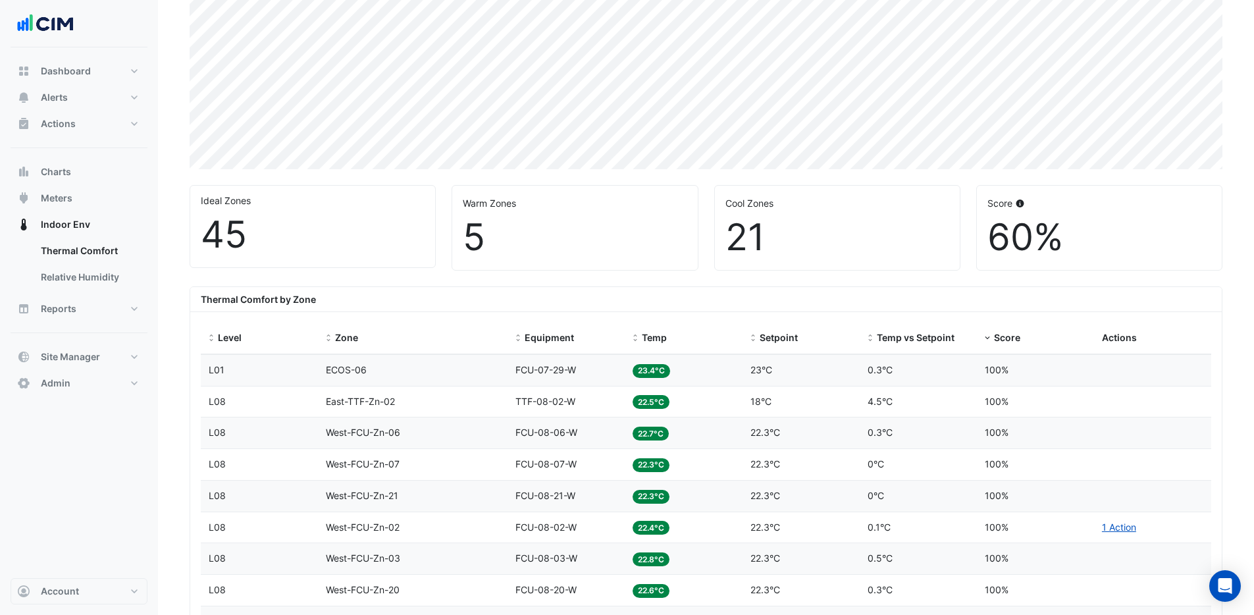
scroll to position [234, 0]
drag, startPoint x: 726, startPoint y: 237, endPoint x: 777, endPoint y: 243, distance: 51.7
click at [777, 243] on div "Cool Zones 21" at bounding box center [837, 226] width 245 height 84
click at [785, 243] on div "21" at bounding box center [838, 235] width 224 height 44
drag, startPoint x: 990, startPoint y: 240, endPoint x: 1073, endPoint y: 242, distance: 82.3
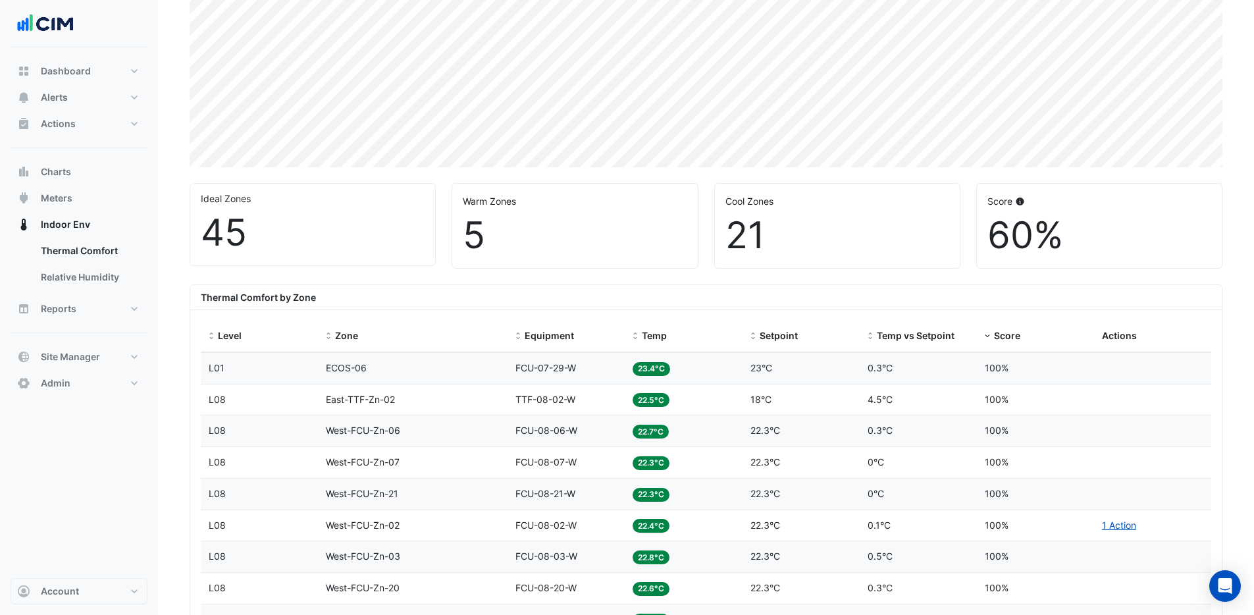
click at [1073, 242] on div "60%" at bounding box center [1100, 235] width 224 height 44
click at [1083, 240] on div "60%" at bounding box center [1100, 235] width 224 height 44
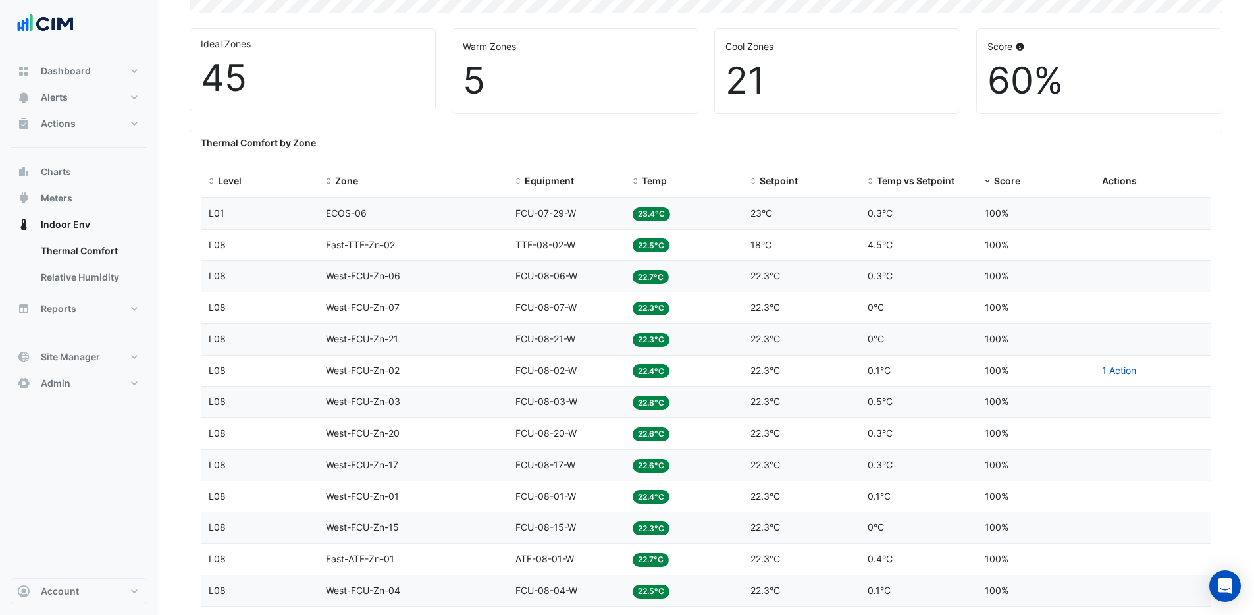
scroll to position [390, 0]
click at [636, 180] on span at bounding box center [635, 180] width 9 height 11
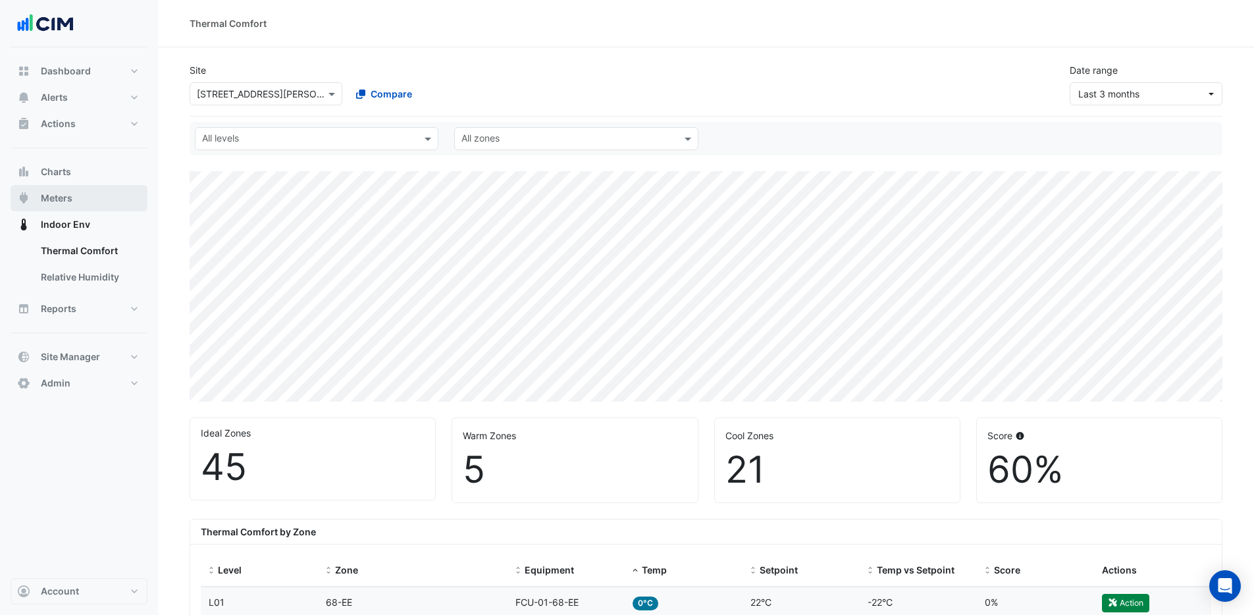
click at [84, 198] on button "Meters" at bounding box center [79, 198] width 137 height 26
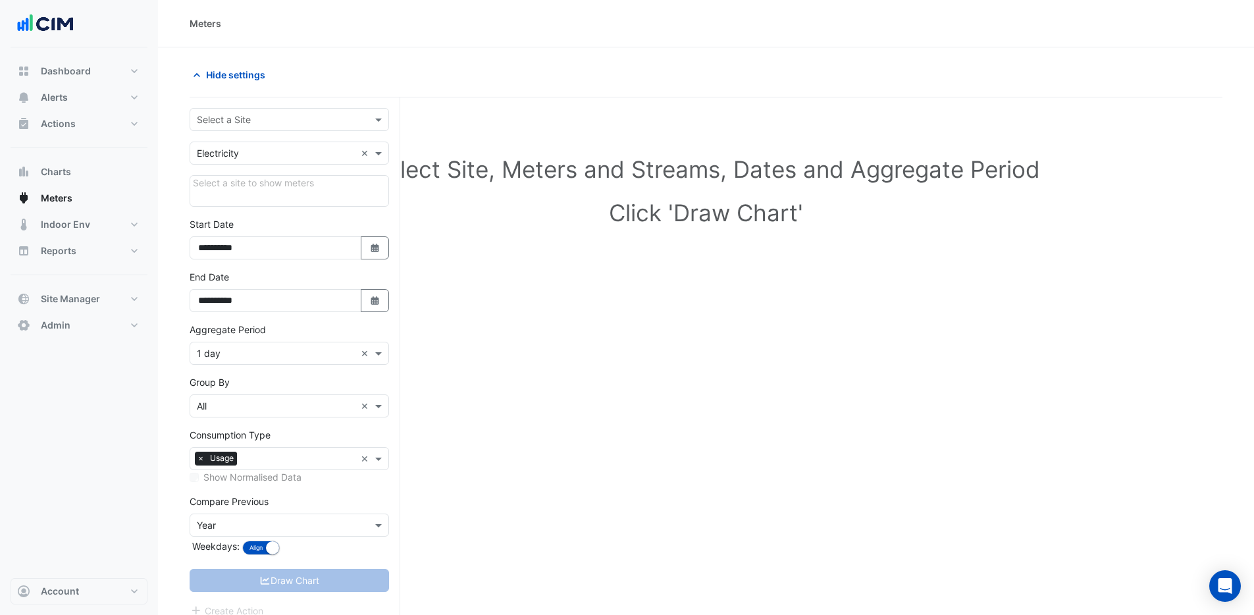
click at [246, 118] on input "text" at bounding box center [276, 120] width 159 height 14
type input "******"
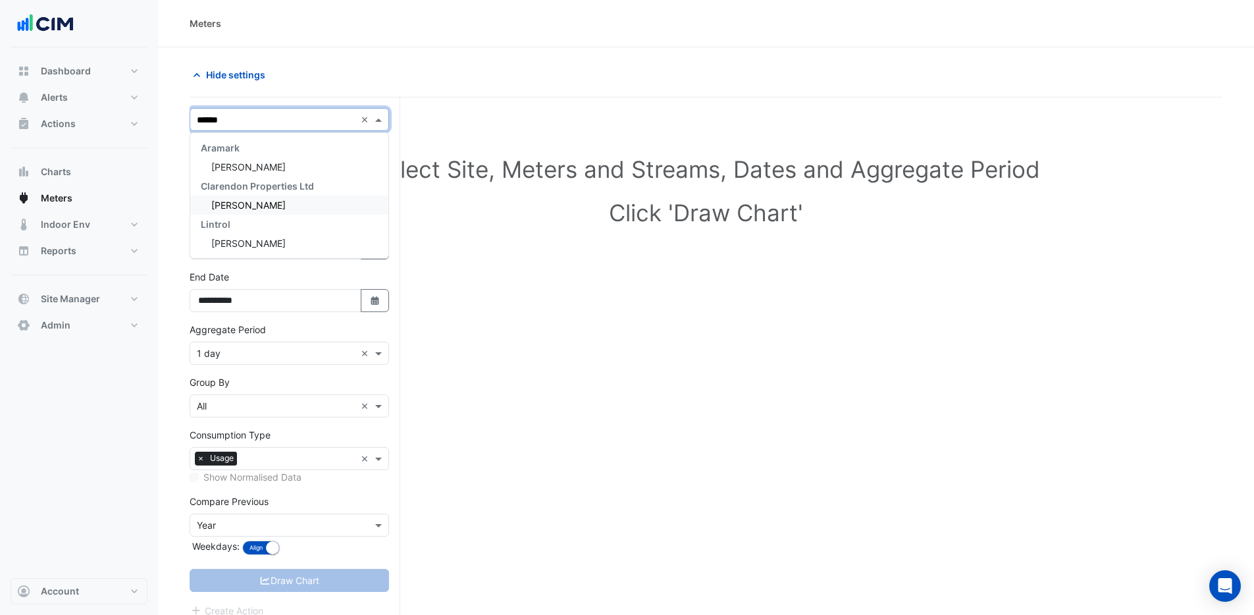
click at [271, 209] on span "Horgan's Quay" at bounding box center [248, 205] width 74 height 11
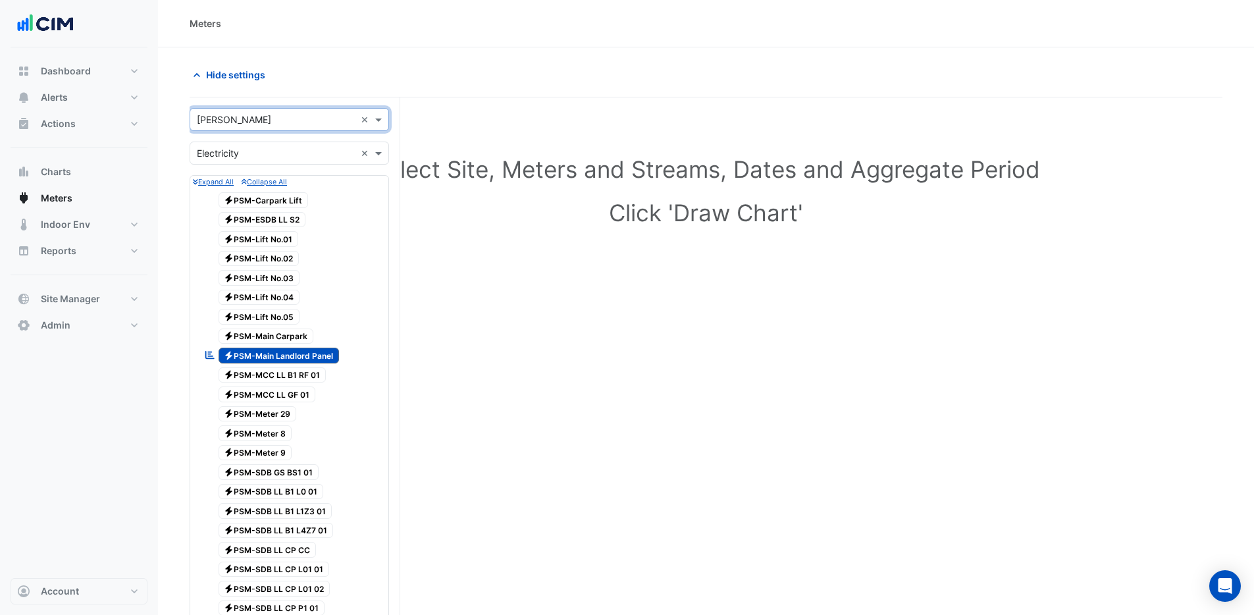
click at [460, 32] on div "Meters" at bounding box center [706, 23] width 1096 height 47
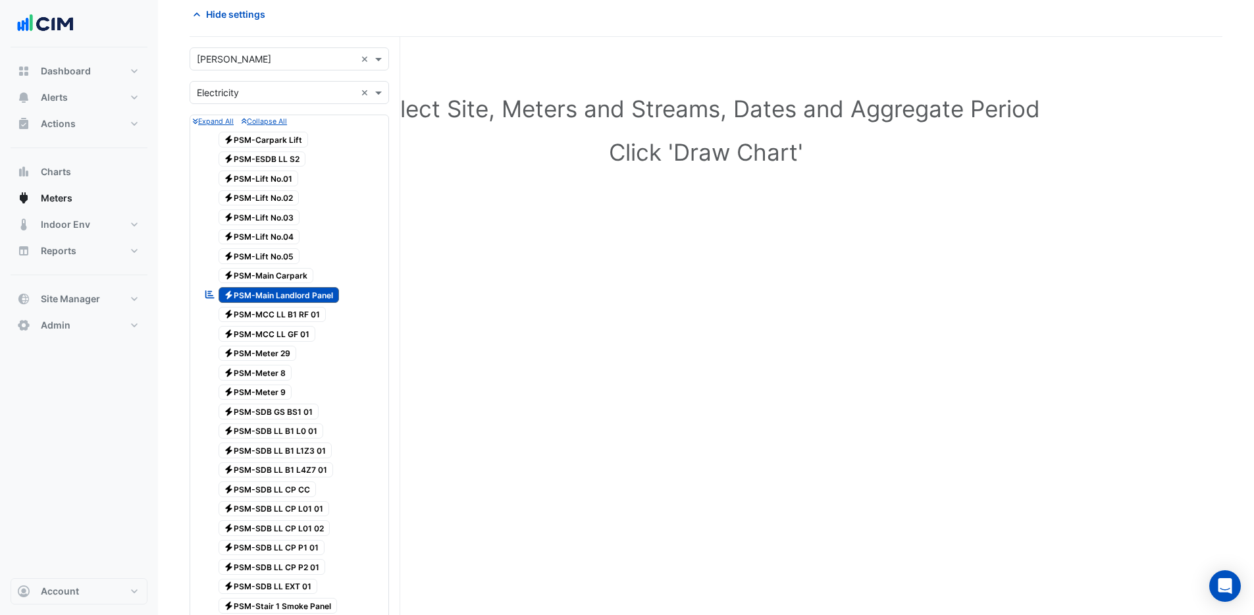
scroll to position [102, 0]
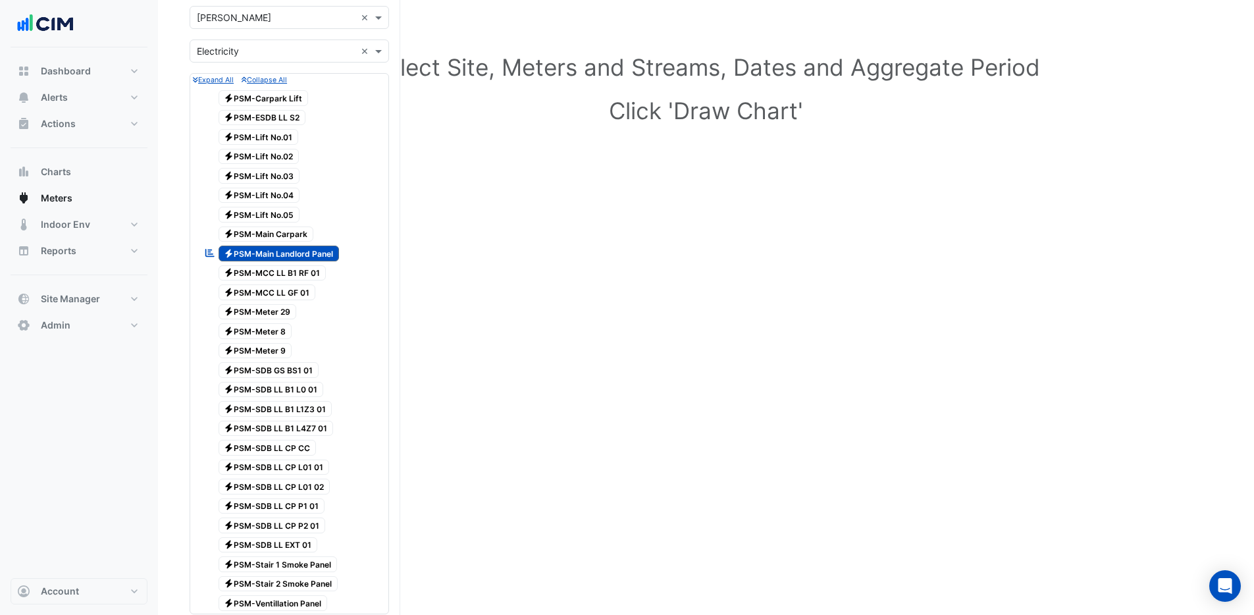
click at [267, 136] on span "Electricity PSM-Lift No.01" at bounding box center [259, 137] width 80 height 16
click at [286, 252] on span "Electricity PSM-Main Landlord Panel" at bounding box center [279, 254] width 121 height 16
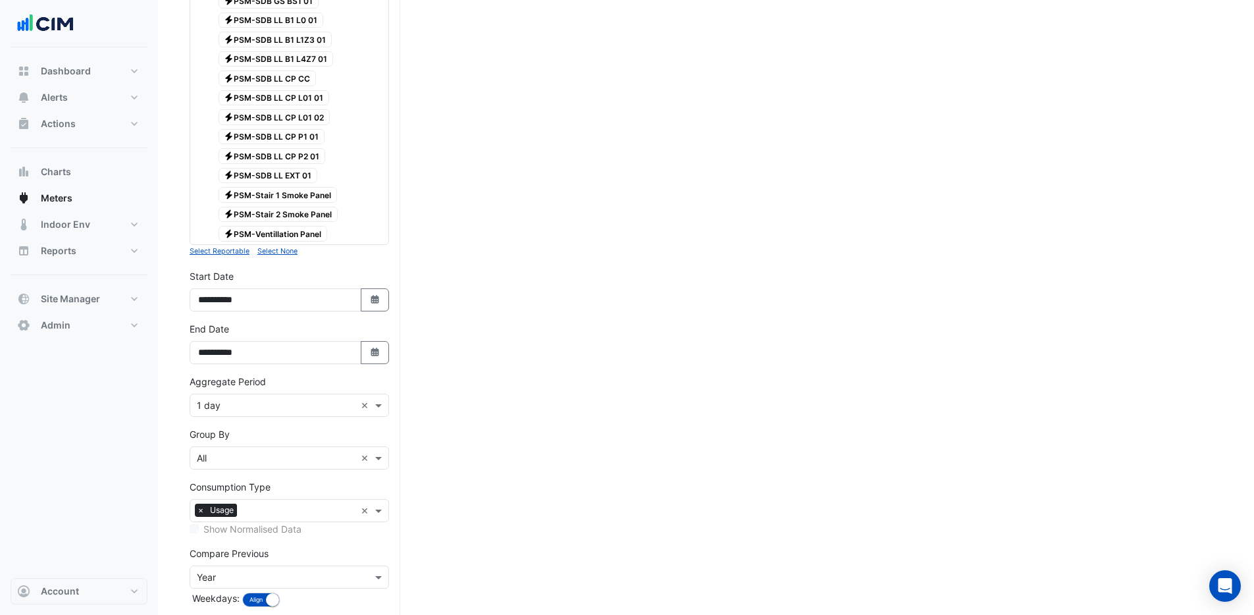
scroll to position [537, 0]
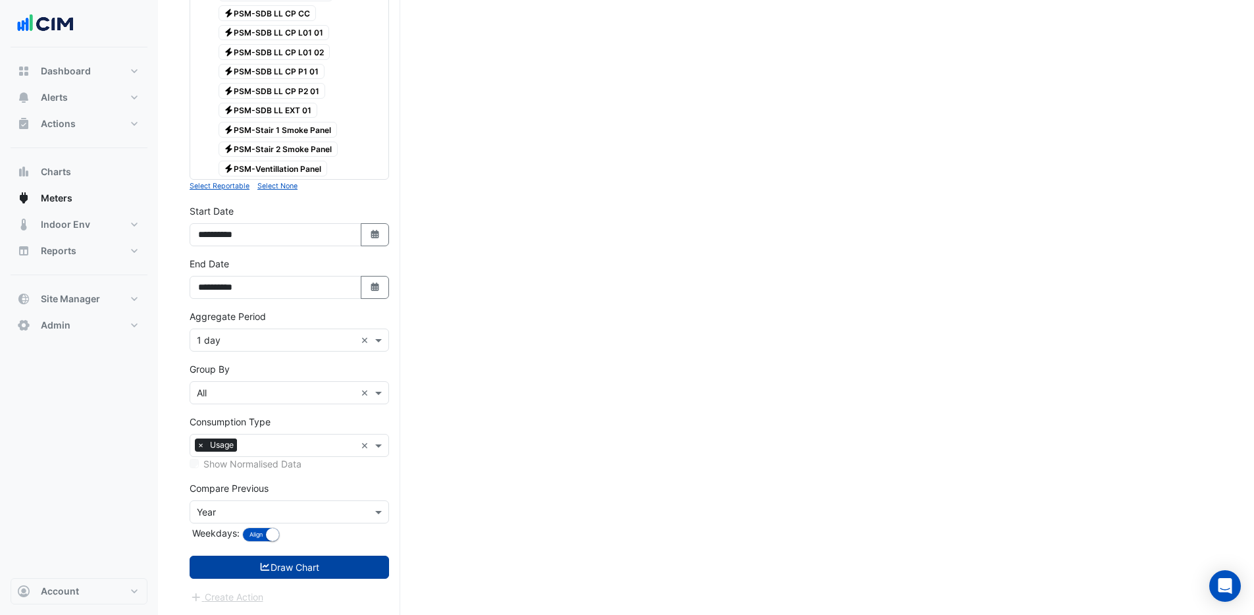
click at [305, 569] on button "Draw Chart" at bounding box center [290, 567] width 200 height 23
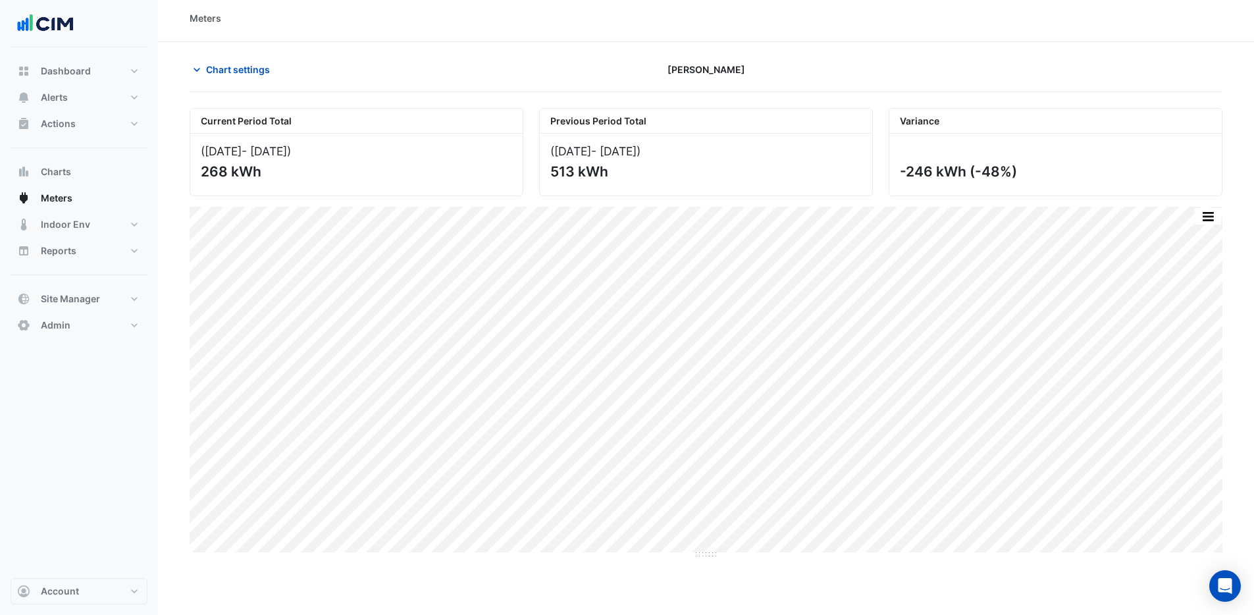
scroll to position [3, 0]
drag, startPoint x: 257, startPoint y: 153, endPoint x: 238, endPoint y: 154, distance: 19.1
click at [238, 154] on div "(01 Sep 25 - 30 Sep 25 )" at bounding box center [356, 154] width 311 height 14
click at [273, 178] on div "268 kWh" at bounding box center [355, 174] width 309 height 16
drag, startPoint x: 225, startPoint y: 175, endPoint x: 201, endPoint y: 178, distance: 23.9
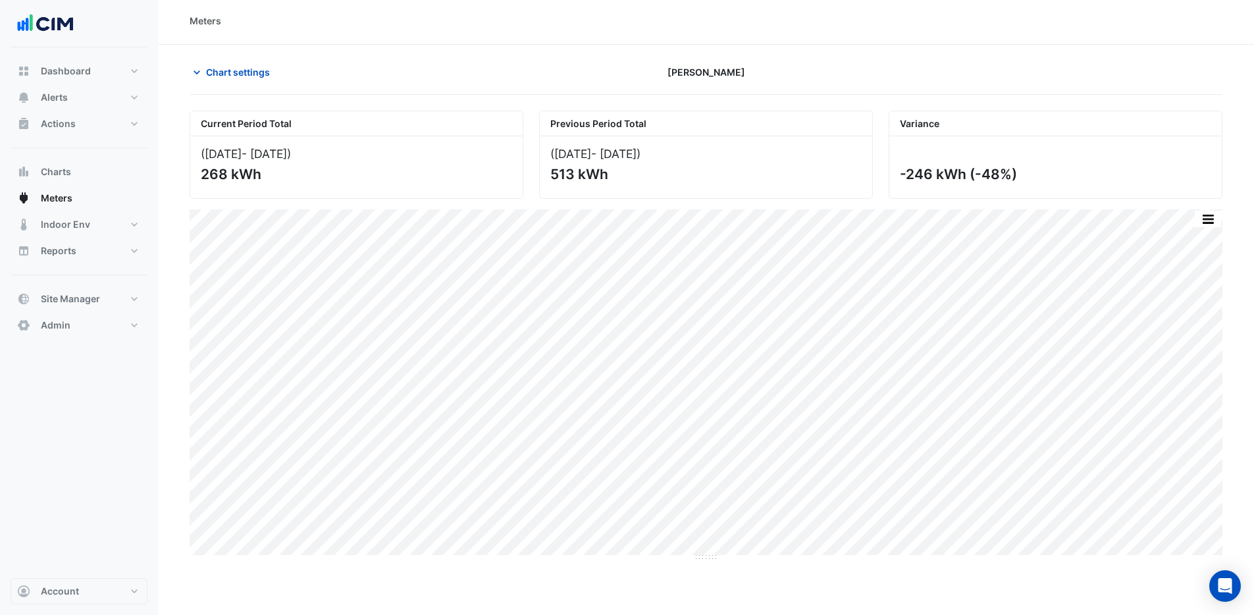
click at [200, 178] on div "(01 Sep 25 - 30 Sep 25 ) 268 kWh" at bounding box center [356, 167] width 333 height 62
click at [226, 176] on div "268 kWh" at bounding box center [355, 174] width 309 height 16
drag, startPoint x: 548, startPoint y: 172, endPoint x: 573, endPoint y: 174, distance: 25.1
click at [573, 174] on div "(02 Sep 24 - 01 Oct 24 ) 513 kWh" at bounding box center [706, 167] width 333 height 62
click at [608, 175] on div "513 kWh" at bounding box center [704, 174] width 309 height 16
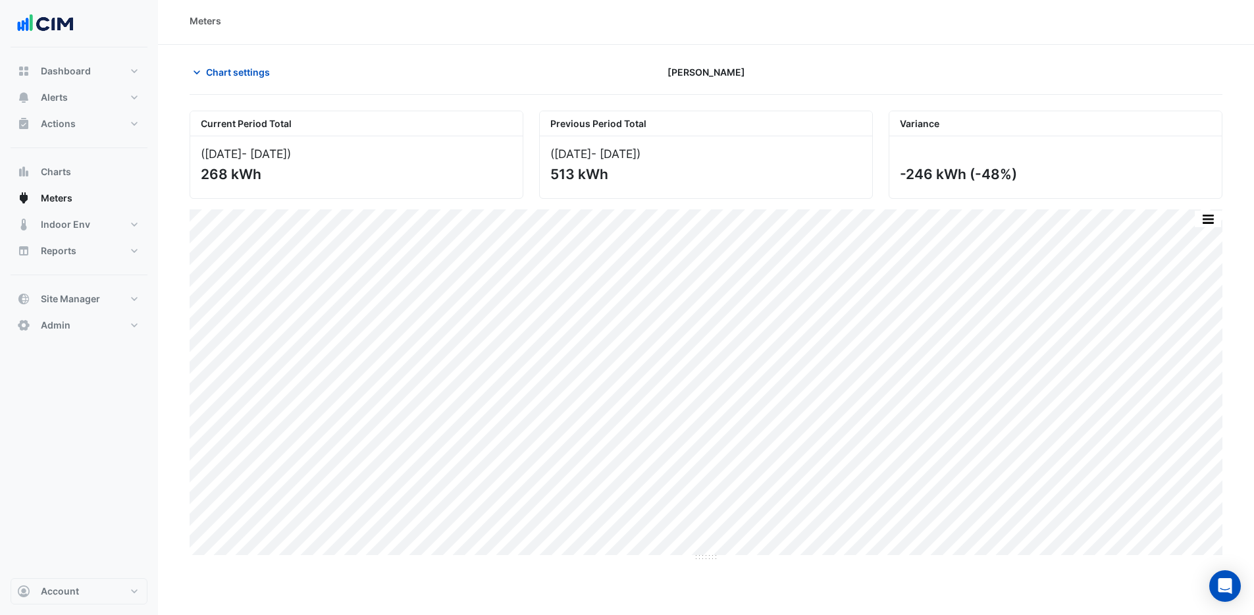
drag, startPoint x: 1022, startPoint y: 178, endPoint x: 970, endPoint y: 178, distance: 52.0
click at [969, 178] on div "-246 kWh (-48%)" at bounding box center [1054, 174] width 309 height 16
click at [236, 74] on span "Chart settings" at bounding box center [238, 72] width 64 height 14
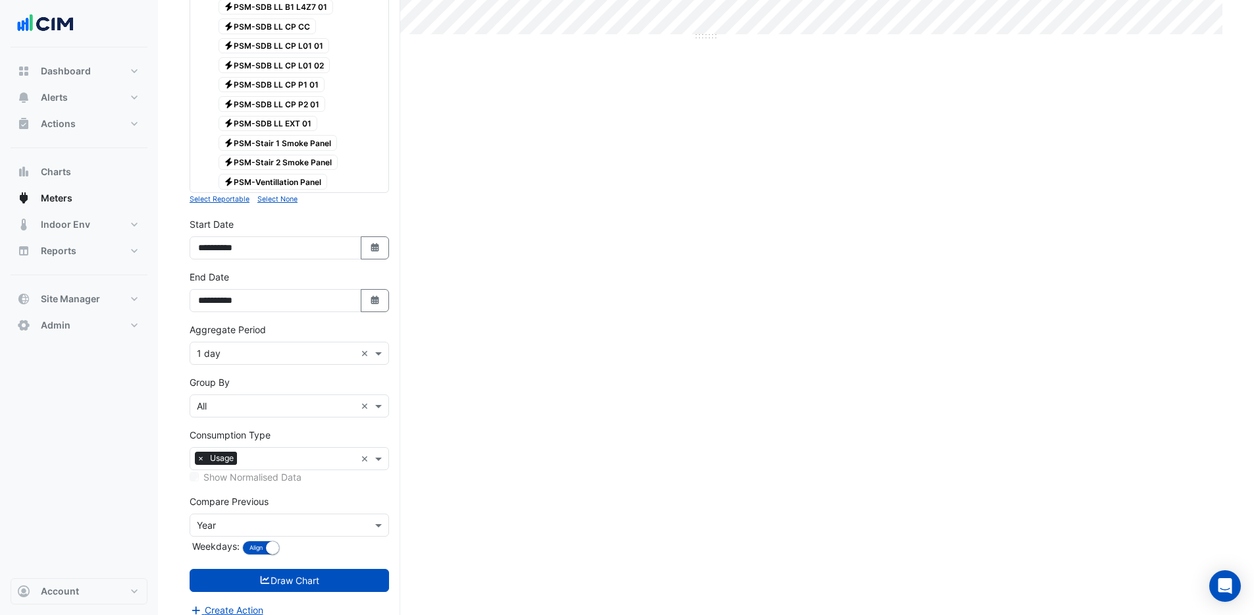
scroll to position [537, 0]
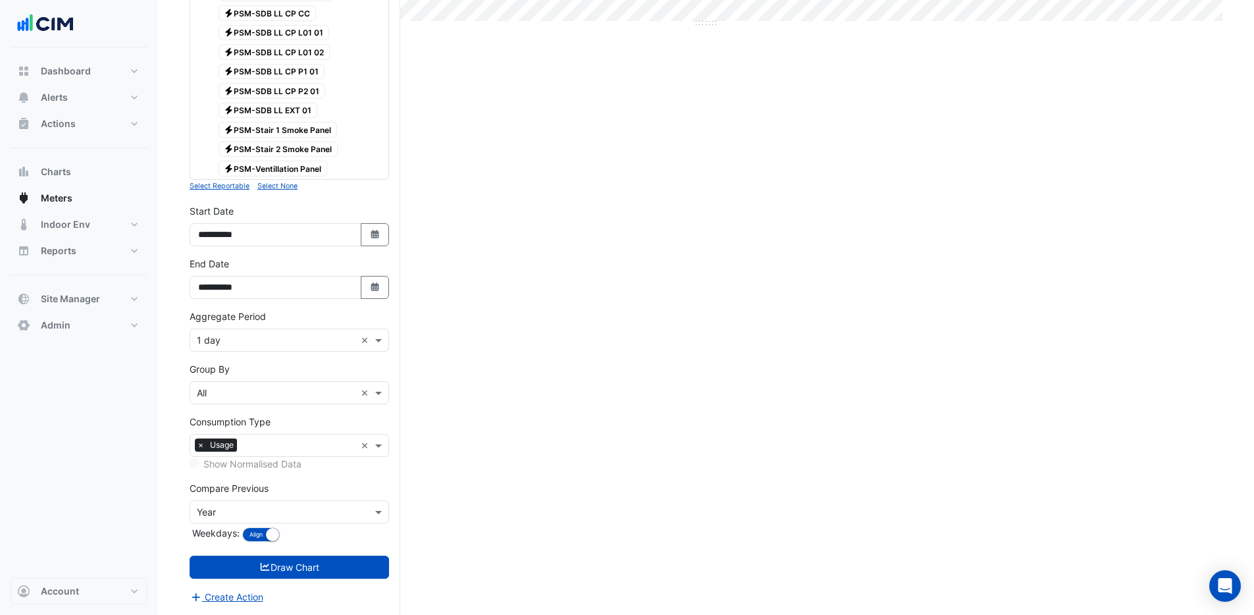
click at [248, 351] on form "× Horgan's Quay × × Electricity × Expand All Collapse All Electricity PSM-Carpa…" at bounding box center [290, 87] width 200 height 1033
click at [259, 334] on input "text" at bounding box center [276, 341] width 159 height 14
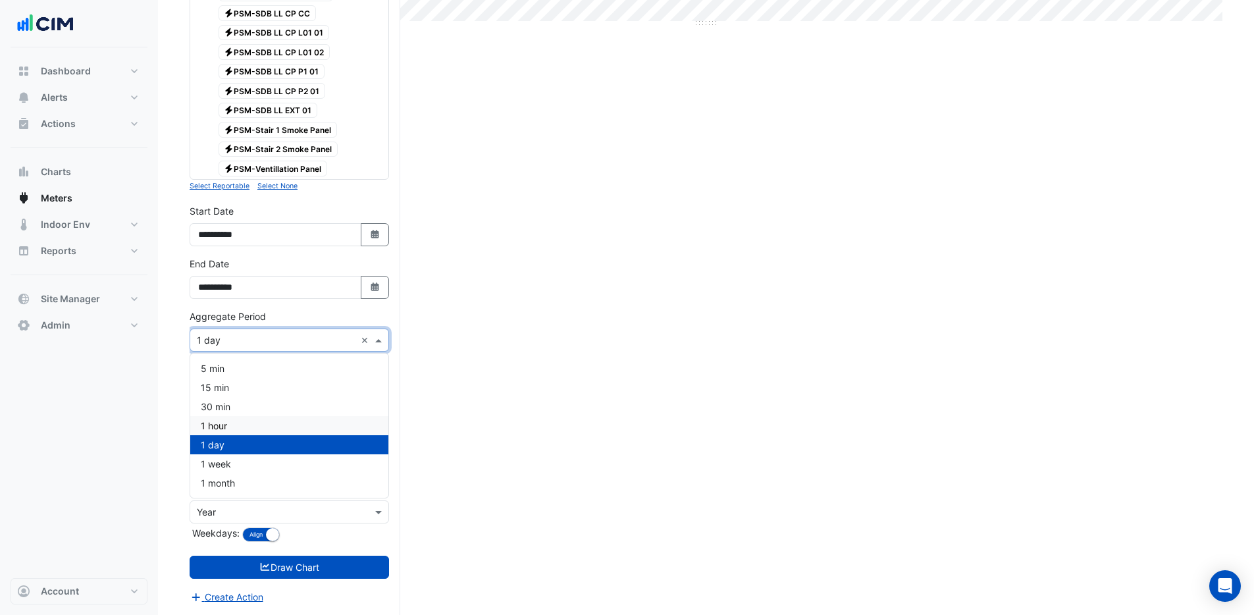
click at [249, 431] on div "1 hour" at bounding box center [289, 425] width 198 height 19
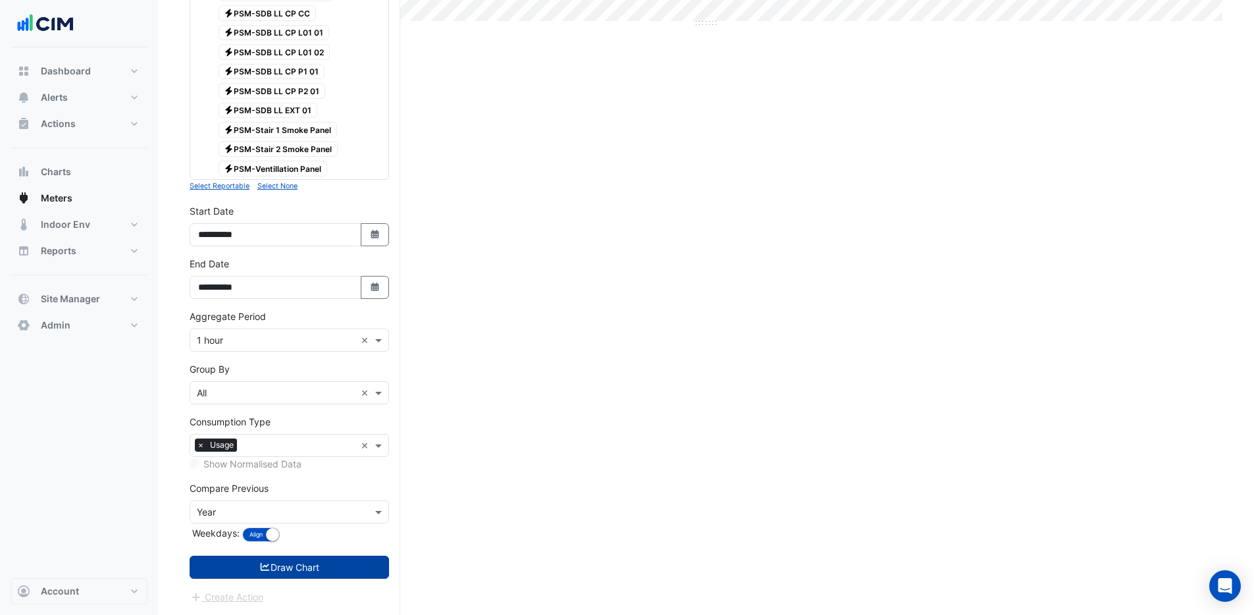
click at [307, 569] on button "Draw Chart" at bounding box center [290, 567] width 200 height 23
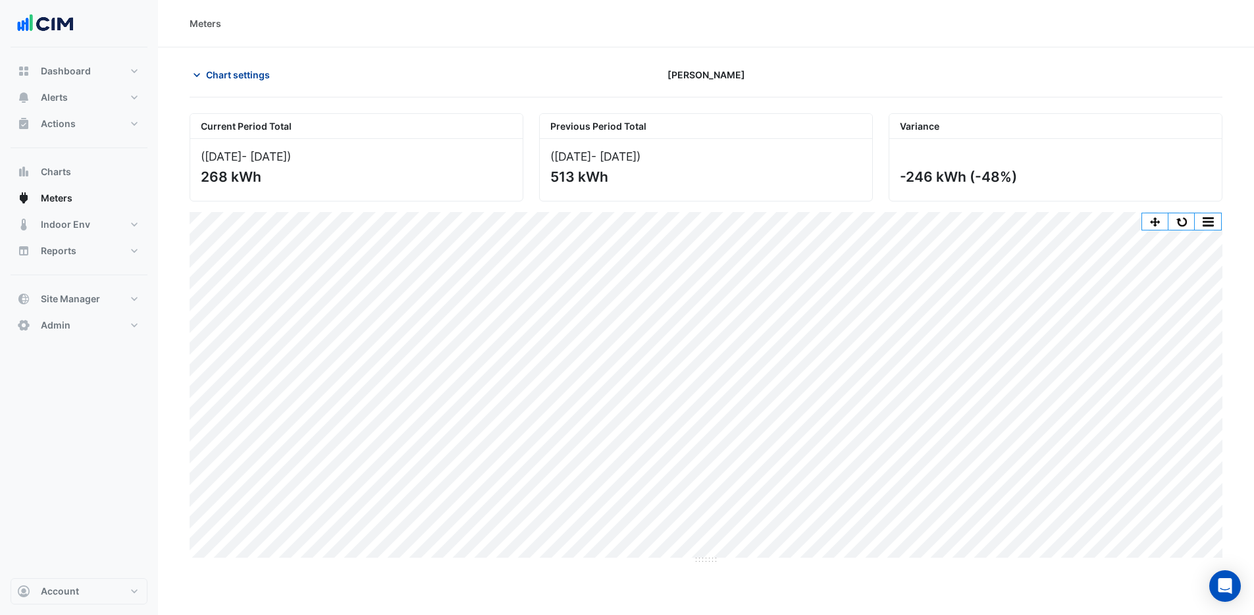
click at [224, 71] on span "Chart settings" at bounding box center [238, 75] width 64 height 14
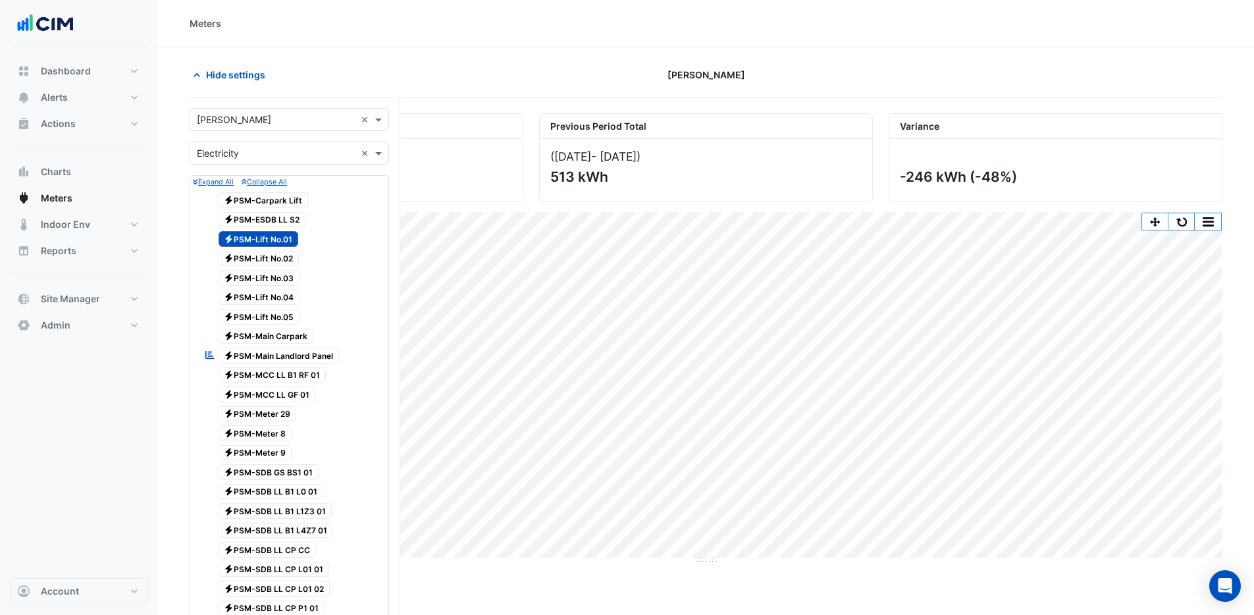
click at [287, 261] on span "Electricity PSM-Lift No.02" at bounding box center [259, 259] width 81 height 16
click at [277, 286] on div "Electricity PSM-Lift No.03" at bounding box center [252, 278] width 102 height 18
click at [277, 292] on span "Electricity PSM-Lift No.04" at bounding box center [260, 298] width 82 height 16
click at [271, 320] on span "Electricity PSM-Lift No.05" at bounding box center [260, 317] width 82 height 16
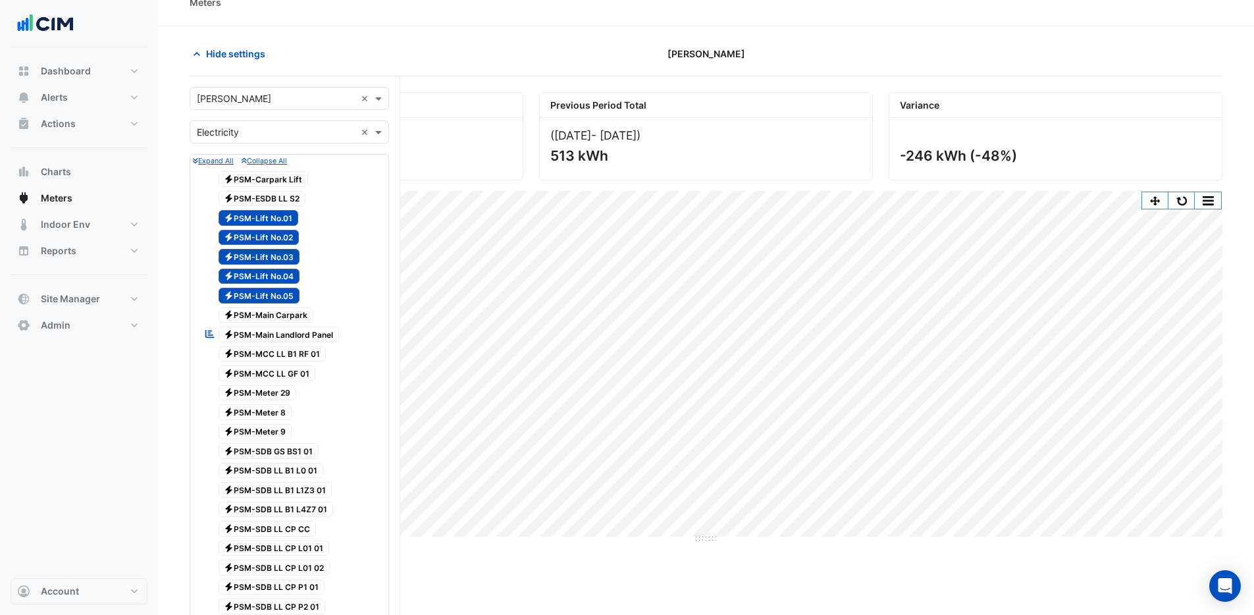
scroll to position [537, 0]
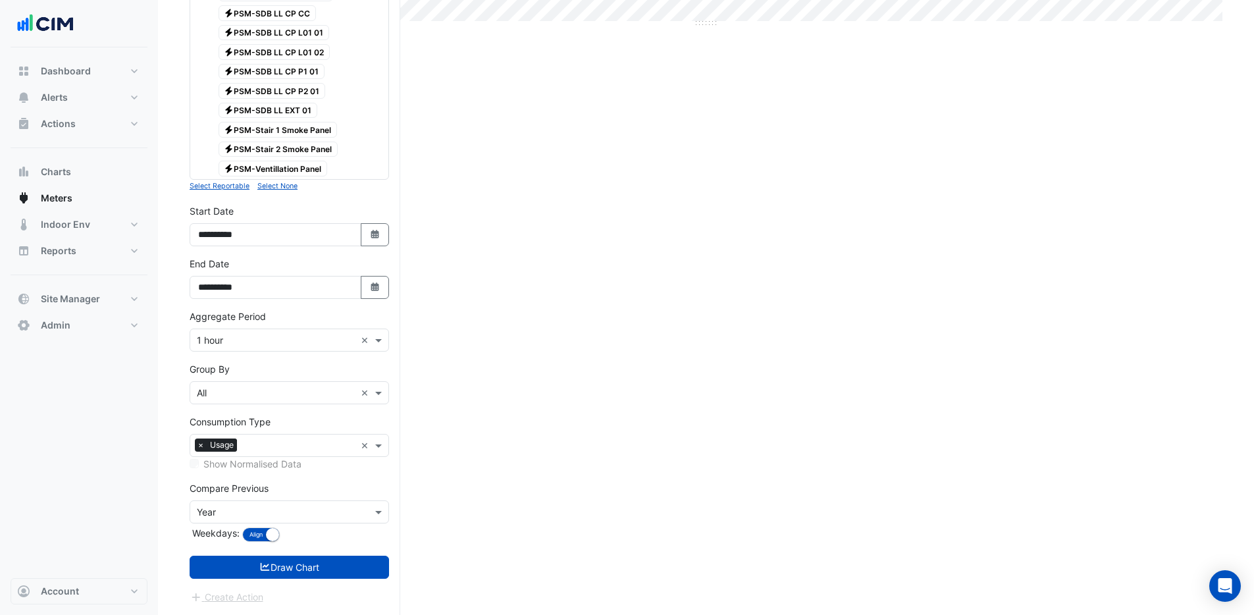
click at [267, 341] on input "text" at bounding box center [276, 341] width 159 height 14
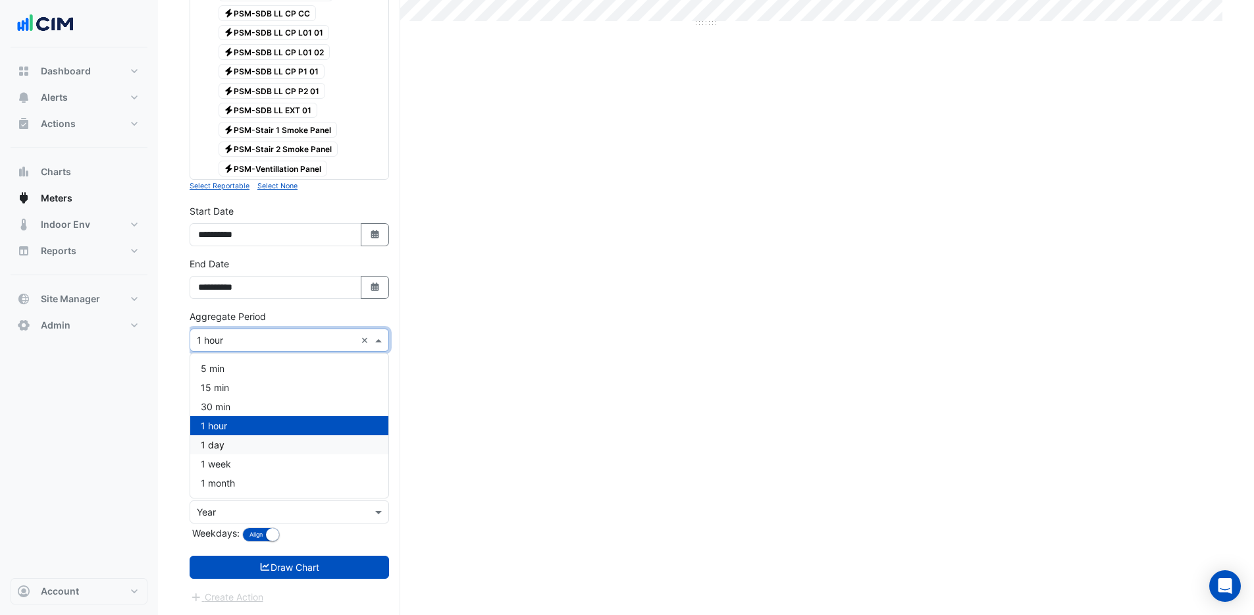
click at [245, 444] on div "1 day" at bounding box center [289, 444] width 198 height 19
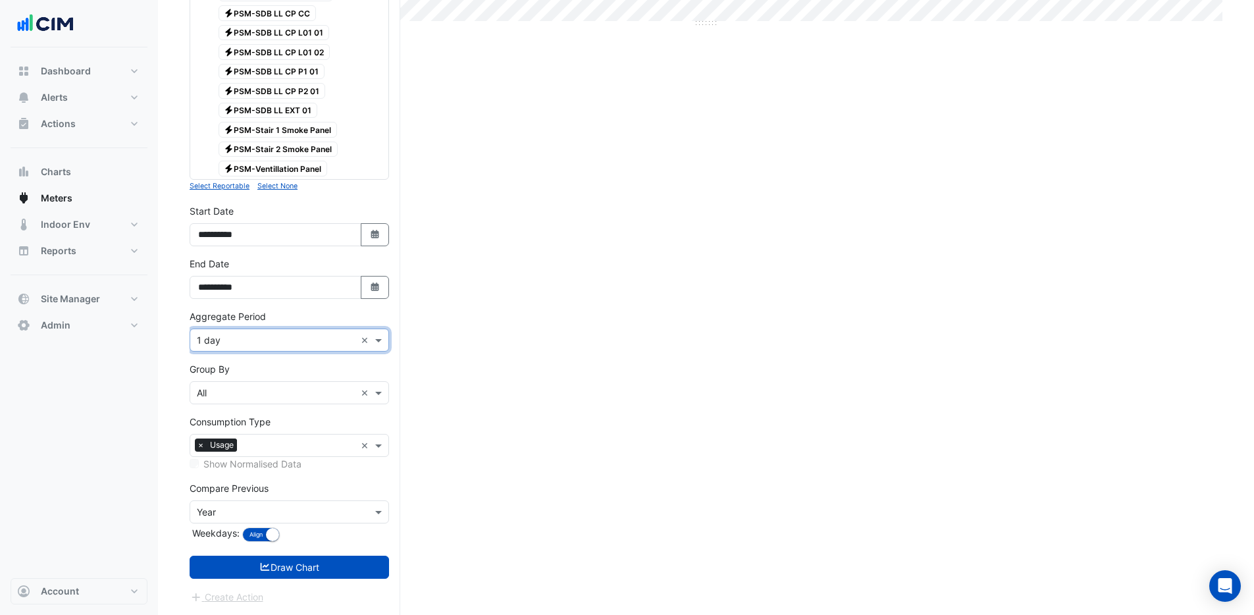
click at [338, 365] on div "Group By × All ×" at bounding box center [290, 383] width 200 height 42
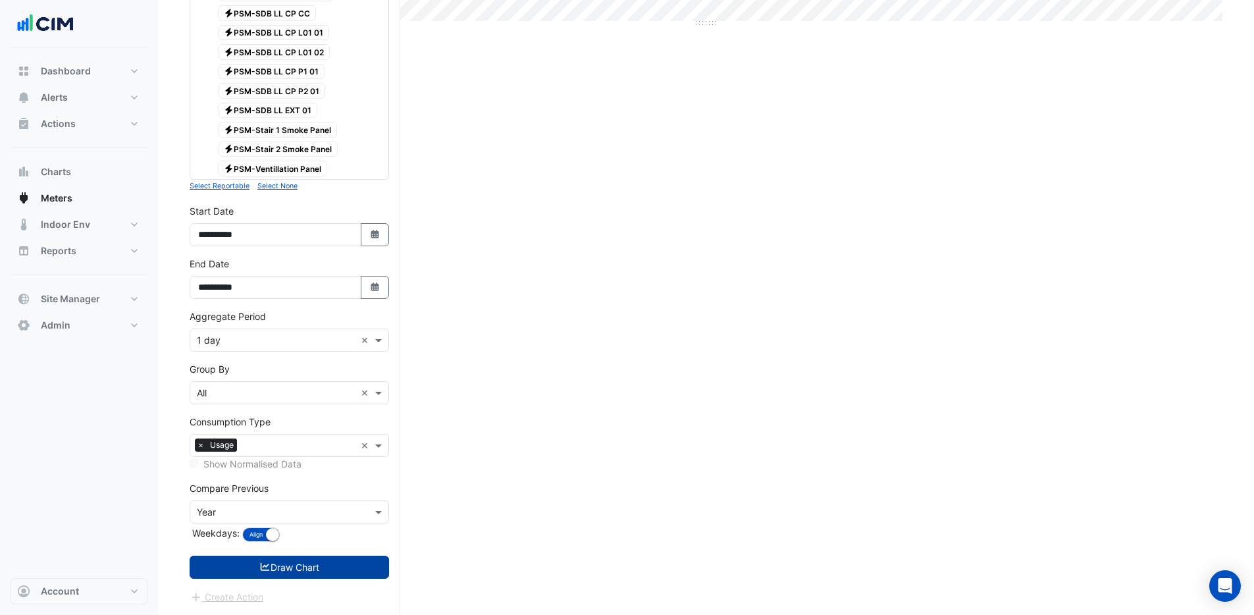
click at [303, 567] on button "Draw Chart" at bounding box center [290, 567] width 200 height 23
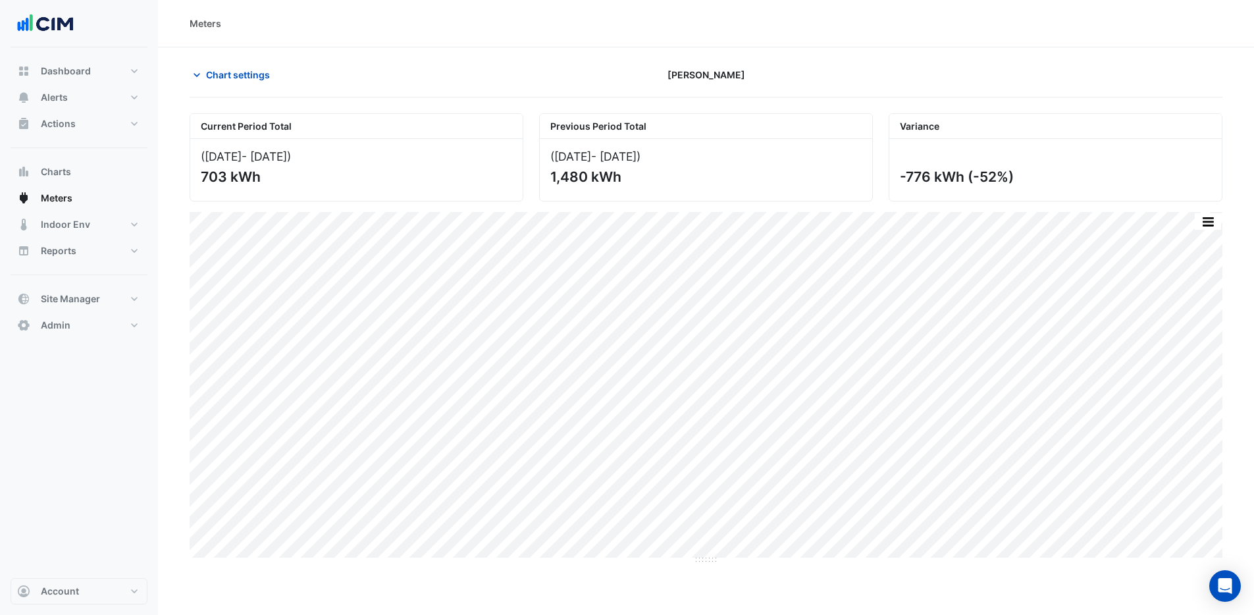
drag, startPoint x: 231, startPoint y: 178, endPoint x: 200, endPoint y: 180, distance: 31.7
click at [200, 180] on div "(01 Sep 25 - 30 Sep 25 ) 703 kWh" at bounding box center [356, 170] width 333 height 62
drag, startPoint x: 549, startPoint y: 177, endPoint x: 591, endPoint y: 180, distance: 41.6
click at [591, 180] on div "(02 Sep 24 - 01 Oct 24 ) 1,480 kWh" at bounding box center [706, 170] width 333 height 62
drag, startPoint x: 1011, startPoint y: 178, endPoint x: 975, endPoint y: 181, distance: 37.0
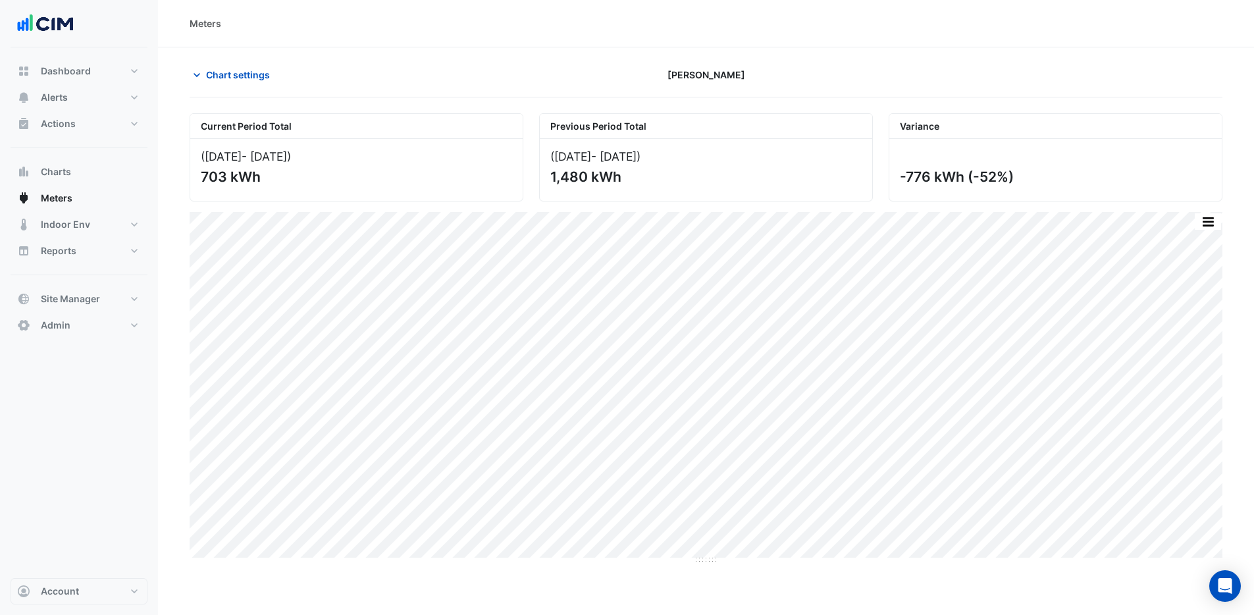
click at [975, 181] on div "-776 kWh (-52%)" at bounding box center [1054, 177] width 309 height 16
click at [651, 68] on div "Horgan's Quay" at bounding box center [706, 74] width 350 height 23
click at [68, 67] on span "Dashboard" at bounding box center [66, 71] width 50 height 13
select select "***"
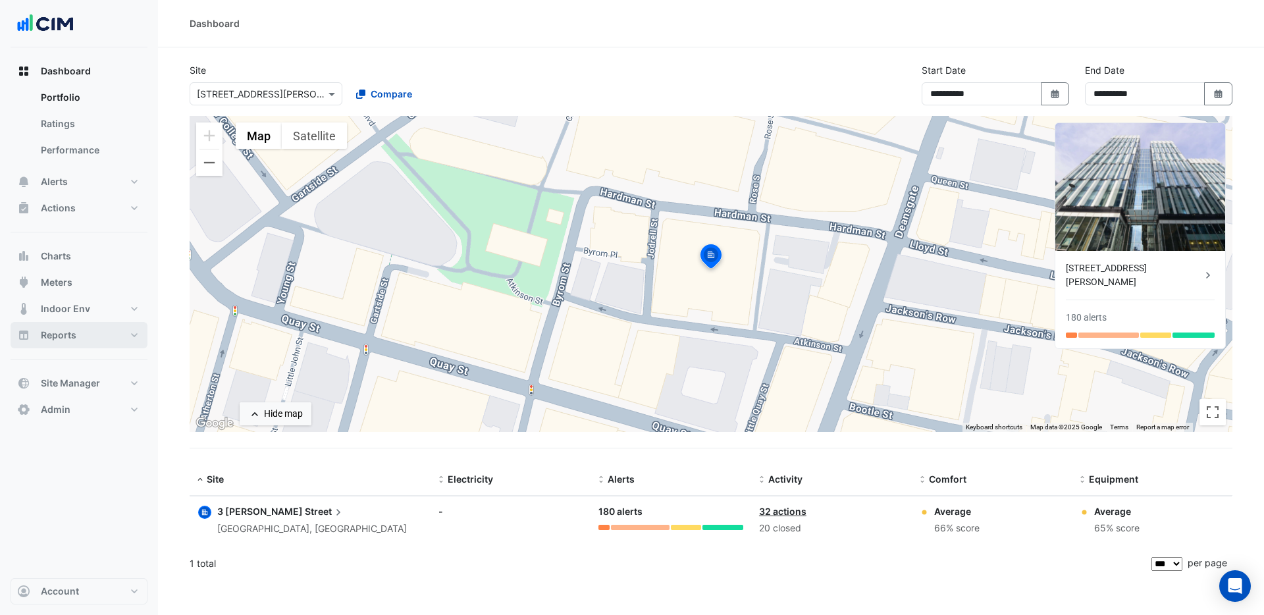
click at [88, 339] on button "Reports" at bounding box center [79, 335] width 137 height 26
select select "***"
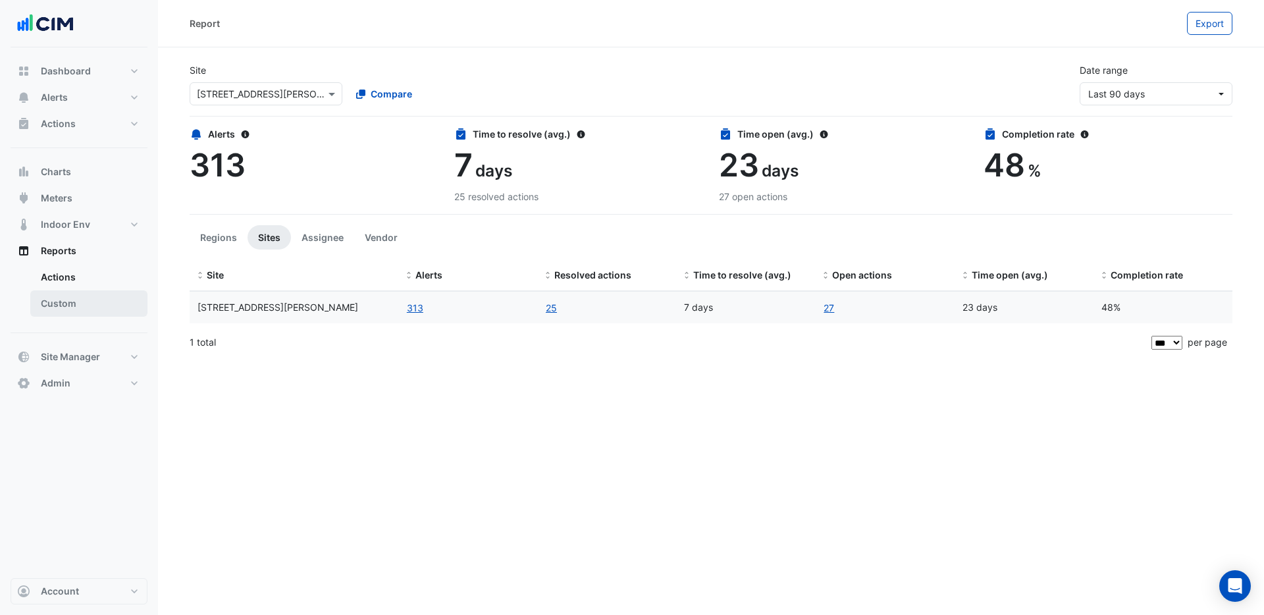
click at [80, 304] on link "Custom" at bounding box center [88, 303] width 117 height 26
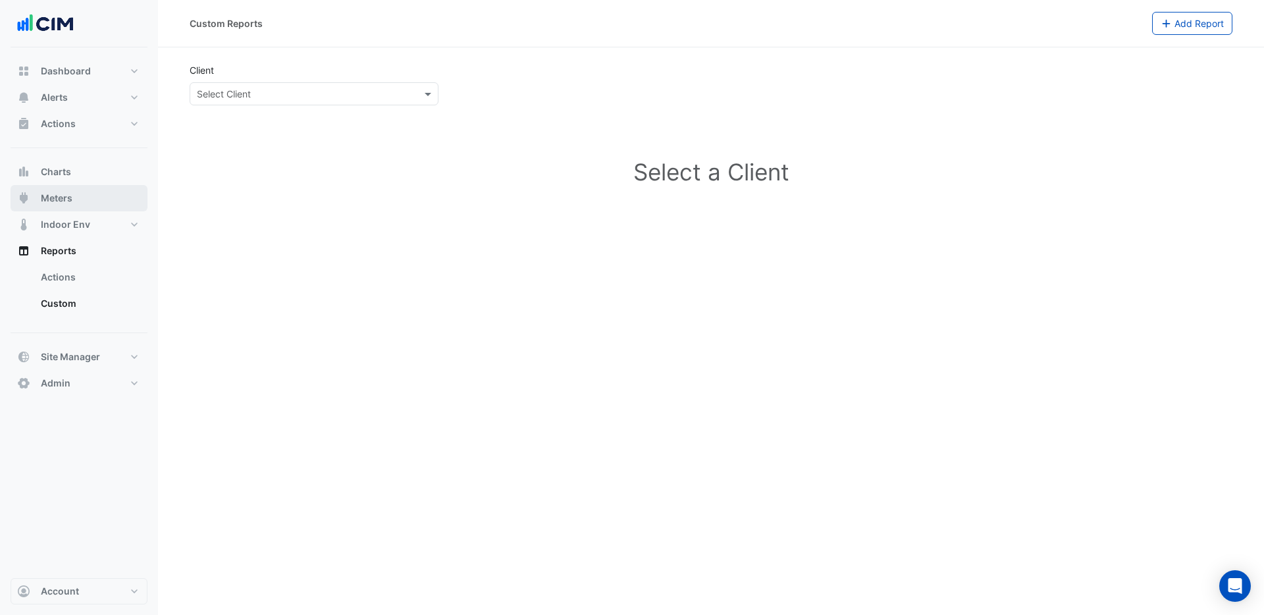
click at [68, 195] on span "Meters" at bounding box center [57, 198] width 32 height 13
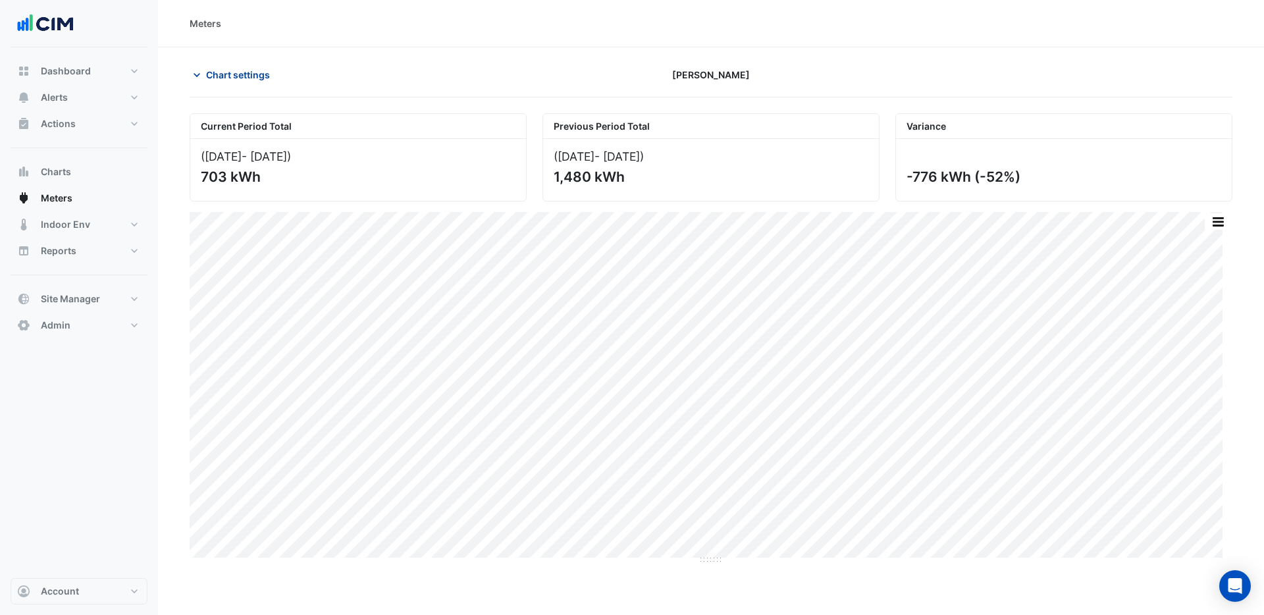
click at [225, 68] on span "Chart settings" at bounding box center [238, 75] width 64 height 14
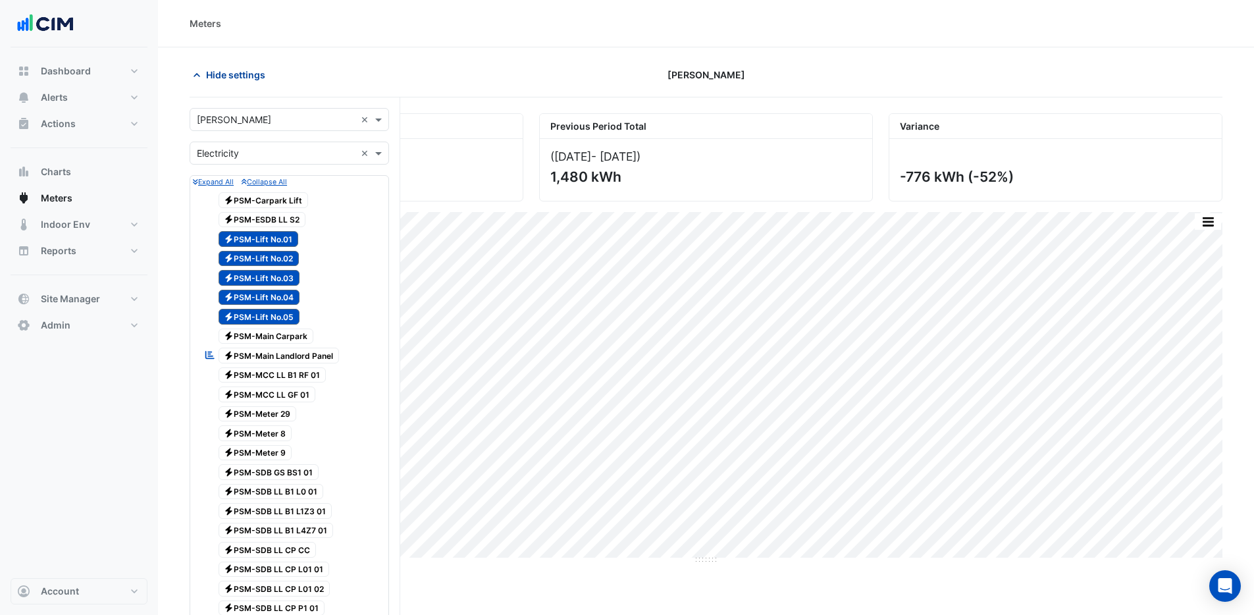
click at [243, 76] on span "Hide settings" at bounding box center [235, 75] width 59 height 14
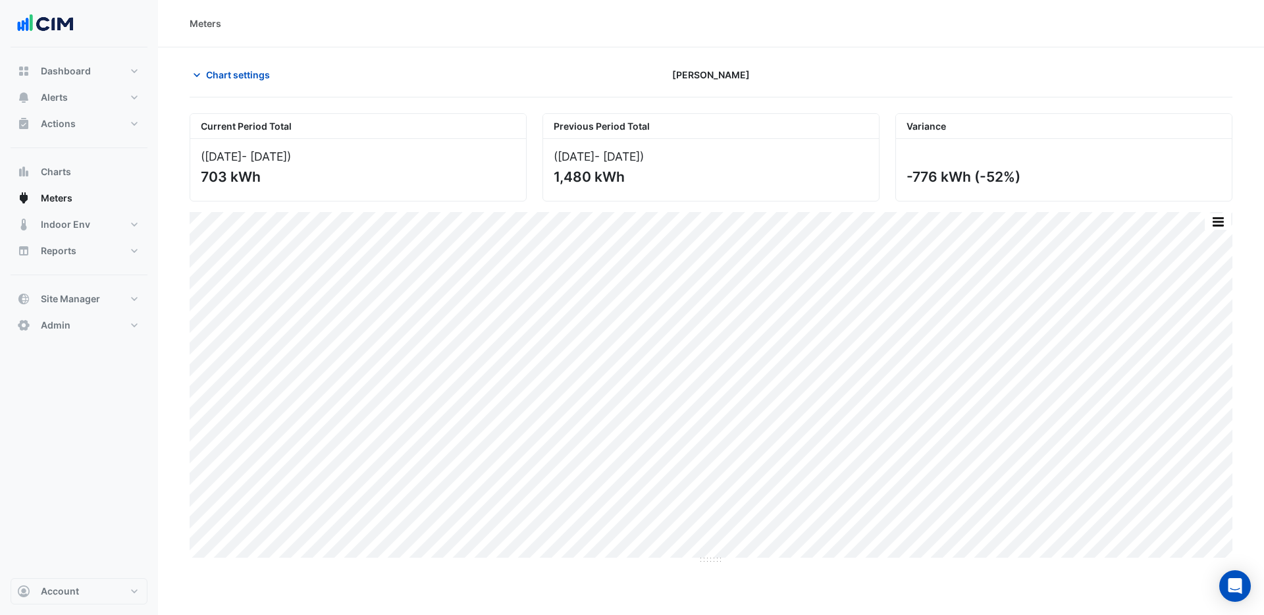
click at [687, 30] on div "Meters" at bounding box center [711, 23] width 1106 height 47
click at [70, 254] on span "Reports" at bounding box center [59, 250] width 36 height 13
select select "***"
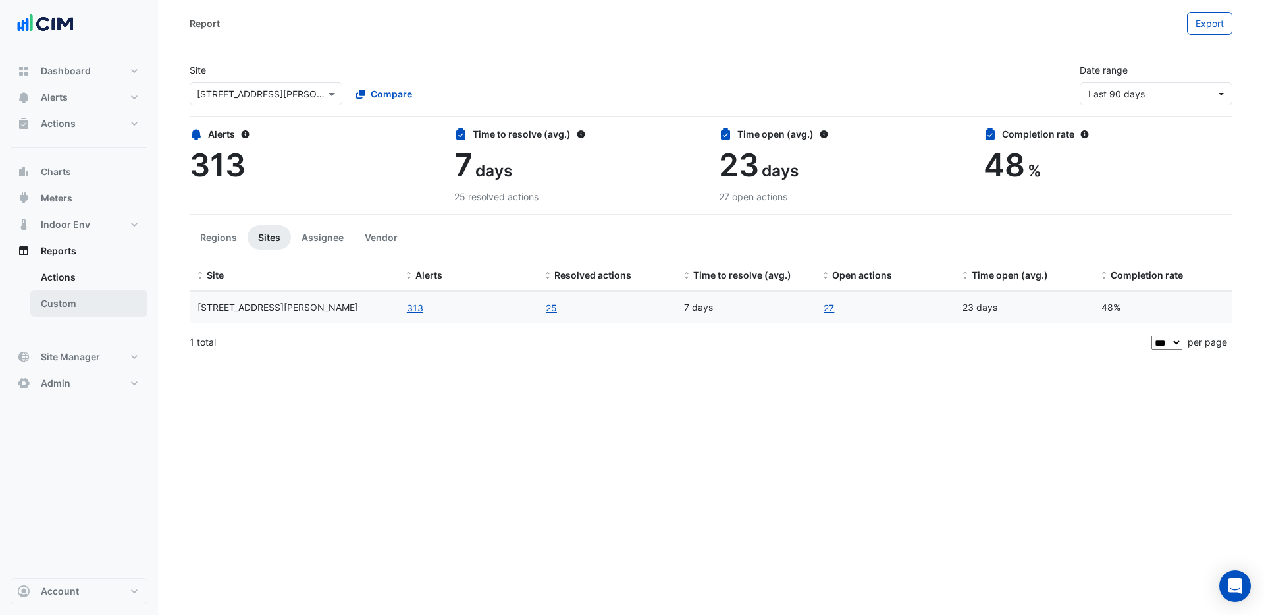
click at [70, 305] on link "Custom" at bounding box center [88, 303] width 117 height 26
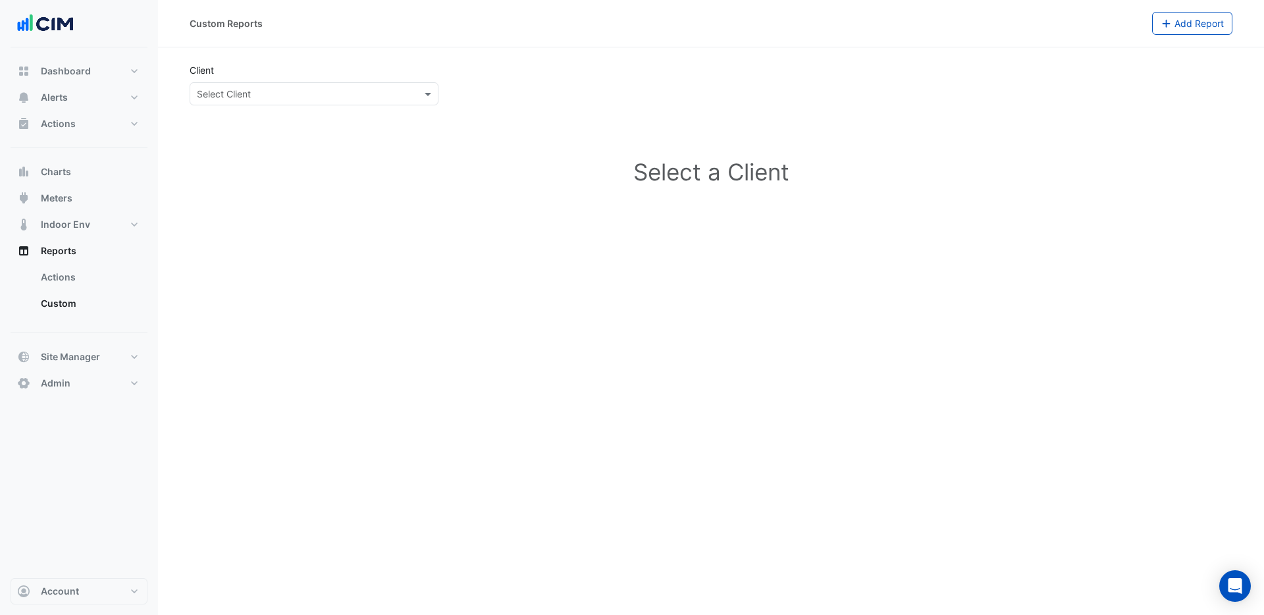
click at [318, 94] on input "text" at bounding box center [301, 95] width 208 height 14
type input "*"
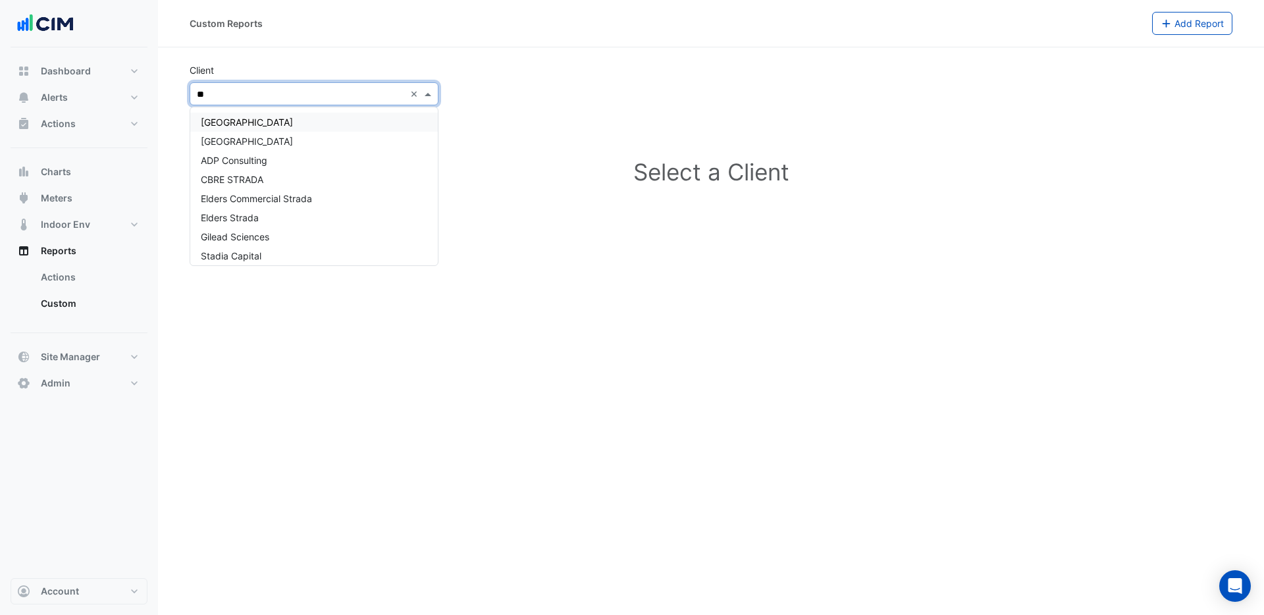
type input "***"
click at [246, 120] on span "Adare Manor" at bounding box center [247, 122] width 92 height 11
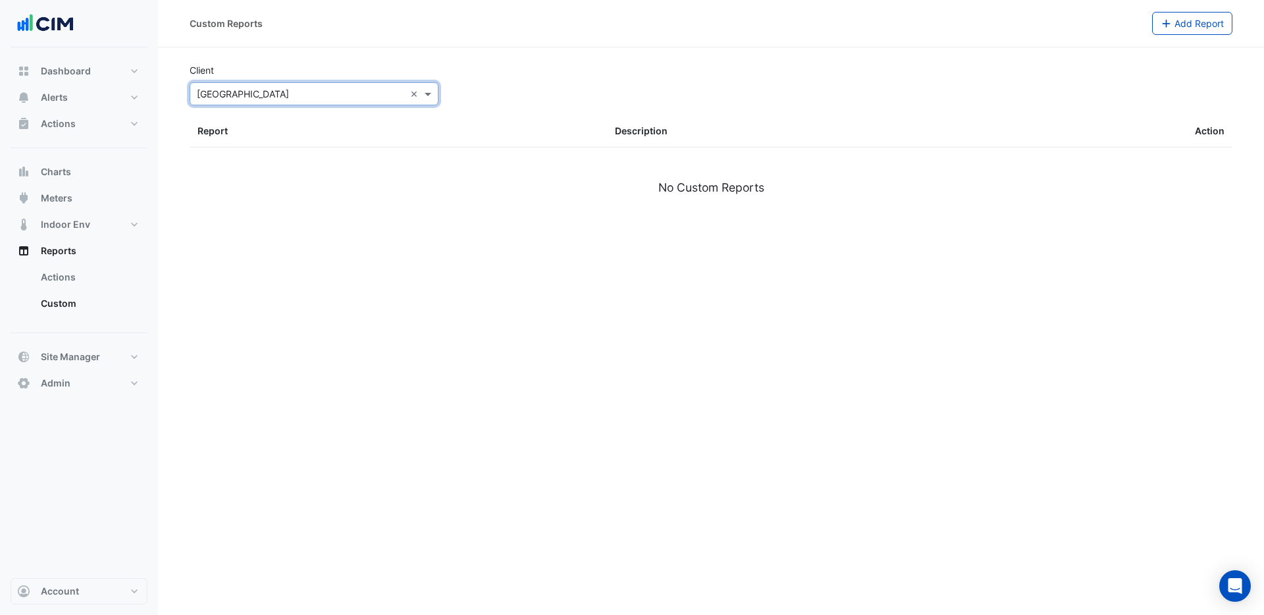
click at [826, 103] on div "Client × Adare Manor ×" at bounding box center [711, 84] width 1059 height 42
click at [1183, 28] on span "Add Report" at bounding box center [1199, 23] width 49 height 11
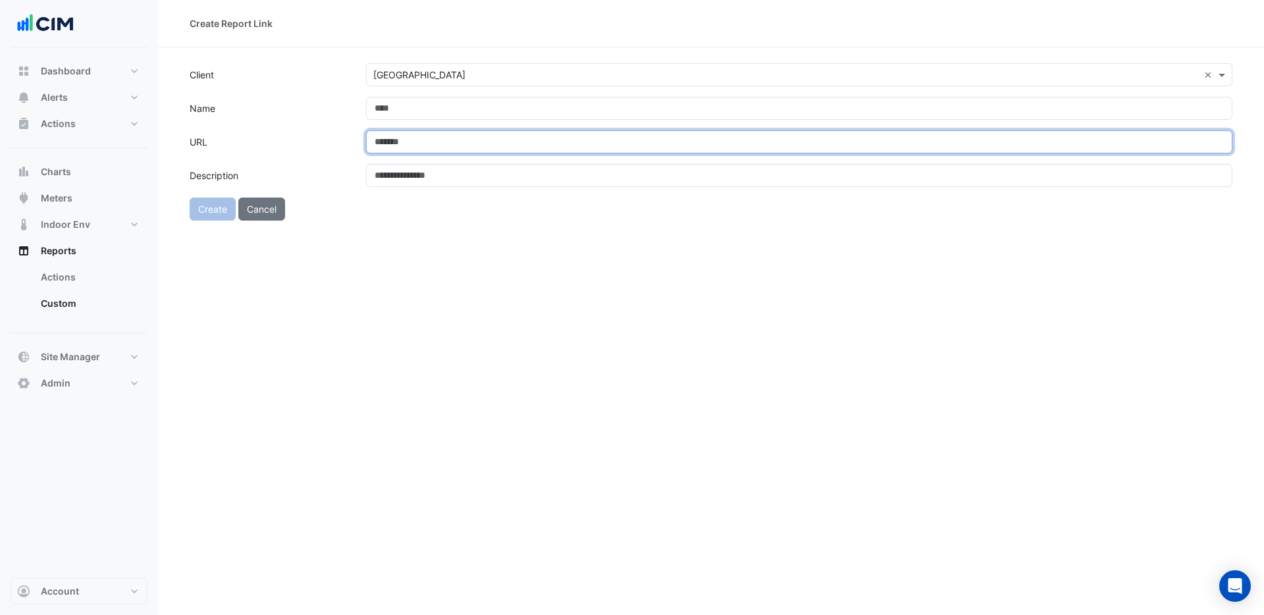
click at [405, 142] on input "URL" at bounding box center [799, 141] width 867 height 23
paste input "**********"
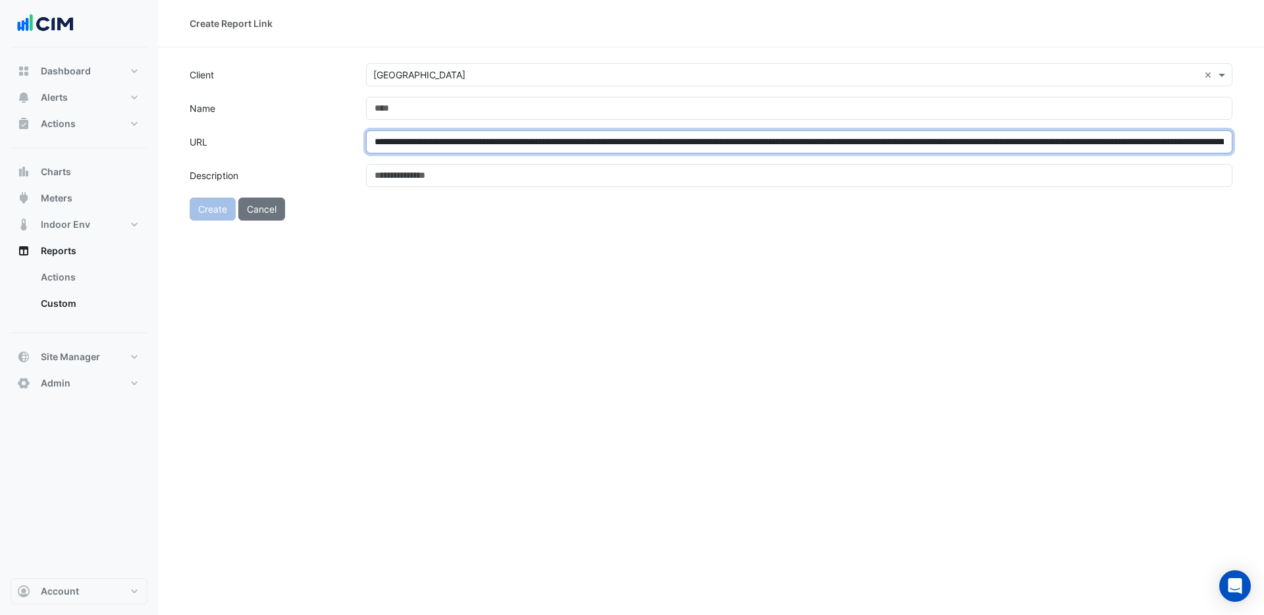
scroll to position [0, 612]
type input "**********"
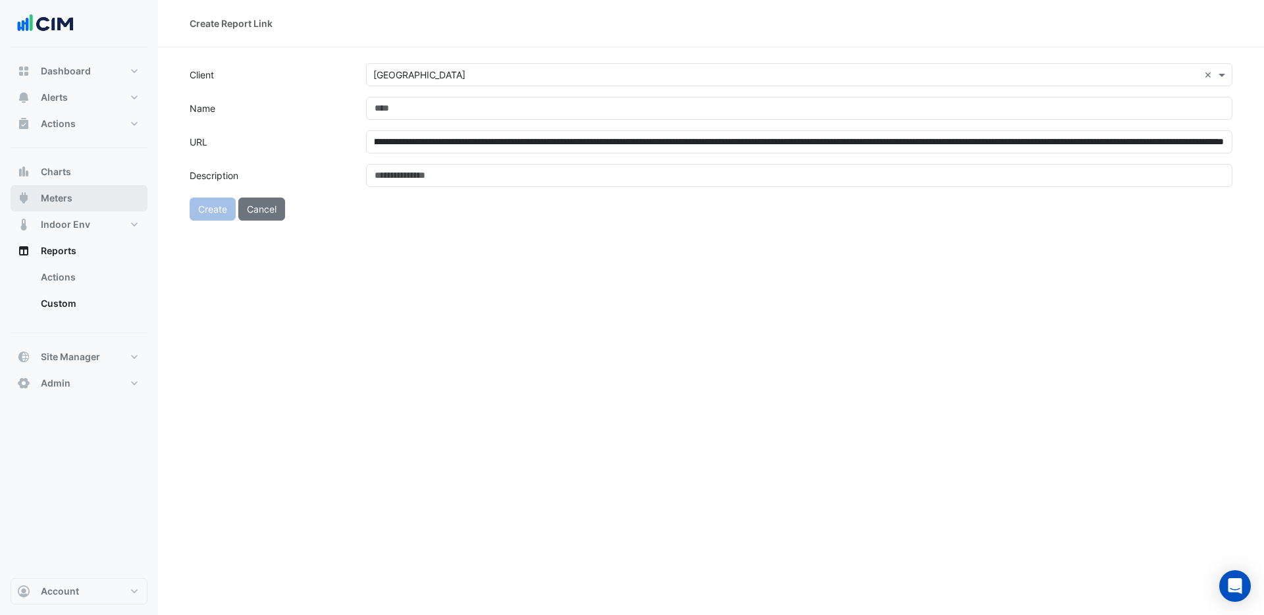
click at [79, 195] on button "Meters" at bounding box center [79, 198] width 137 height 26
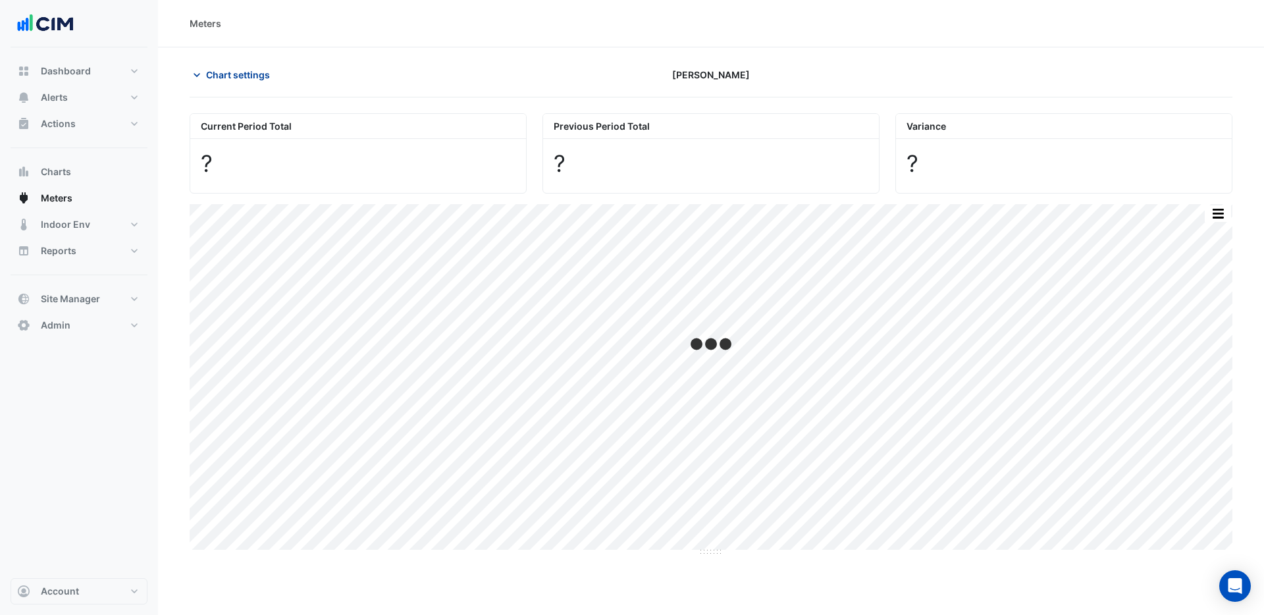
click at [248, 70] on span "Chart settings" at bounding box center [238, 75] width 64 height 14
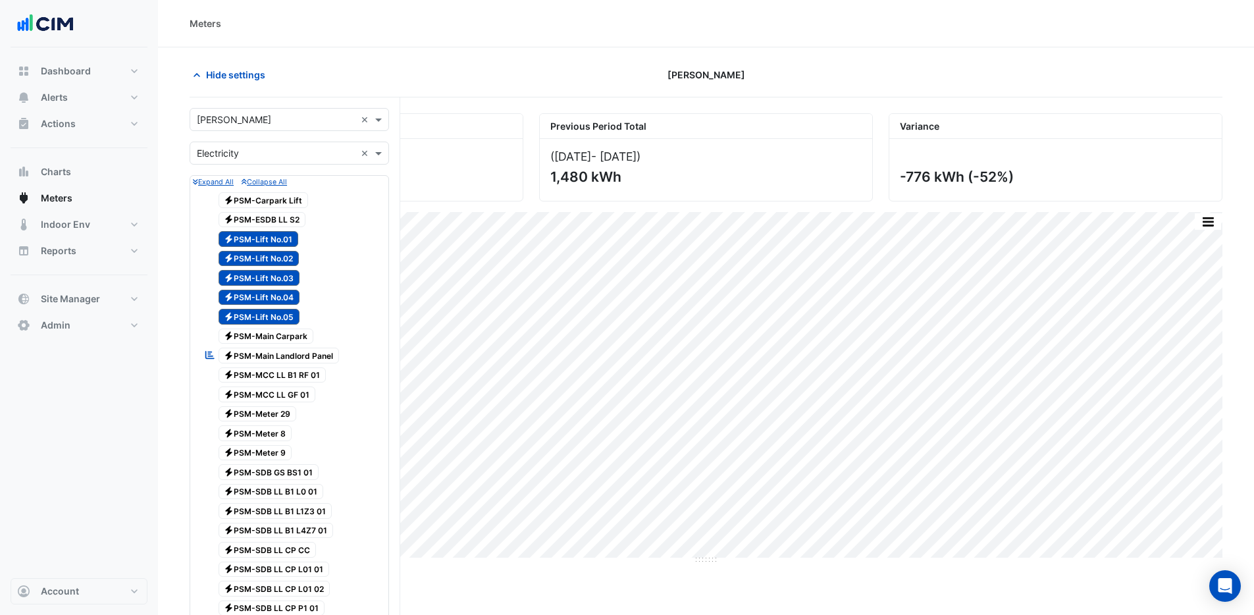
click at [1073, 98] on div "Current Period Total (01 Sep 25 - 30 Sep 25 ) 703 kWh Previous Period Total (02…" at bounding box center [706, 624] width 1033 height 1054
click at [220, 72] on span "Hide settings" at bounding box center [235, 75] width 59 height 14
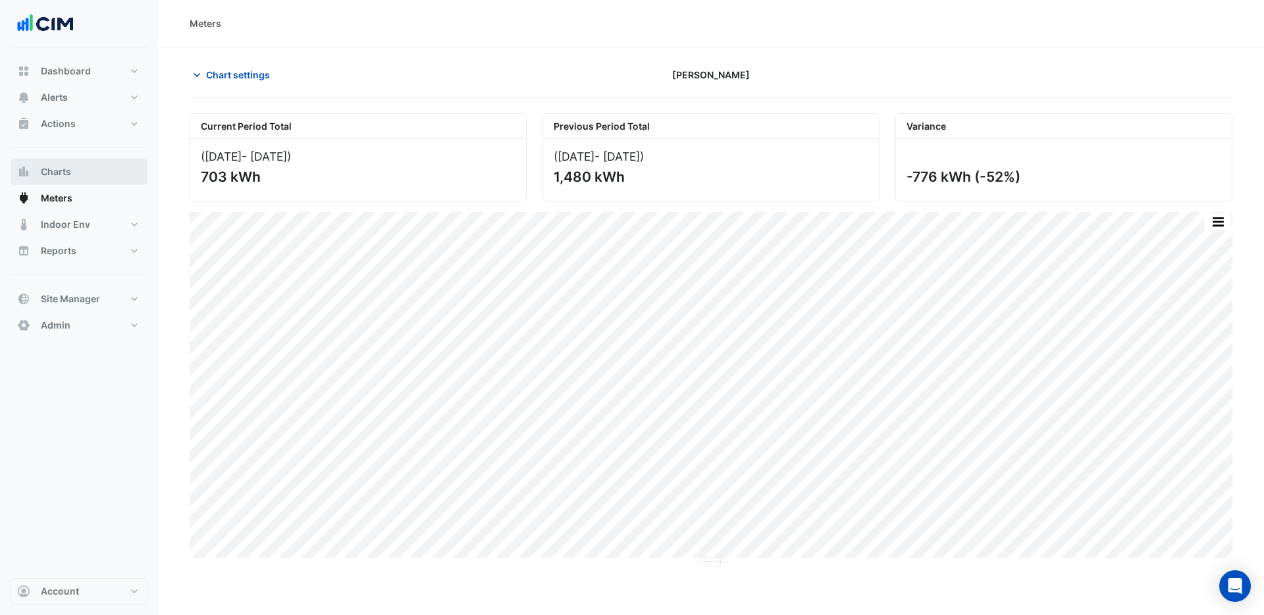
click at [63, 173] on span "Charts" at bounding box center [56, 171] width 30 height 13
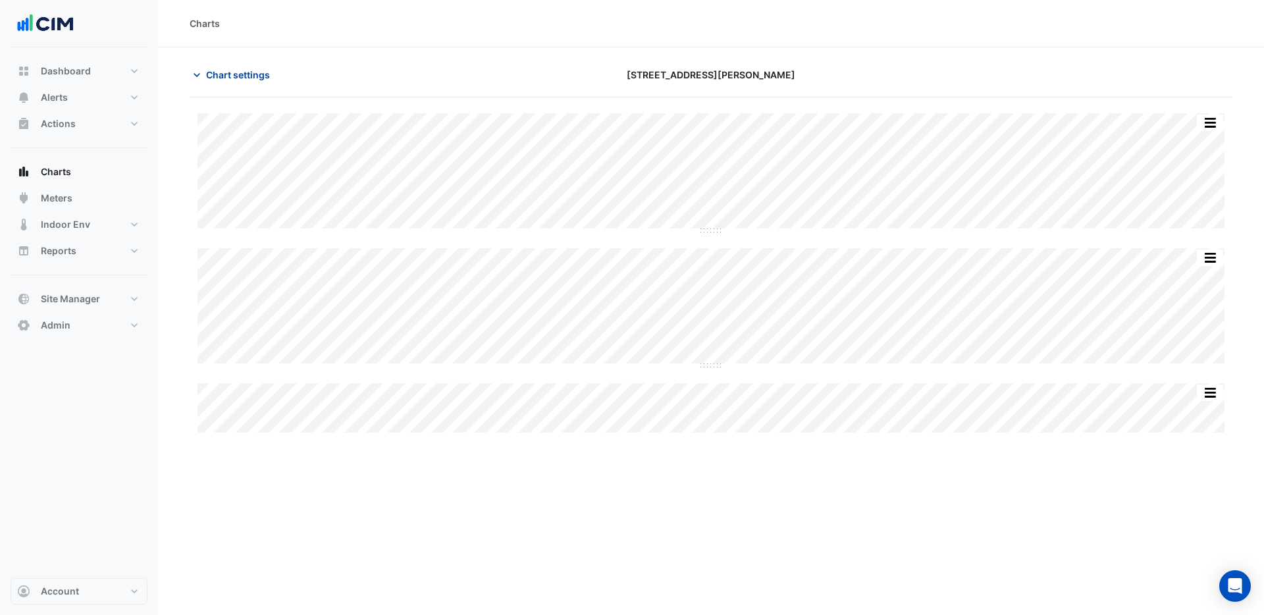
click at [231, 74] on span "Chart settings" at bounding box center [238, 75] width 64 height 14
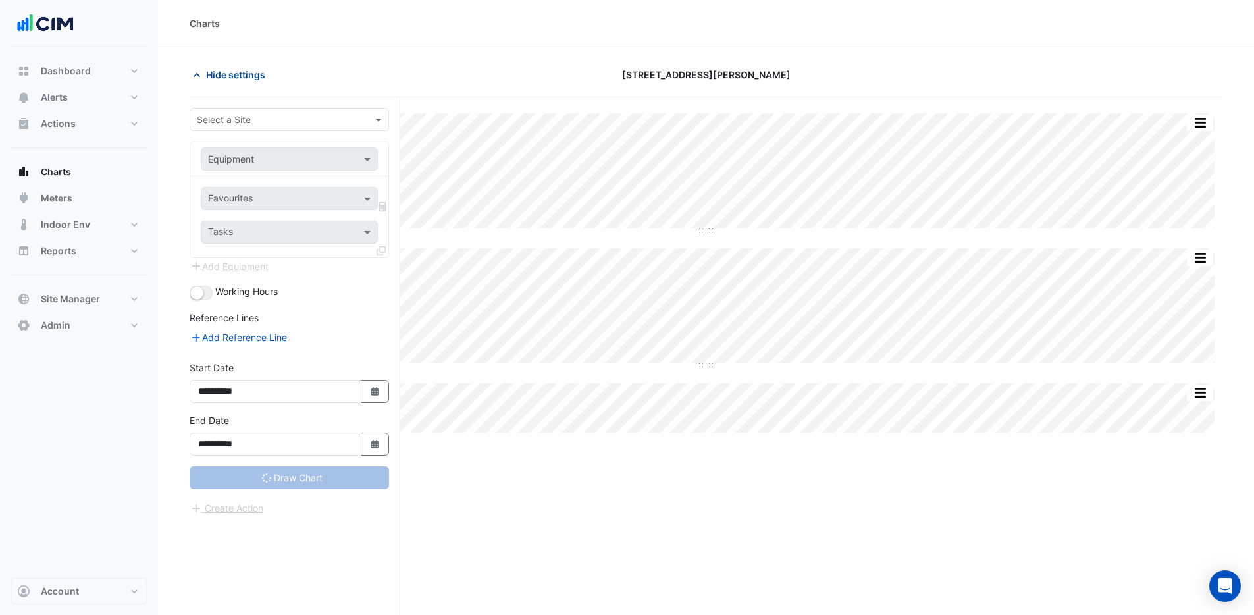
type input "**********"
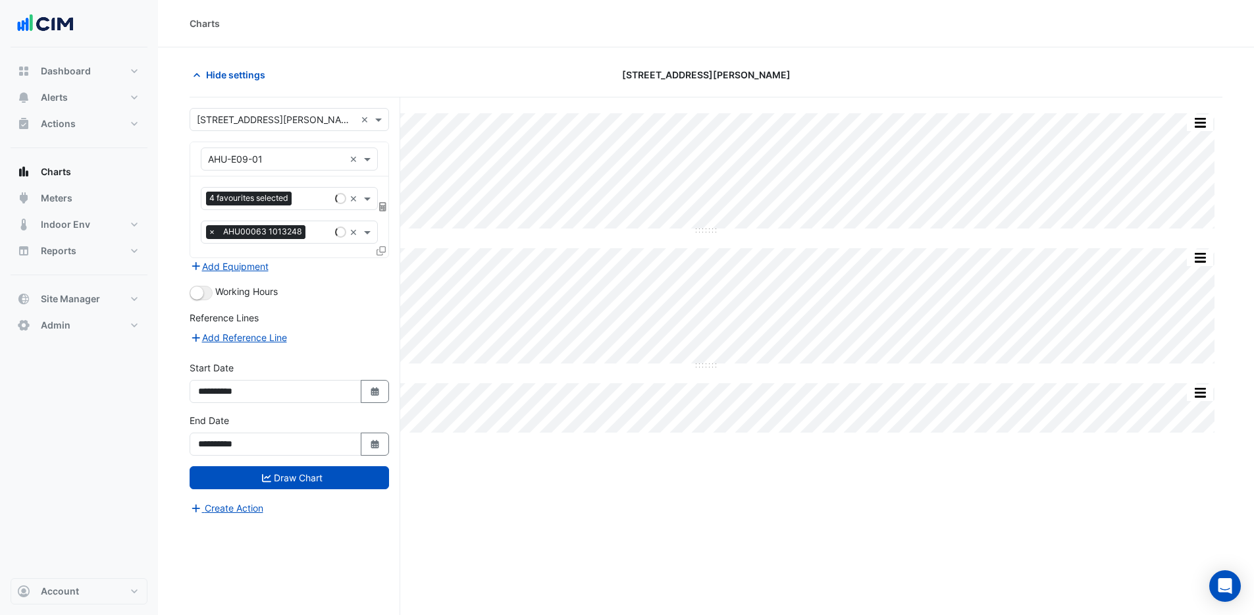
click at [303, 123] on input "text" at bounding box center [276, 120] width 159 height 14
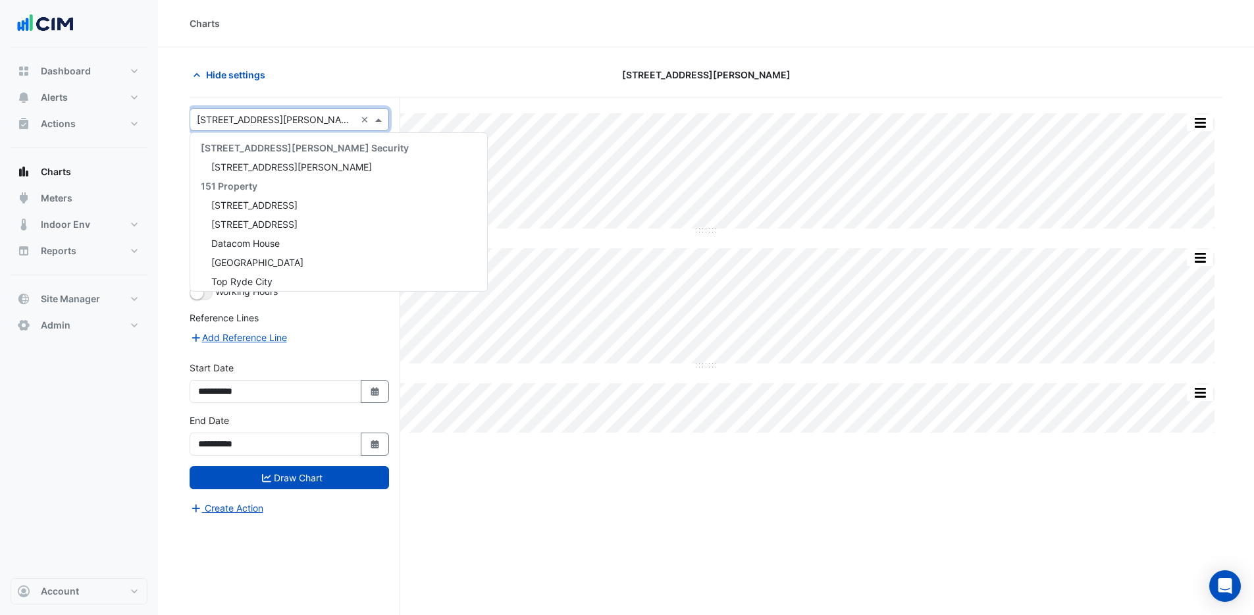
scroll to position [13334, 0]
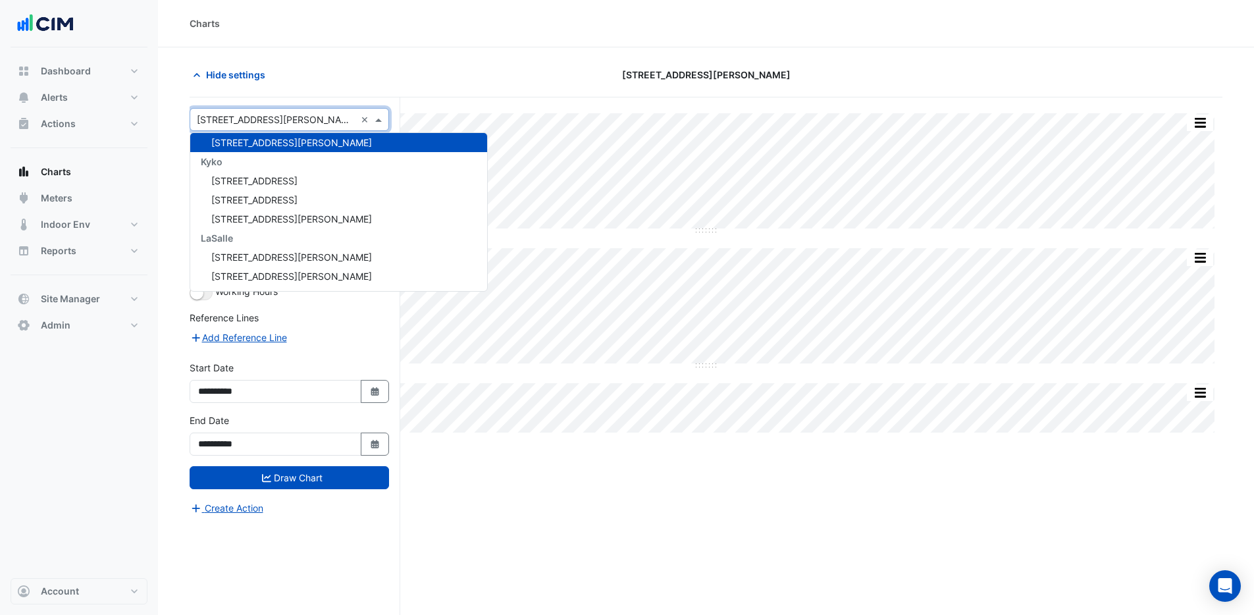
click at [334, 84] on div "Hide settings" at bounding box center [357, 74] width 350 height 23
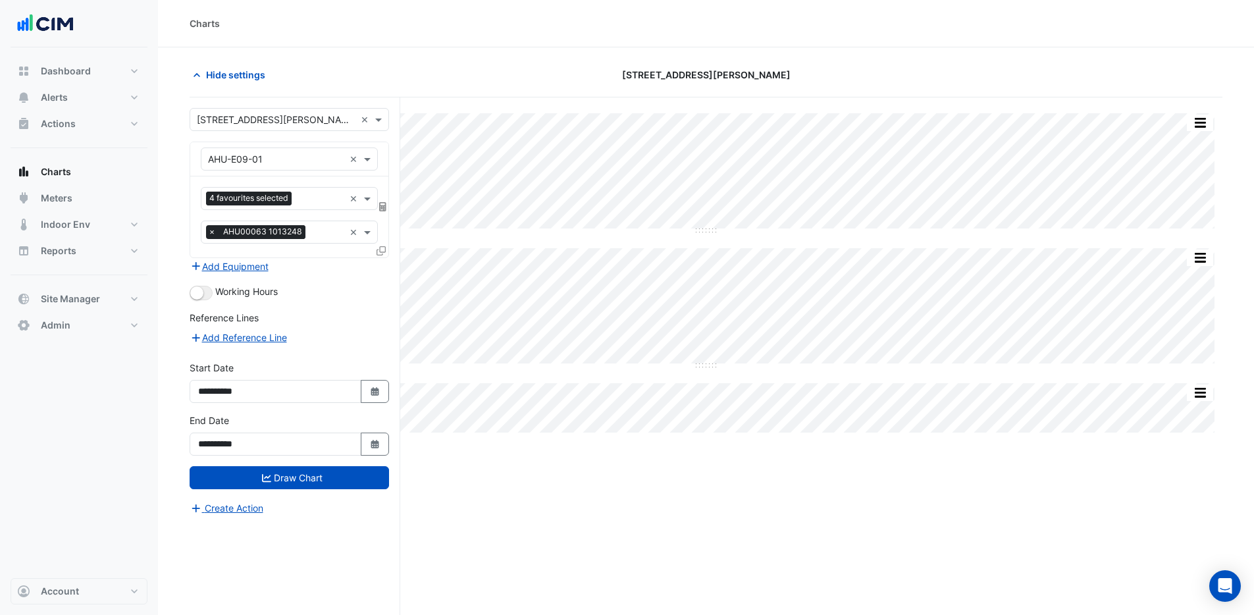
click at [293, 161] on input "text" at bounding box center [276, 160] width 136 height 14
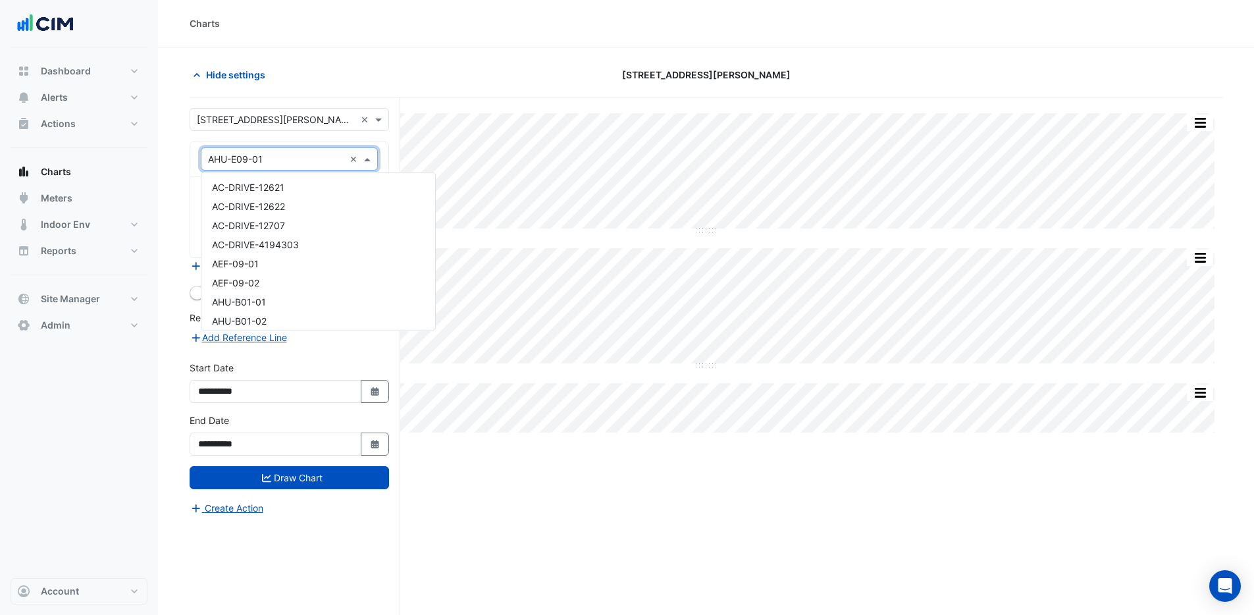
scroll to position [215, 0]
type input "***"
click at [291, 184] on div "FCU-01-78-EE" at bounding box center [289, 182] width 176 height 19
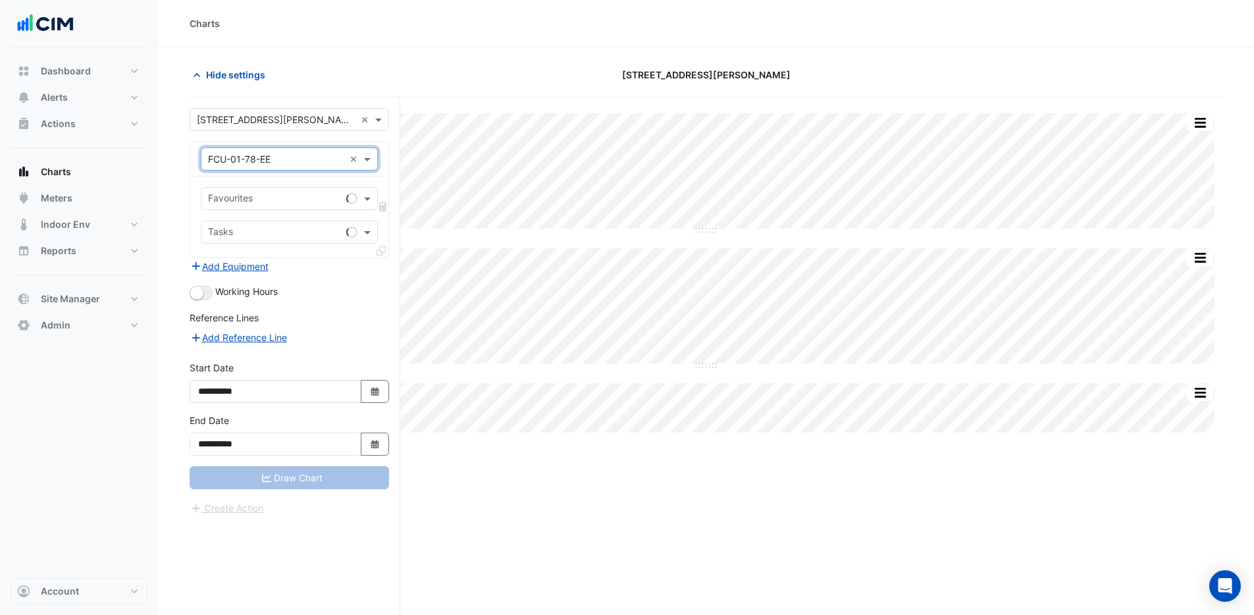
click at [306, 201] on input "text" at bounding box center [274, 200] width 133 height 14
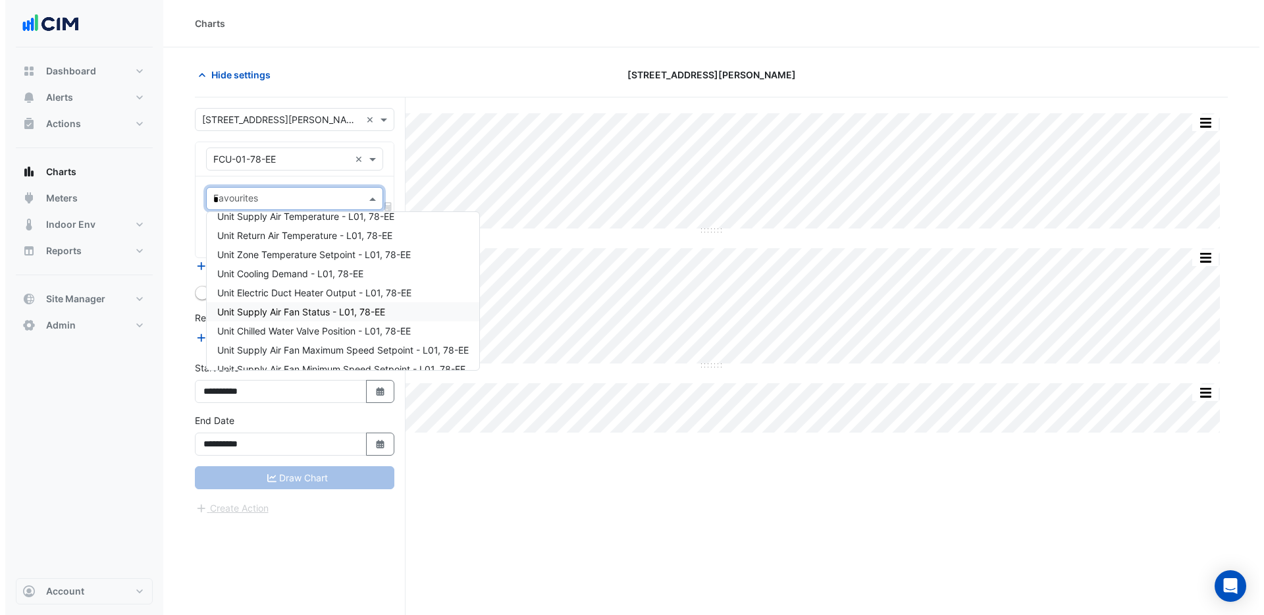
scroll to position [0, 0]
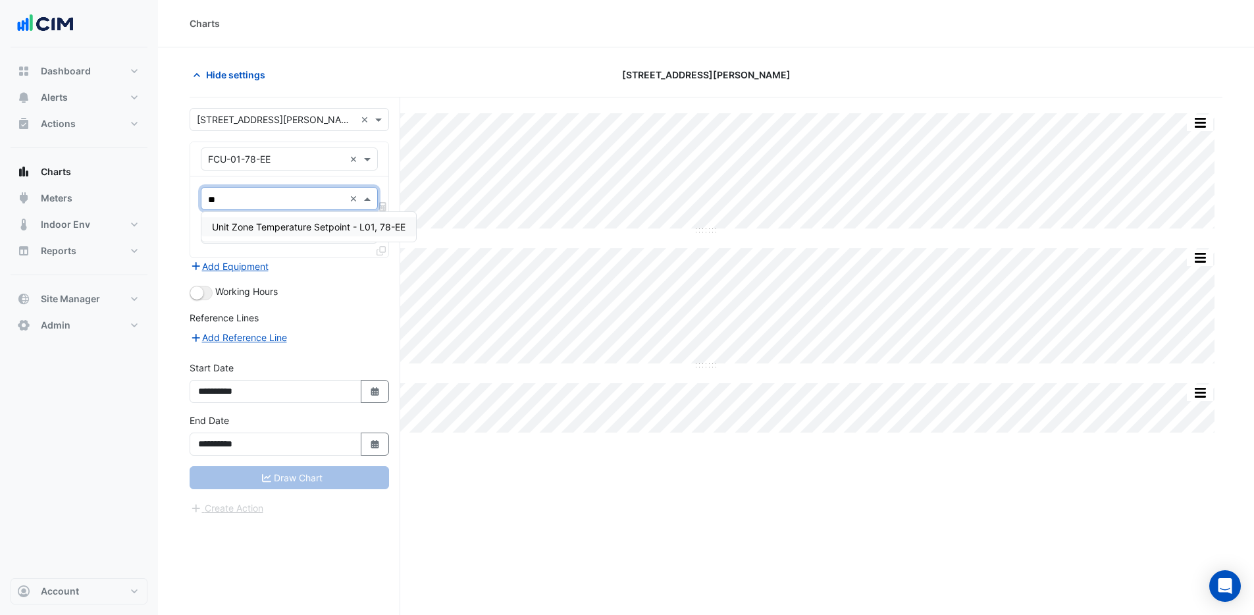
type input "*"
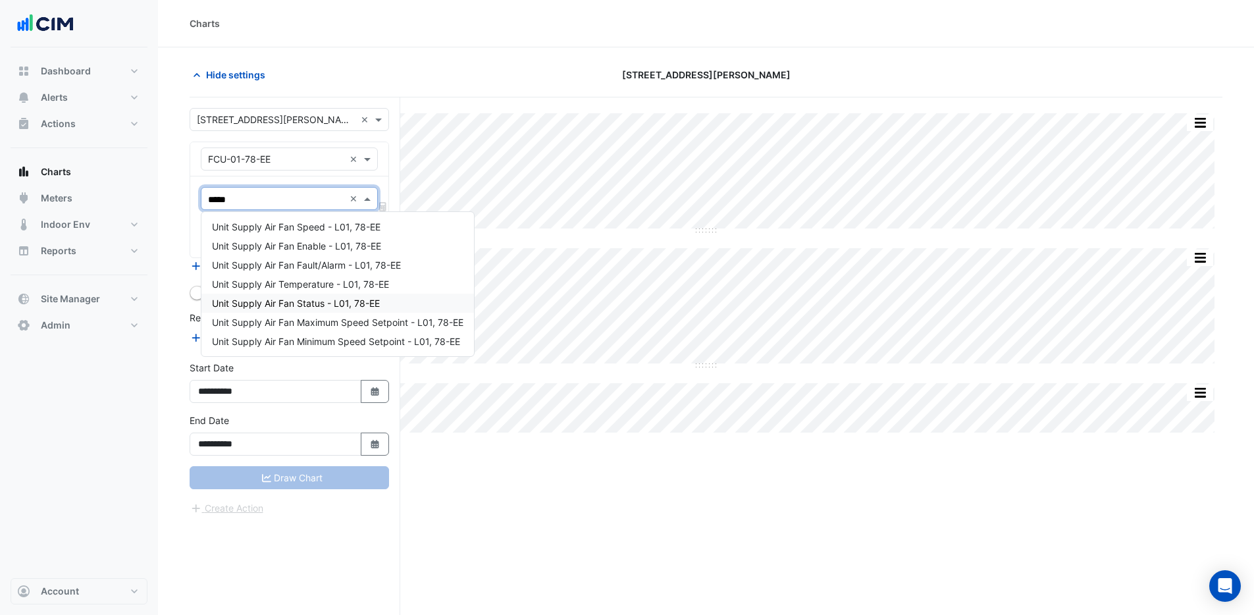
type input "******"
click at [305, 285] on span "Unit Supply Air Temperature - L01, 78-EE" at bounding box center [300, 284] width 177 height 11
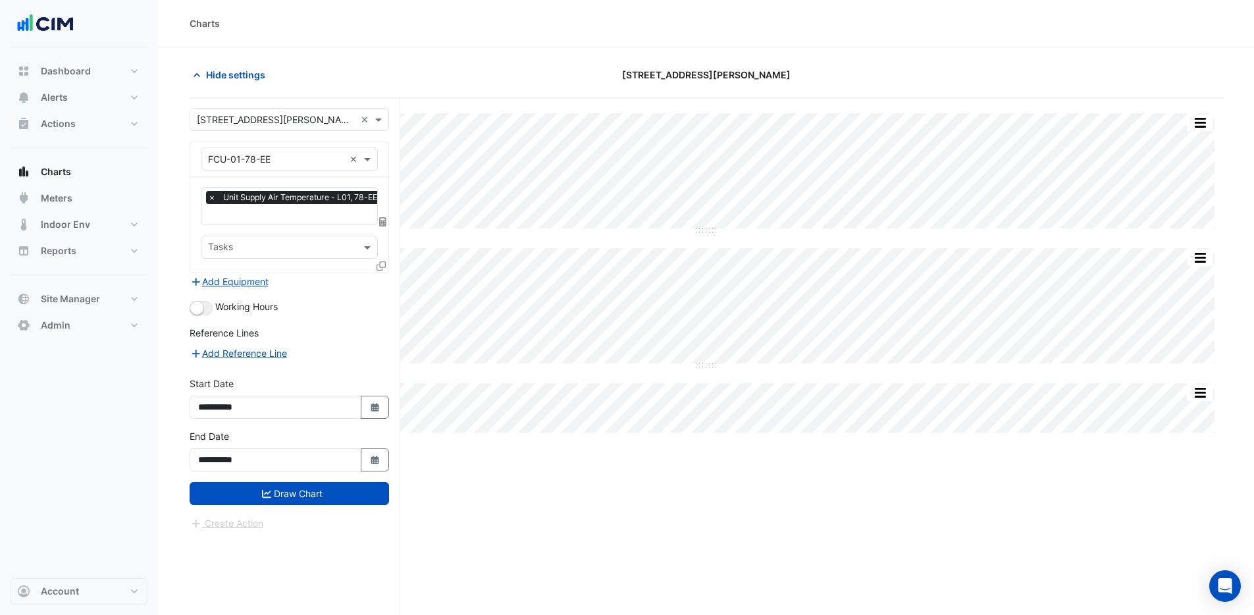
click at [173, 248] on section "Hide settings 3 Hardman Street Split All Split None Print Save as JPEG Save as …" at bounding box center [706, 356] width 1096 height 618
click at [378, 267] on icon at bounding box center [381, 265] width 9 height 9
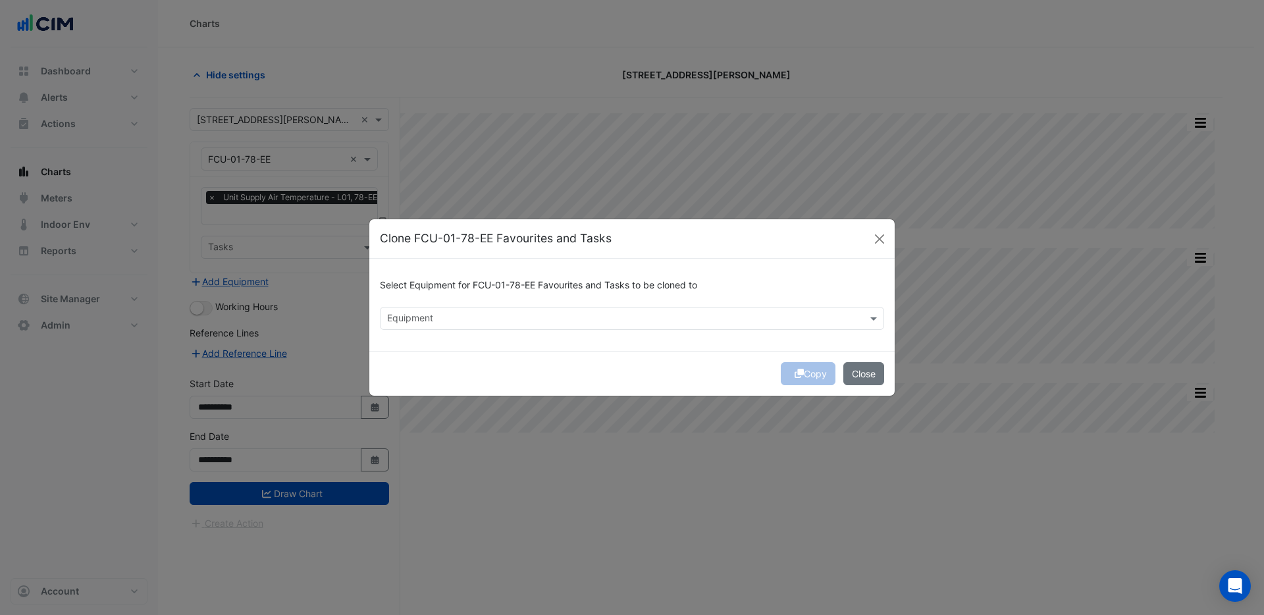
click at [405, 315] on input "text" at bounding box center [624, 320] width 475 height 14
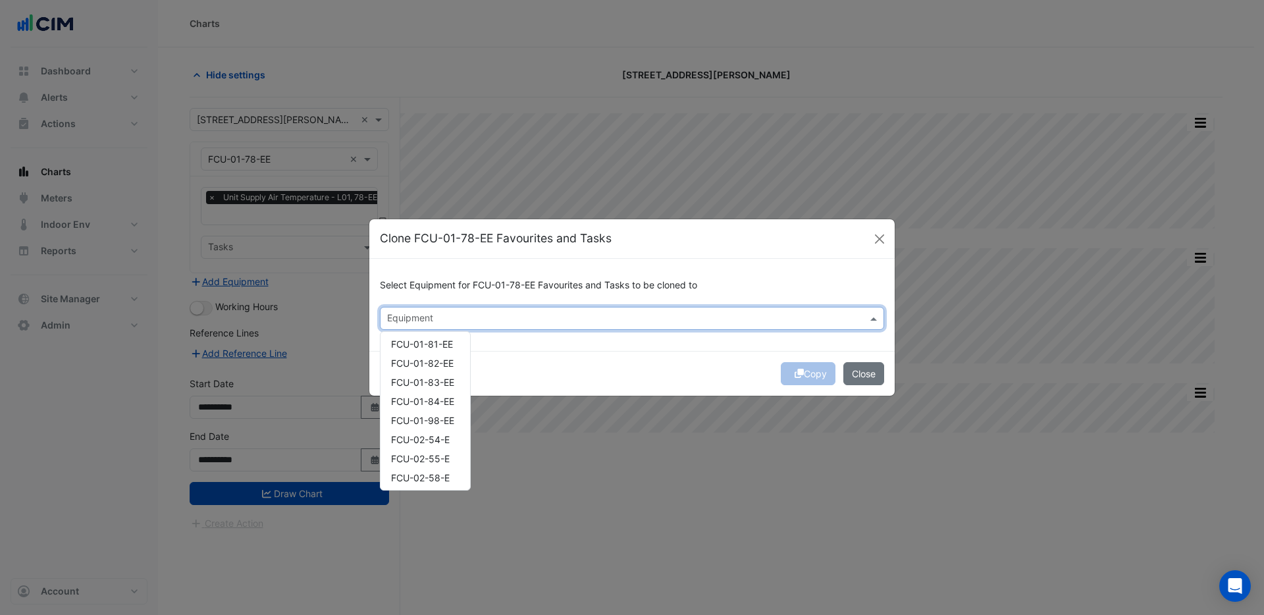
scroll to position [1537, 0]
click at [414, 371] on span "FCU-02-81-E" at bounding box center [419, 375] width 57 height 11
click at [417, 420] on div "FCU-02-83-E" at bounding box center [426, 413] width 90 height 19
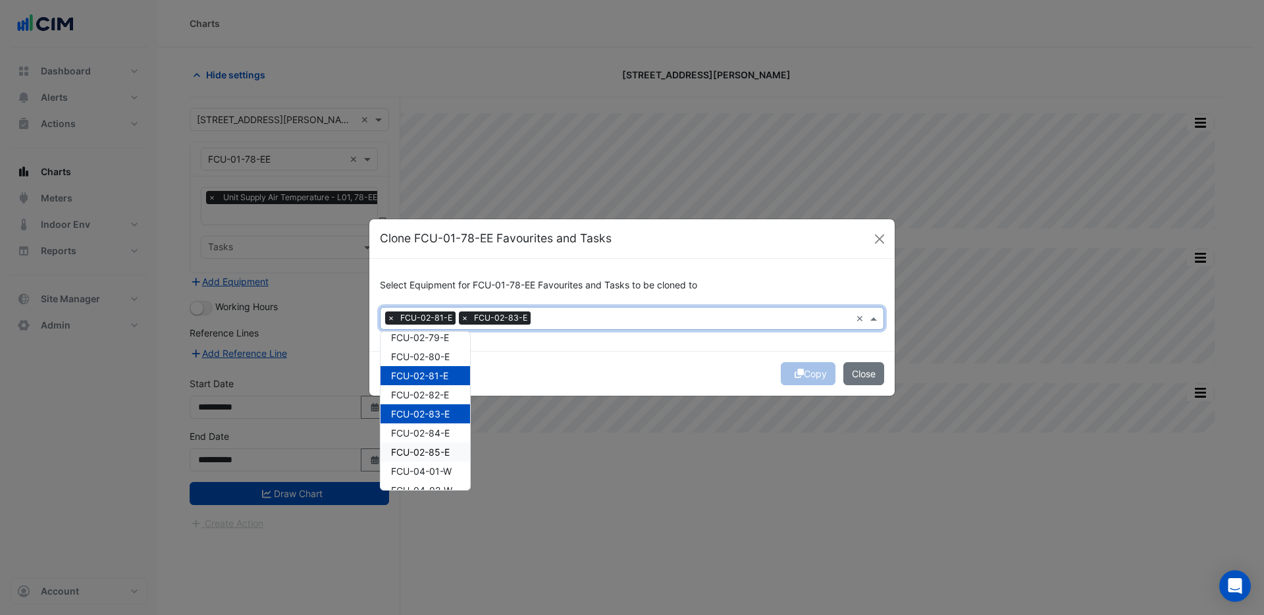
click at [415, 458] on div "FCU-02-85-E" at bounding box center [426, 451] width 90 height 19
click at [433, 385] on div "FCU-02-82-E" at bounding box center [426, 394] width 90 height 19
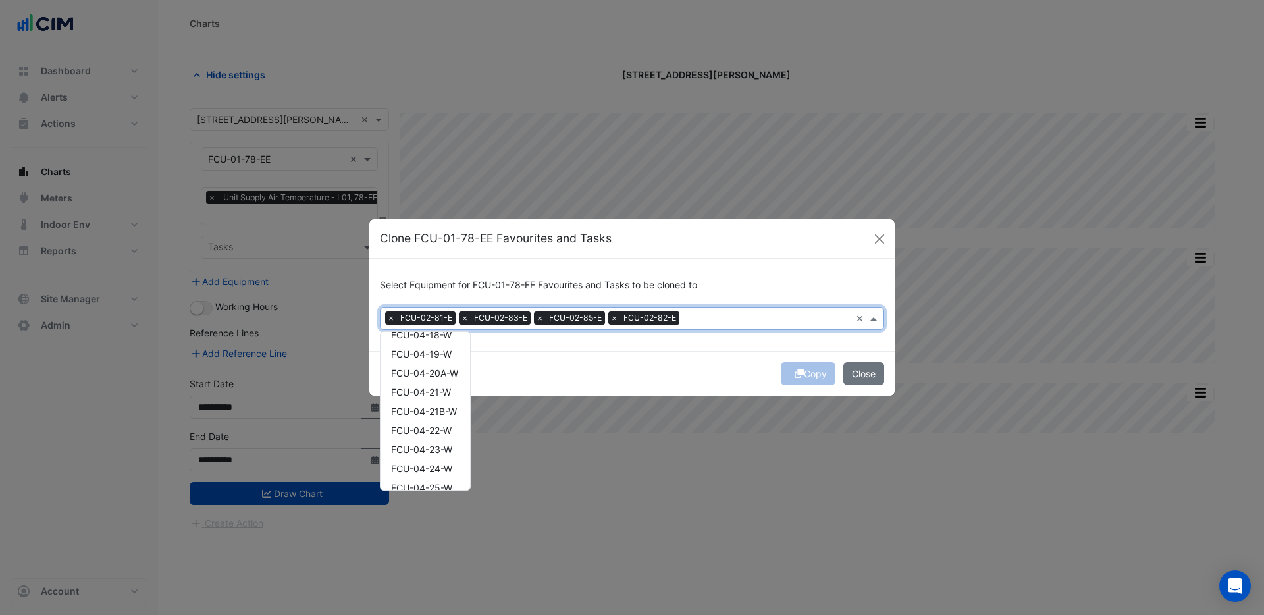
scroll to position [2207, 0]
click at [425, 390] on span "FCU-04-31-W" at bounding box center [421, 392] width 61 height 11
click at [421, 336] on span "FCU-04-28-W" at bounding box center [421, 335] width 61 height 11
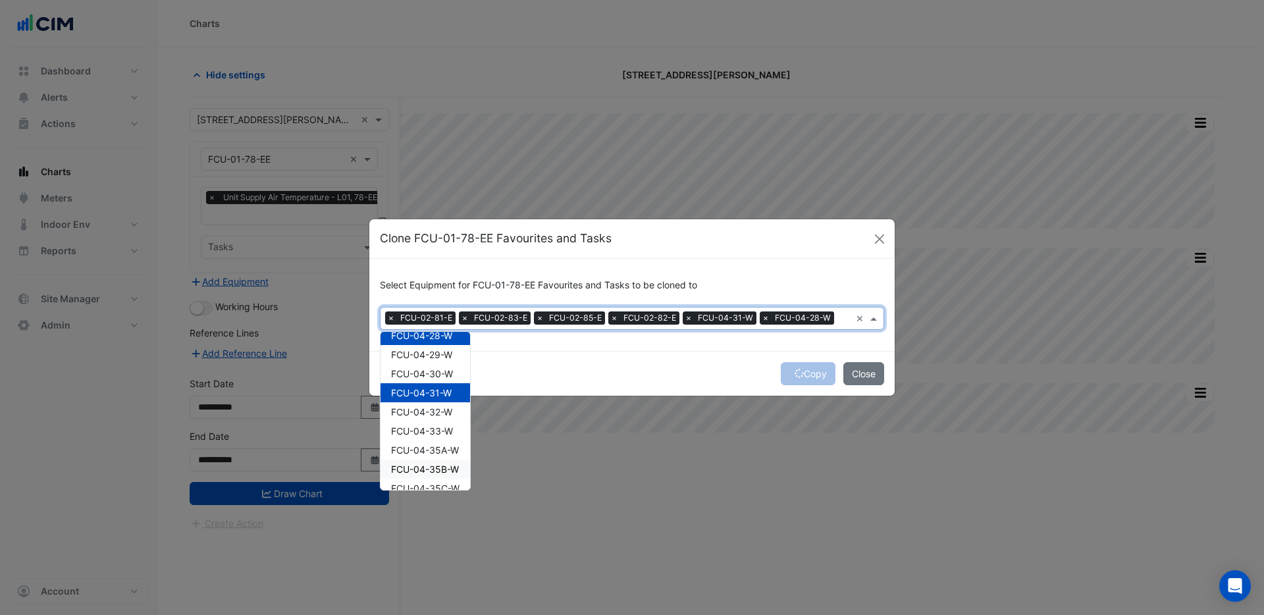
click at [419, 467] on span "FCU-04-35B-W" at bounding box center [425, 469] width 68 height 11
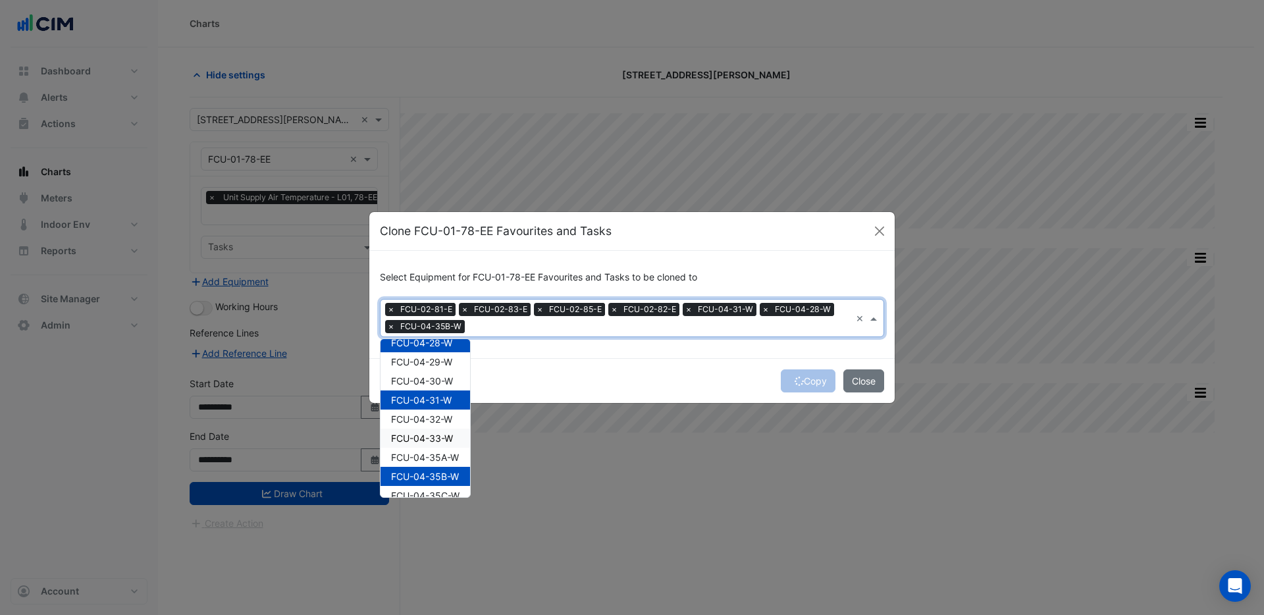
click at [427, 429] on div "FCU-04-33-W" at bounding box center [426, 438] width 90 height 19
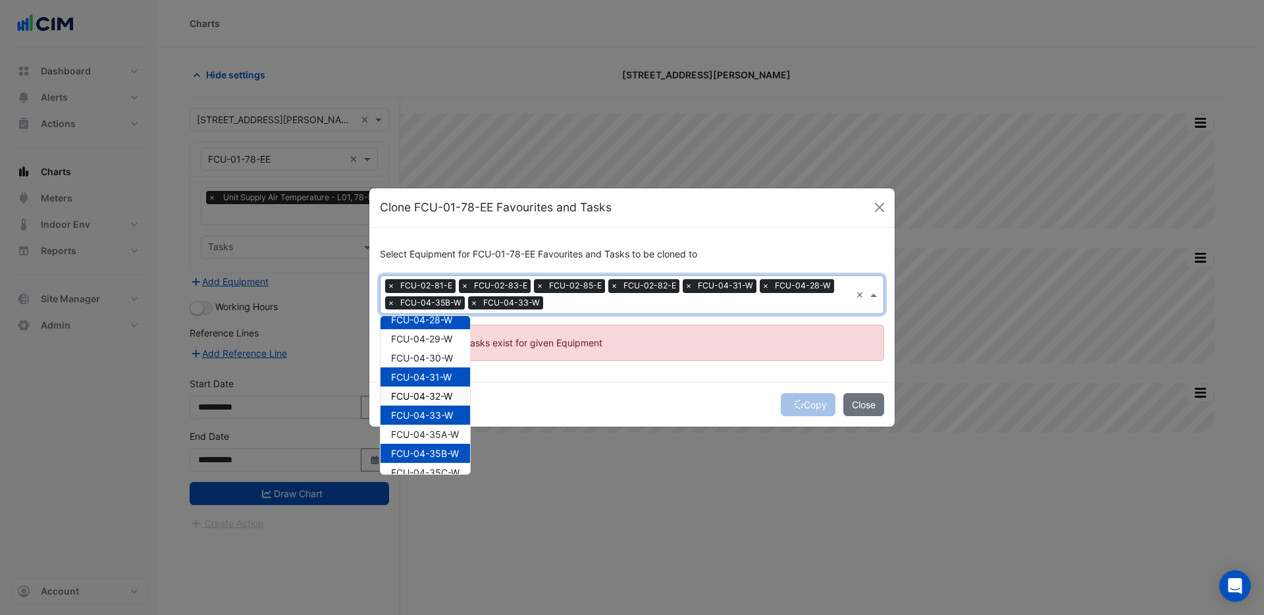
click at [556, 362] on div "Select Equipment for FCU-01-78-EE Favourites and Tasks to be cloned to × FCU-02…" at bounding box center [631, 305] width 525 height 154
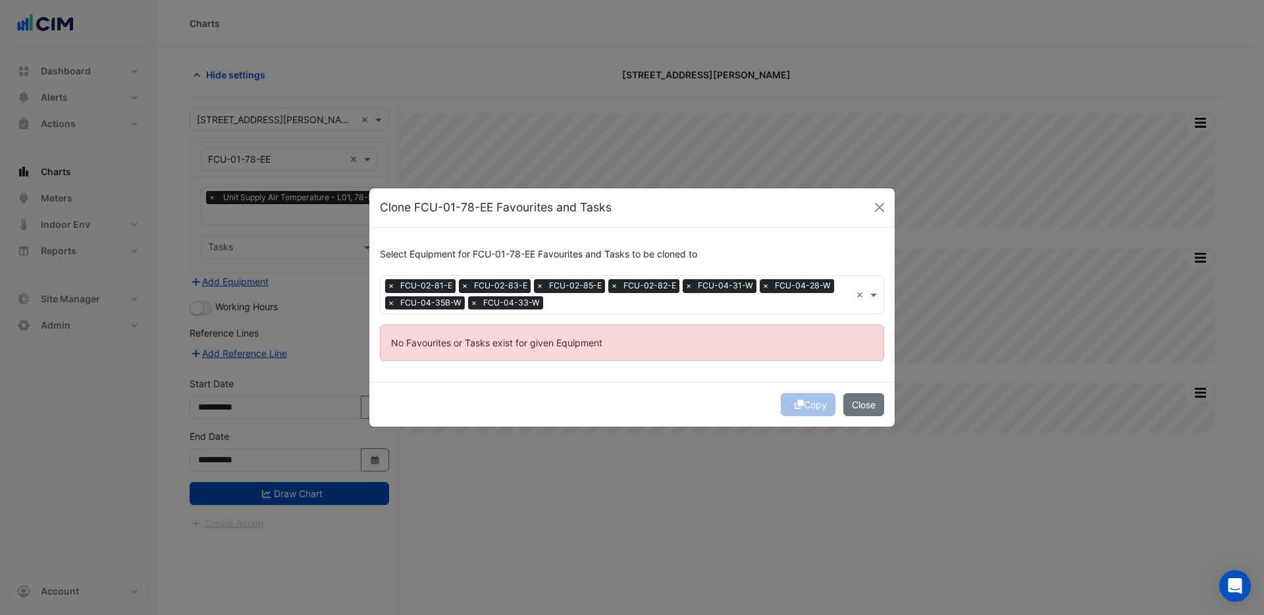
click at [392, 286] on span "×" at bounding box center [391, 285] width 12 height 13
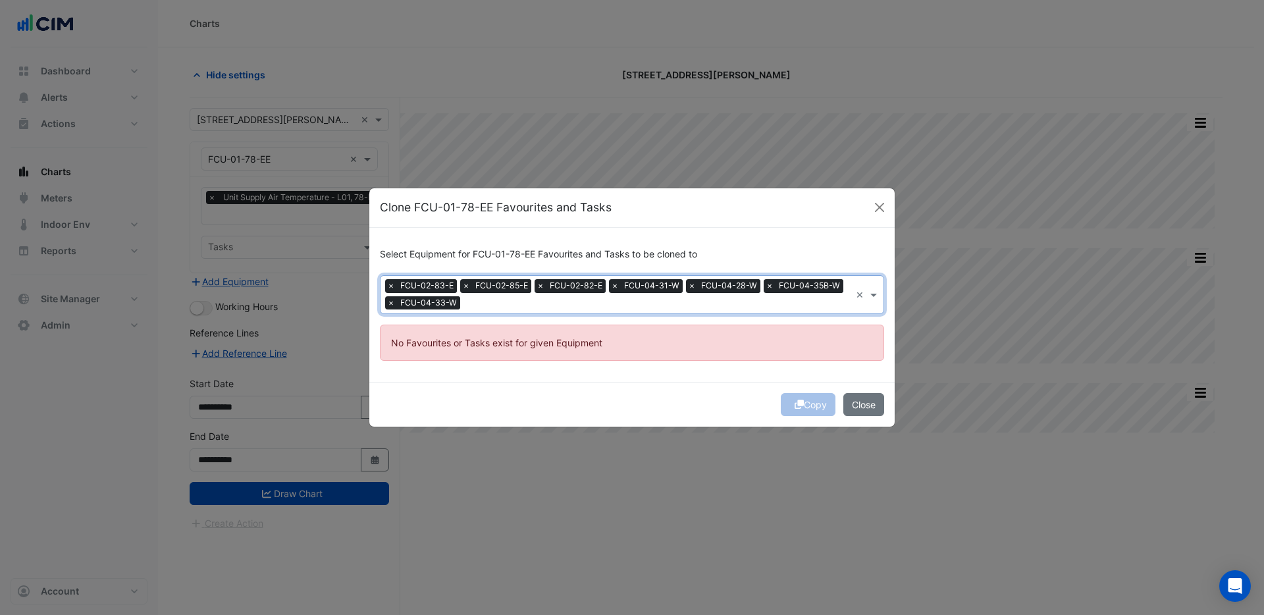
click at [392, 286] on span "×" at bounding box center [391, 285] width 12 height 13
click at [392, 286] on div "× FCU-02-85-E × FCU-02-82-E × FCU-04-31-W × FCU-04-28-W × FCU-04-35B-W × FCU-04…" at bounding box center [616, 294] width 470 height 37
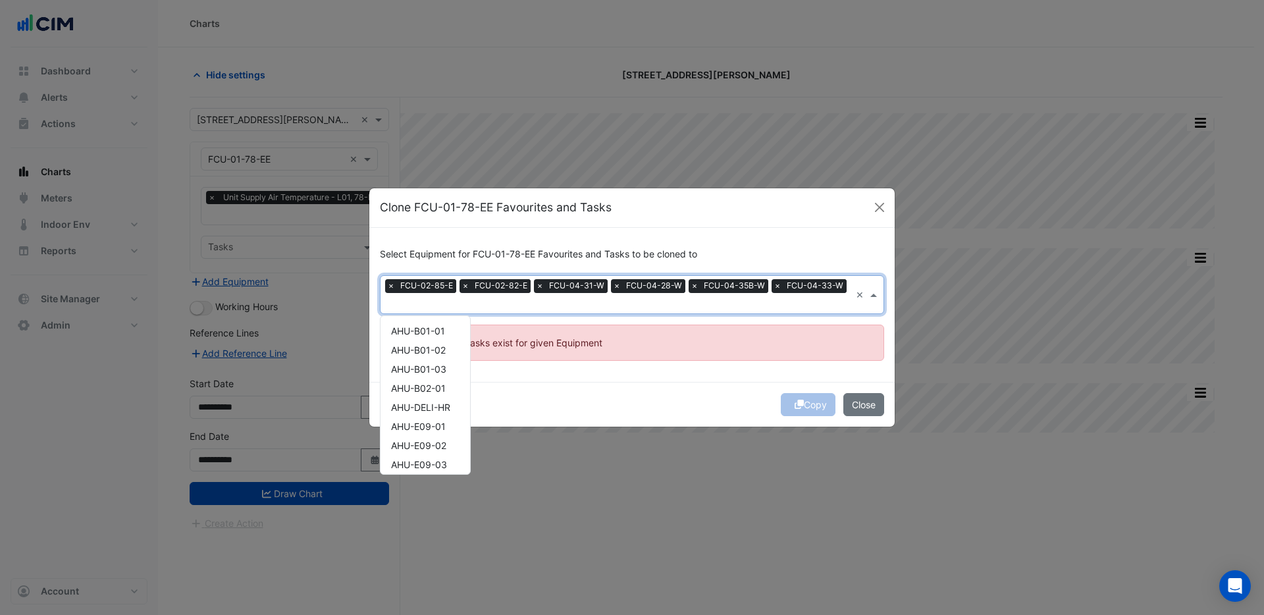
click at [392, 286] on div "× FCU-02-85-E × FCU-02-82-E × FCU-04-31-W × FCU-04-28-W × FCU-04-35B-W × FCU-04…" at bounding box center [616, 294] width 470 height 37
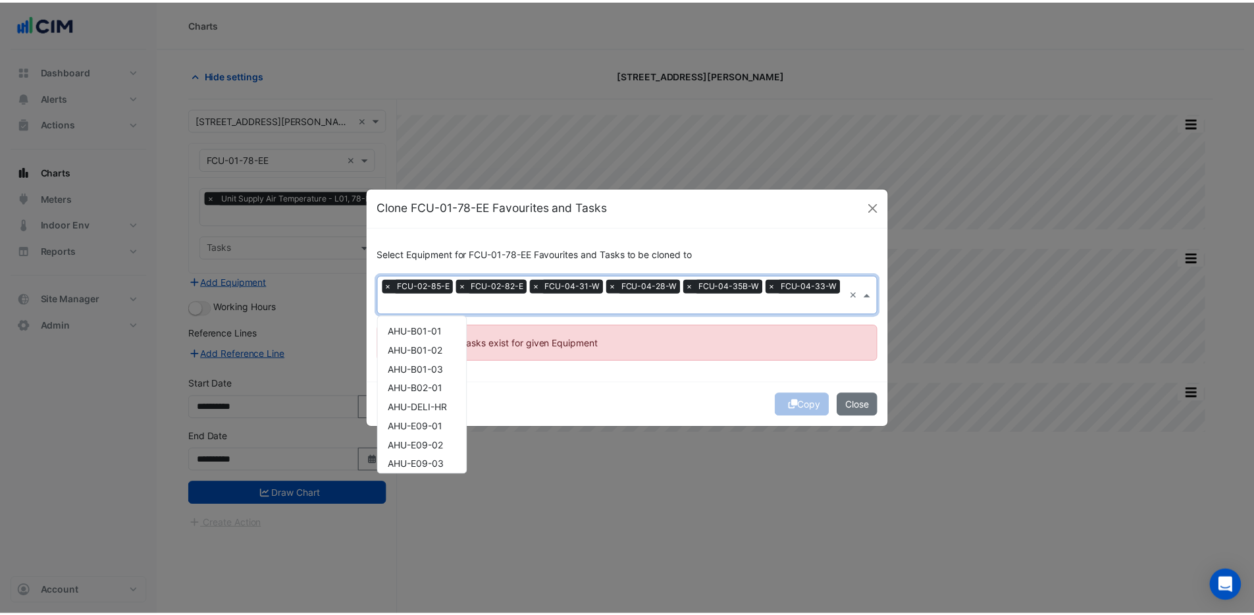
scroll to position [2297, 0]
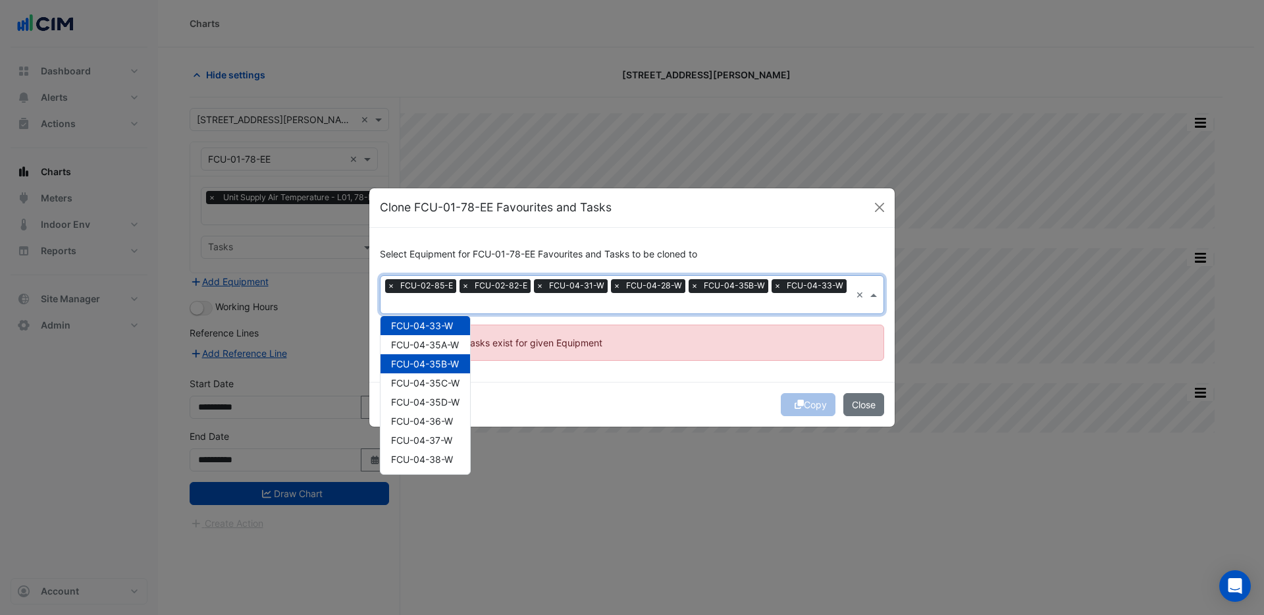
click at [391, 292] on span "×" at bounding box center [391, 285] width 12 height 13
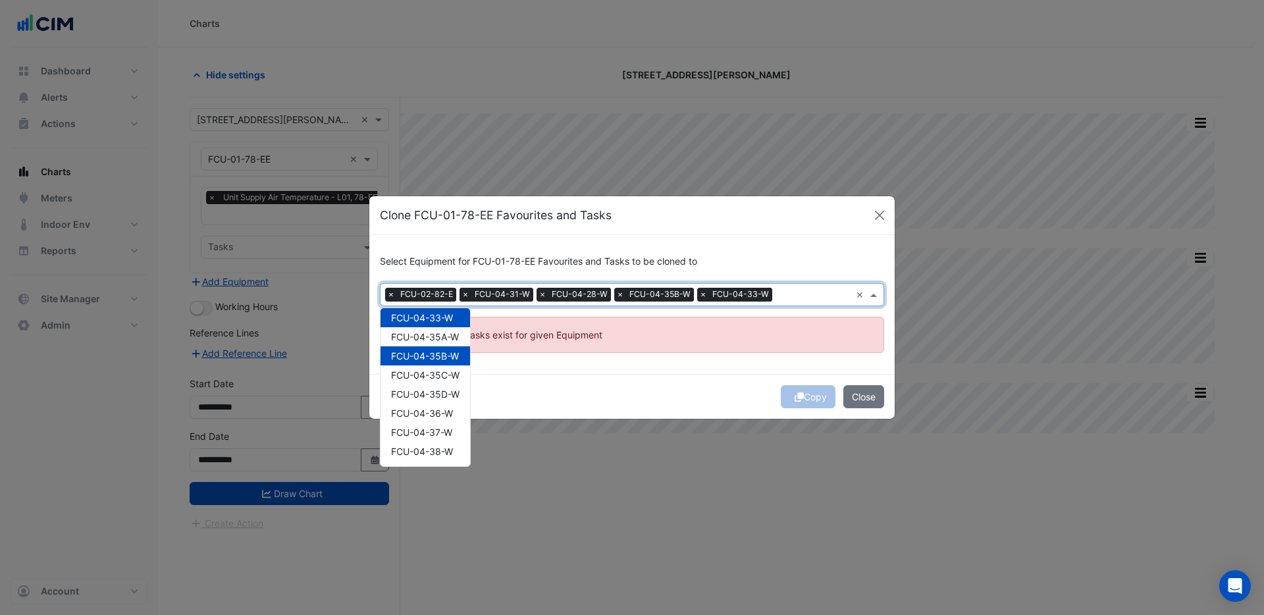
click at [391, 296] on span "×" at bounding box center [391, 294] width 12 height 13
click at [391, 295] on span "×" at bounding box center [391, 294] width 12 height 13
click at [463, 295] on span "×" at bounding box center [469, 294] width 12 height 13
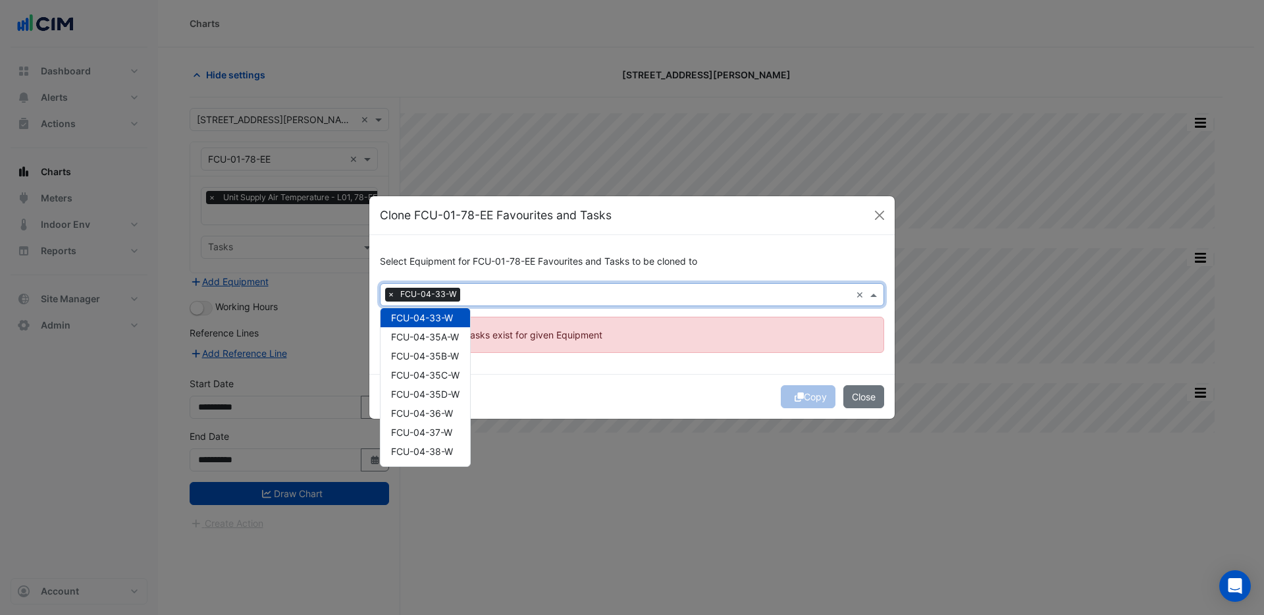
click at [392, 295] on span "×" at bounding box center [391, 294] width 12 height 13
click at [392, 295] on input "text" at bounding box center [624, 296] width 475 height 14
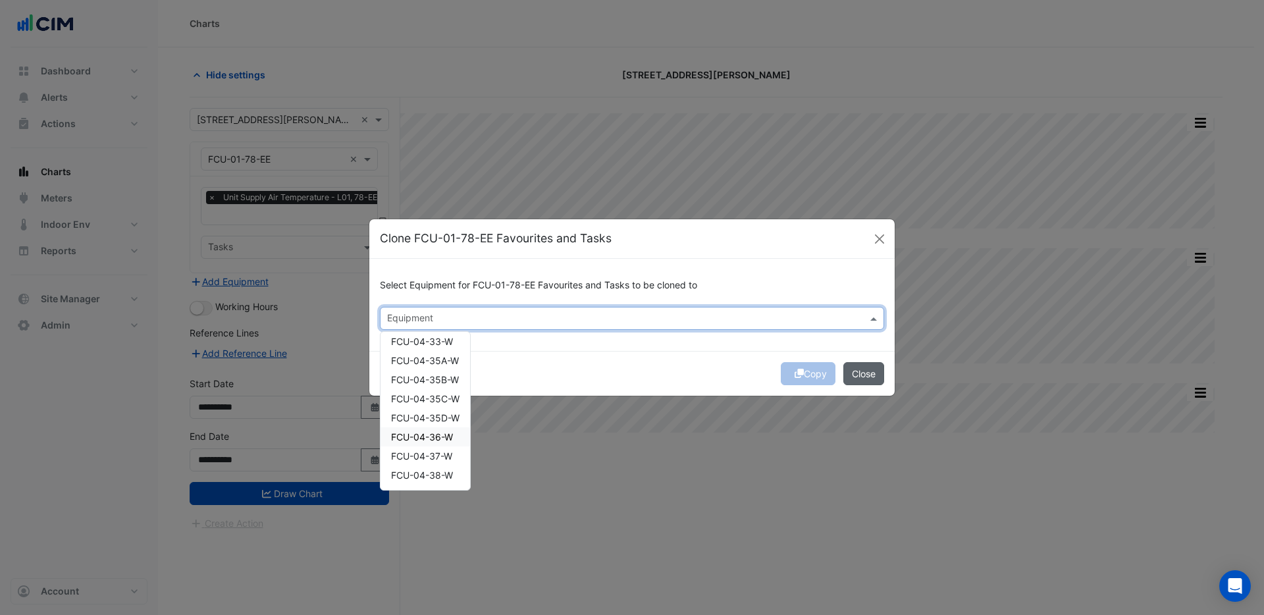
click at [864, 374] on button "Close" at bounding box center [863, 373] width 41 height 23
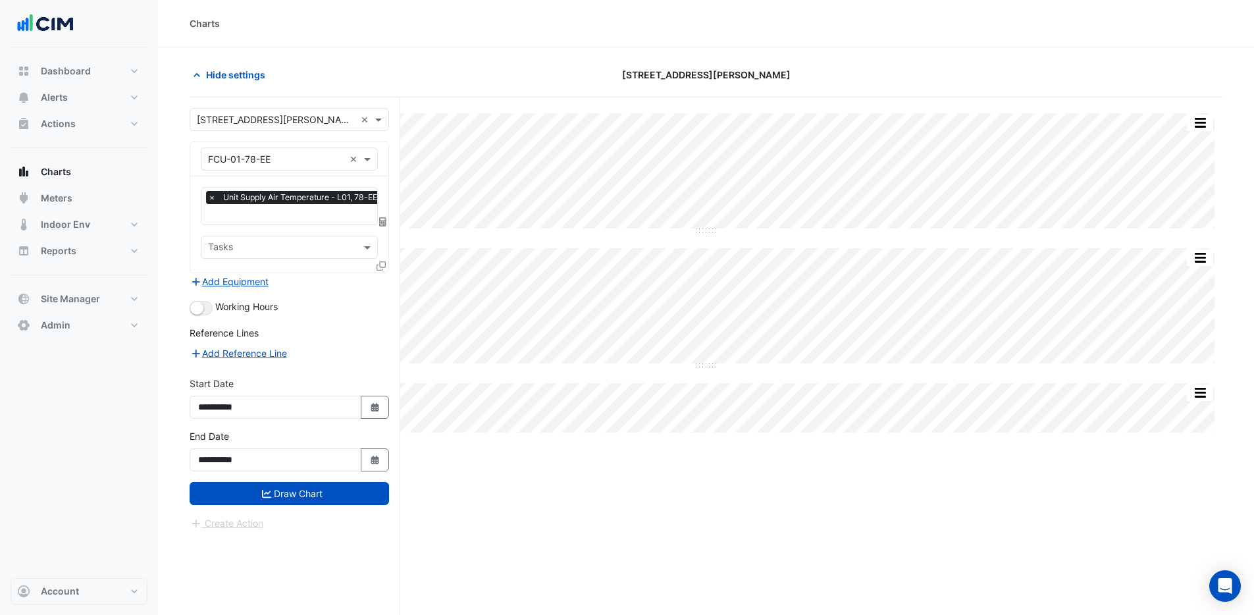
drag, startPoint x: 214, startPoint y: 197, endPoint x: 230, endPoint y: 189, distance: 17.7
click at [213, 198] on span "×" at bounding box center [212, 197] width 12 height 13
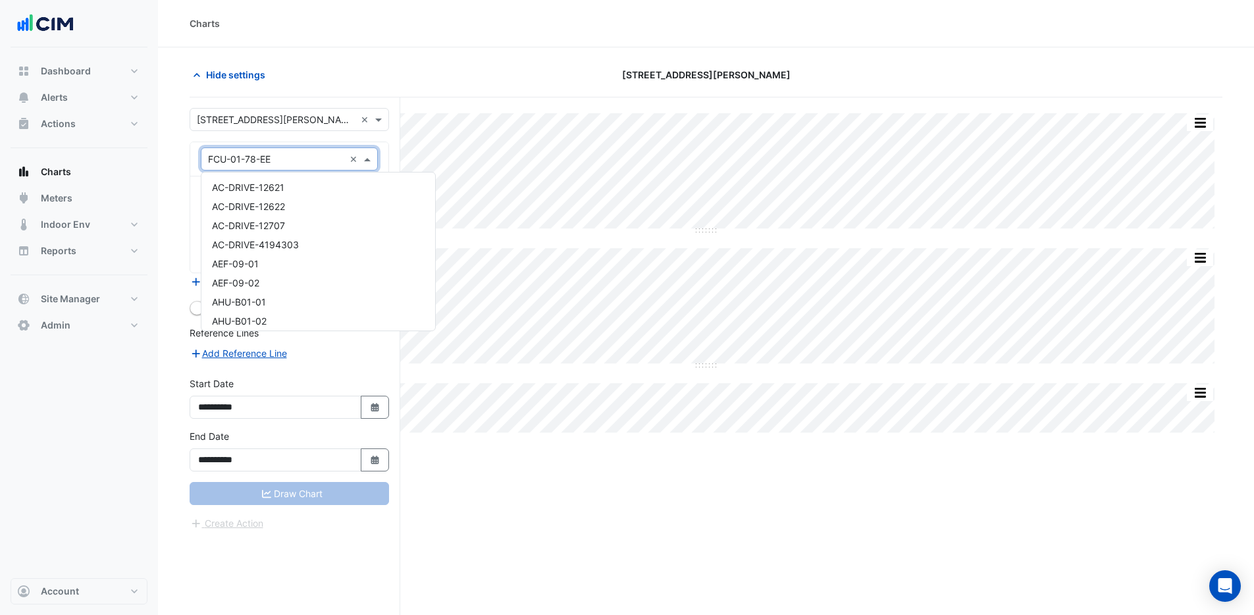
click at [246, 165] on input "text" at bounding box center [276, 160] width 136 height 14
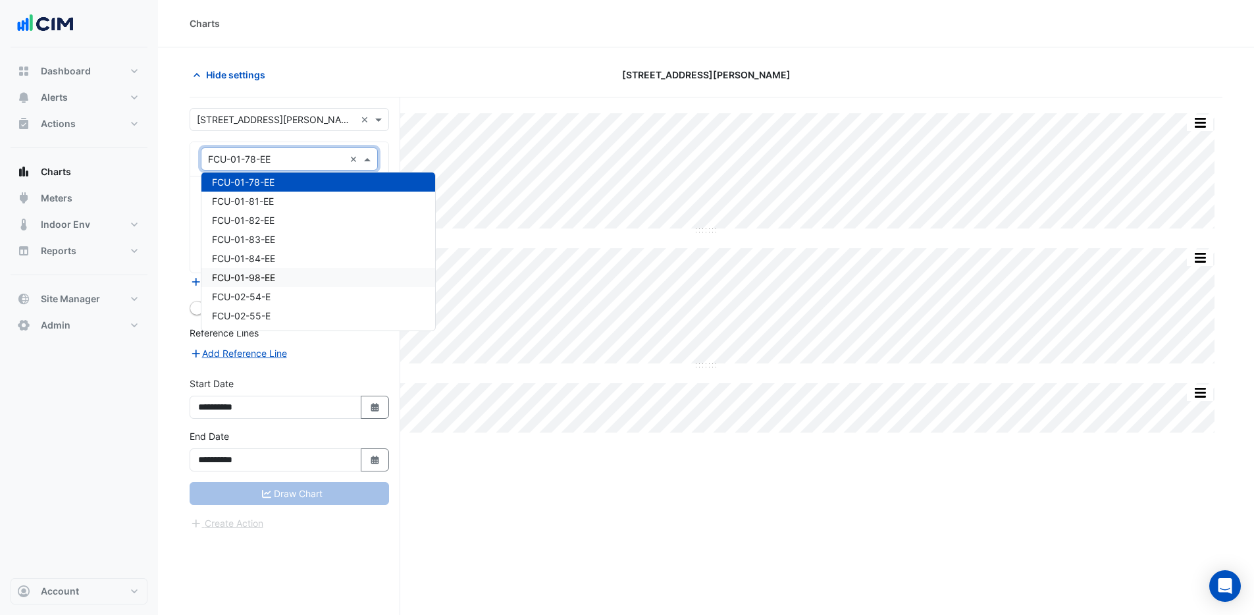
click at [261, 285] on div "FCU-01-98-EE" at bounding box center [318, 277] width 234 height 19
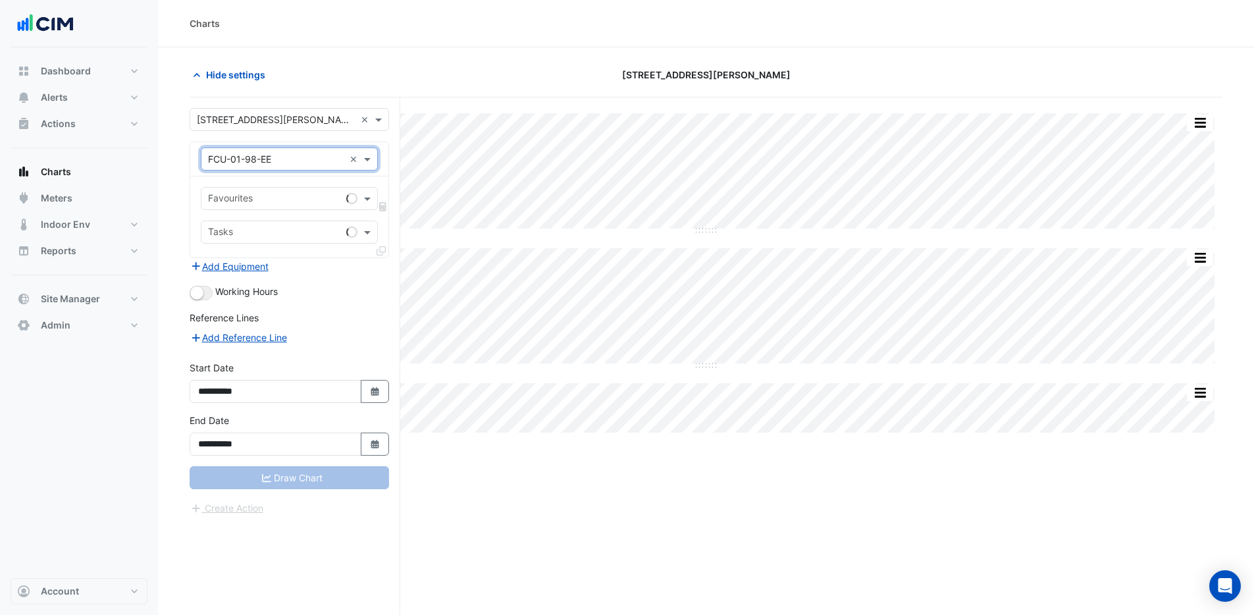
click at [287, 193] on input "text" at bounding box center [274, 200] width 133 height 14
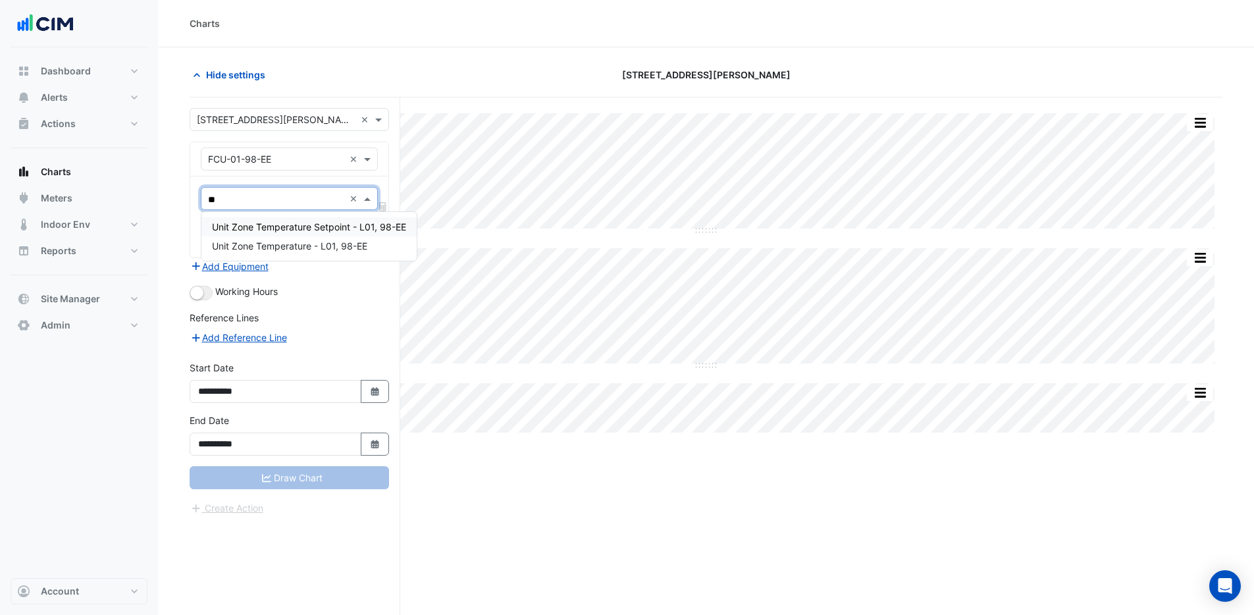
type input "***"
click at [297, 242] on span "Unit Zone Temperature - L01, 98-EE" at bounding box center [289, 245] width 155 height 11
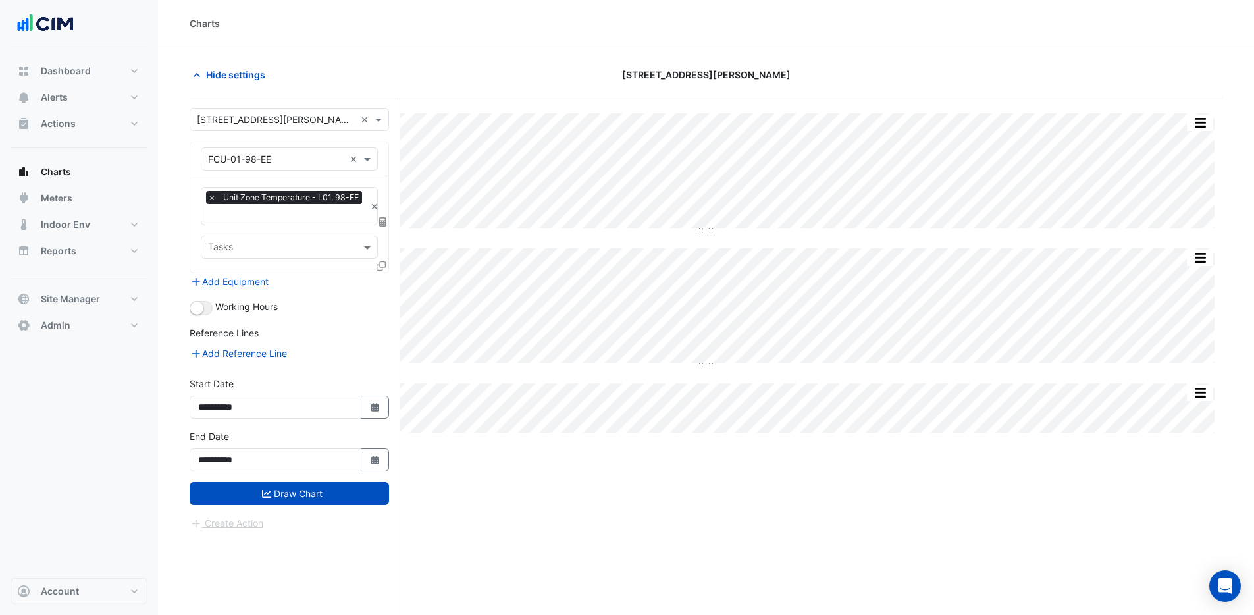
click at [188, 217] on section "Hide settings 3 Hardman Street Split All Split None Print Save as JPEG Save as …" at bounding box center [706, 356] width 1096 height 618
click at [384, 267] on icon at bounding box center [381, 265] width 9 height 9
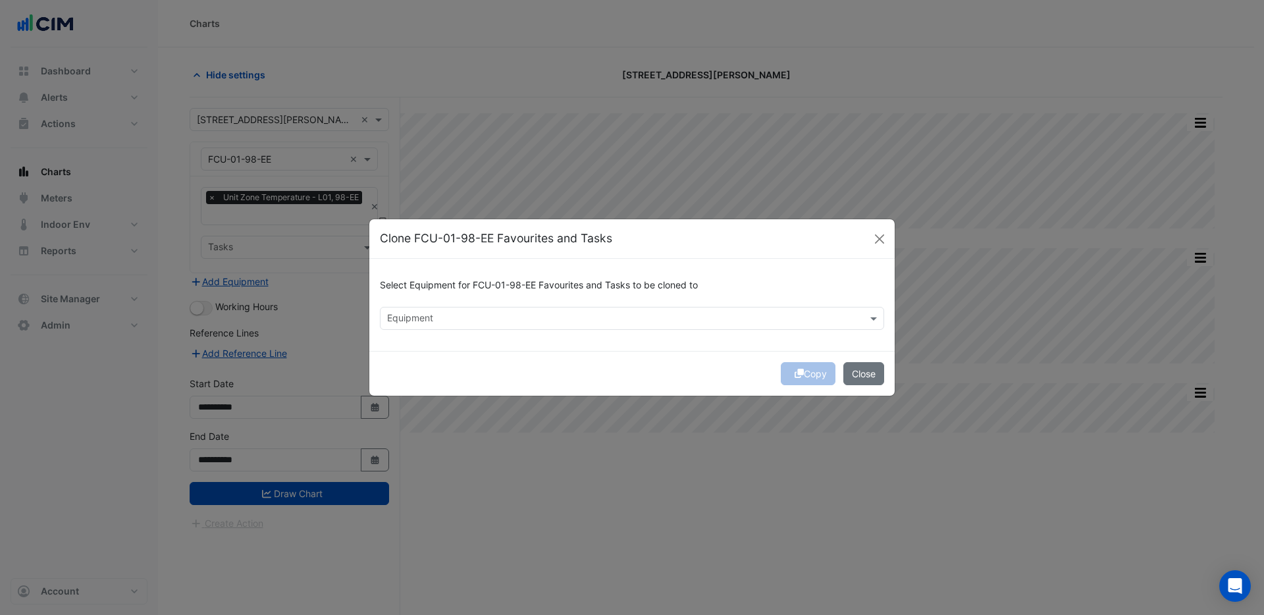
click at [474, 315] on input "text" at bounding box center [624, 320] width 475 height 14
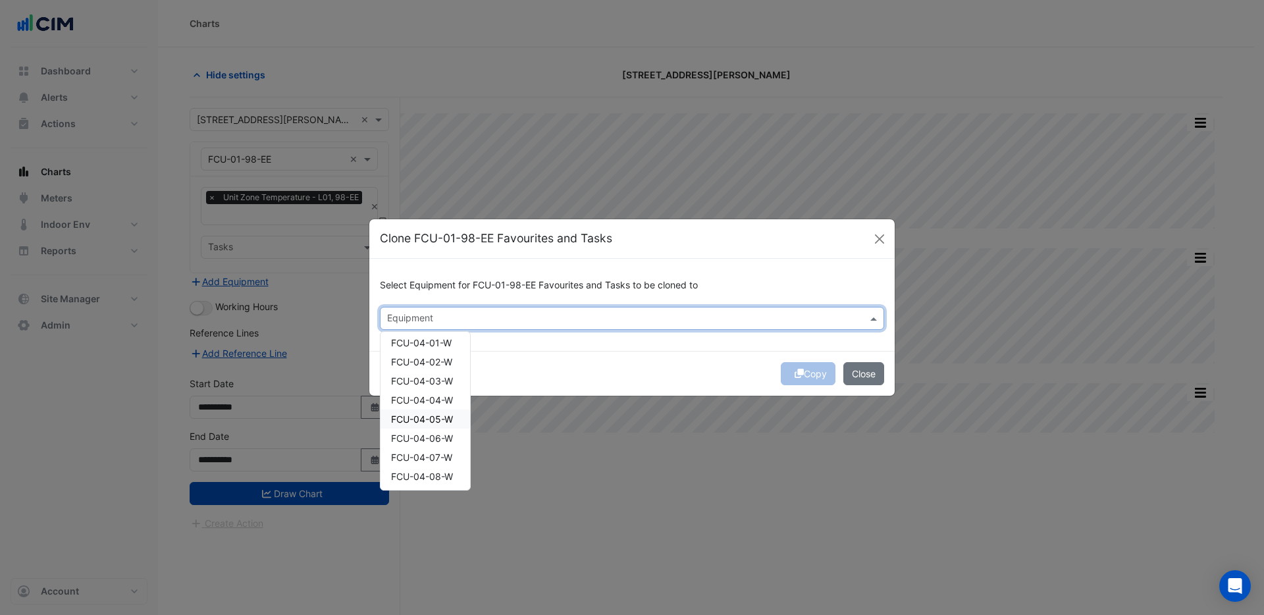
scroll to position [2151, 0]
click at [441, 388] on span "FCU-04-28-W" at bounding box center [421, 391] width 61 height 11
drag, startPoint x: 433, startPoint y: 427, endPoint x: 425, endPoint y: 468, distance: 40.9
click at [433, 430] on span "FCU-04-30-W" at bounding box center [422, 429] width 62 height 11
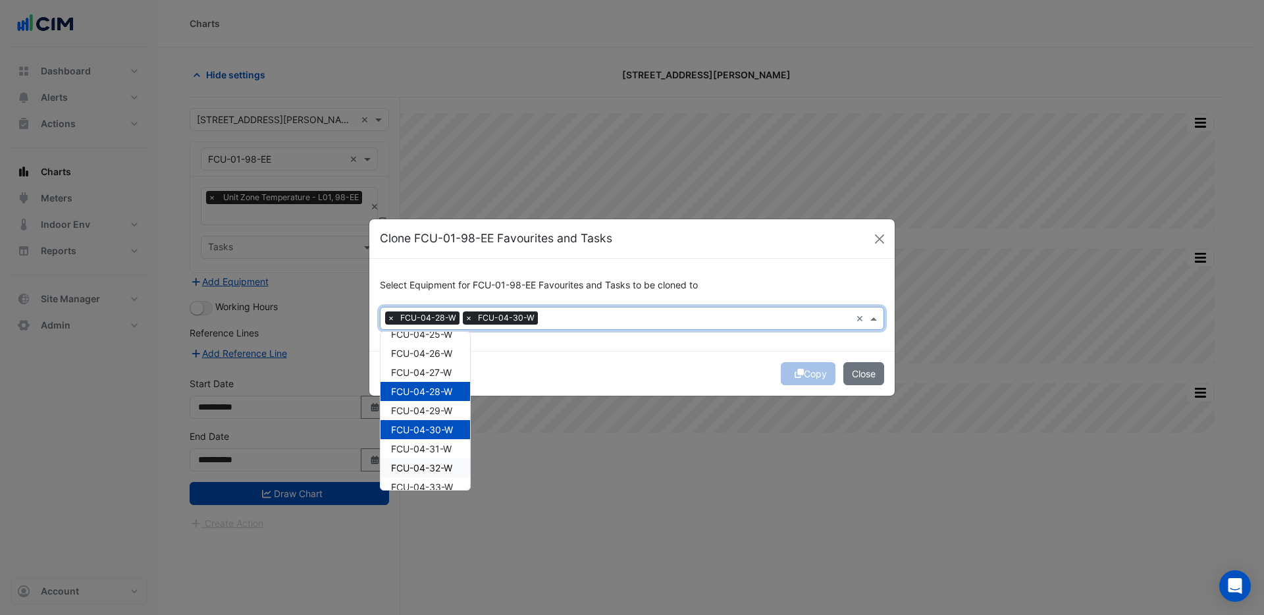
click at [425, 475] on div "FCU-04-32-W" at bounding box center [426, 467] width 90 height 19
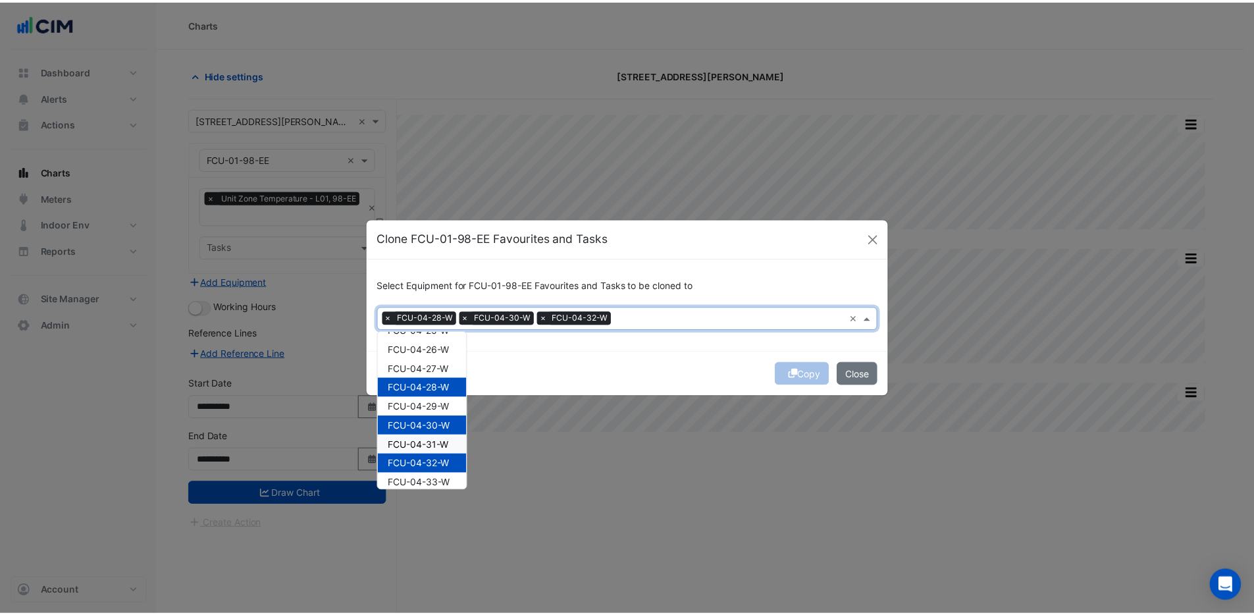
scroll to position [2166, 0]
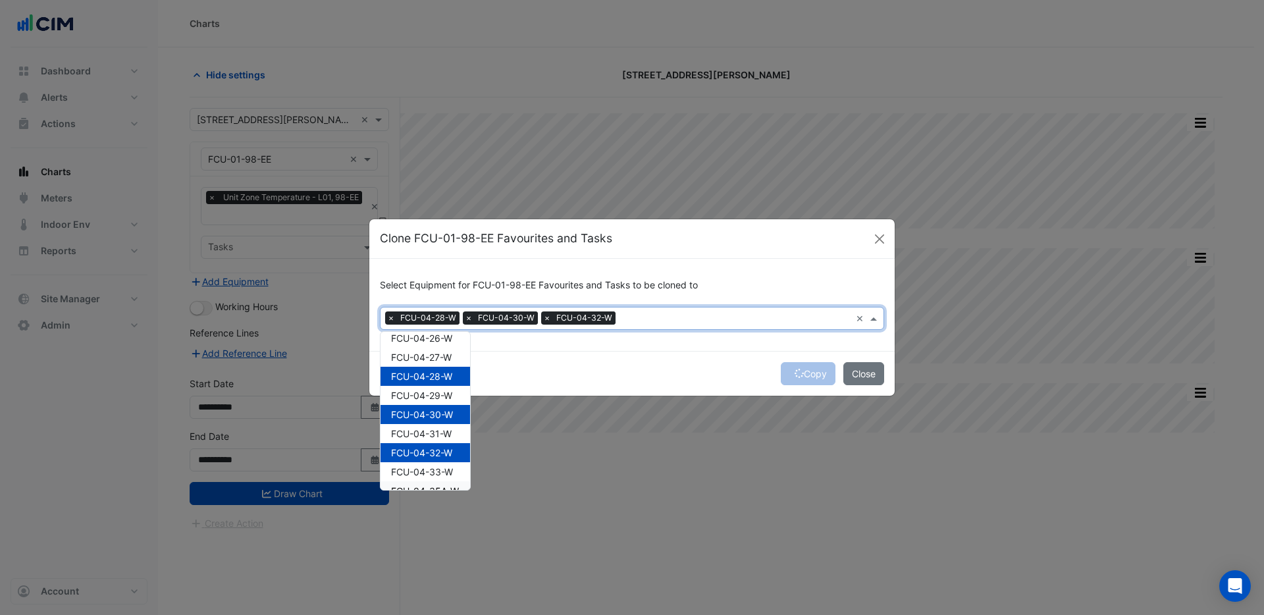
click at [423, 485] on span "FCU-04-35A-W" at bounding box center [425, 490] width 68 height 11
click at [717, 368] on div "Copy Close" at bounding box center [631, 373] width 525 height 45
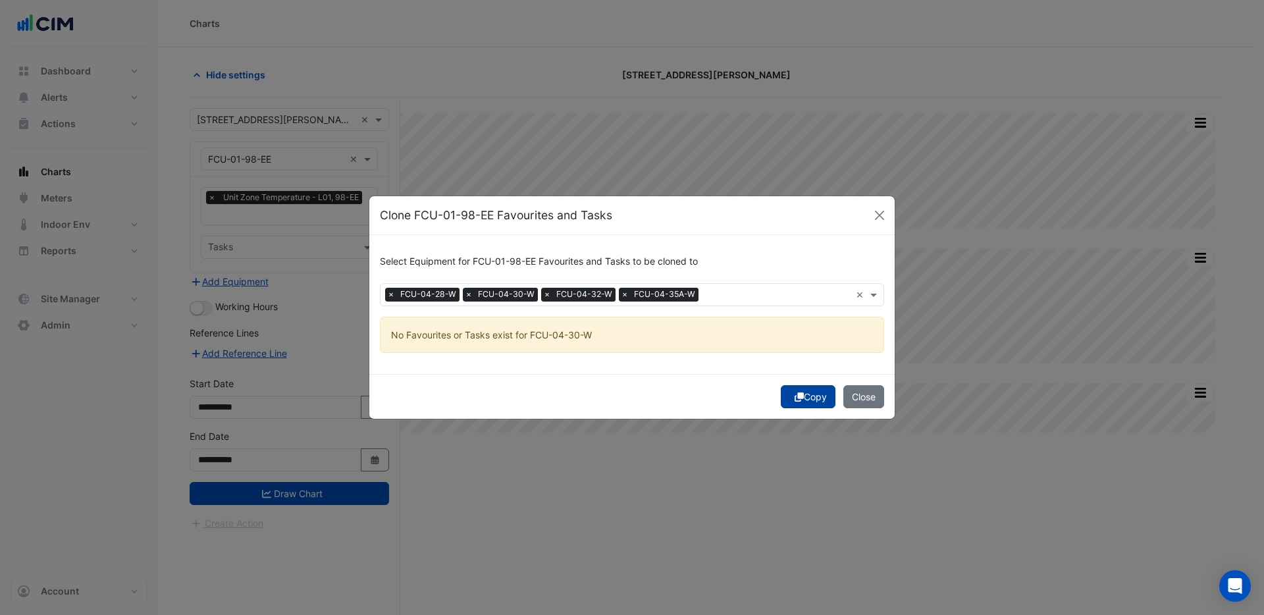
click at [797, 404] on button "Copy" at bounding box center [808, 396] width 55 height 23
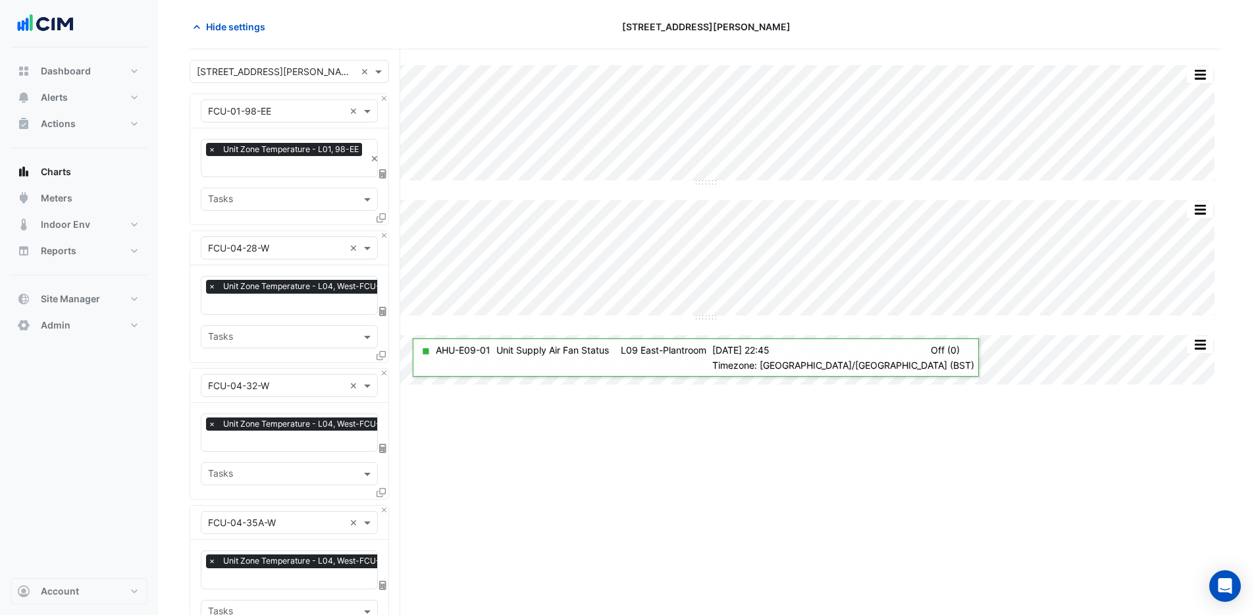
scroll to position [333, 0]
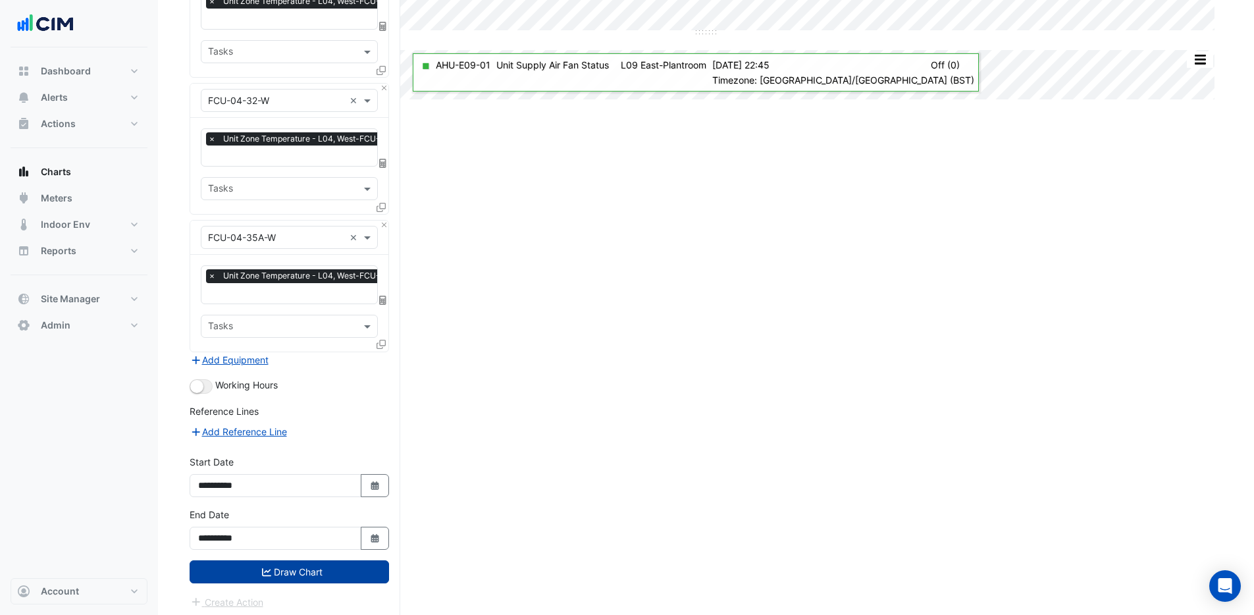
click at [307, 566] on button "Draw Chart" at bounding box center [290, 571] width 200 height 23
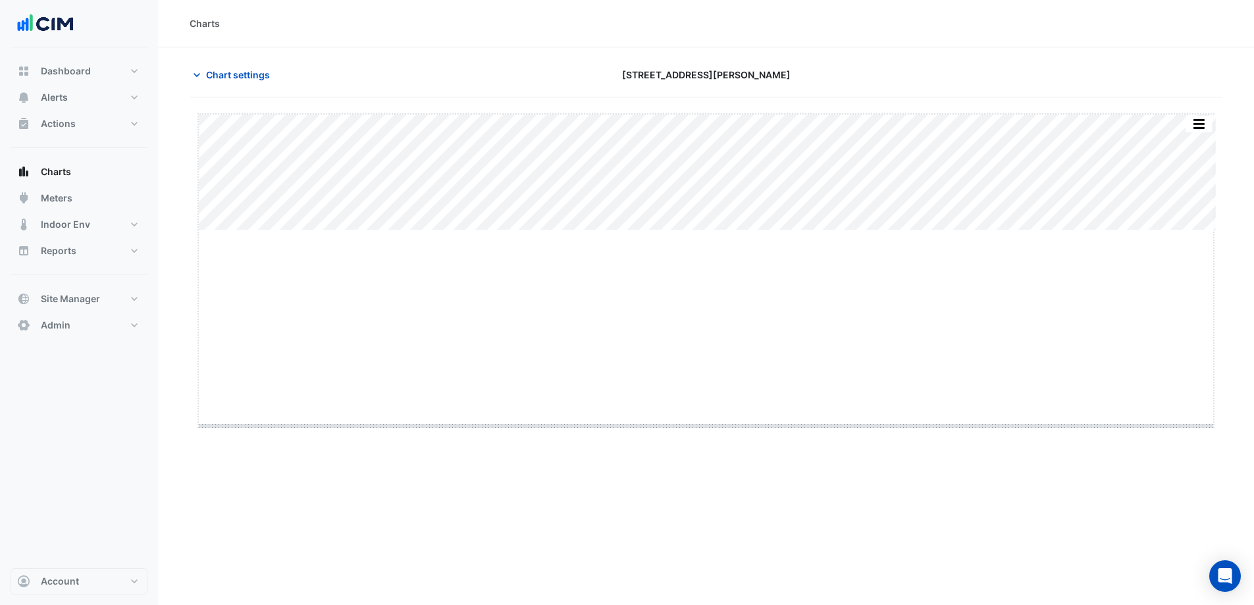
drag, startPoint x: 703, startPoint y: 232, endPoint x: 699, endPoint y: 503, distance: 271.3
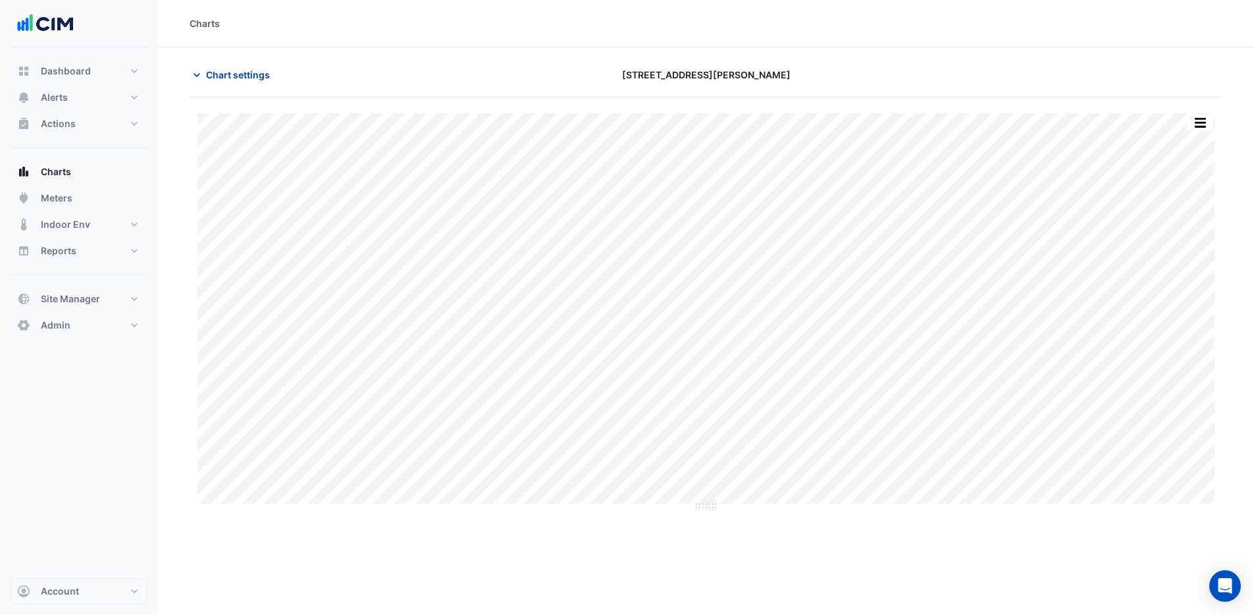
click at [223, 72] on span "Chart settings" at bounding box center [238, 75] width 64 height 14
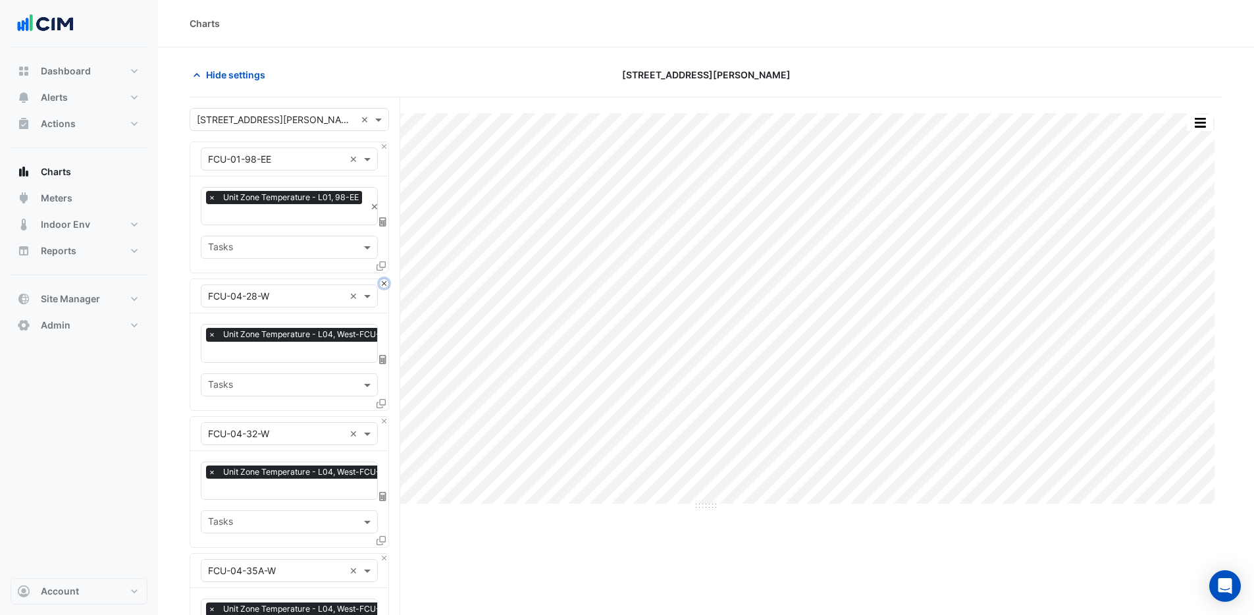
click at [382, 281] on button "Close" at bounding box center [384, 283] width 9 height 9
click at [381, 281] on button "Close" at bounding box center [384, 283] width 9 height 9
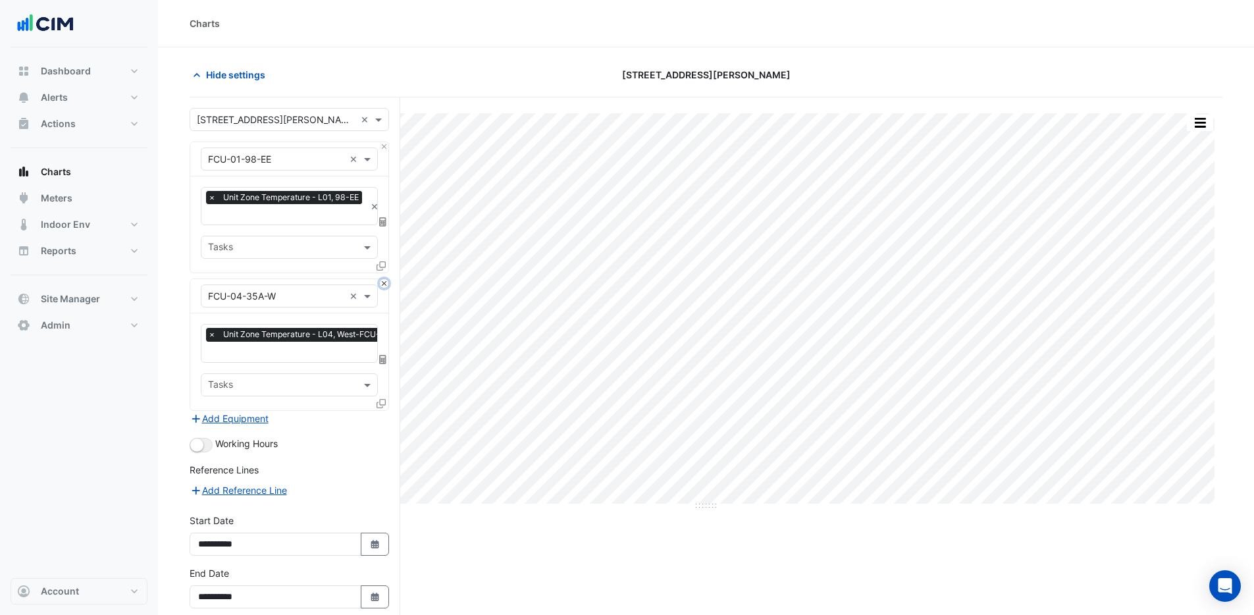
click at [382, 281] on button "Close" at bounding box center [384, 283] width 9 height 9
click at [382, 411] on div "Add Equipment" at bounding box center [290, 419] width 200 height 16
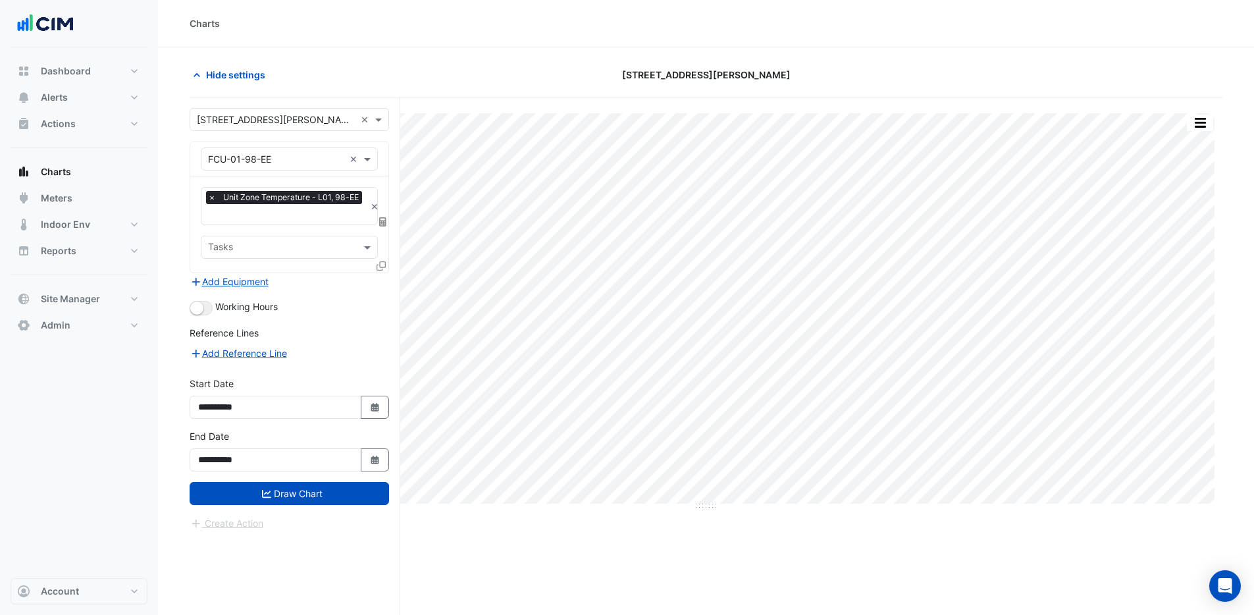
click at [210, 198] on span "×" at bounding box center [212, 197] width 12 height 13
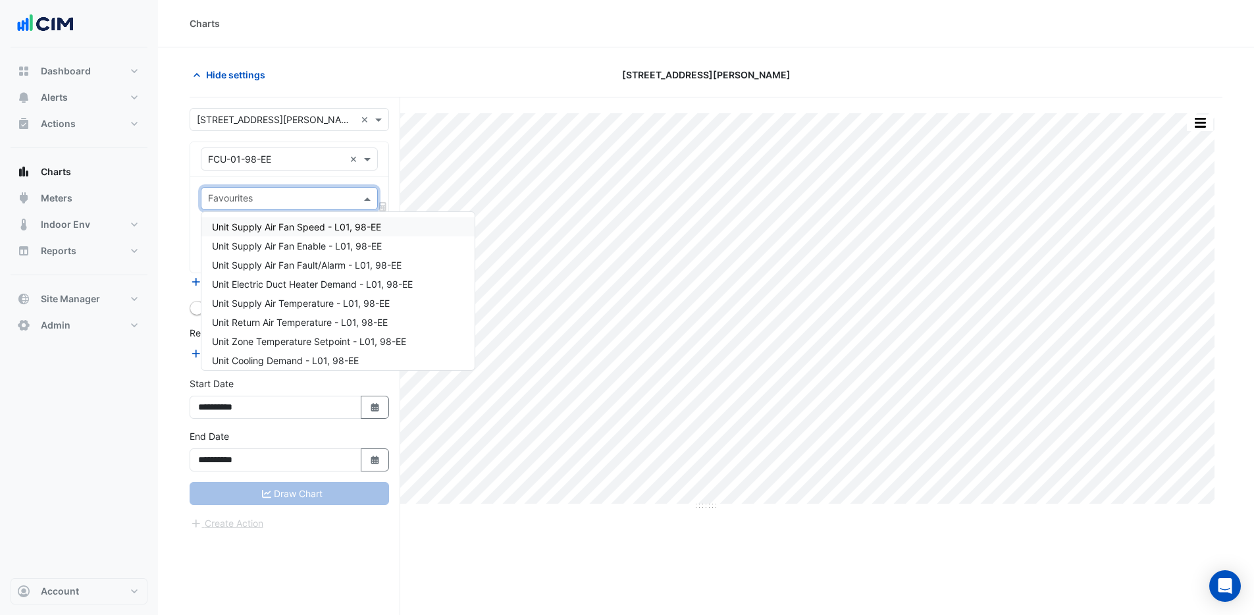
click at [231, 206] on div at bounding box center [280, 200] width 149 height 17
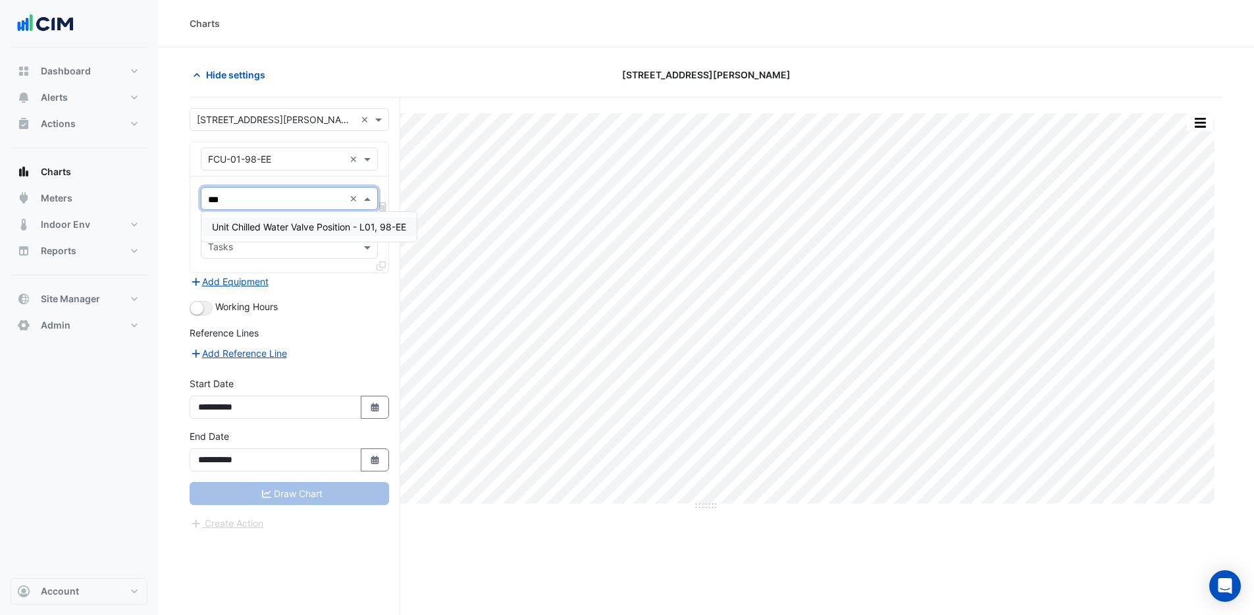
type input "****"
click at [241, 225] on span "Unit Chilled Water Valve Position - L01, 98-EE" at bounding box center [309, 226] width 194 height 11
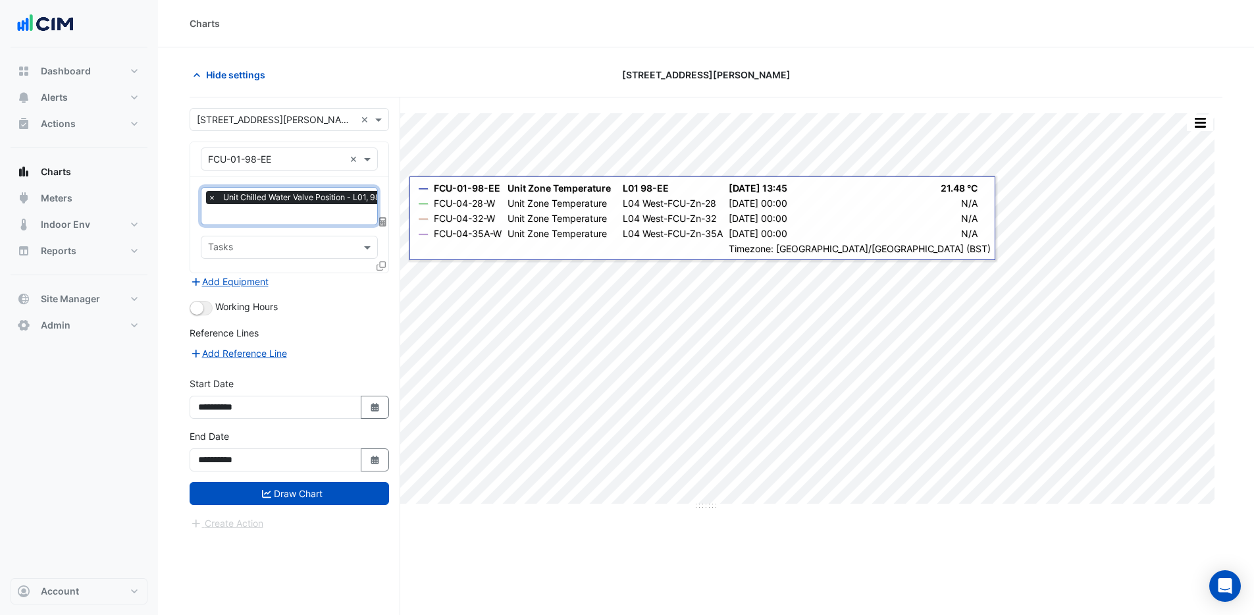
click at [384, 264] on icon at bounding box center [381, 265] width 9 height 9
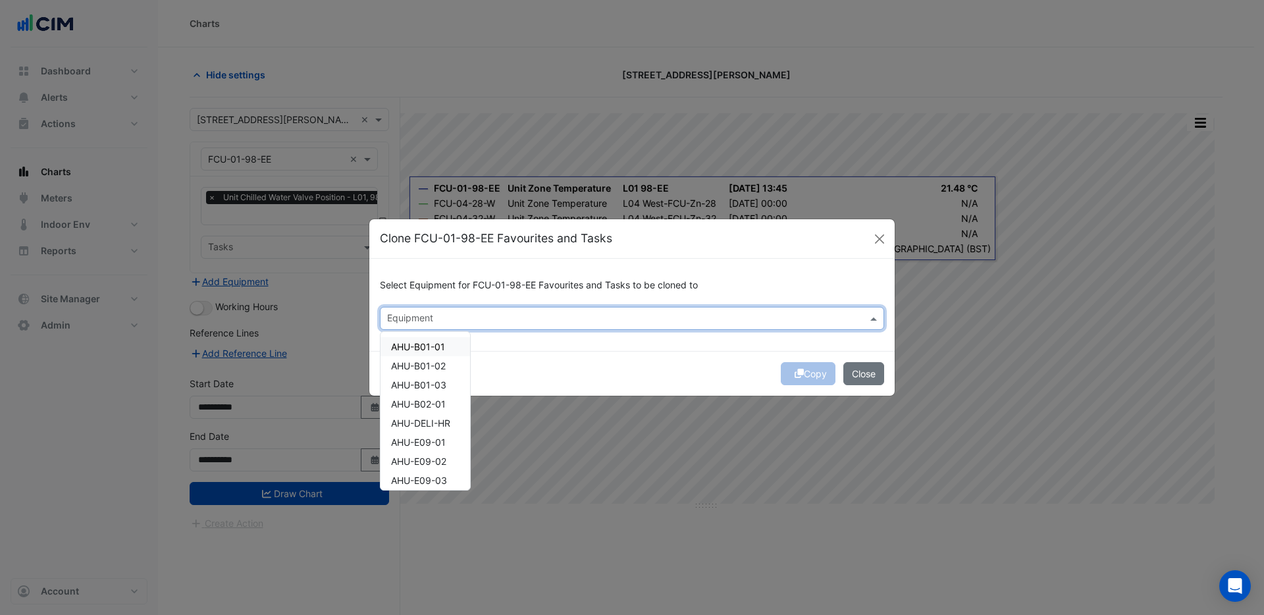
click at [406, 315] on input "text" at bounding box center [624, 320] width 475 height 14
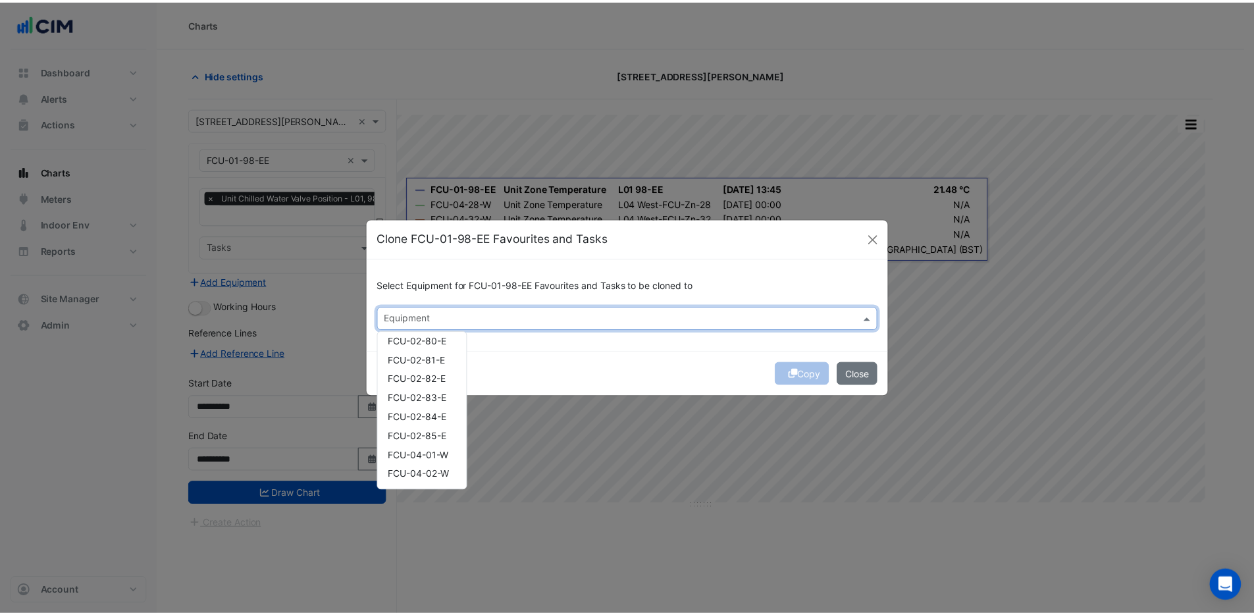
scroll to position [1555, 0]
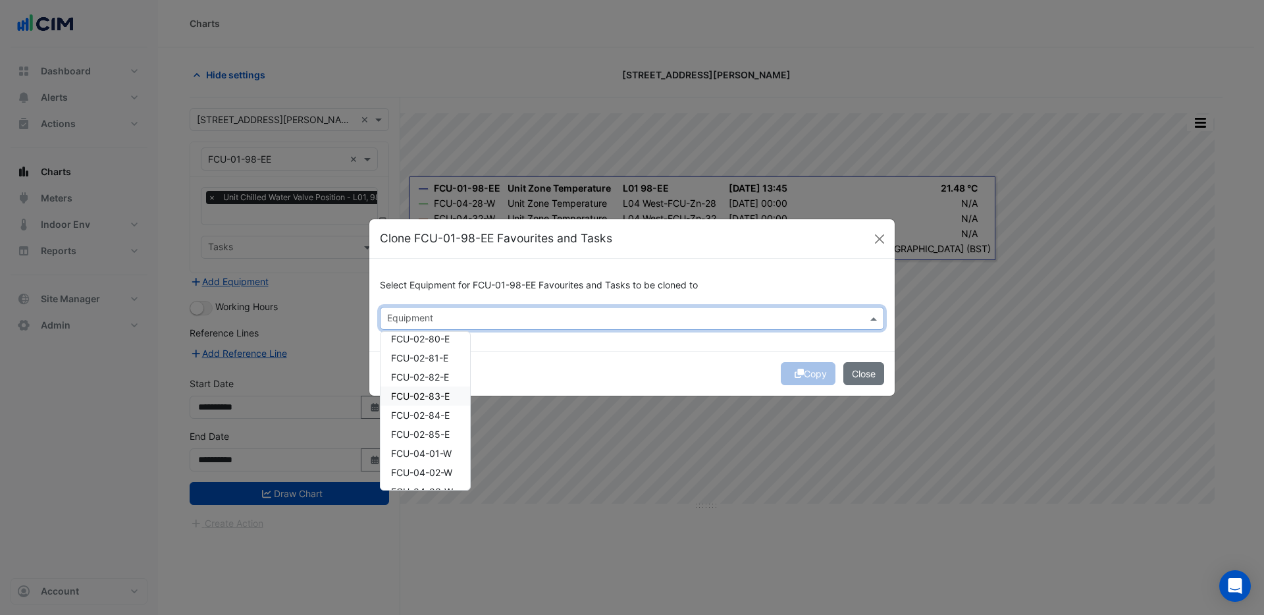
click at [433, 392] on span "FCU-02-83-E" at bounding box center [420, 395] width 59 height 11
click at [437, 445] on div "FCU-04-01-W" at bounding box center [426, 453] width 90 height 19
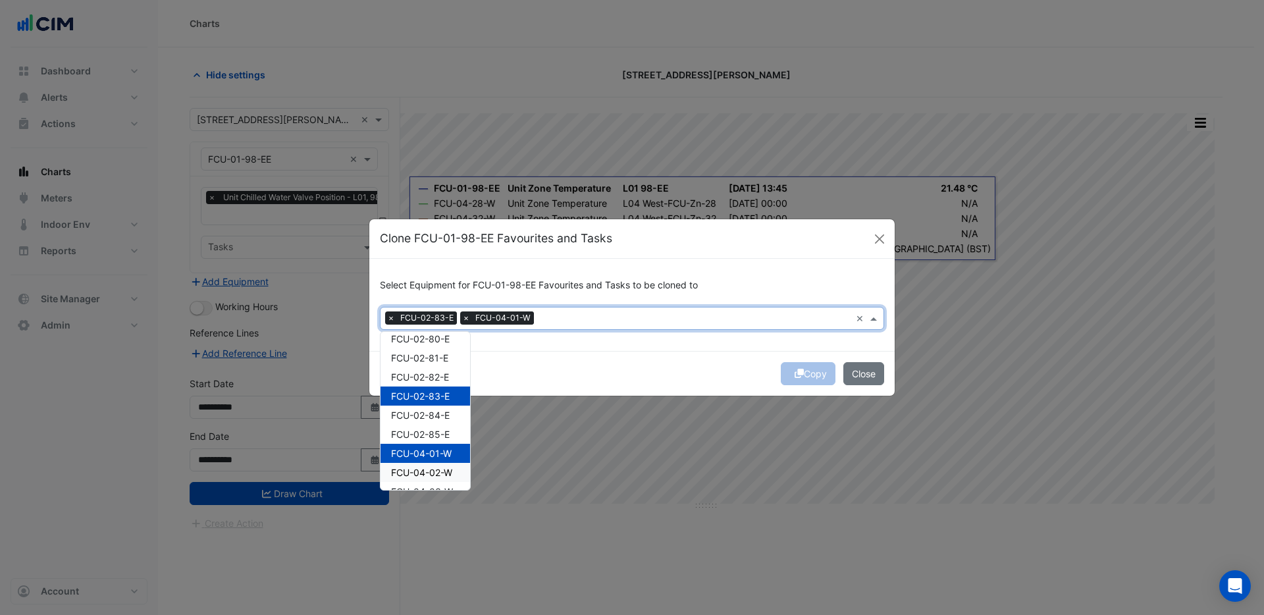
click at [431, 473] on span "FCU-04-02-W" at bounding box center [421, 472] width 61 height 11
click at [431, 412] on span "FCU-02-84-E" at bounding box center [420, 415] width 59 height 11
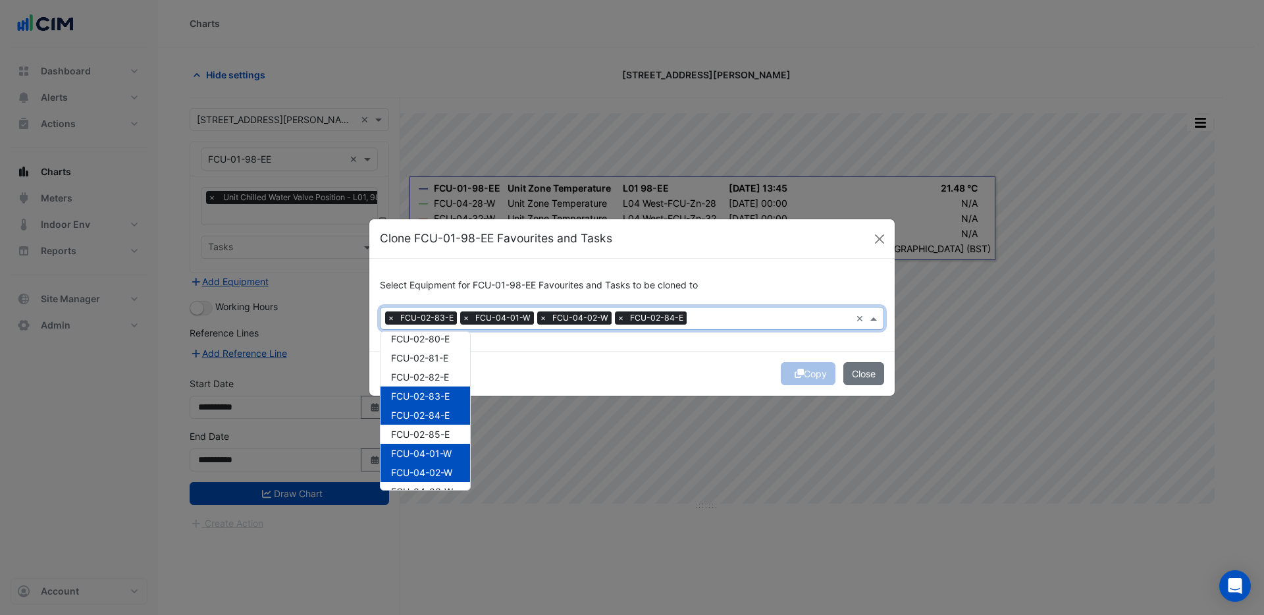
click at [648, 362] on div "Copy Close" at bounding box center [631, 373] width 525 height 45
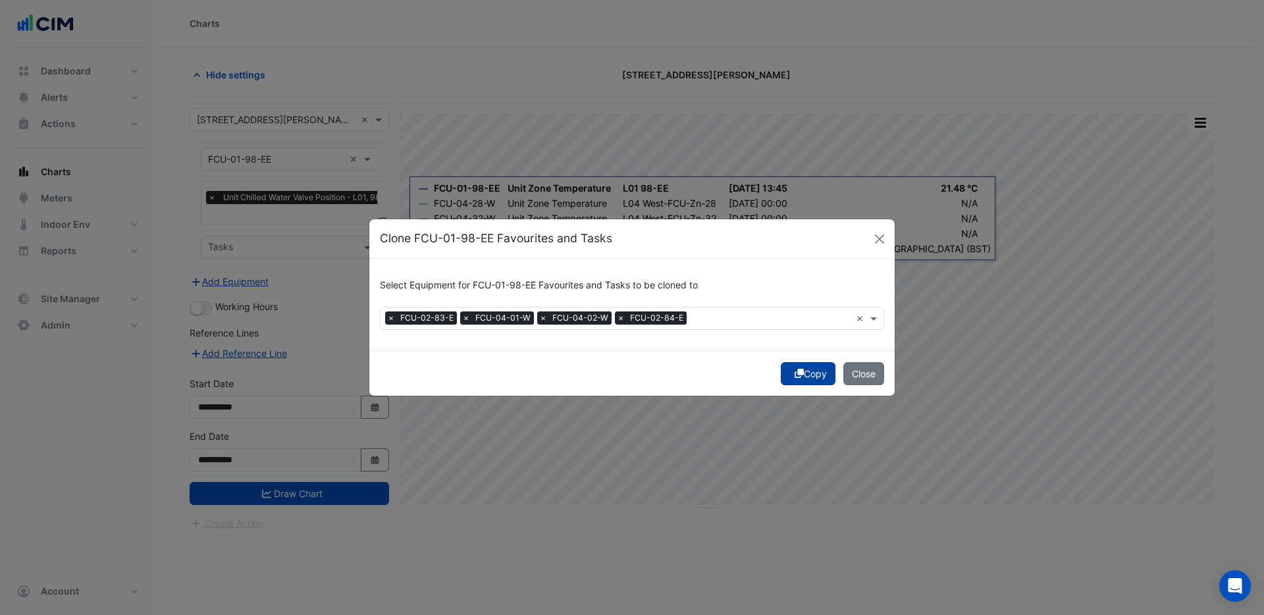
click at [816, 377] on button "Copy" at bounding box center [808, 373] width 55 height 23
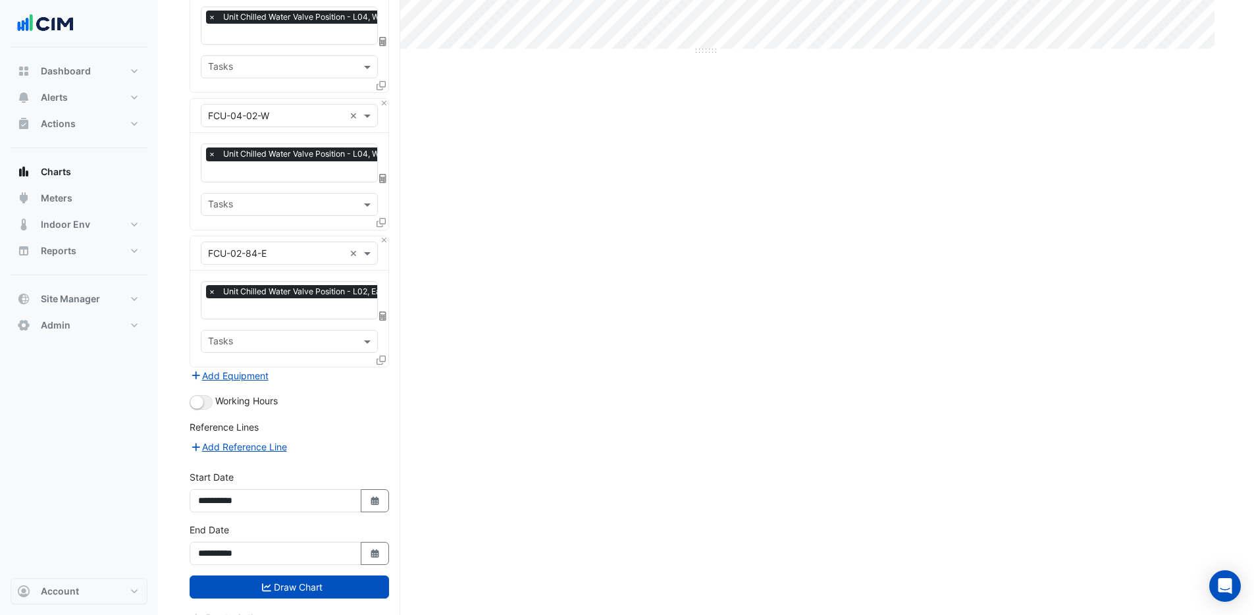
scroll to position [469, 0]
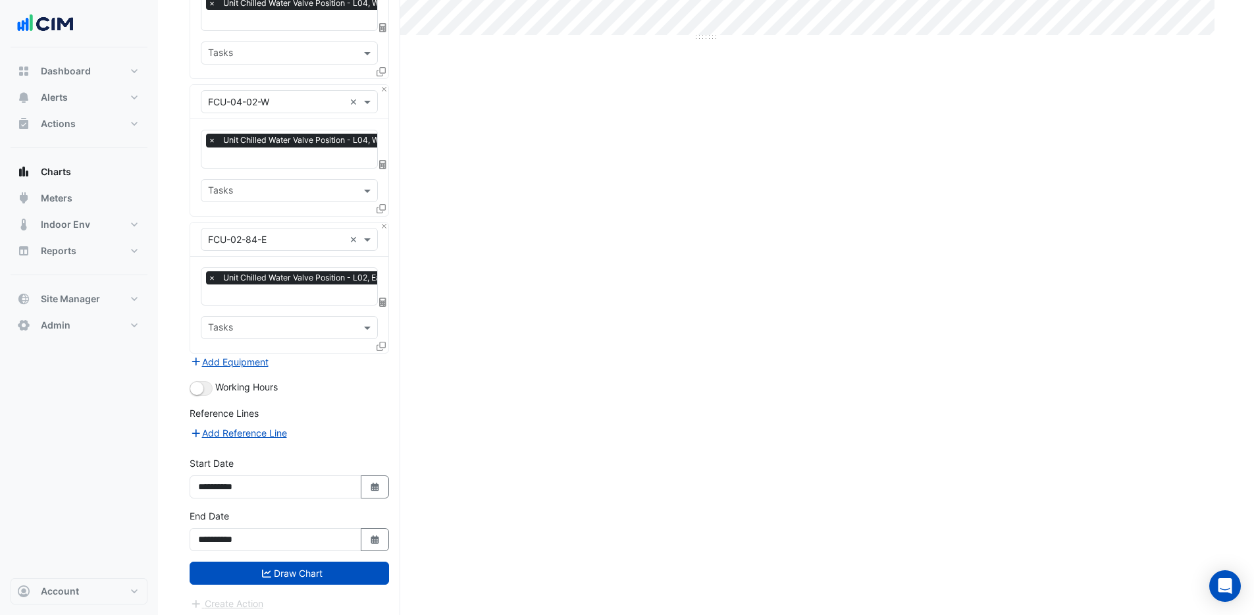
click at [285, 568] on button "Draw Chart" at bounding box center [290, 573] width 200 height 23
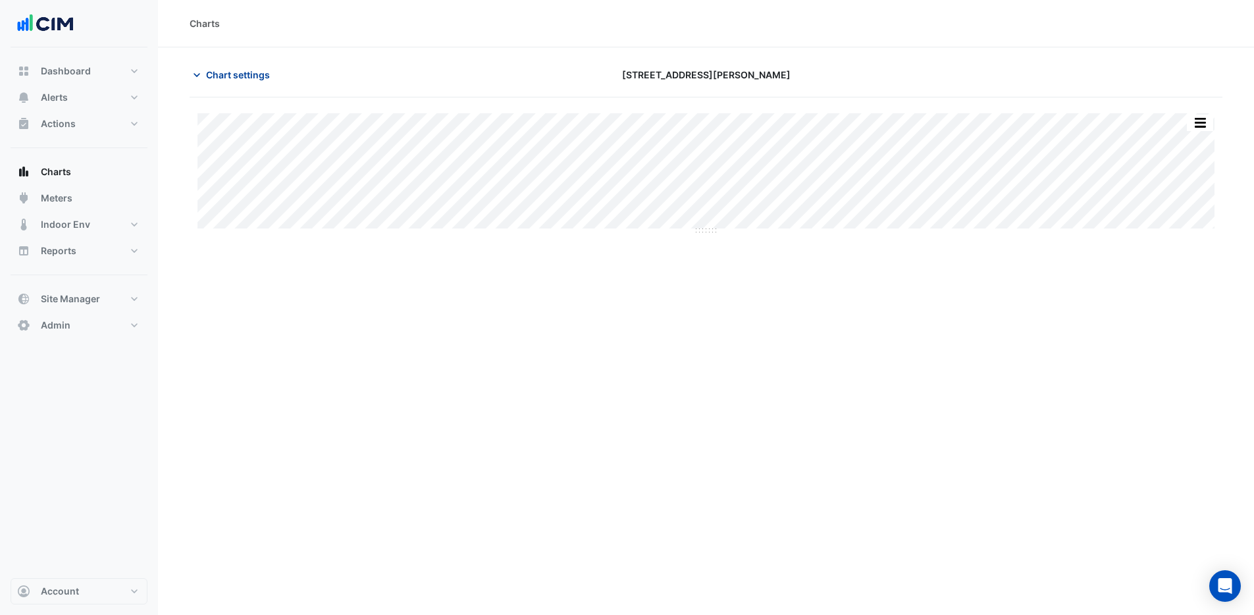
click at [233, 74] on span "Chart settings" at bounding box center [238, 75] width 64 height 14
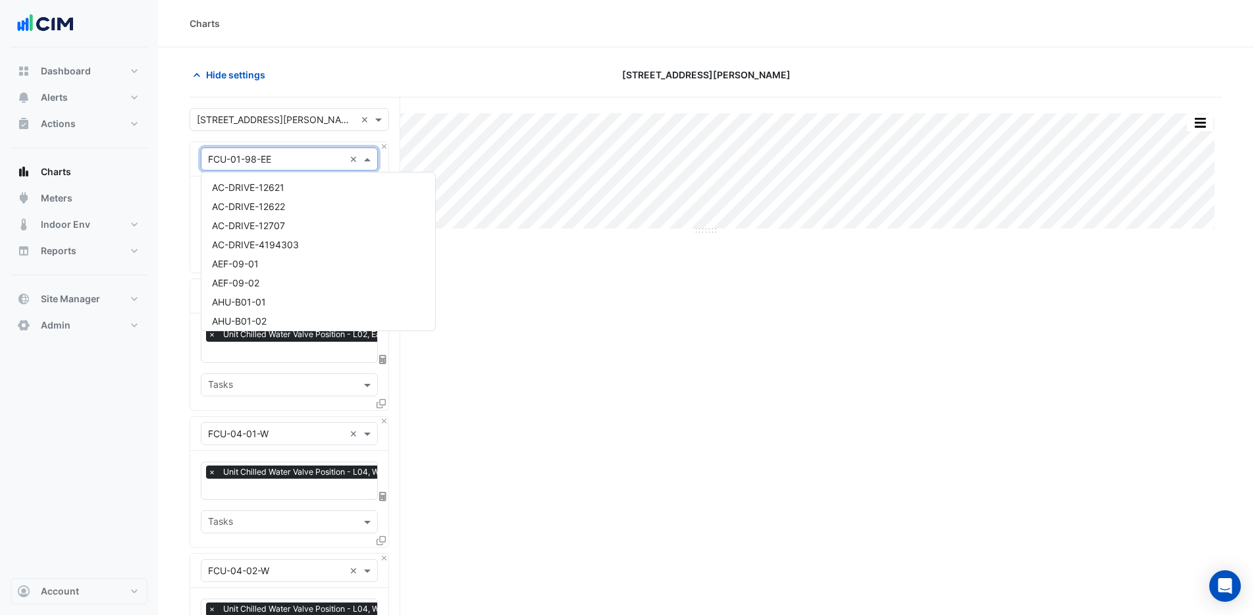
click at [273, 163] on input "text" at bounding box center [276, 160] width 136 height 14
type input "***"
click at [301, 183] on div "AHU-B01-01" at bounding box center [289, 187] width 177 height 19
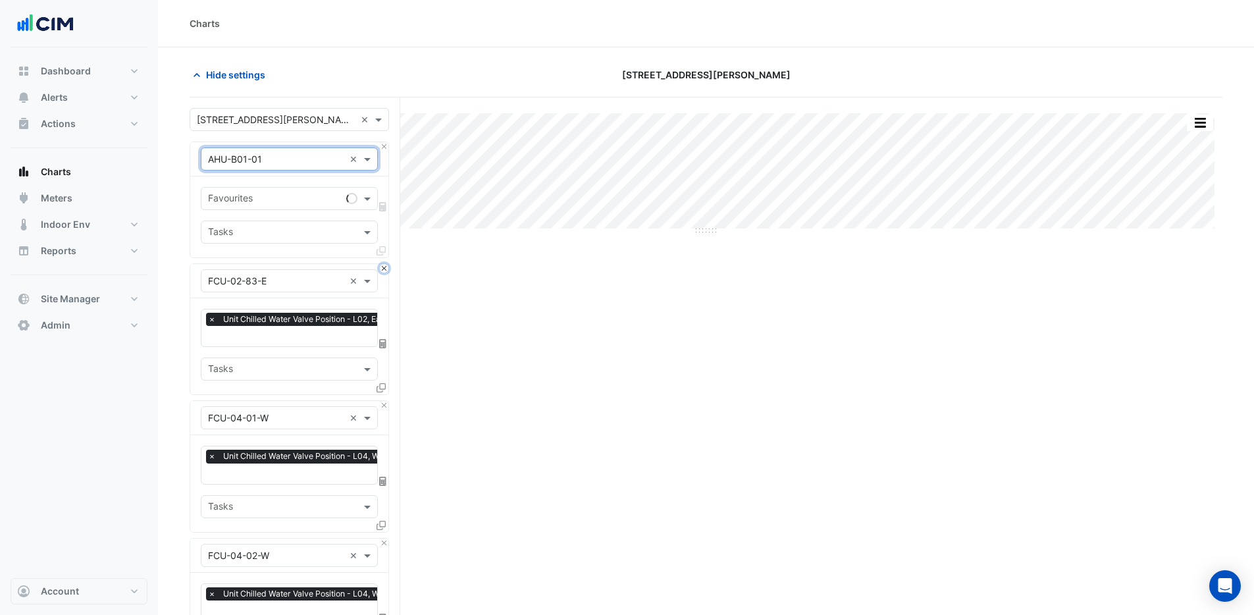
click at [386, 270] on button "Close" at bounding box center [384, 268] width 9 height 9
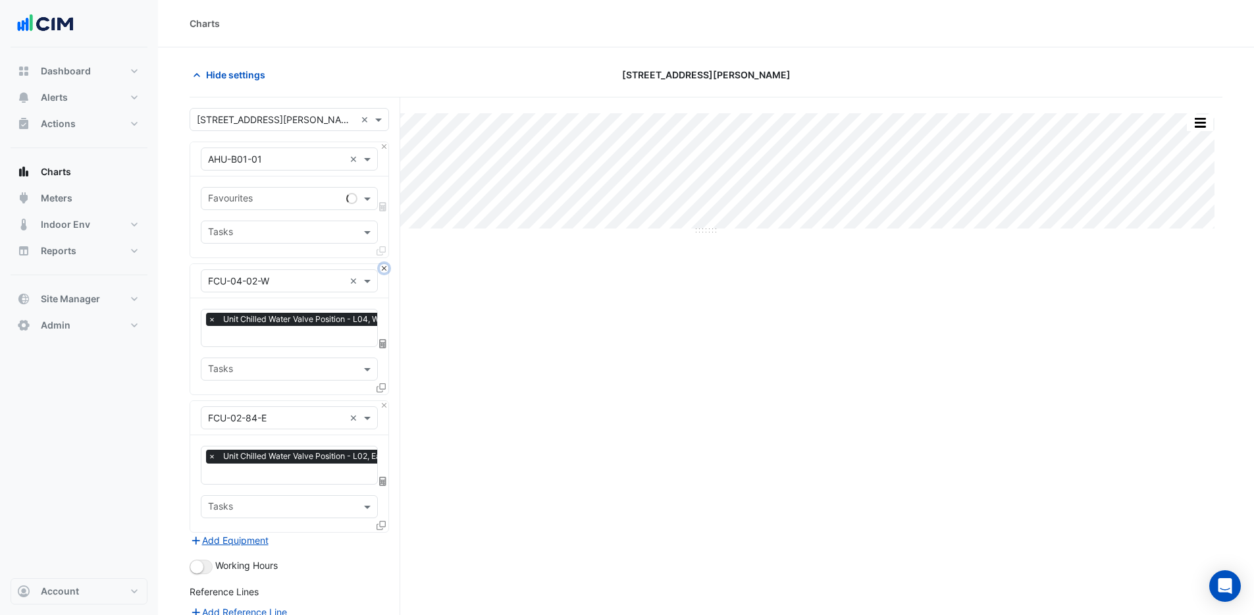
click at [386, 270] on button "Close" at bounding box center [384, 268] width 9 height 9
click at [386, 401] on button "Close" at bounding box center [384, 405] width 9 height 9
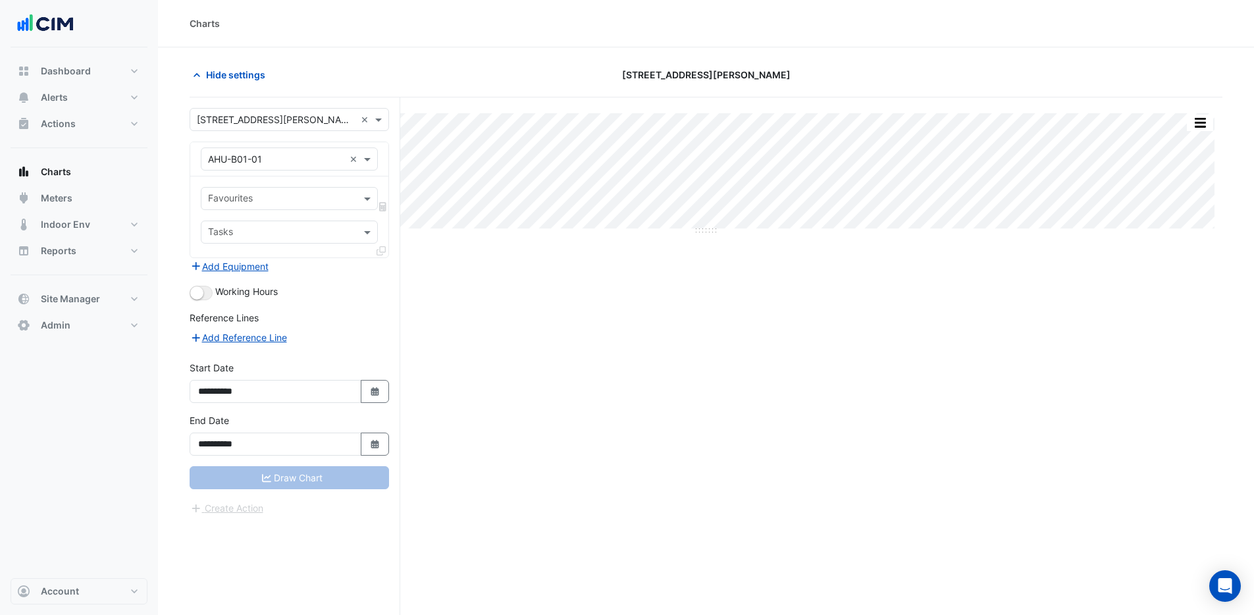
click at [288, 200] on input "text" at bounding box center [281, 200] width 147 height 14
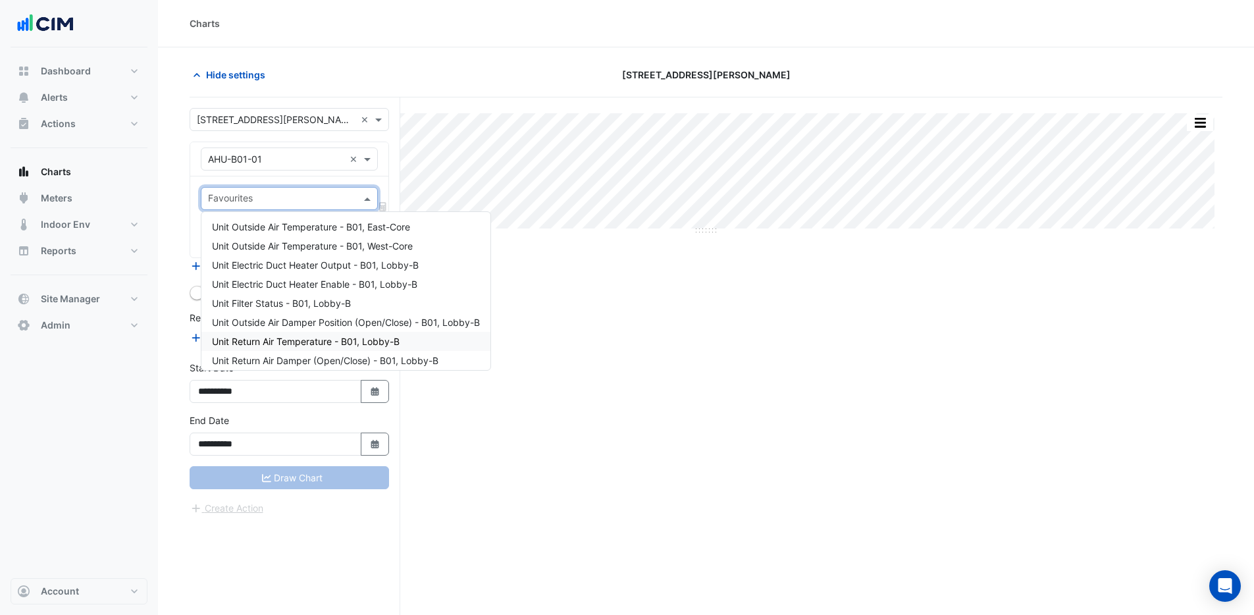
click at [303, 338] on span "Unit Return Air Temperature - B01, Lobby-B" at bounding box center [306, 341] width 188 height 11
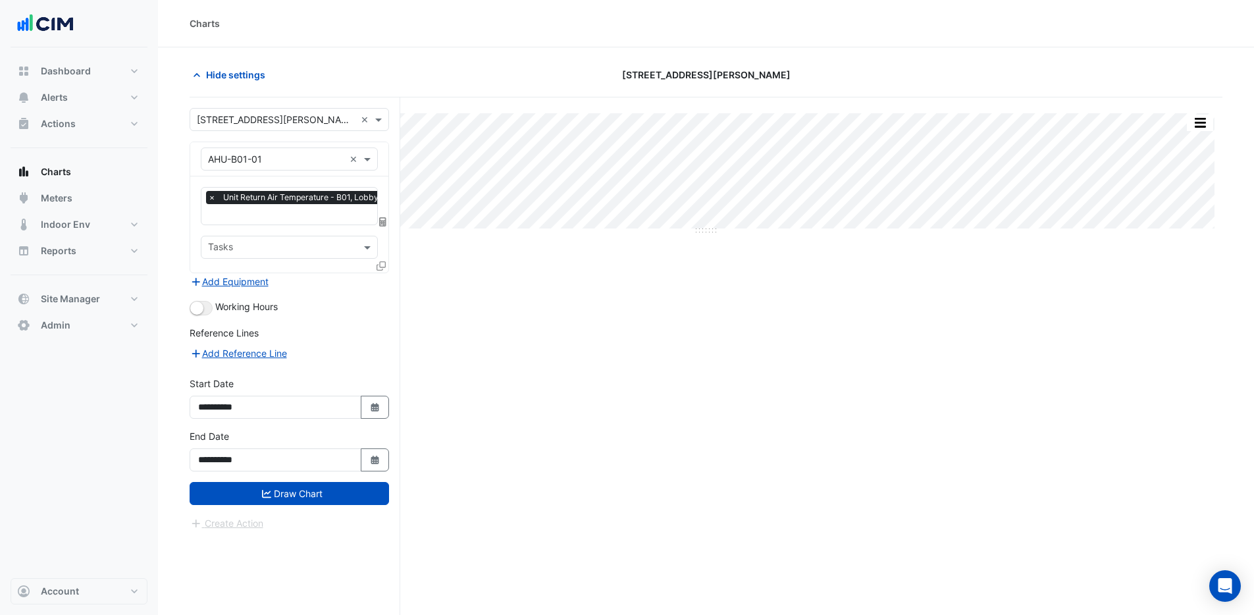
click at [381, 268] on icon at bounding box center [381, 265] width 9 height 9
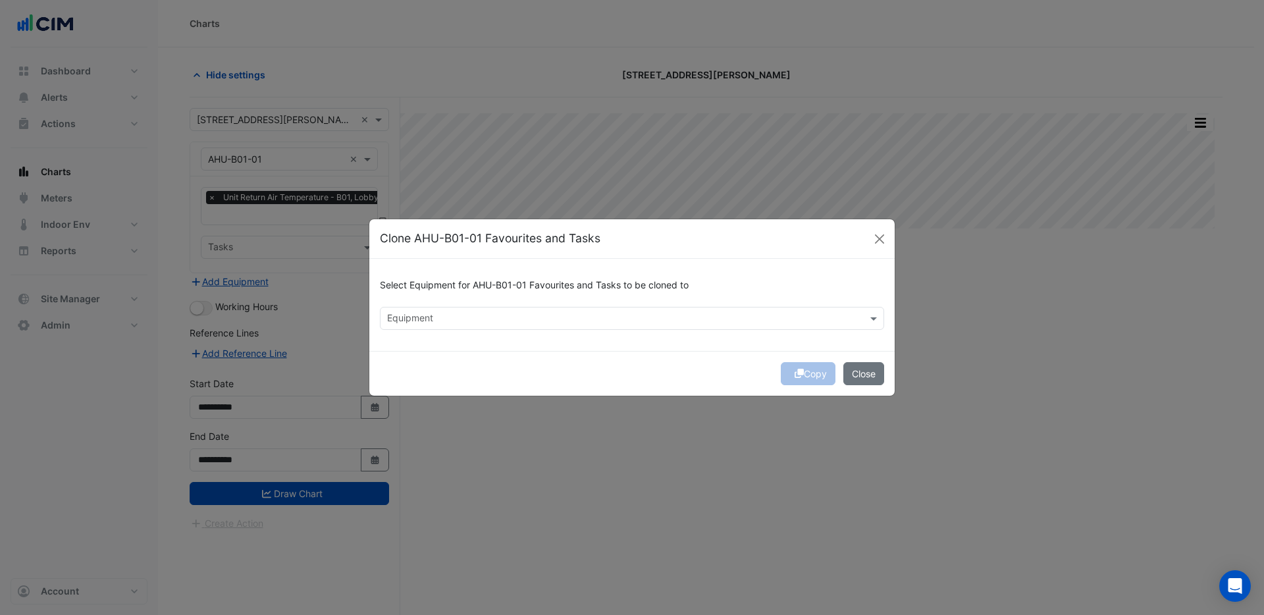
click at [413, 323] on input "text" at bounding box center [624, 320] width 475 height 14
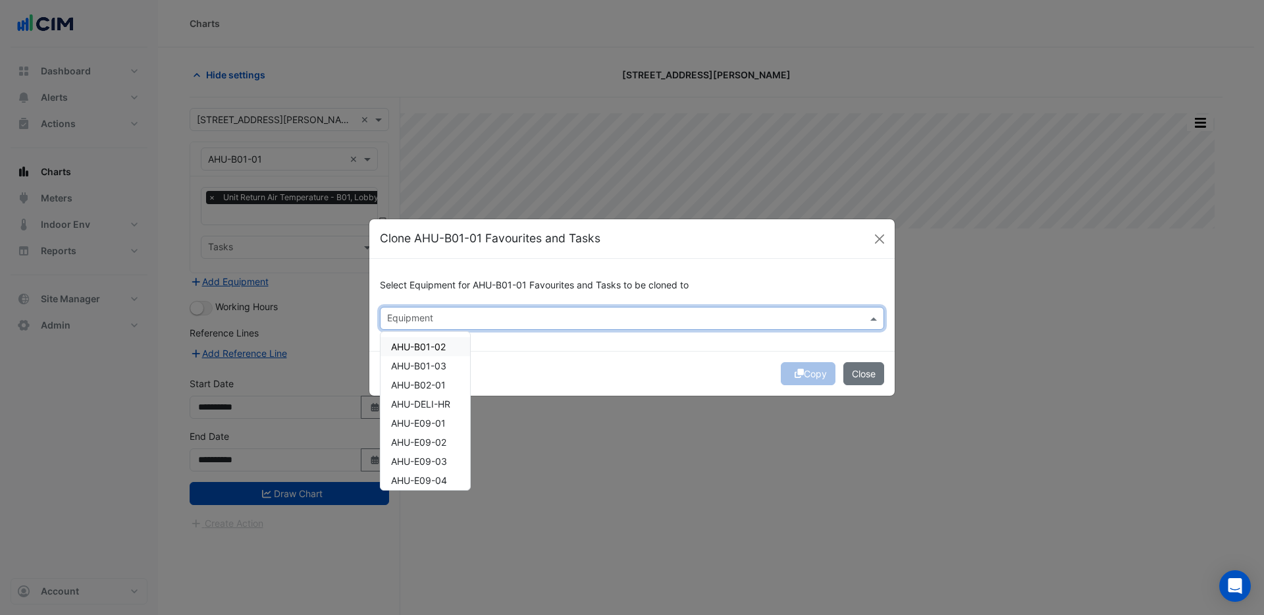
click at [439, 348] on span "AHU-B01-02" at bounding box center [418, 346] width 55 height 11
drag, startPoint x: 435, startPoint y: 362, endPoint x: 437, endPoint y: 371, distance: 8.7
click at [435, 364] on span "AHU-B01-03" at bounding box center [418, 365] width 55 height 11
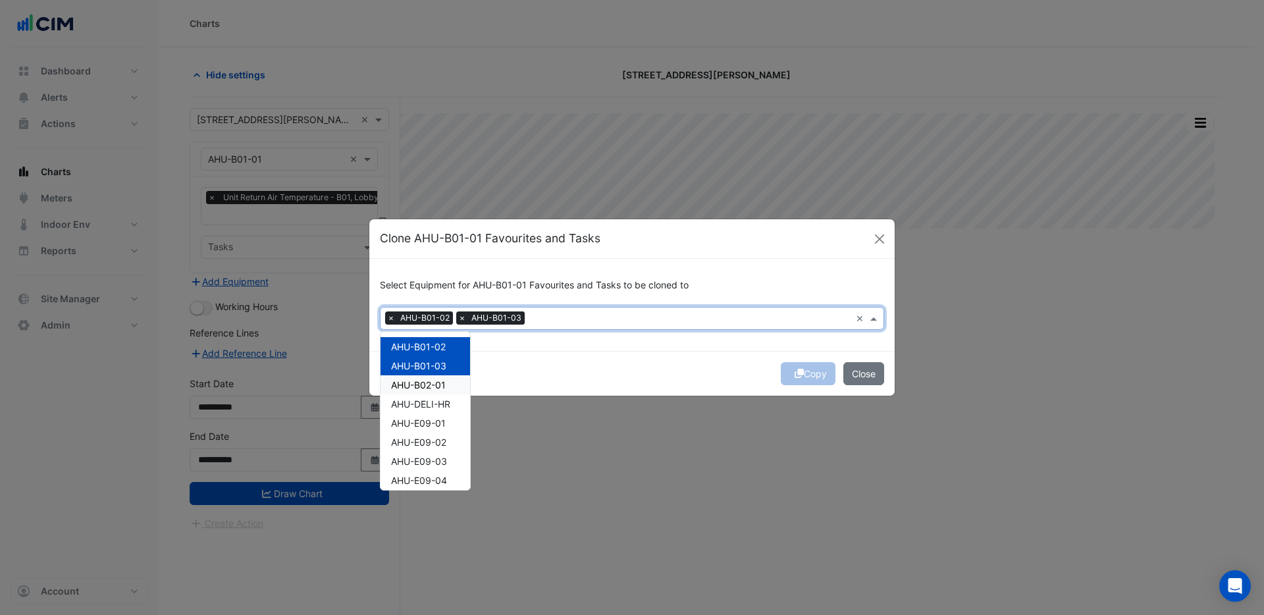
click at [435, 382] on span "AHU-B02-01" at bounding box center [418, 384] width 55 height 11
click at [433, 433] on div "AHU-E09-02" at bounding box center [426, 442] width 90 height 19
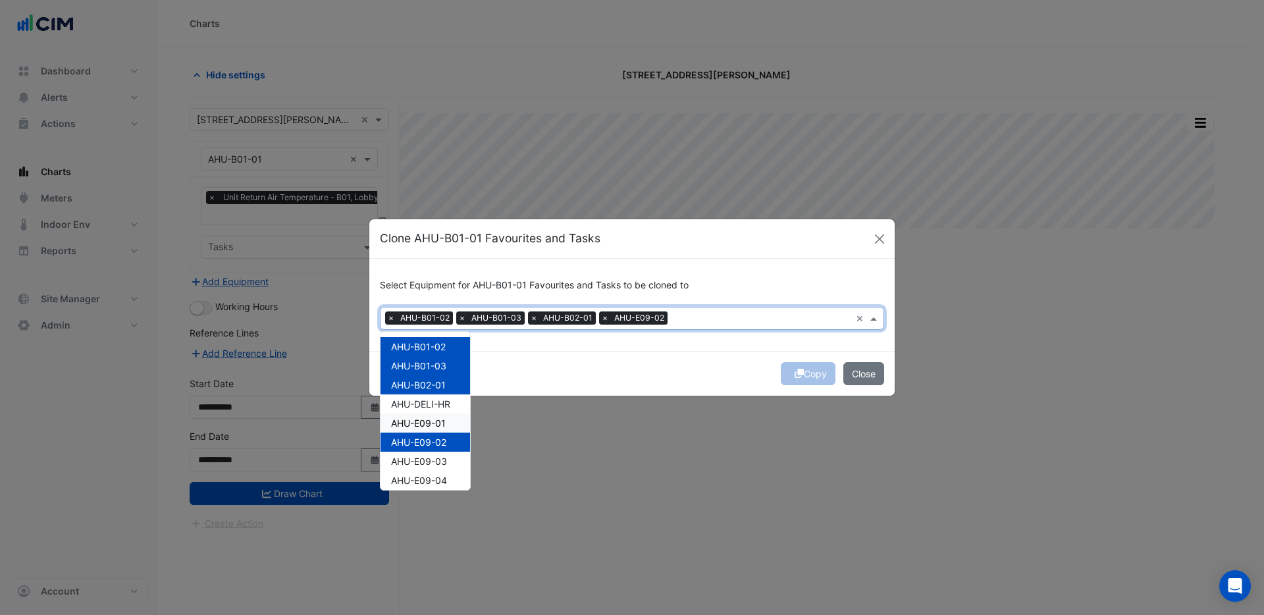
drag, startPoint x: 429, startPoint y: 424, endPoint x: 528, endPoint y: 421, distance: 98.8
click at [431, 424] on span "AHU-E09-01" at bounding box center [418, 422] width 55 height 11
click at [620, 360] on div "Copy Close" at bounding box center [631, 373] width 525 height 45
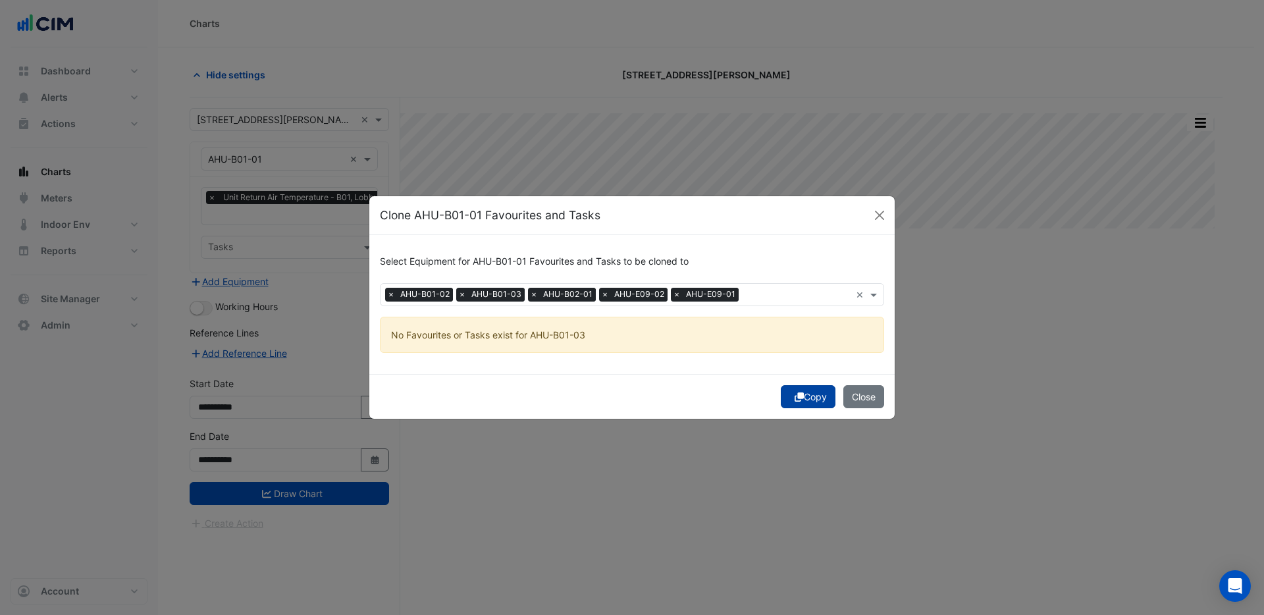
click at [801, 394] on button "Copy" at bounding box center [808, 396] width 55 height 23
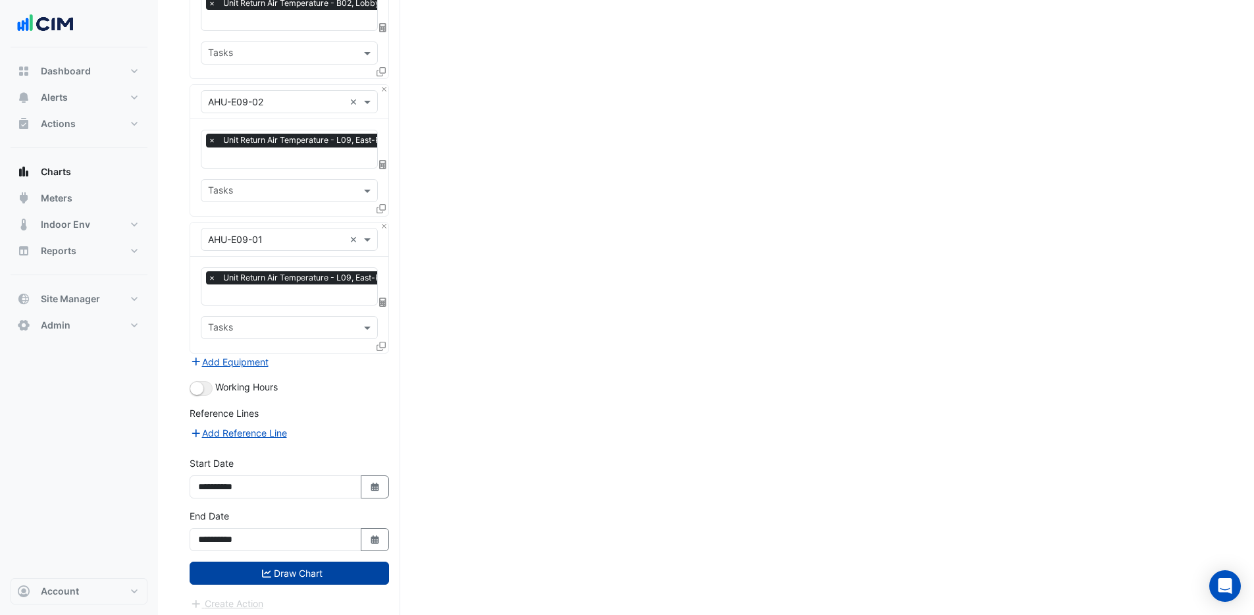
click at [291, 574] on button "Draw Chart" at bounding box center [290, 573] width 200 height 23
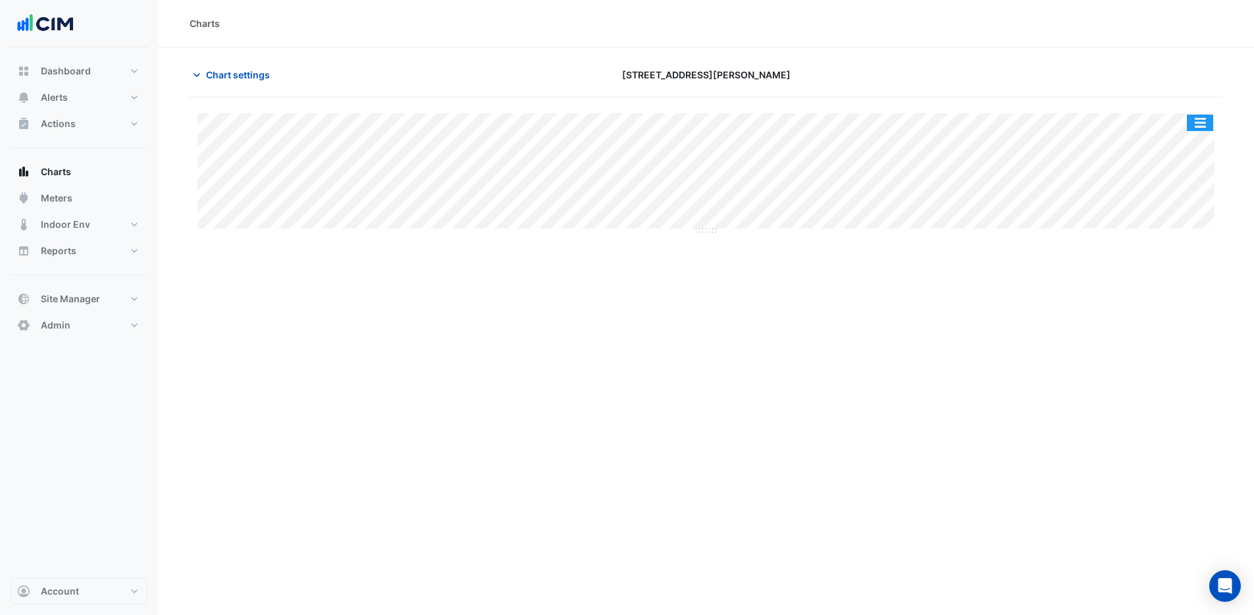
click at [1201, 118] on button "button" at bounding box center [1200, 123] width 26 height 16
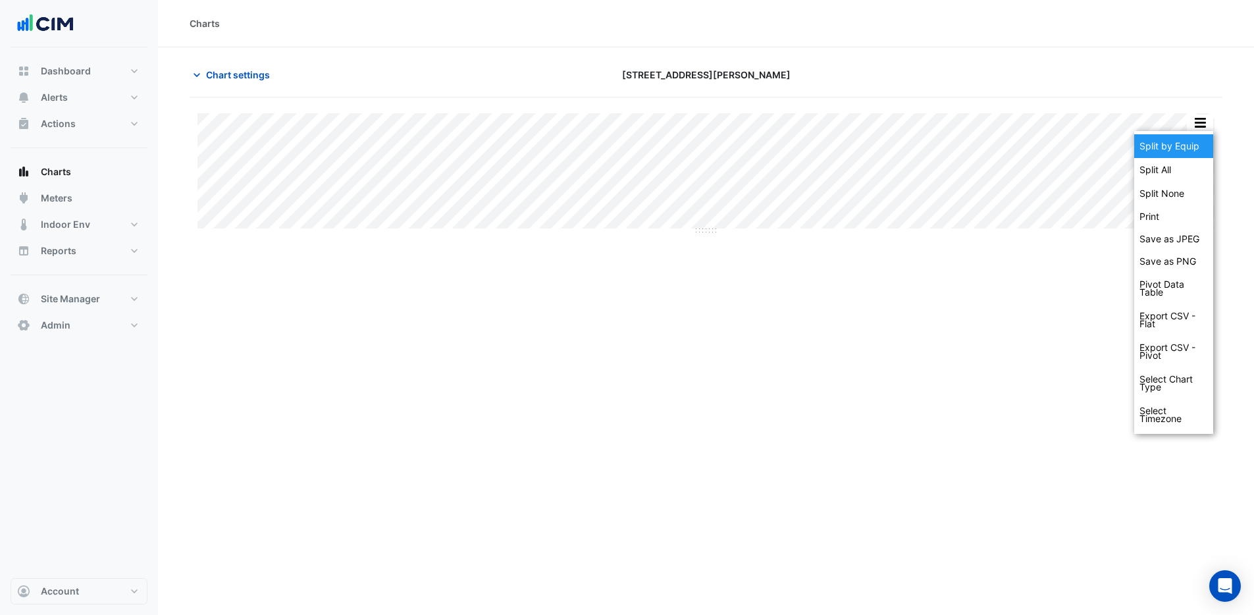
click at [1195, 153] on div "Split by Equip" at bounding box center [1174, 146] width 79 height 24
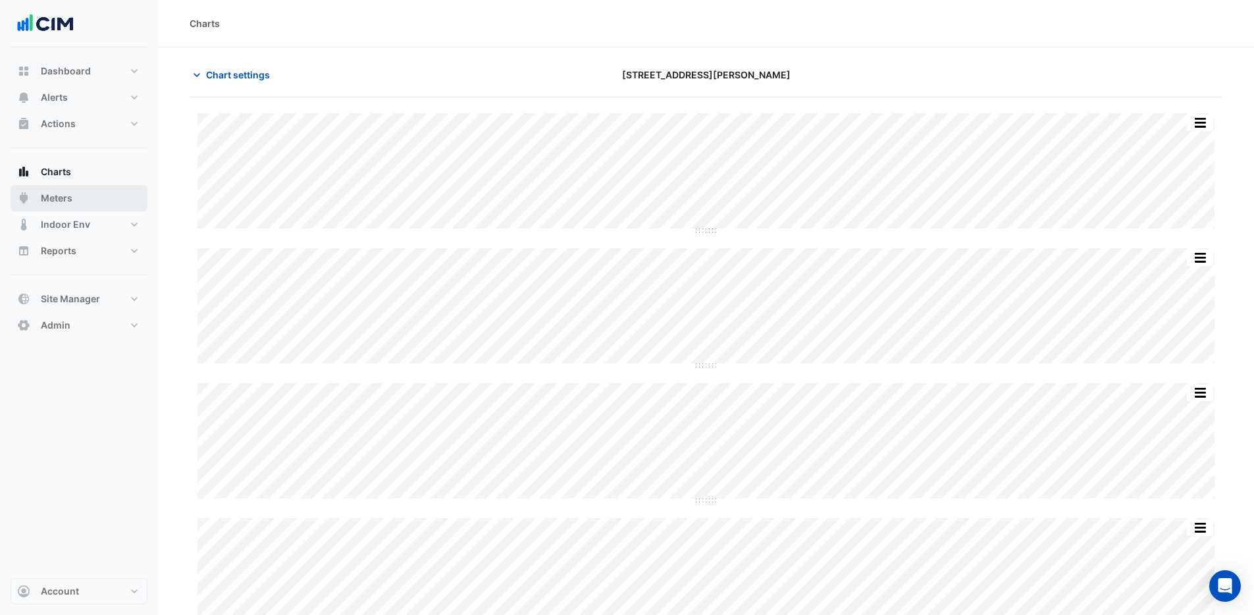
click at [66, 195] on span "Meters" at bounding box center [57, 198] width 32 height 13
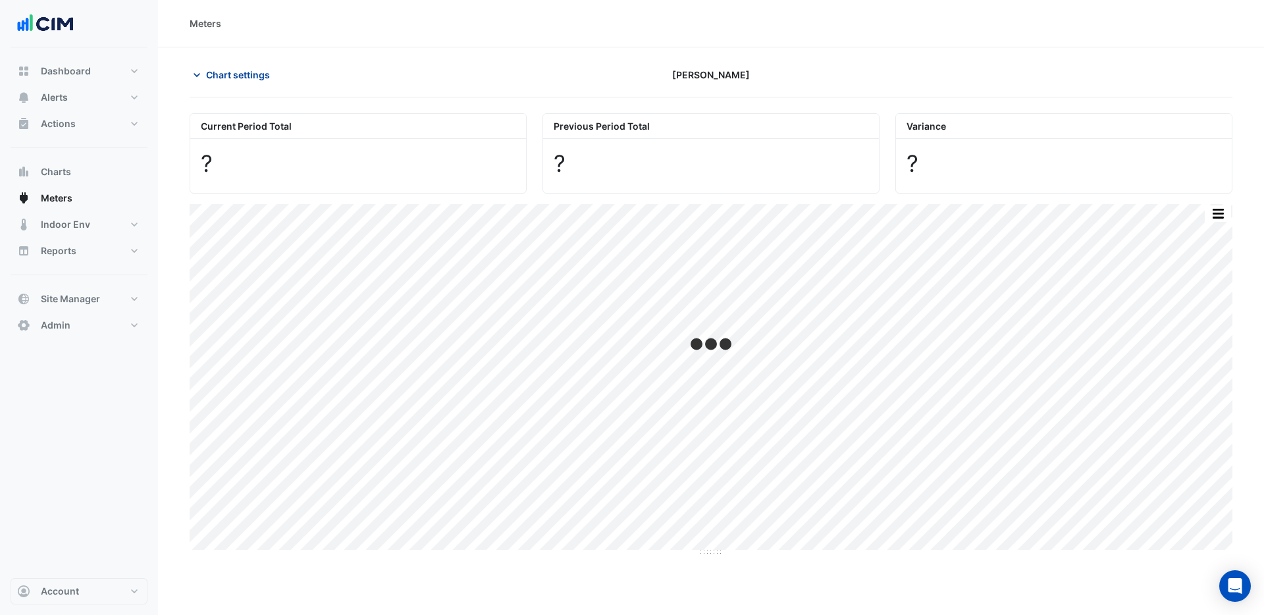
click at [232, 74] on span "Chart settings" at bounding box center [238, 75] width 64 height 14
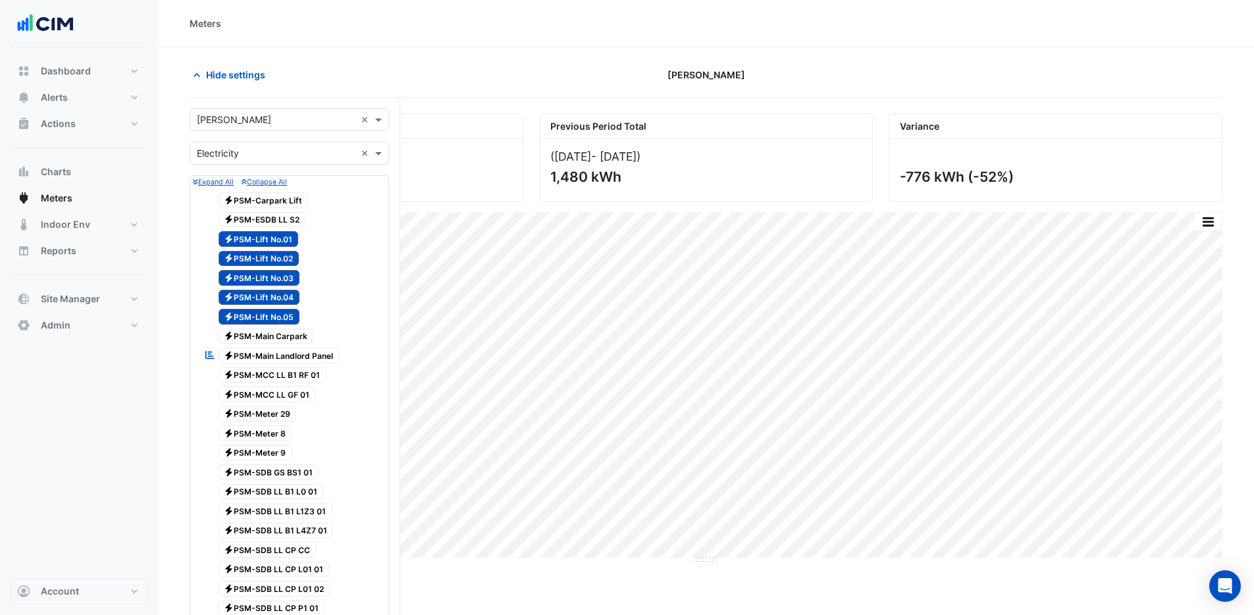
click at [257, 116] on input "text" at bounding box center [276, 120] width 159 height 14
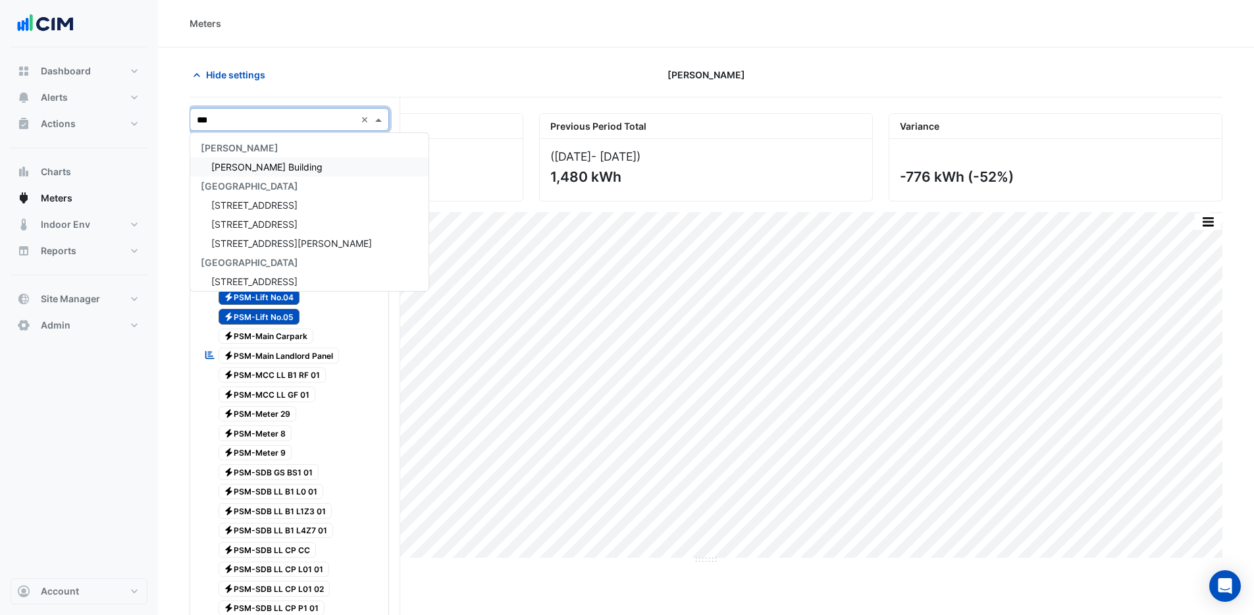
type input "****"
click at [277, 161] on div "Kinnaird House" at bounding box center [289, 166] width 199 height 19
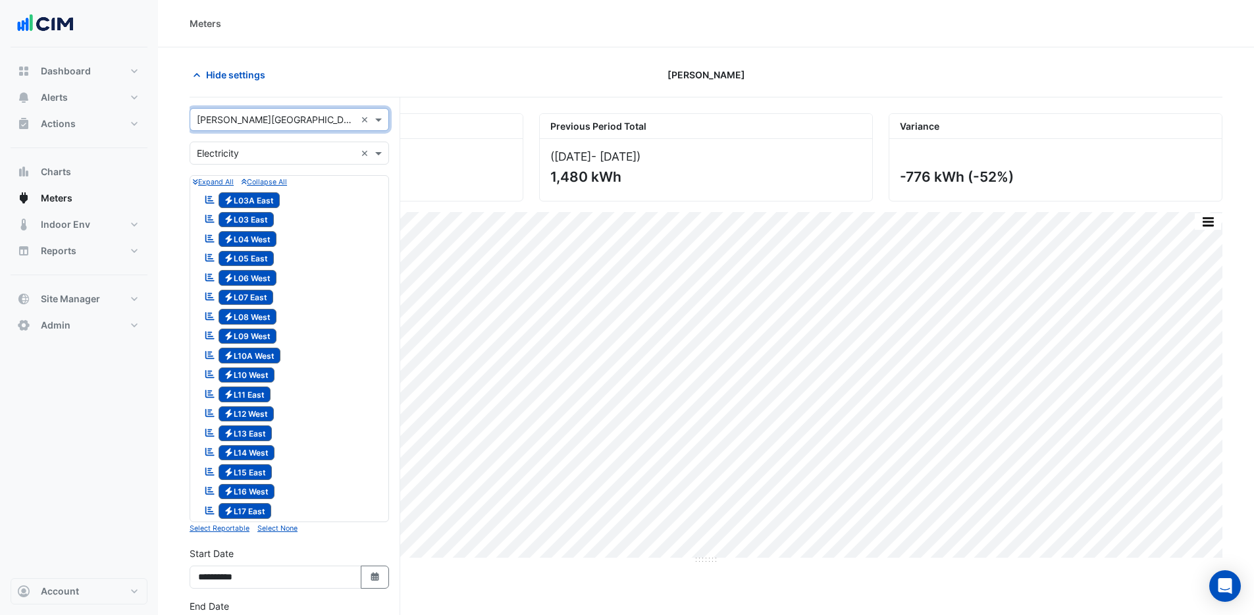
click at [318, 537] on form "× Kinnaird House × × Electricity × Expand All Collapse All Reportable Electrici…" at bounding box center [290, 527] width 200 height 839
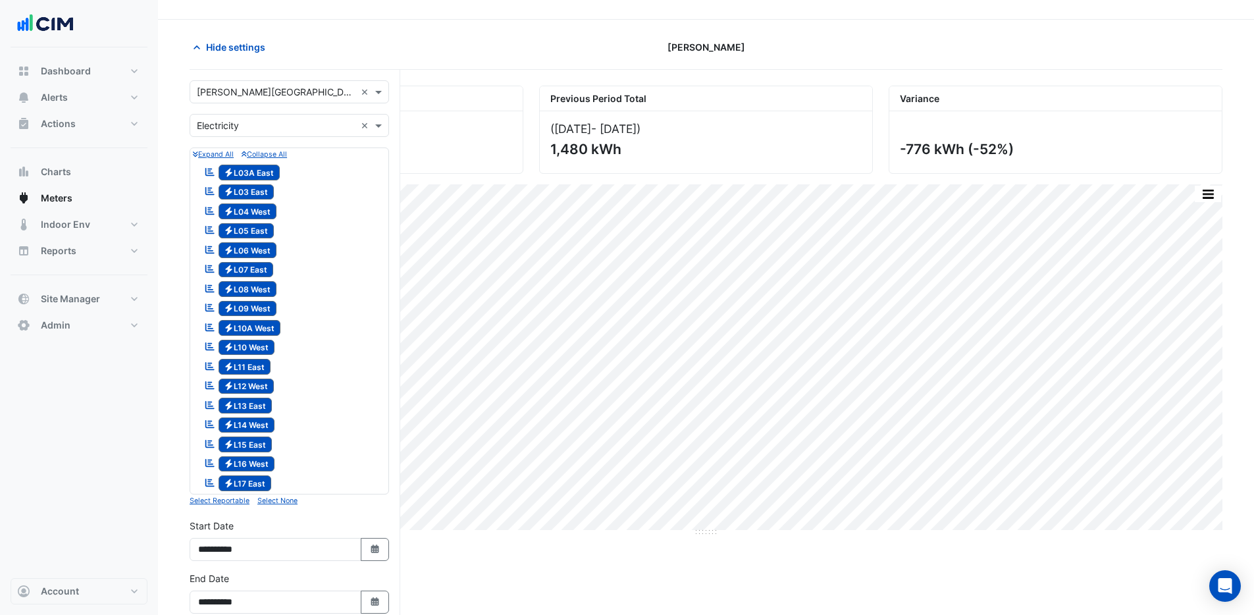
scroll to position [30, 0]
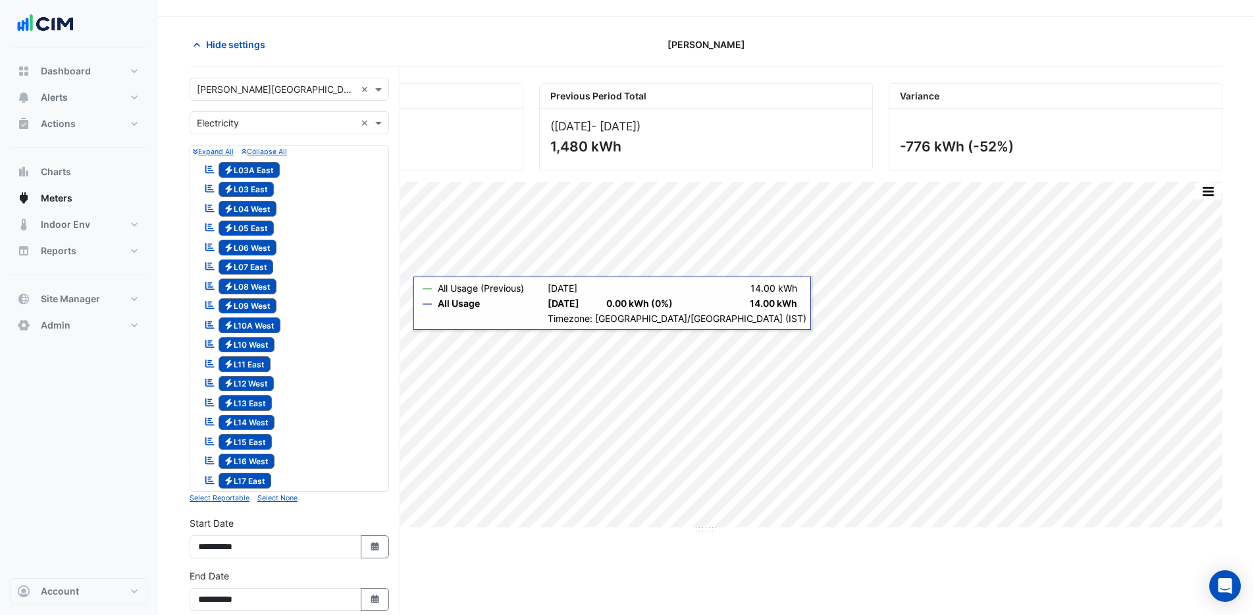
click at [172, 19] on section "Hide settings Horgan's Quay Current Period Total (01 Sep 25 - 30 Sep 25 ) 703 k…" at bounding box center [706, 472] width 1096 height 910
click at [80, 98] on button "Alerts" at bounding box center [79, 97] width 137 height 26
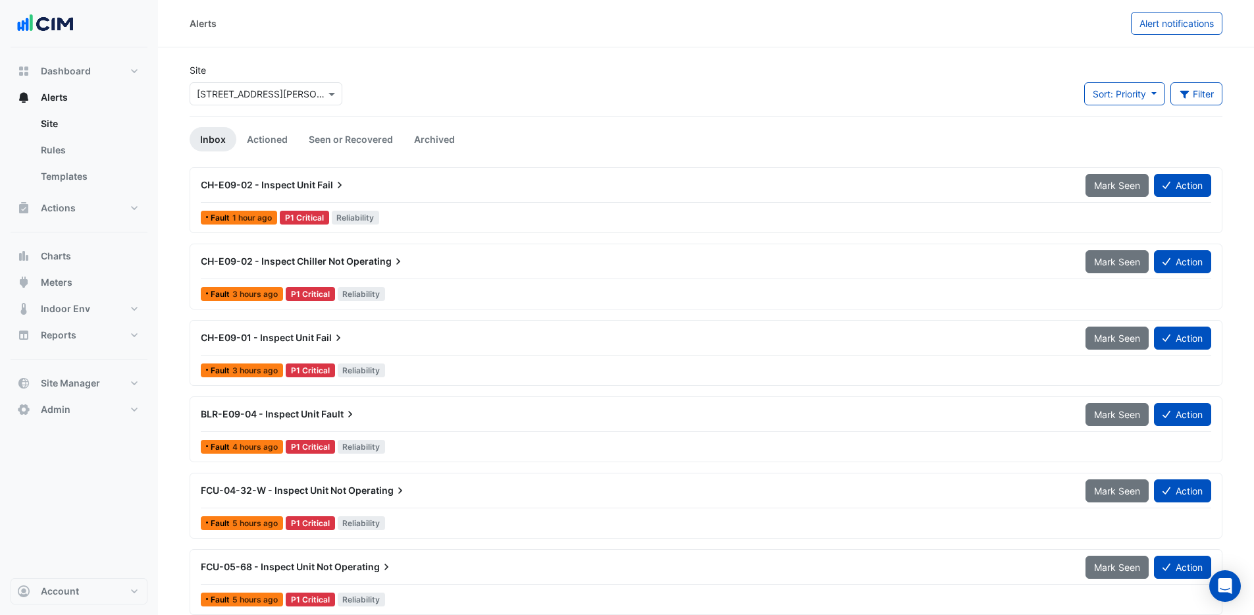
click at [282, 96] on input "text" at bounding box center [253, 95] width 112 height 14
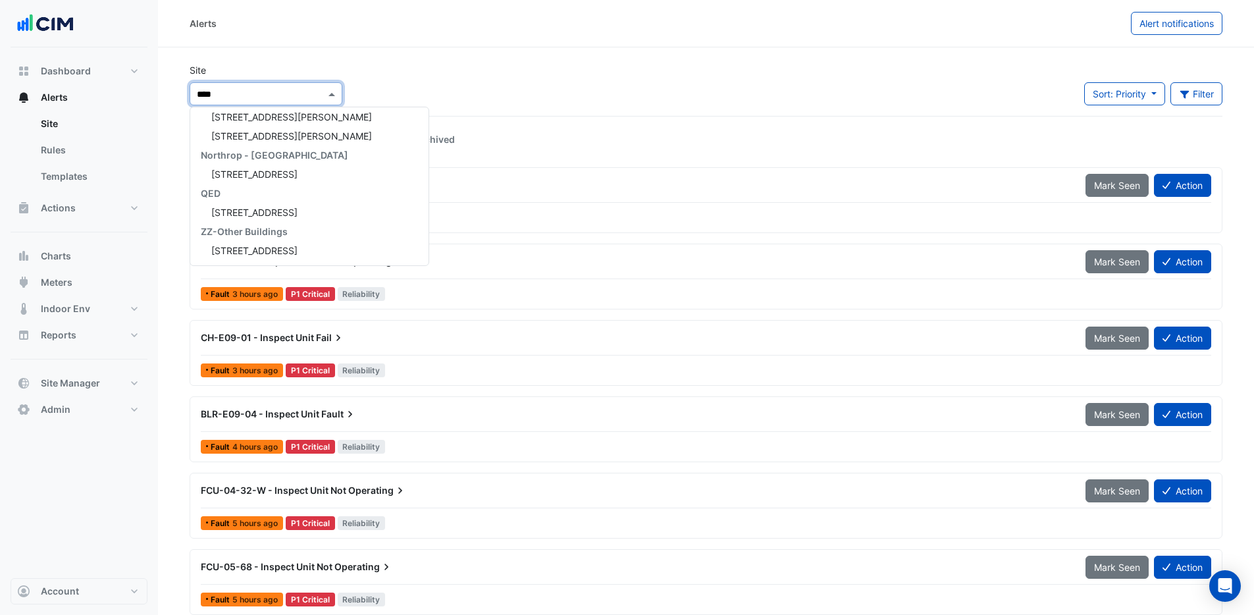
scroll to position [655, 0]
type input "*****"
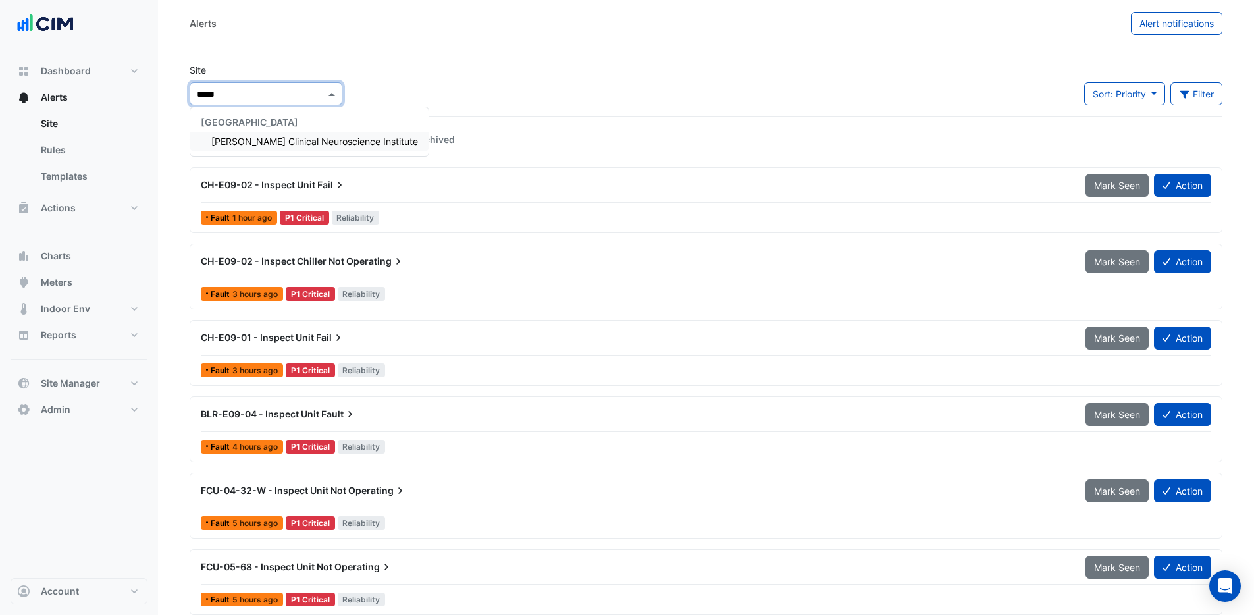
click at [307, 138] on span "[PERSON_NAME] Clinical Neuroscience Institute" at bounding box center [314, 141] width 207 height 11
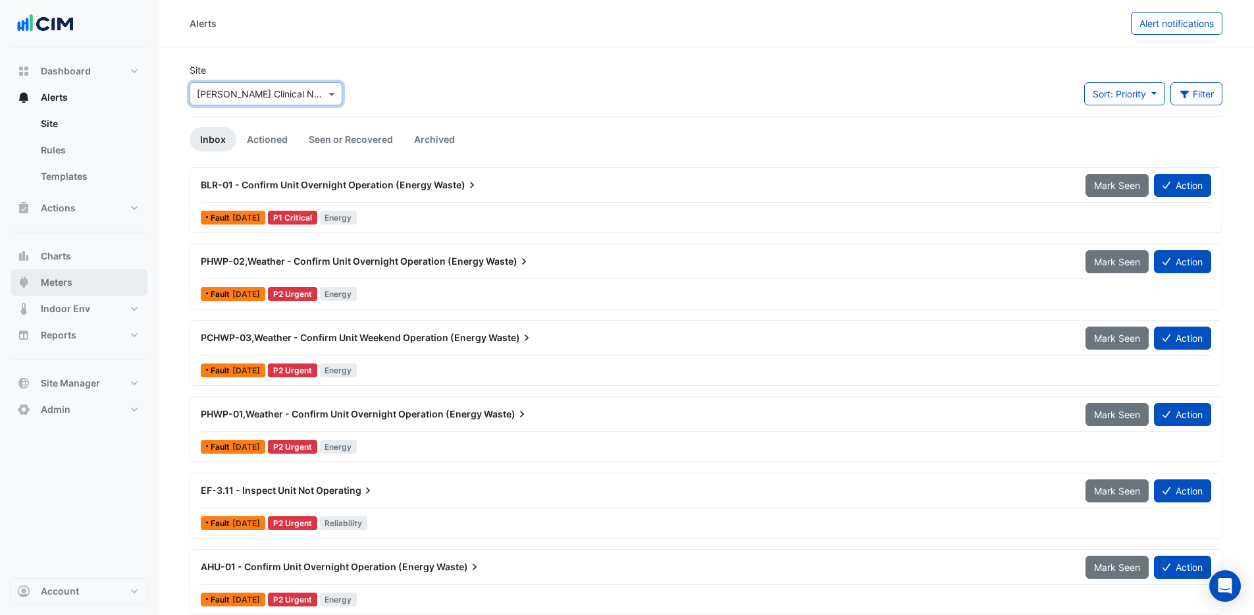
click at [65, 278] on span "Meters" at bounding box center [57, 282] width 32 height 13
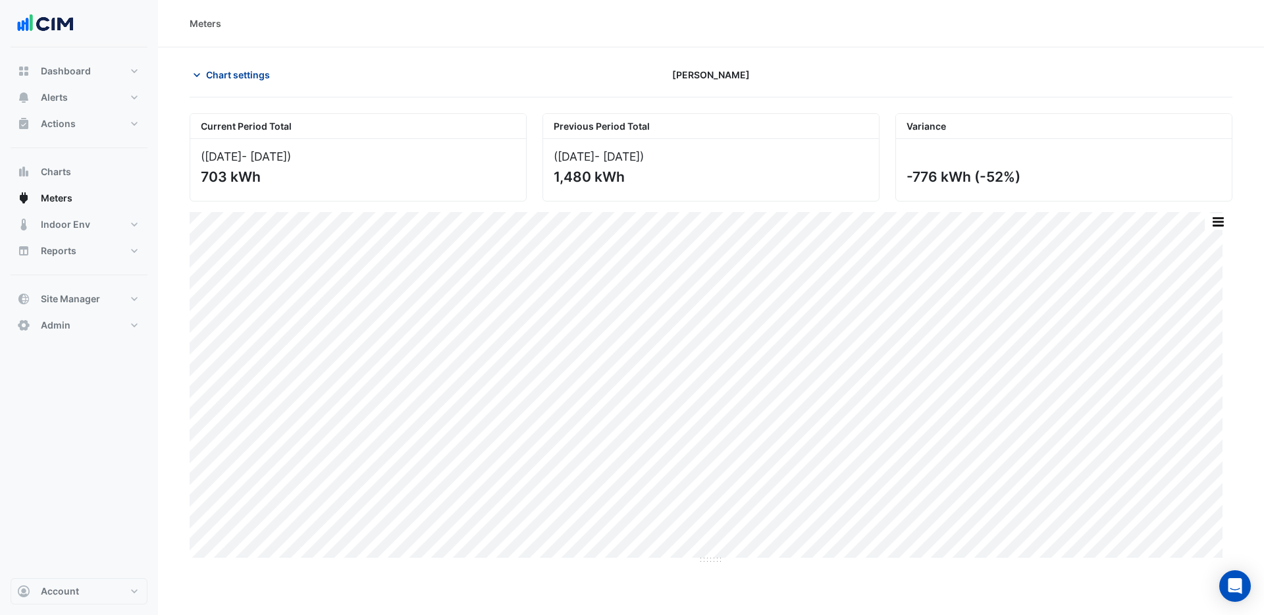
click at [239, 72] on span "Chart settings" at bounding box center [238, 75] width 64 height 14
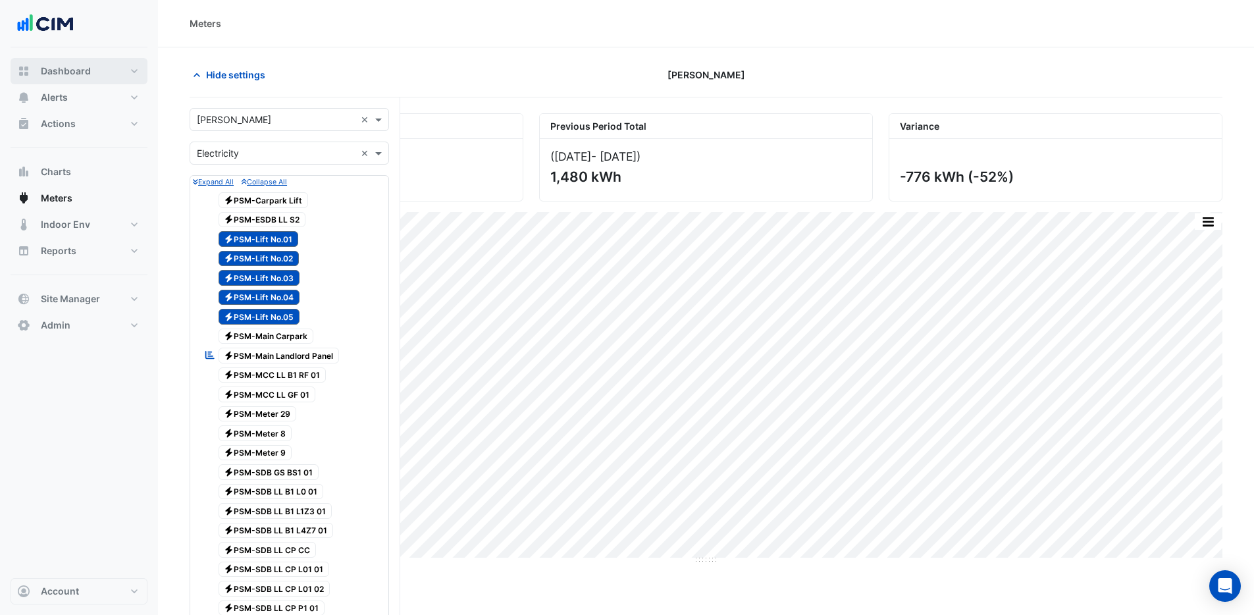
click at [120, 65] on button "Dashboard" at bounding box center [79, 71] width 137 height 26
select select "***"
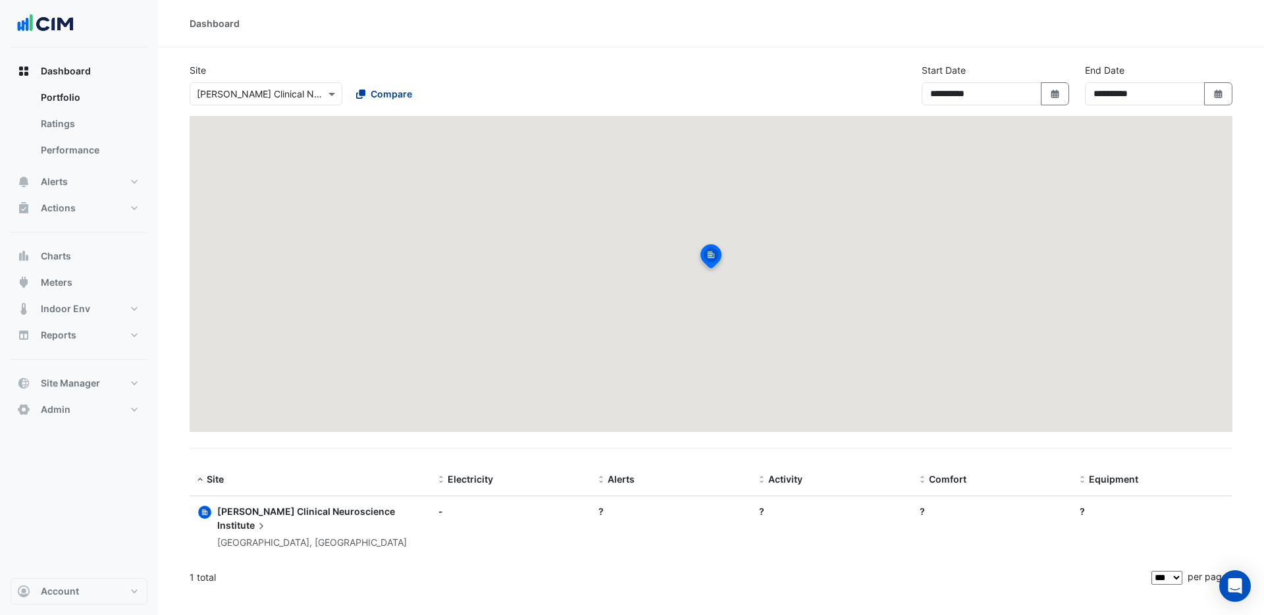
click at [365, 96] on div "Compare" at bounding box center [384, 94] width 56 height 14
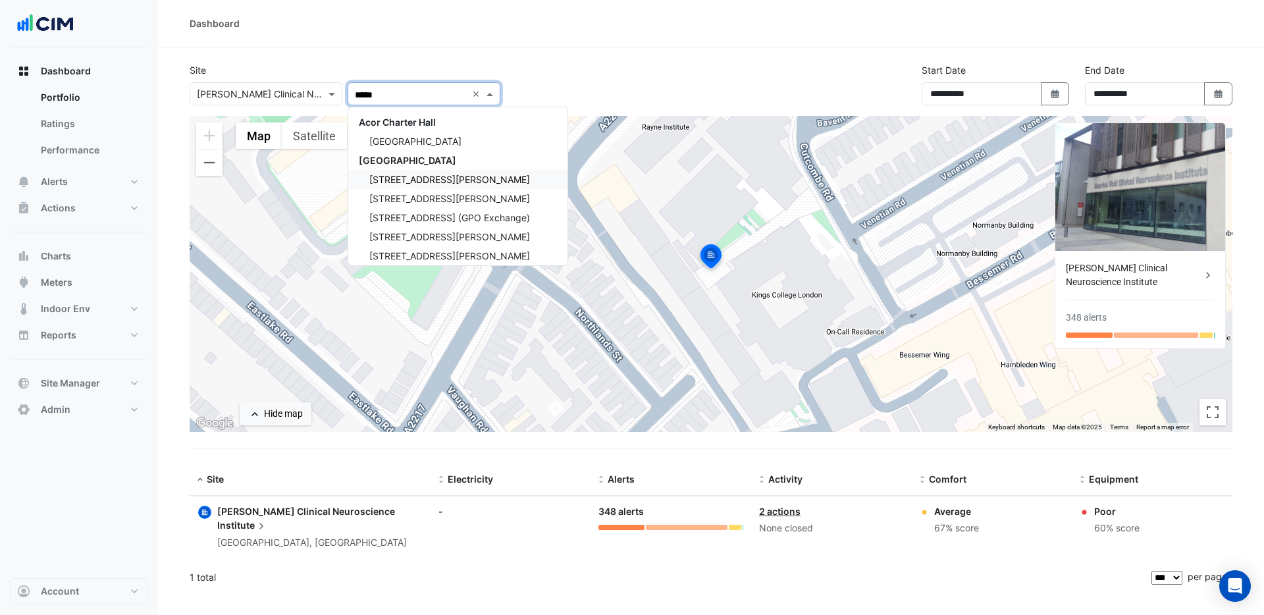
click at [419, 178] on span "1 Martin Place" at bounding box center [449, 179] width 161 height 11
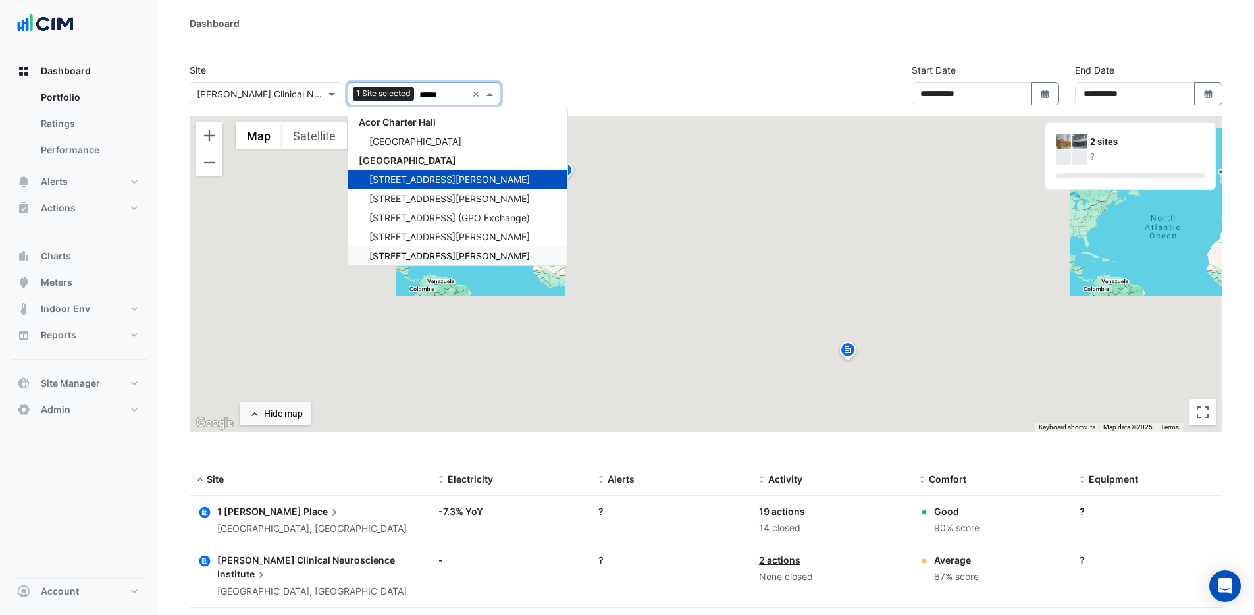
type input "*****"
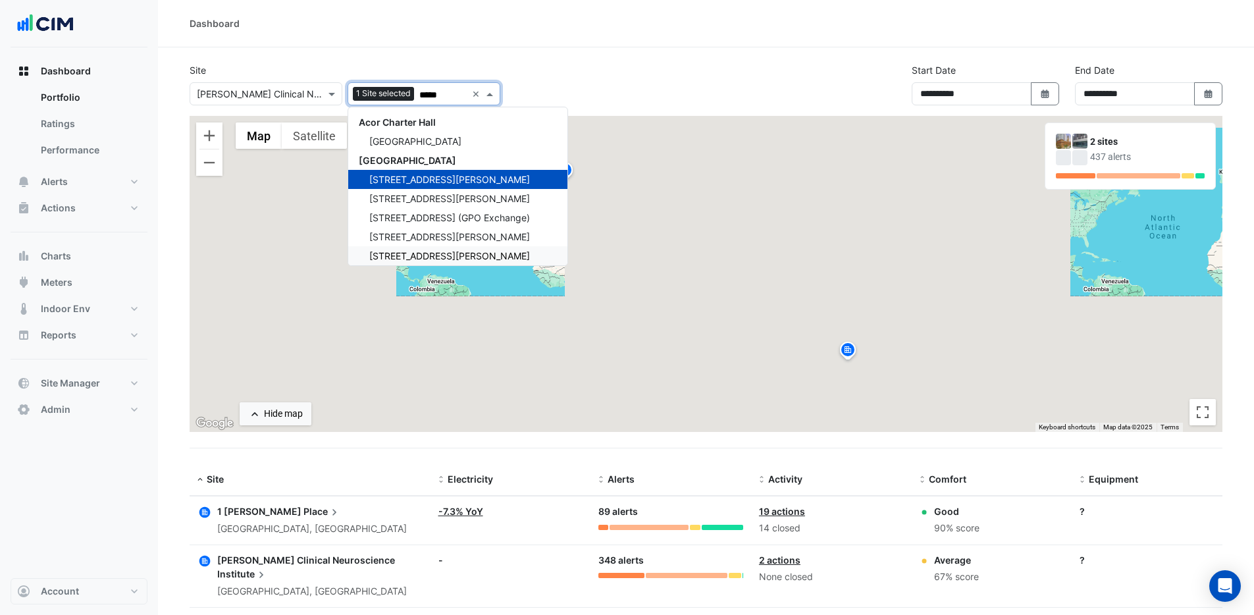
click at [304, 512] on span "Place" at bounding box center [323, 511] width 38 height 14
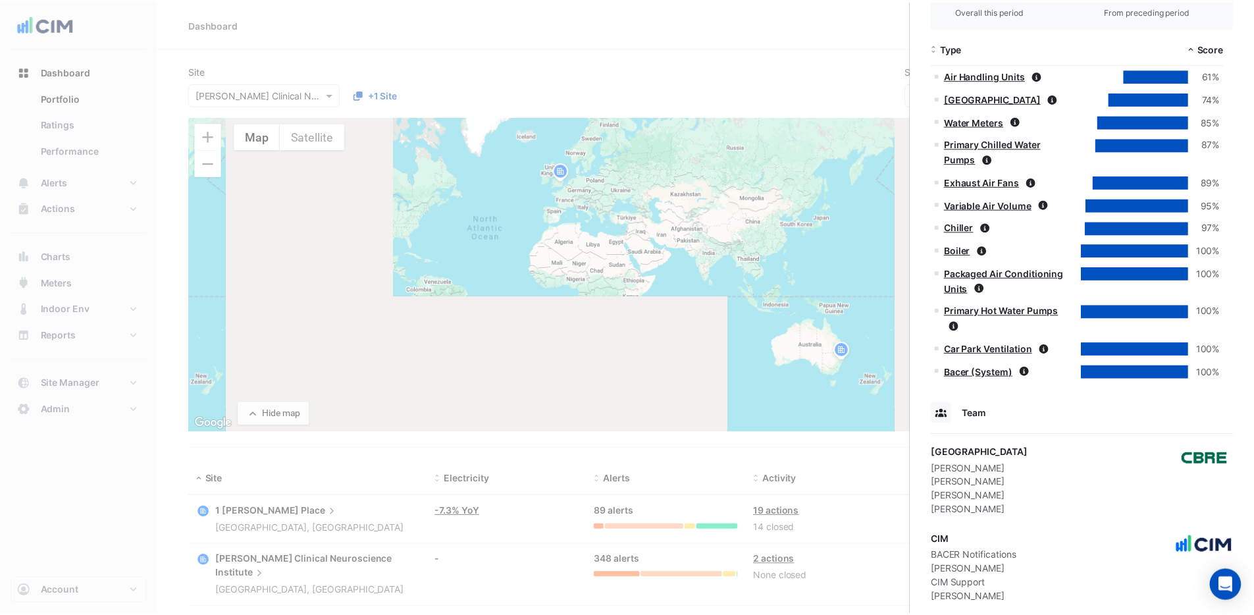
scroll to position [1059, 0]
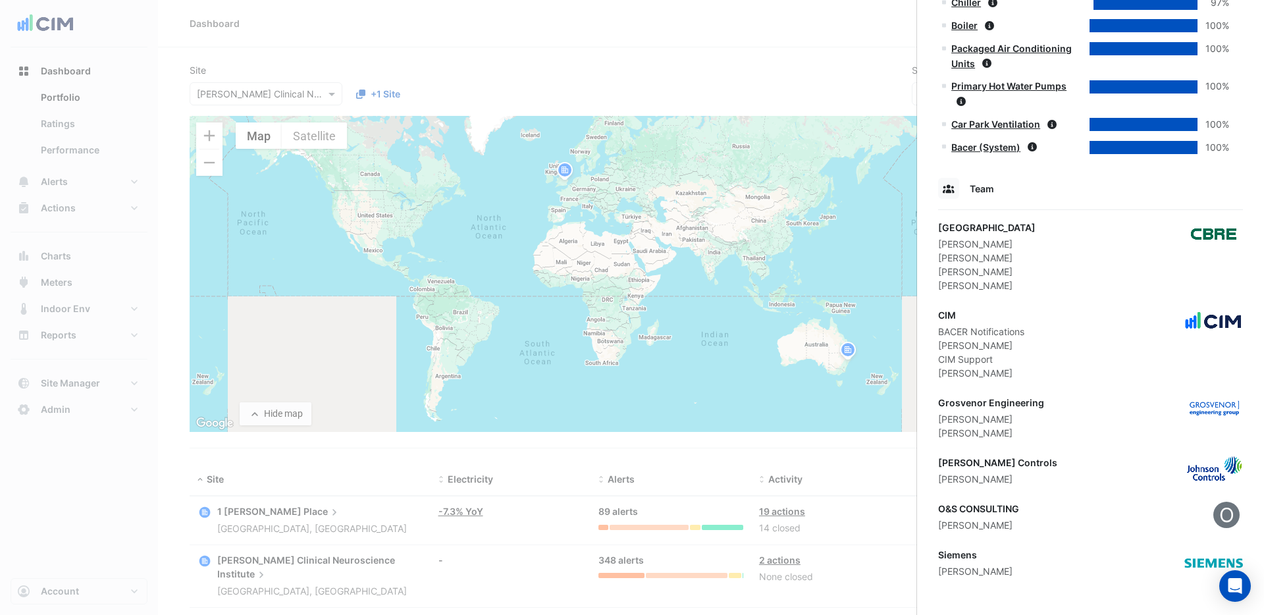
click at [725, 441] on ngb-offcanvas-backdrop at bounding box center [632, 307] width 1264 height 615
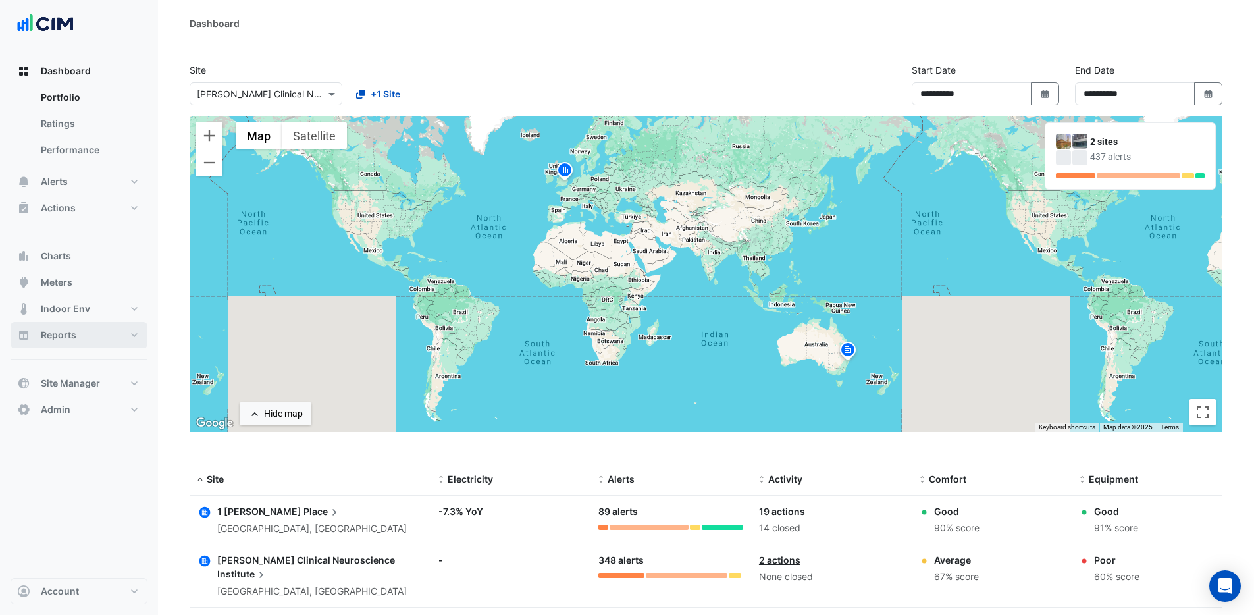
click at [77, 334] on button "Reports" at bounding box center [79, 335] width 137 height 26
select select "***"
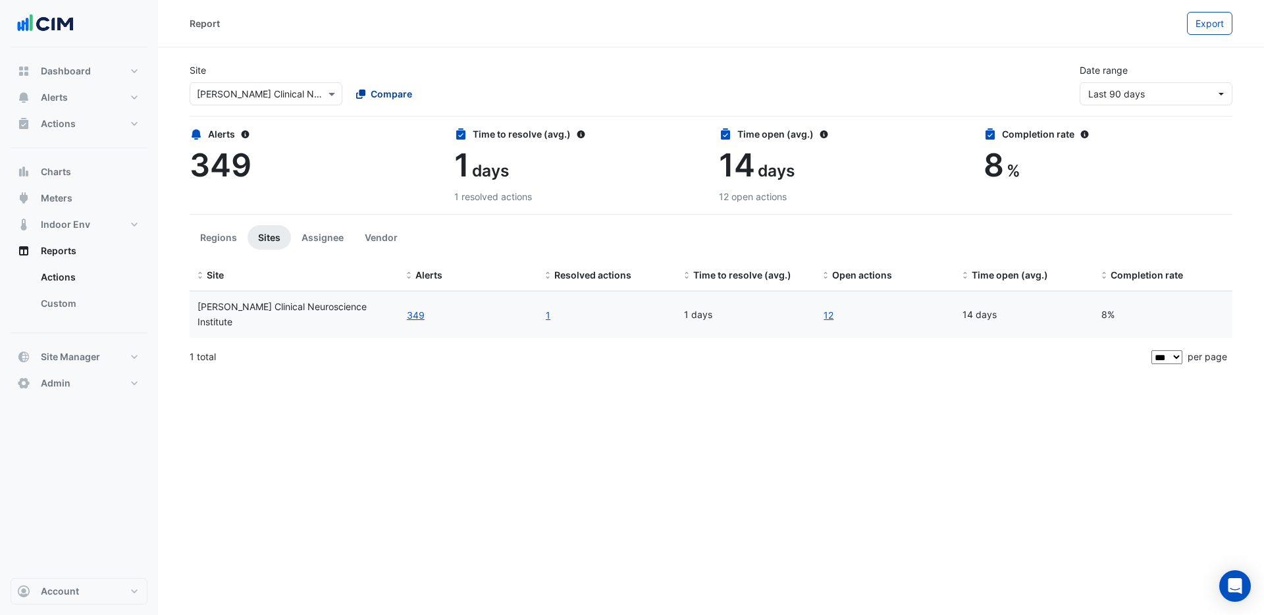
click at [396, 86] on button "Compare" at bounding box center [384, 93] width 73 height 23
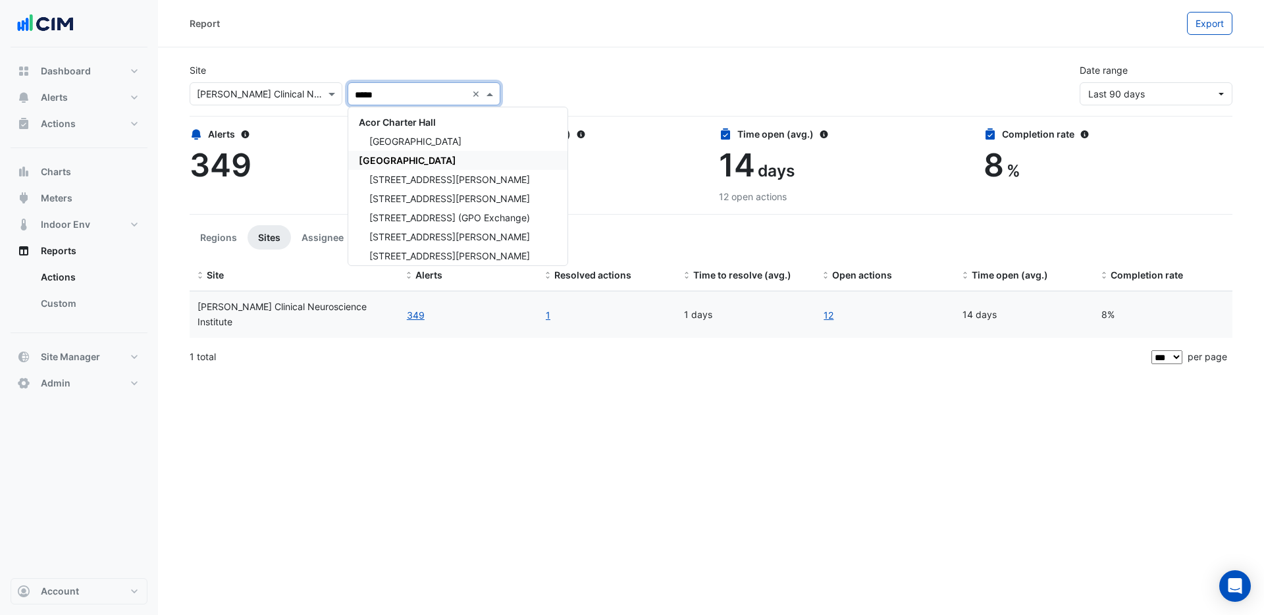
click at [417, 155] on span "[GEOGRAPHIC_DATA]" at bounding box center [407, 160] width 97 height 11
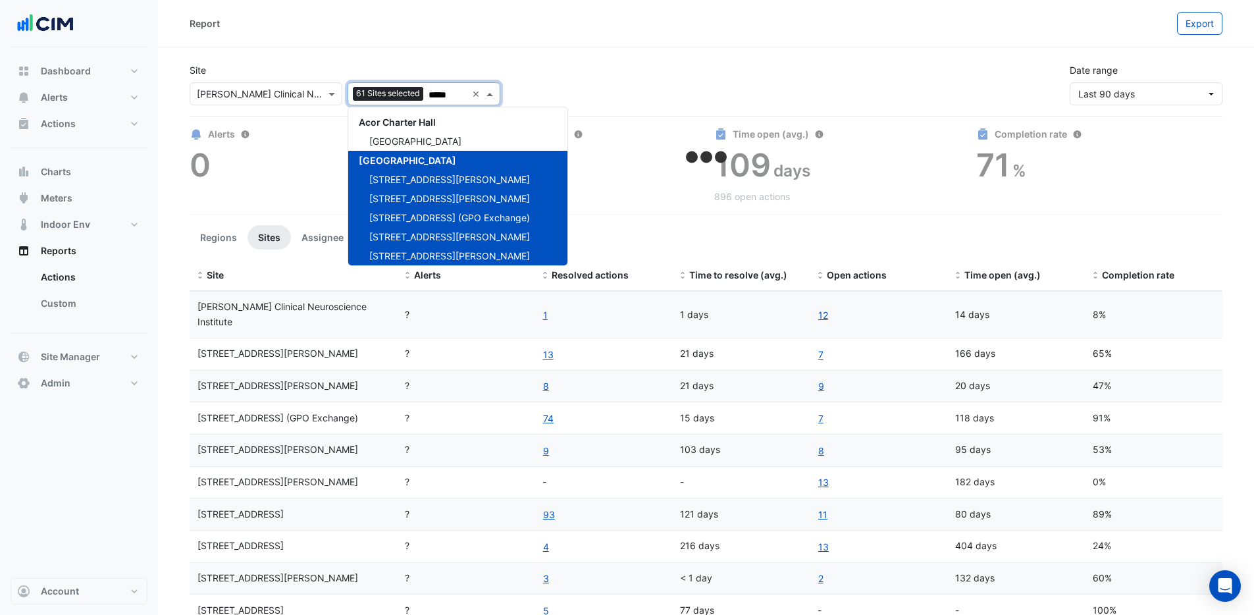
type input "*****"
click at [611, 227] on ul "Regions Sites Assignee Vendor" at bounding box center [706, 237] width 1033 height 24
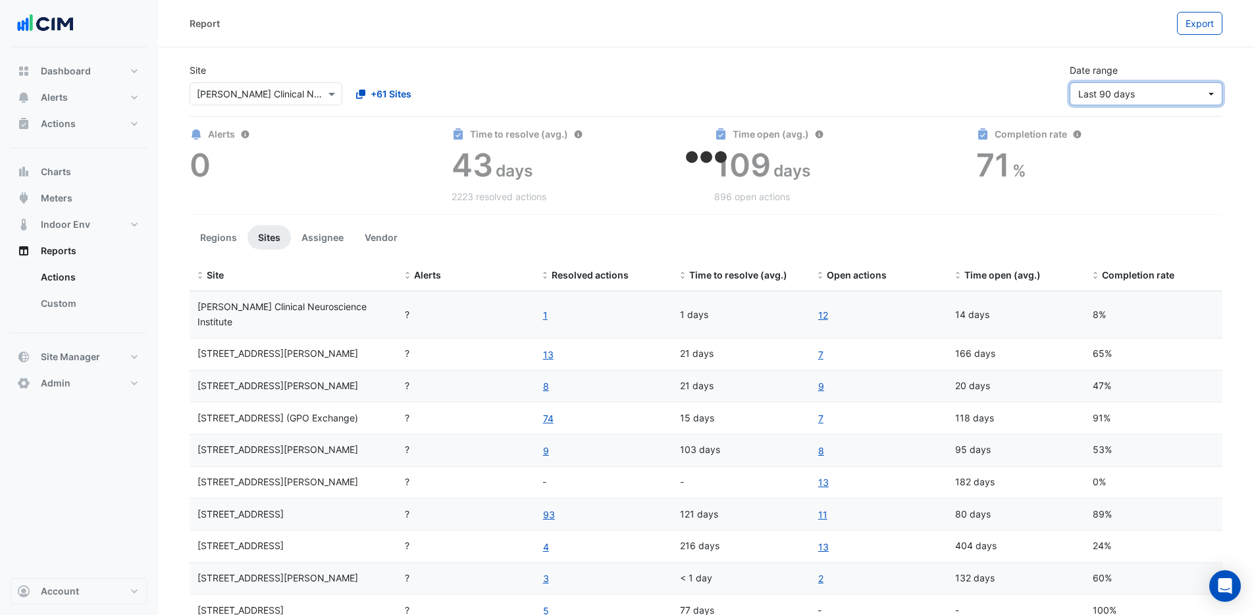
click at [1108, 99] on span "Last 90 days" at bounding box center [1107, 93] width 57 height 11
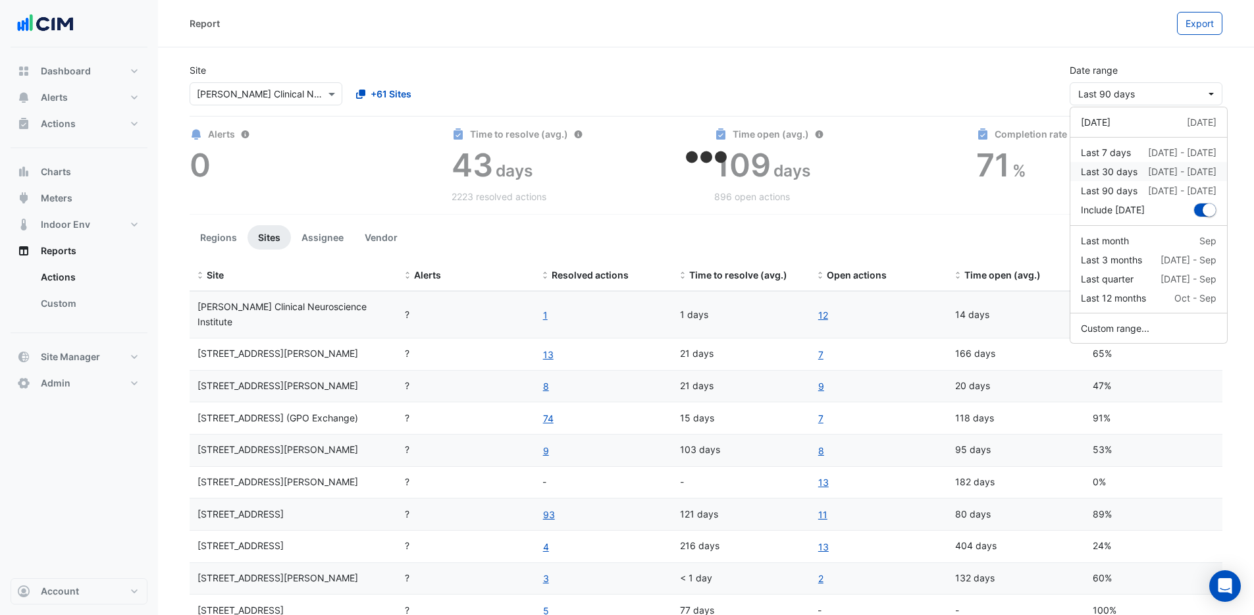
click at [1111, 169] on div "Last 30 days" at bounding box center [1109, 172] width 57 height 14
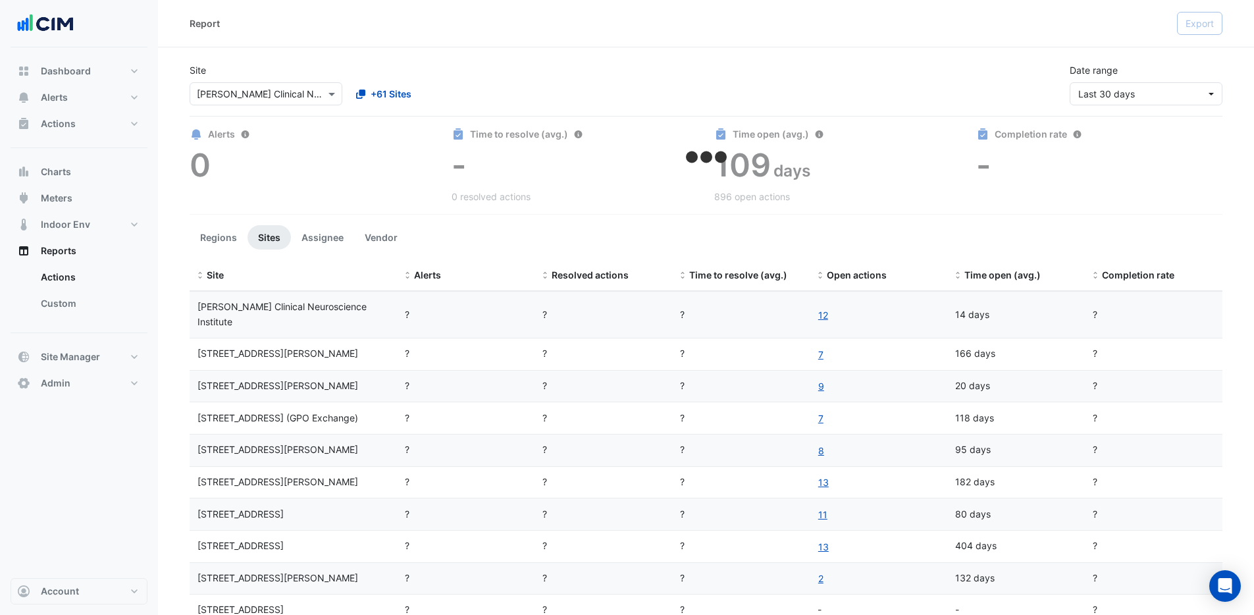
click at [960, 67] on div "Site × Maurice Wohl Clinical Neuroscience Institute +61 Sites Date range Last 3…" at bounding box center [706, 79] width 1049 height 53
click at [319, 233] on button "Assignee" at bounding box center [322, 237] width 63 height 24
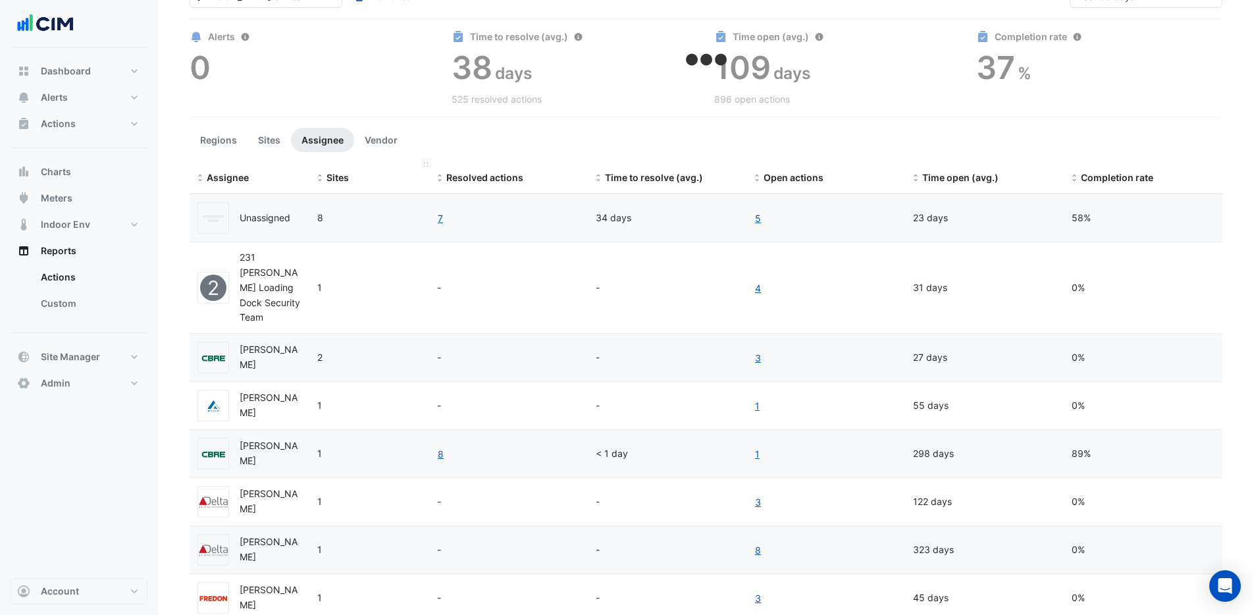
scroll to position [95, 0]
click at [375, 144] on button "Vendor" at bounding box center [381, 142] width 54 height 24
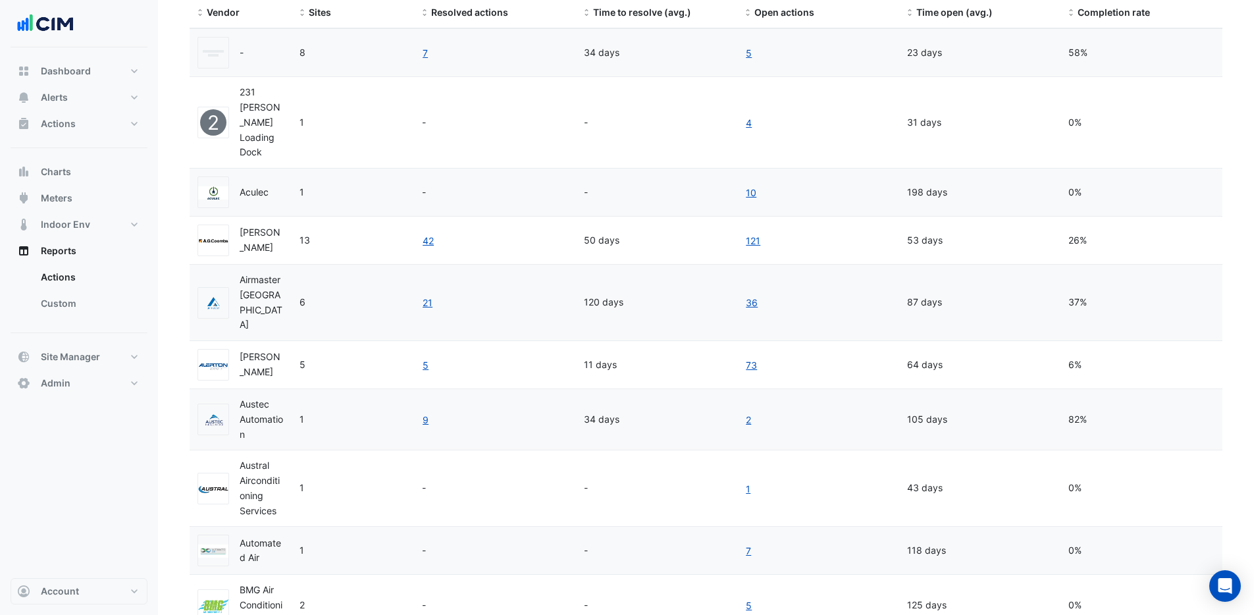
scroll to position [273, 0]
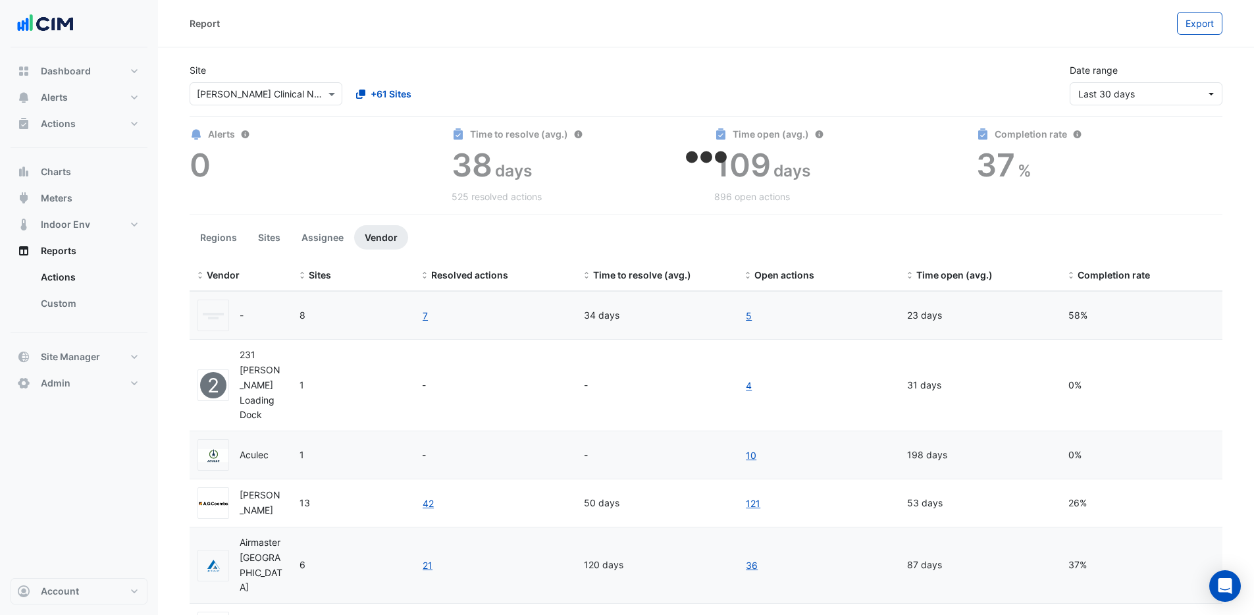
select select "***"
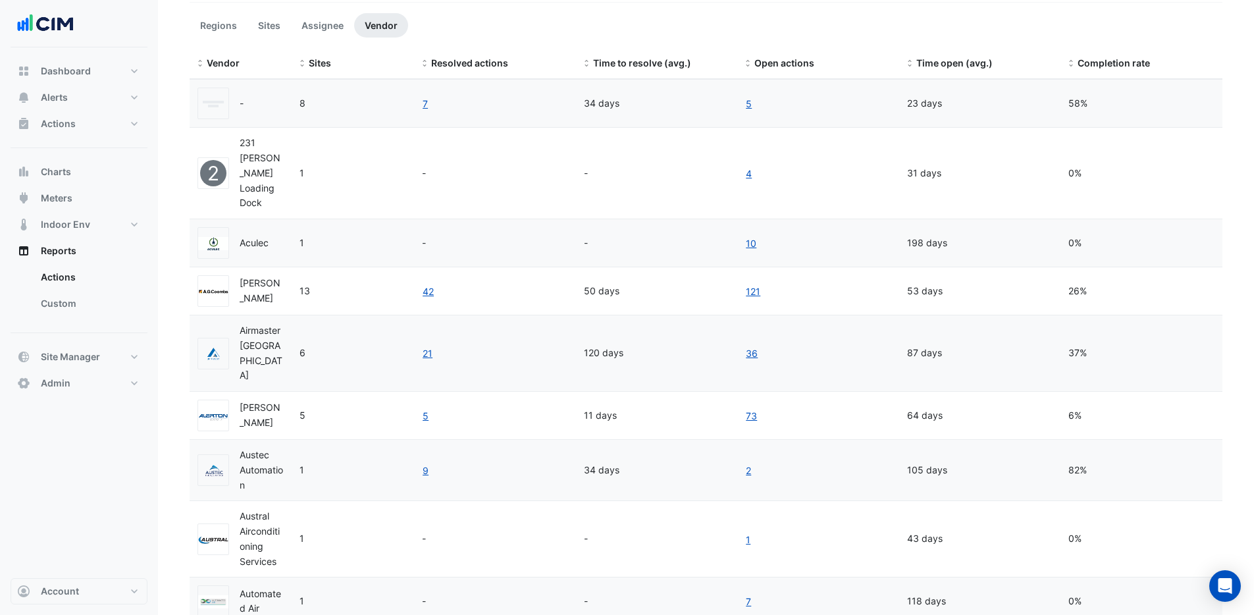
scroll to position [213, 0]
click at [1075, 65] on span at bounding box center [1071, 63] width 9 height 11
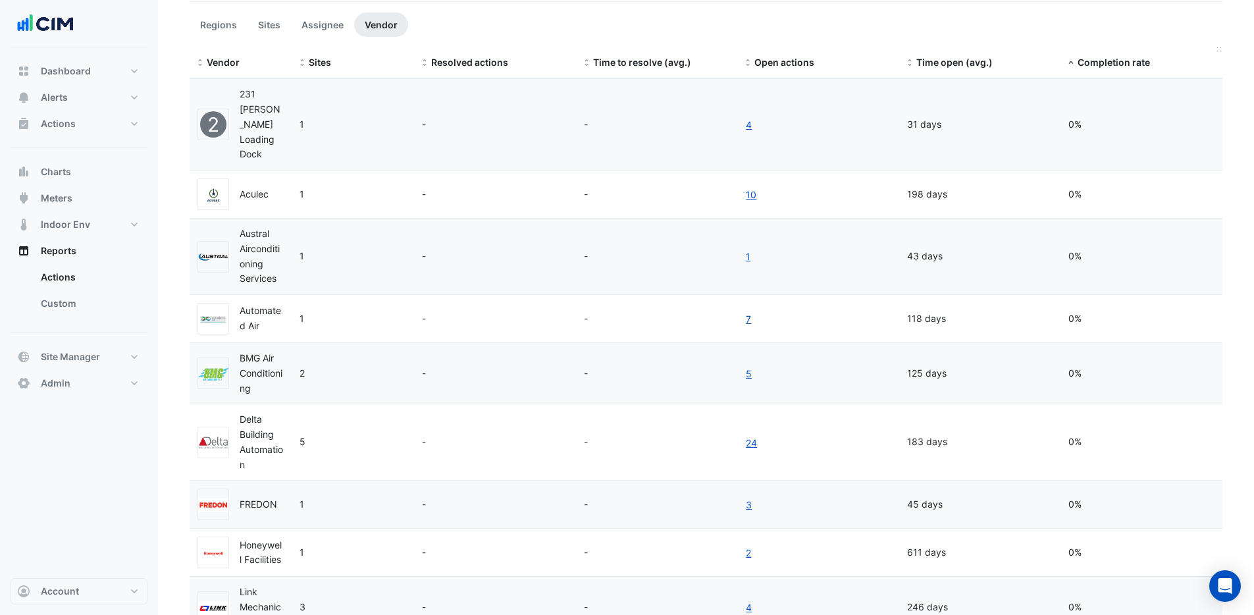
click at [1075, 65] on div "Completion rate" at bounding box center [1142, 62] width 146 height 15
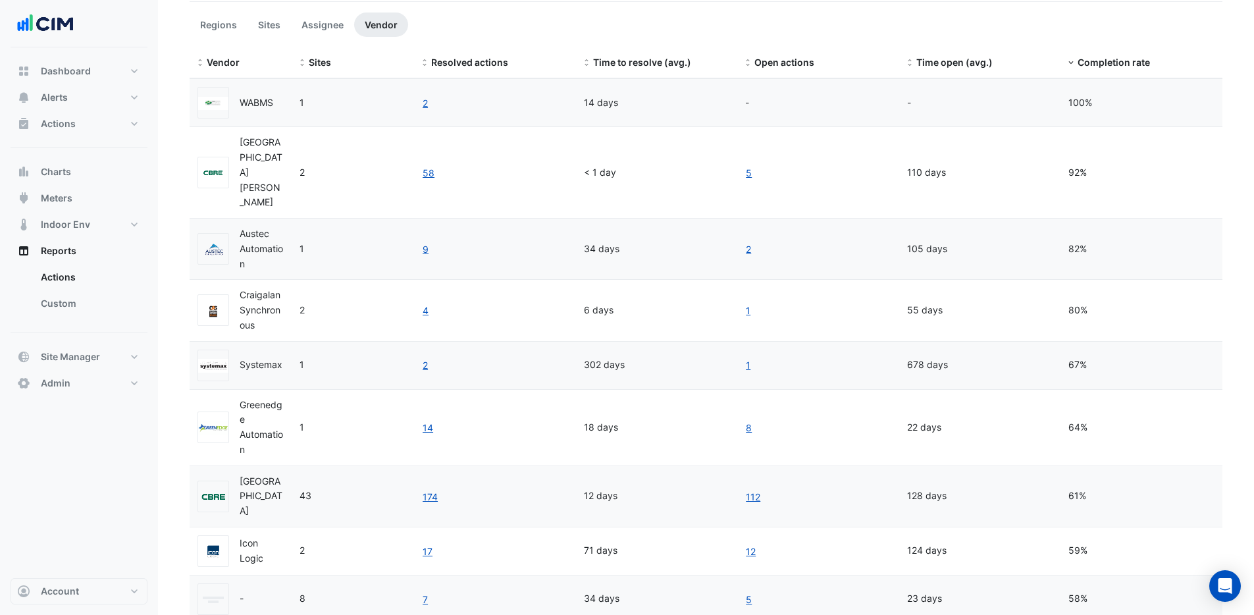
drag, startPoint x: 1097, startPoint y: 219, endPoint x: 1052, endPoint y: 219, distance: 45.4
click at [1052, 219] on div "Austec Automation 1 9 34 days 2 105 days 82%" at bounding box center [706, 249] width 1033 height 61
click at [976, 242] on div "105 days" at bounding box center [980, 249] width 146 height 15
click at [423, 63] on span at bounding box center [424, 63] width 9 height 11
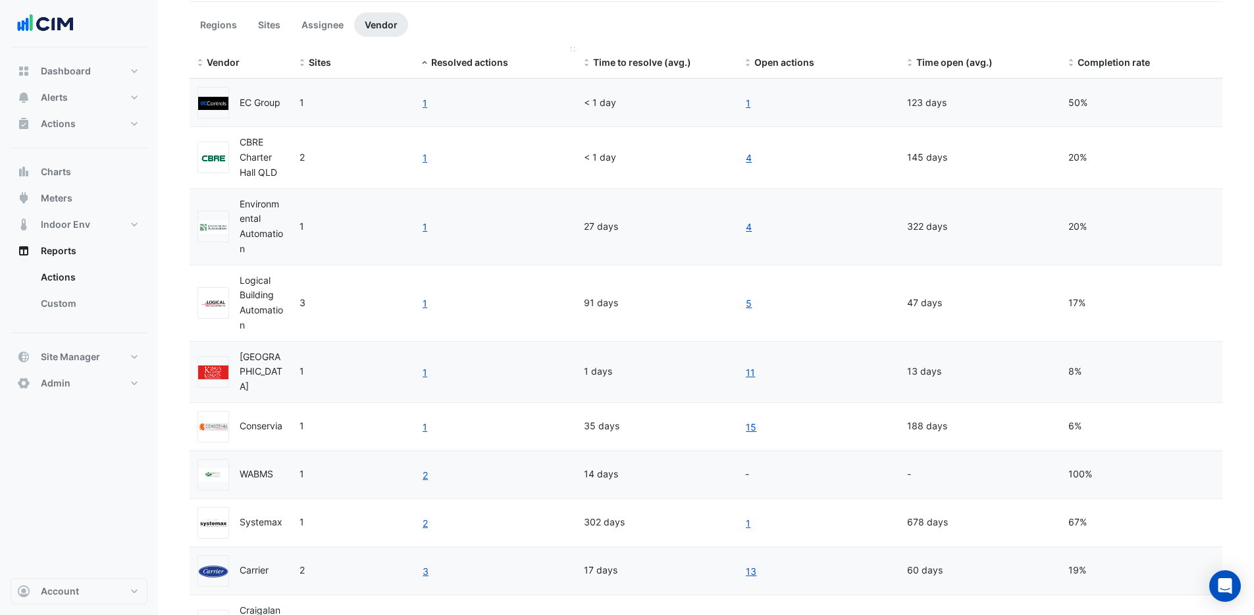
click at [425, 61] on span at bounding box center [424, 63] width 9 height 11
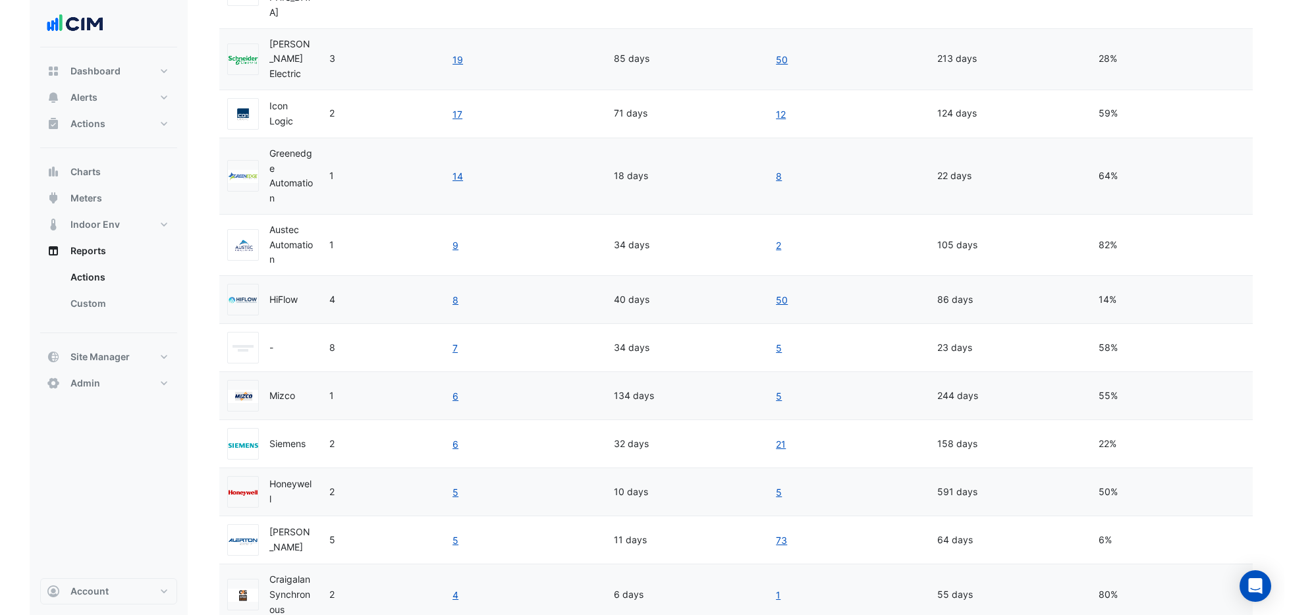
scroll to position [653, 0]
